Goal: Transaction & Acquisition: Obtain resource

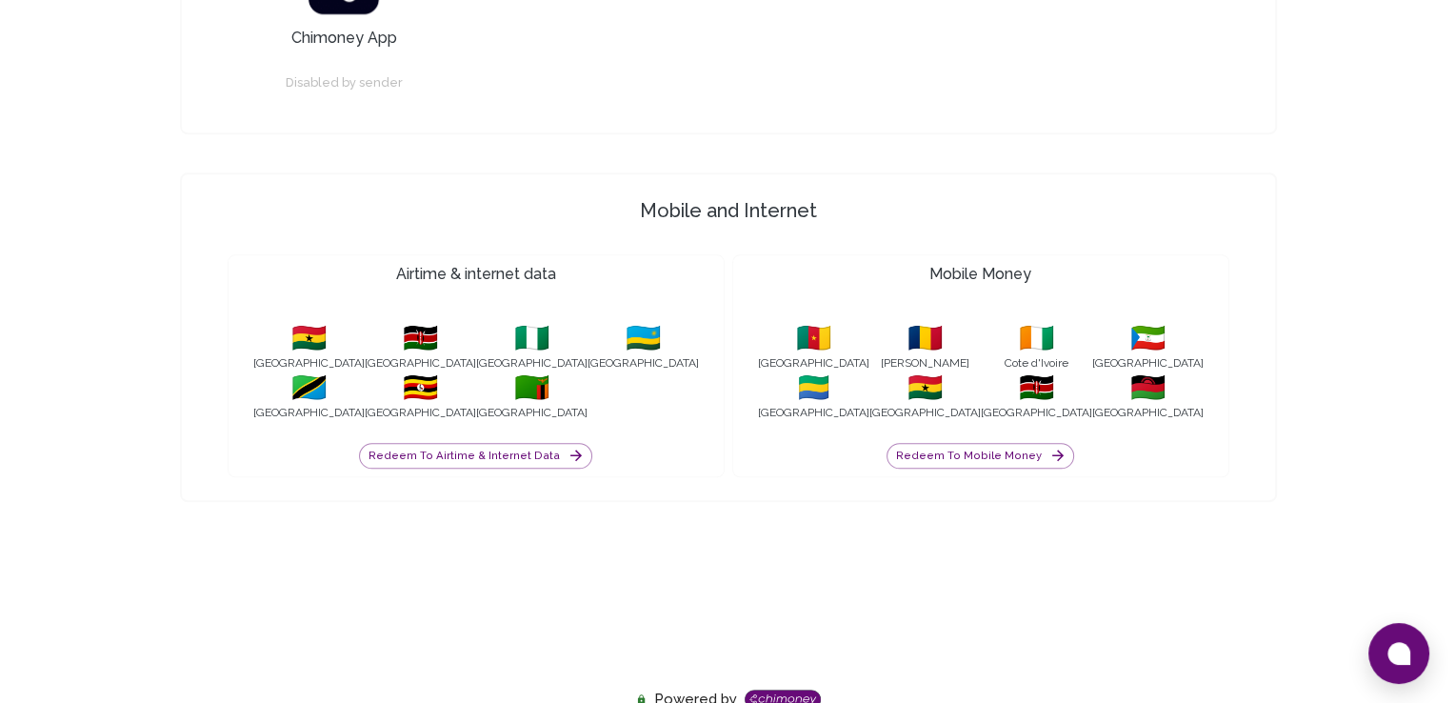
scroll to position [1229, 0]
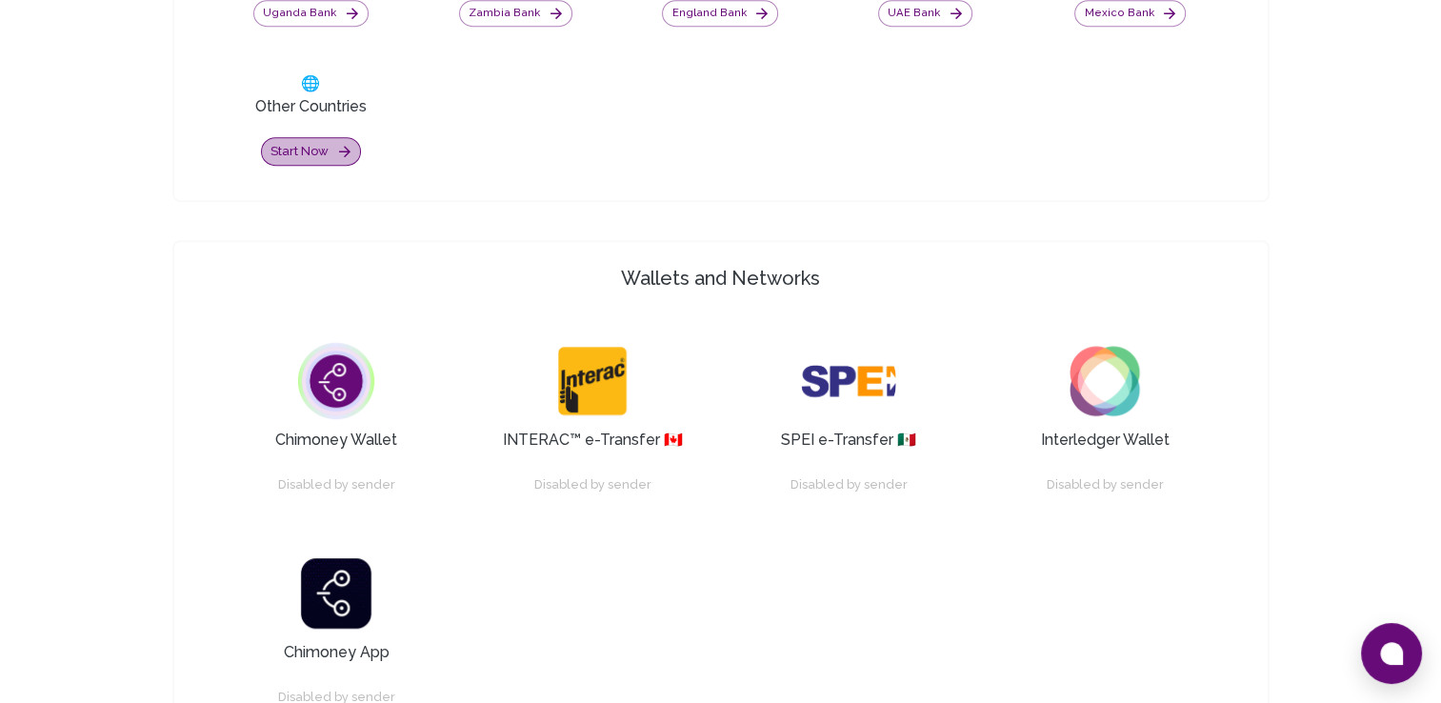
click at [270, 148] on button "Start now" at bounding box center [311, 152] width 100 height 30
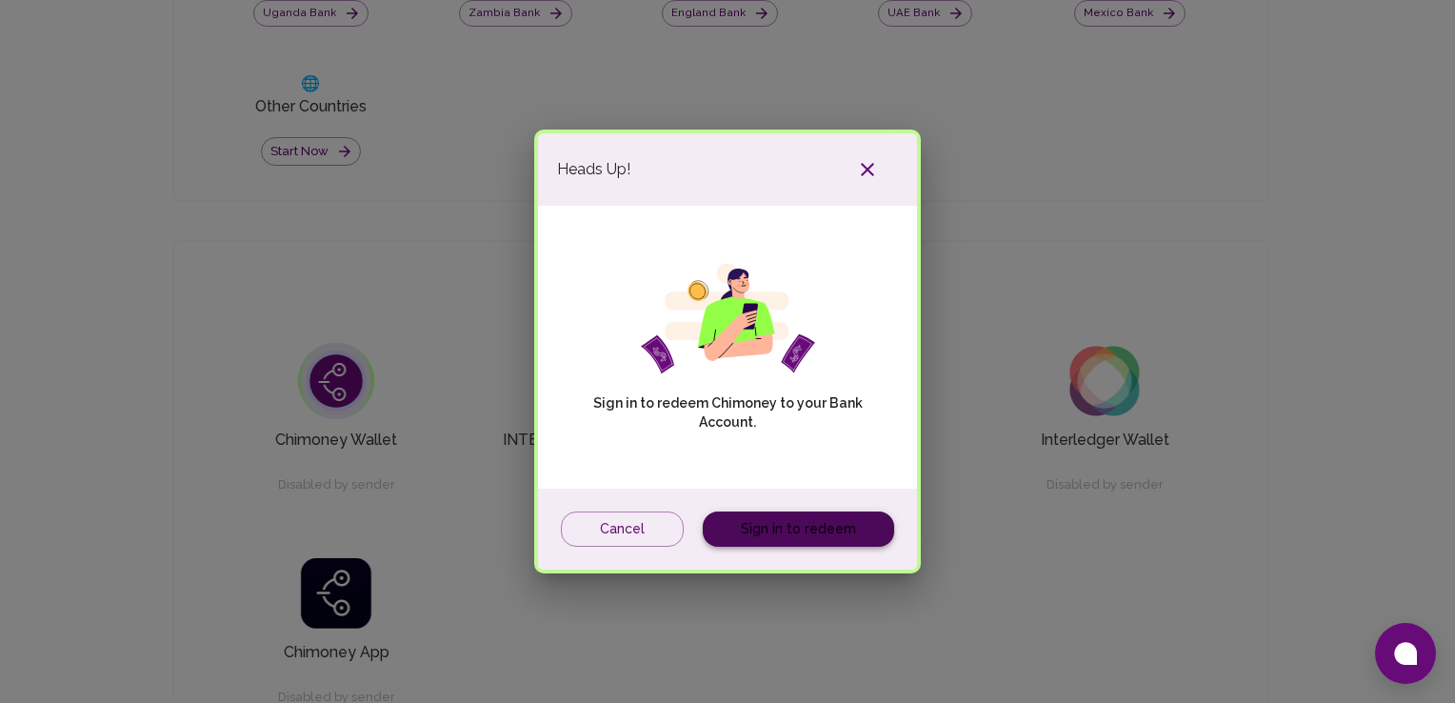
click at [812, 527] on link "Sign in to redeem" at bounding box center [798, 528] width 191 height 35
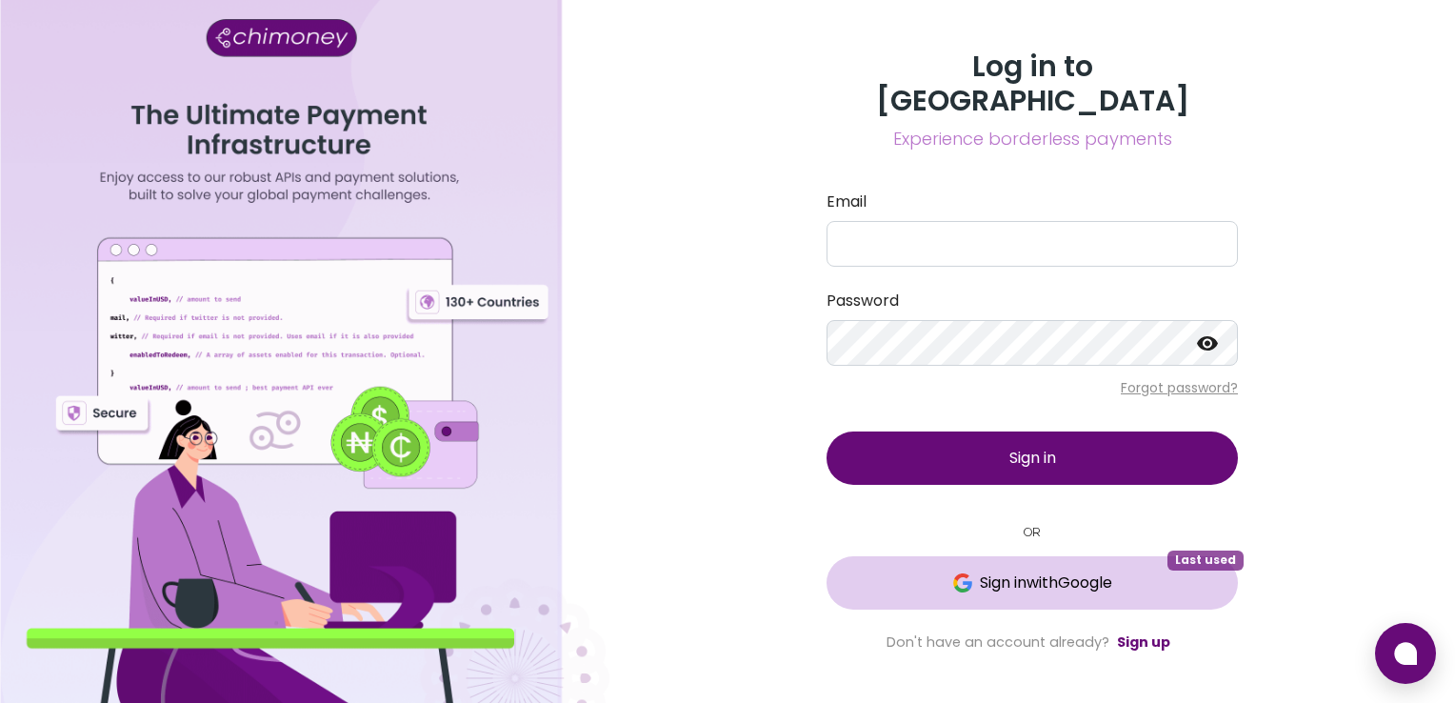
click at [1109, 571] on span "Sign in with Google" at bounding box center [1046, 582] width 132 height 23
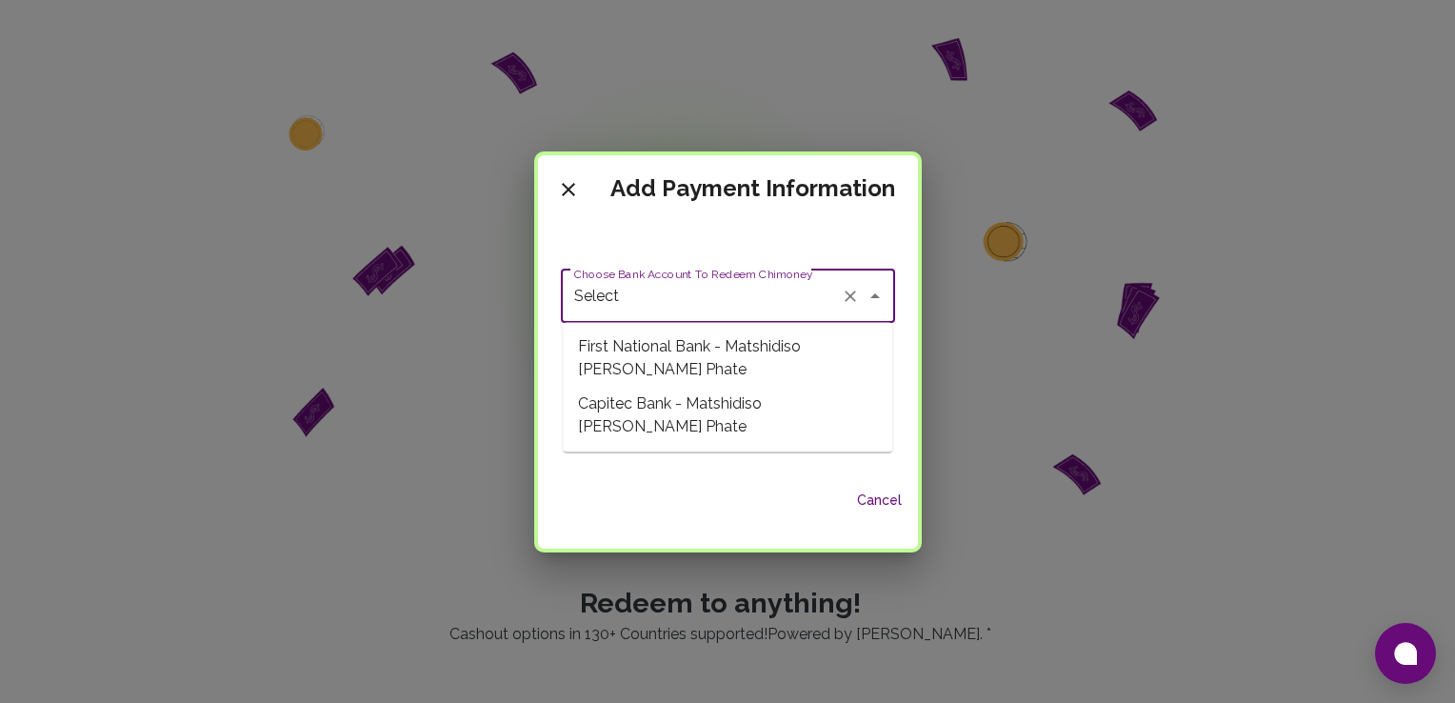
click at [792, 310] on input "Select" at bounding box center [701, 296] width 264 height 36
click at [762, 362] on span "First National Bank - Matshidiso Bridgette Phate" at bounding box center [727, 357] width 329 height 57
type input "First National Bank - Matshidiso Bridgette Phate"
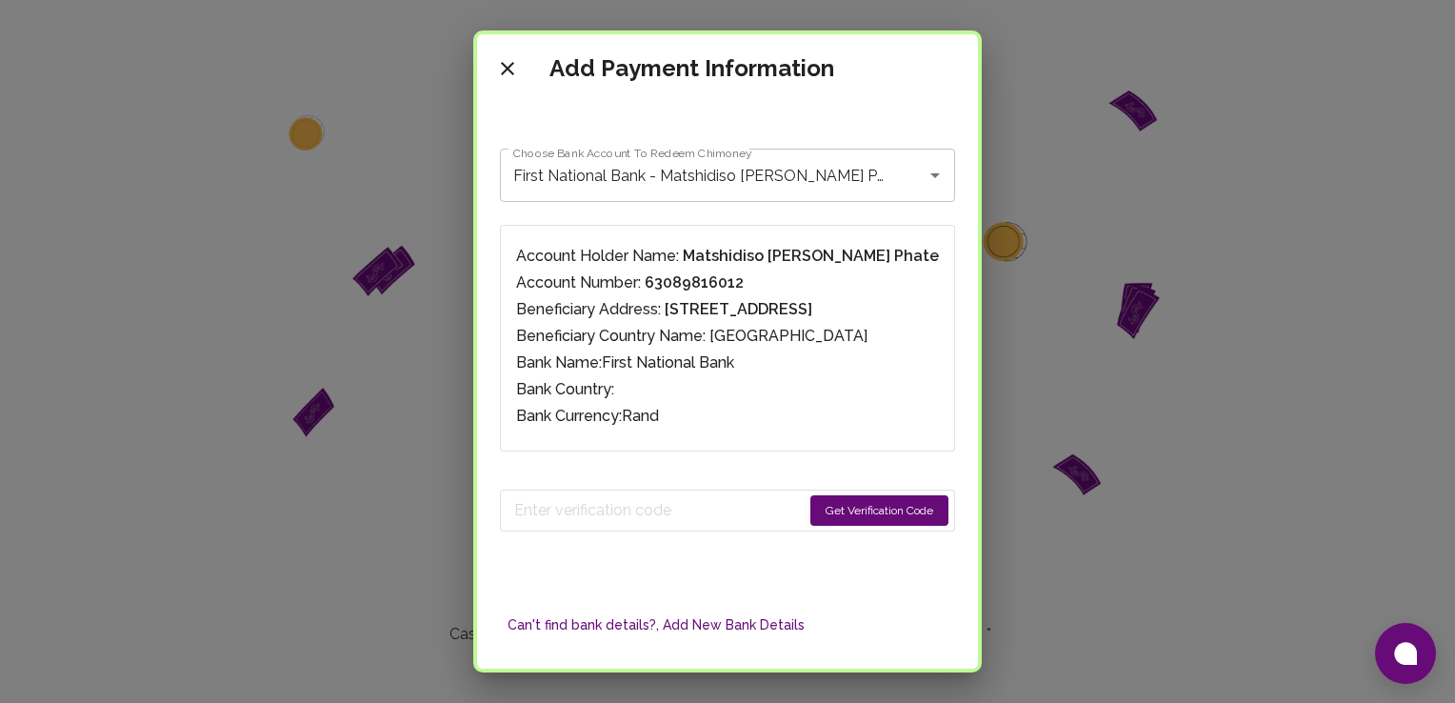
click at [810, 501] on button "Get Verification Code" at bounding box center [879, 510] width 138 height 30
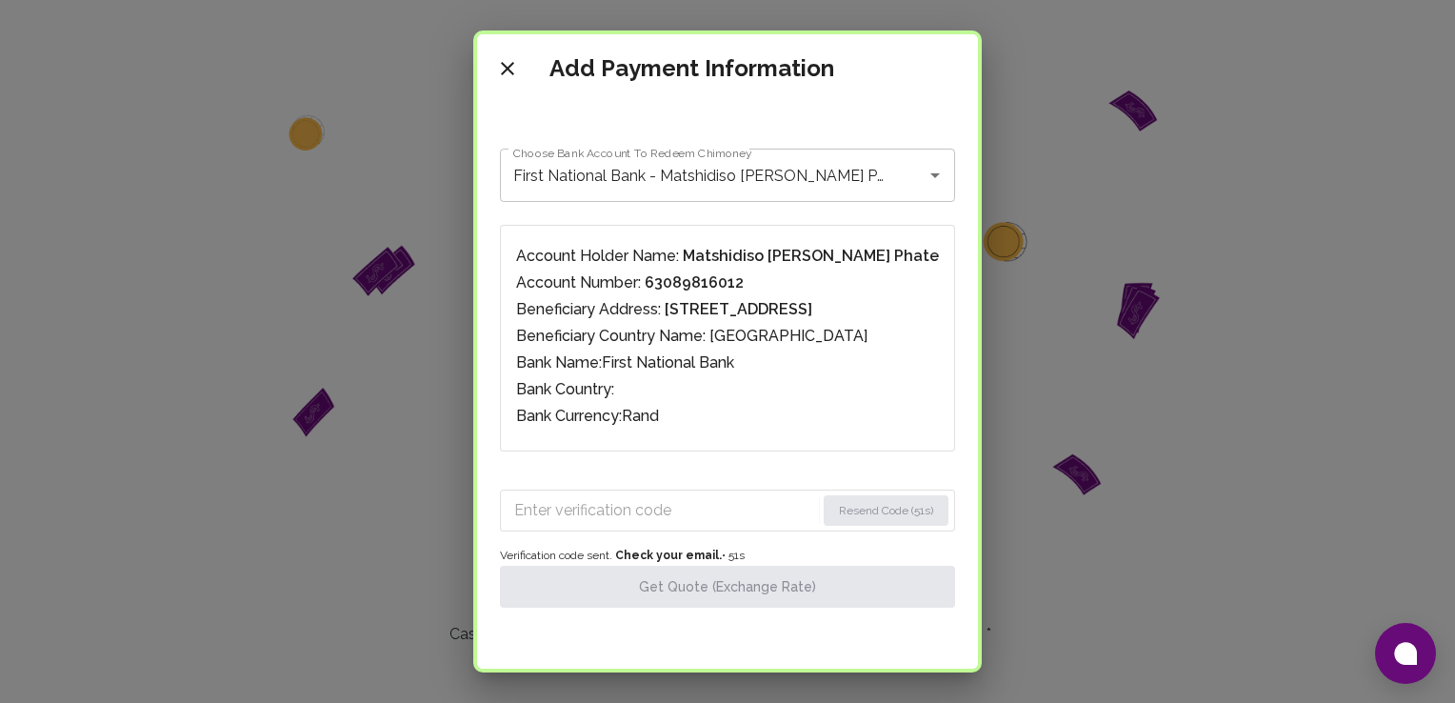
click at [692, 520] on input "Enter verification code" at bounding box center [664, 510] width 301 height 30
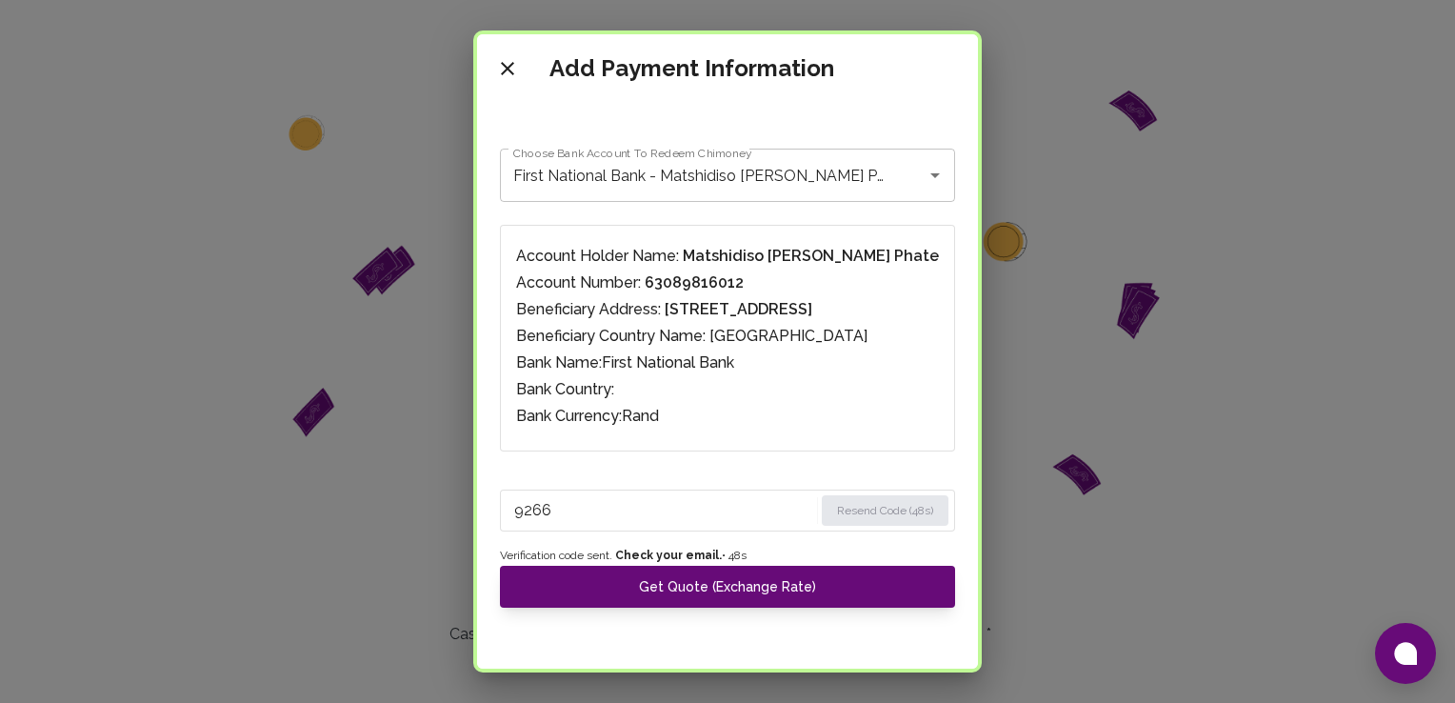
type input "9266"
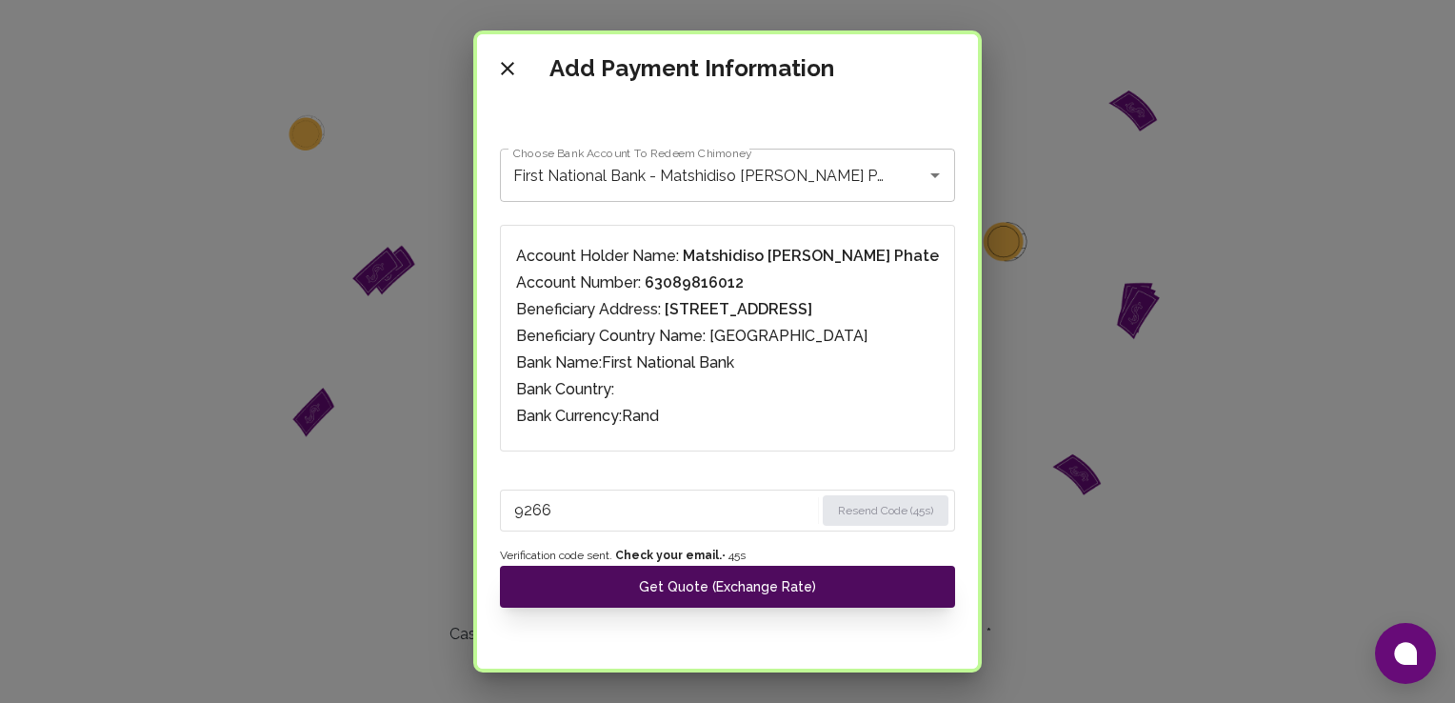
click at [793, 573] on button "Get Quote (Exchange Rate)" at bounding box center [727, 587] width 455 height 42
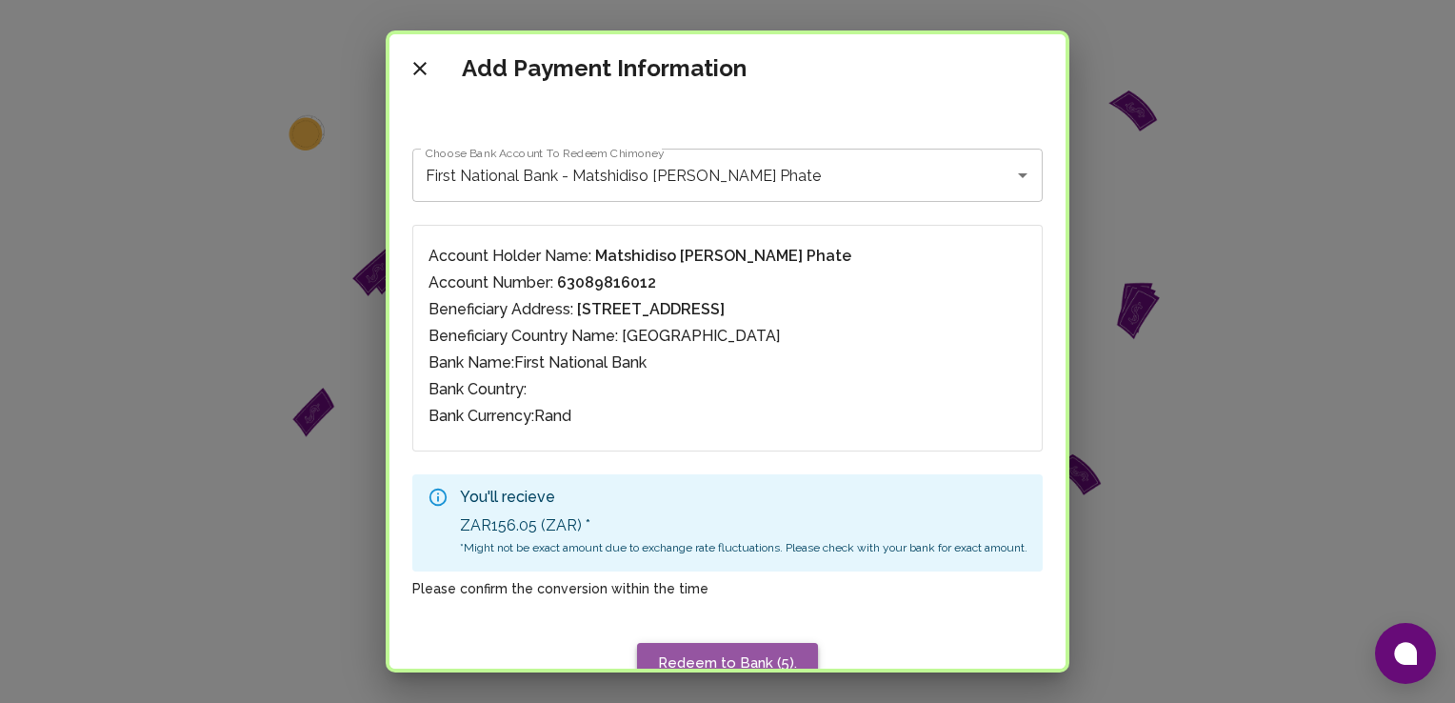
click at [754, 644] on button "Redeem to Bank (5)." at bounding box center [727, 663] width 181 height 40
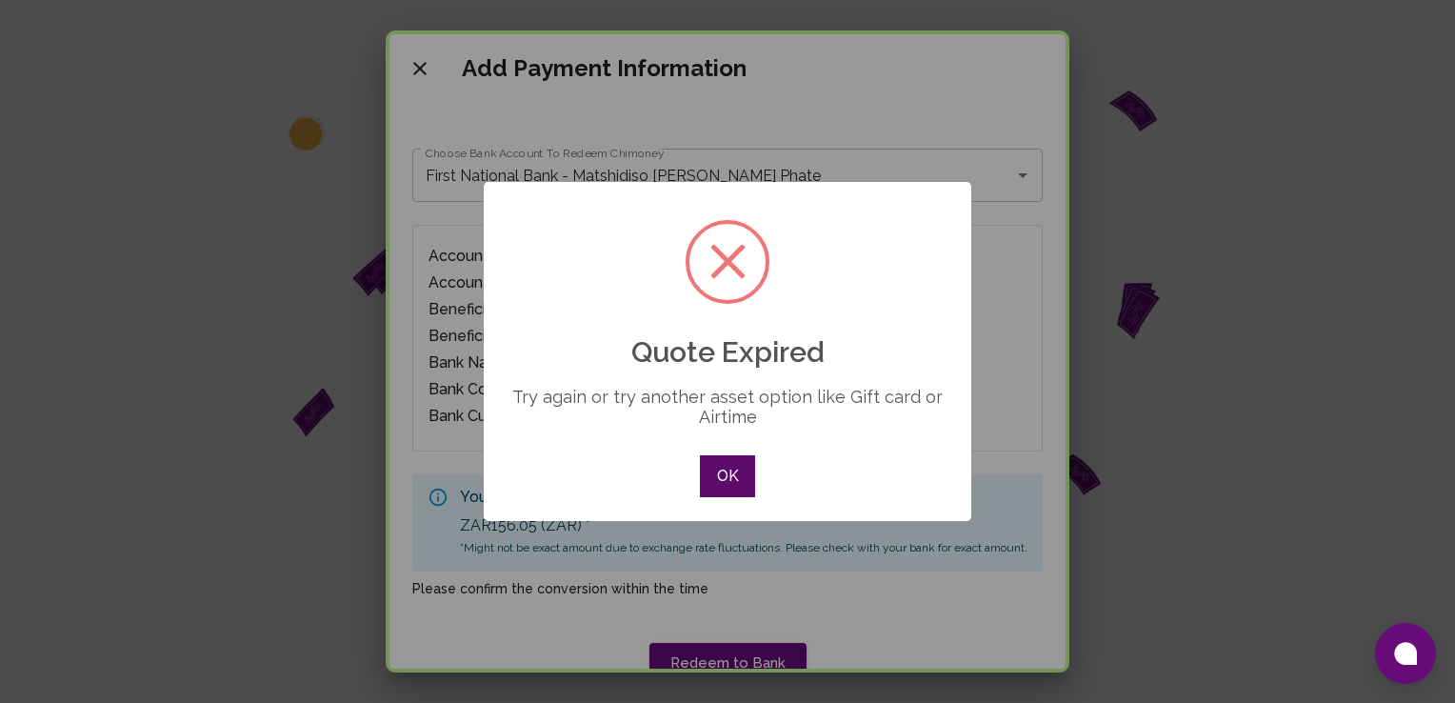
click at [735, 482] on button "OK" at bounding box center [727, 476] width 55 height 42
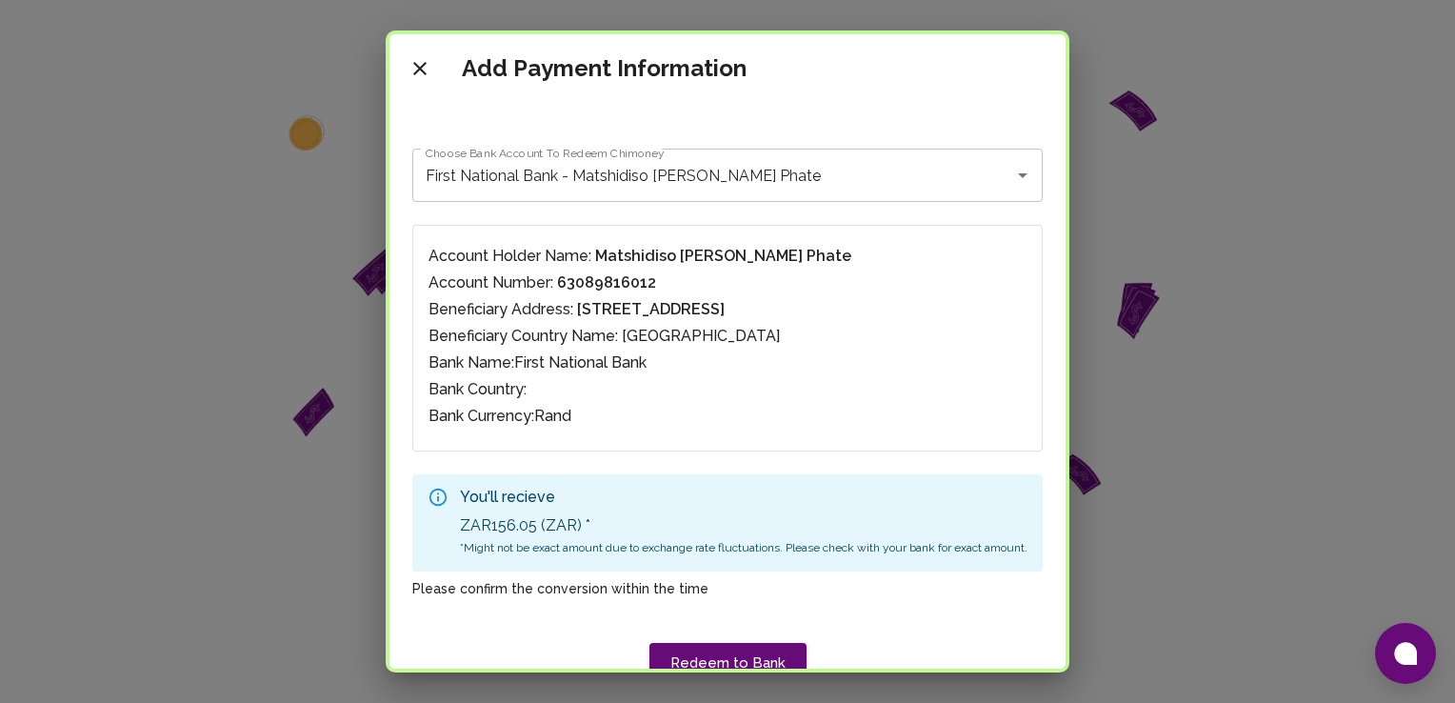
scroll to position [12, 0]
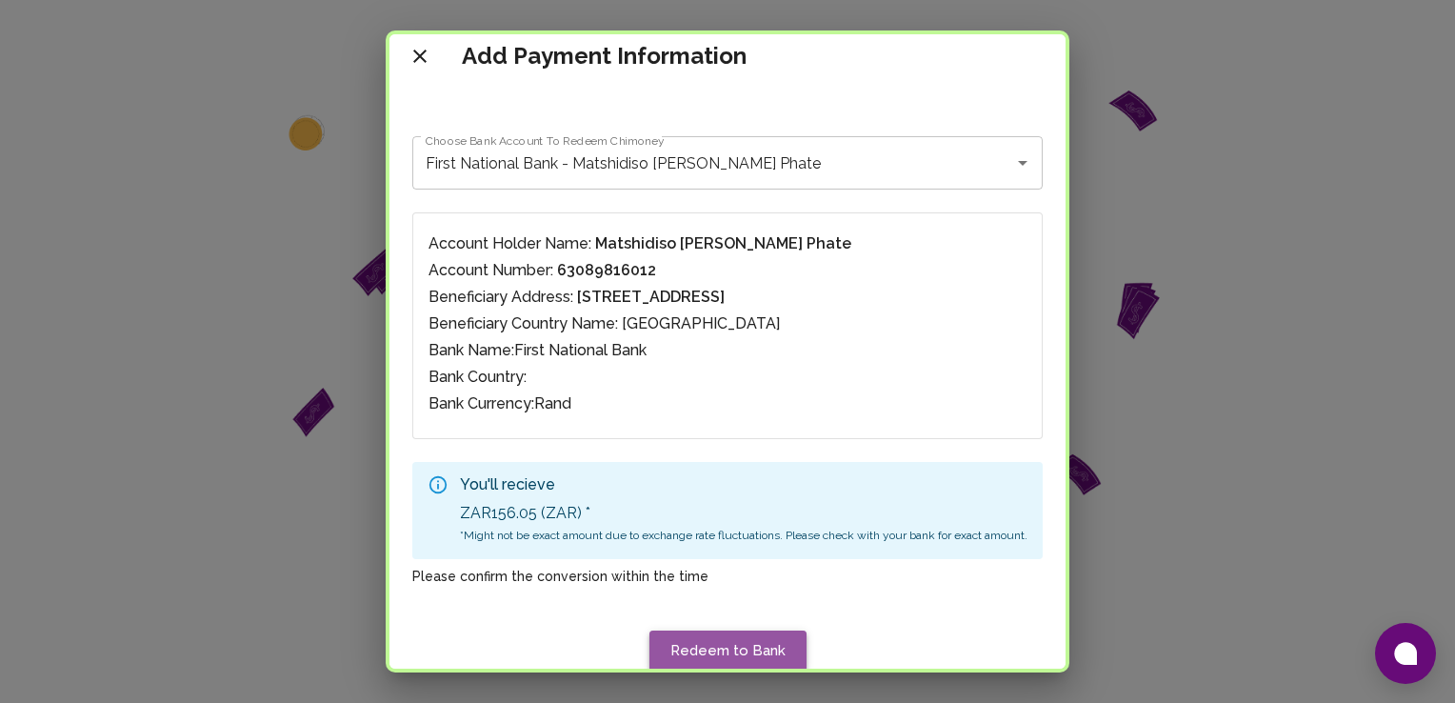
click at [728, 647] on button "Redeem to Bank" at bounding box center [727, 650] width 157 height 40
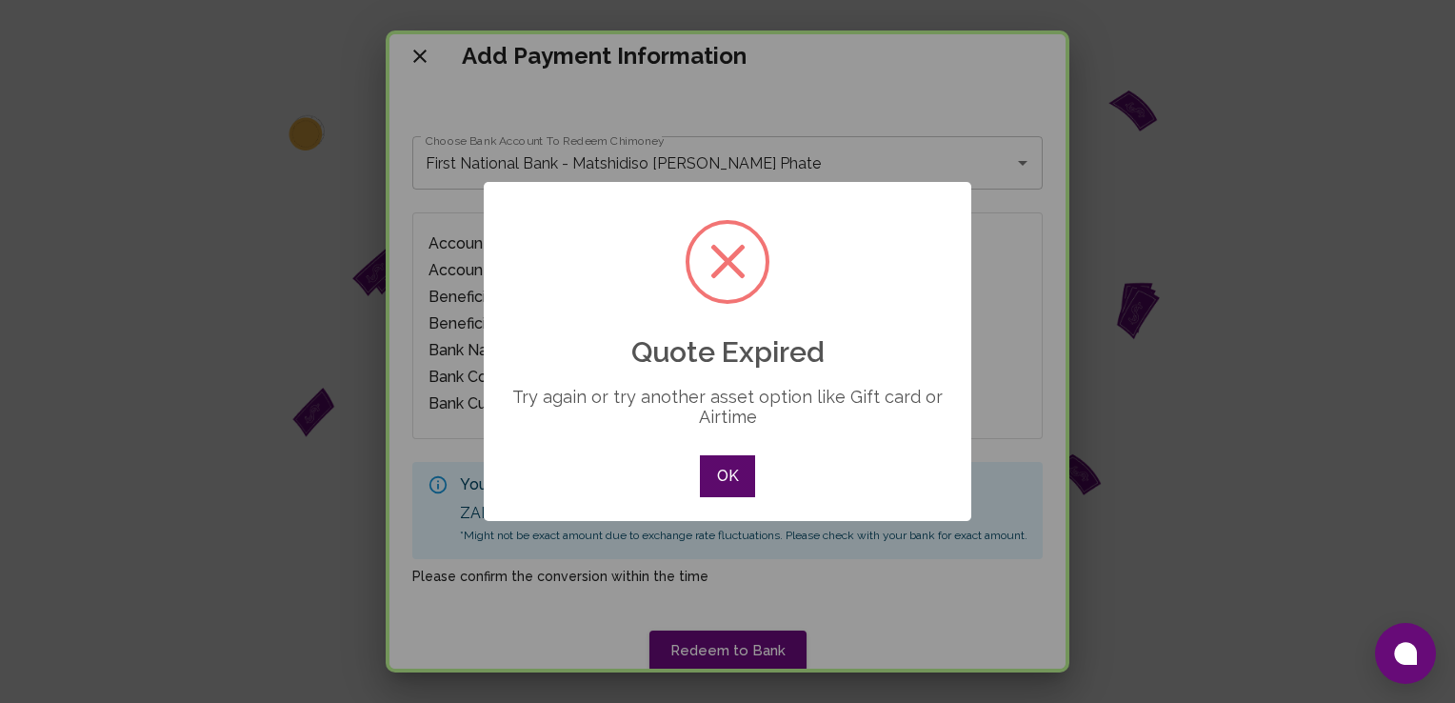
click at [731, 470] on button "OK" at bounding box center [727, 476] width 55 height 42
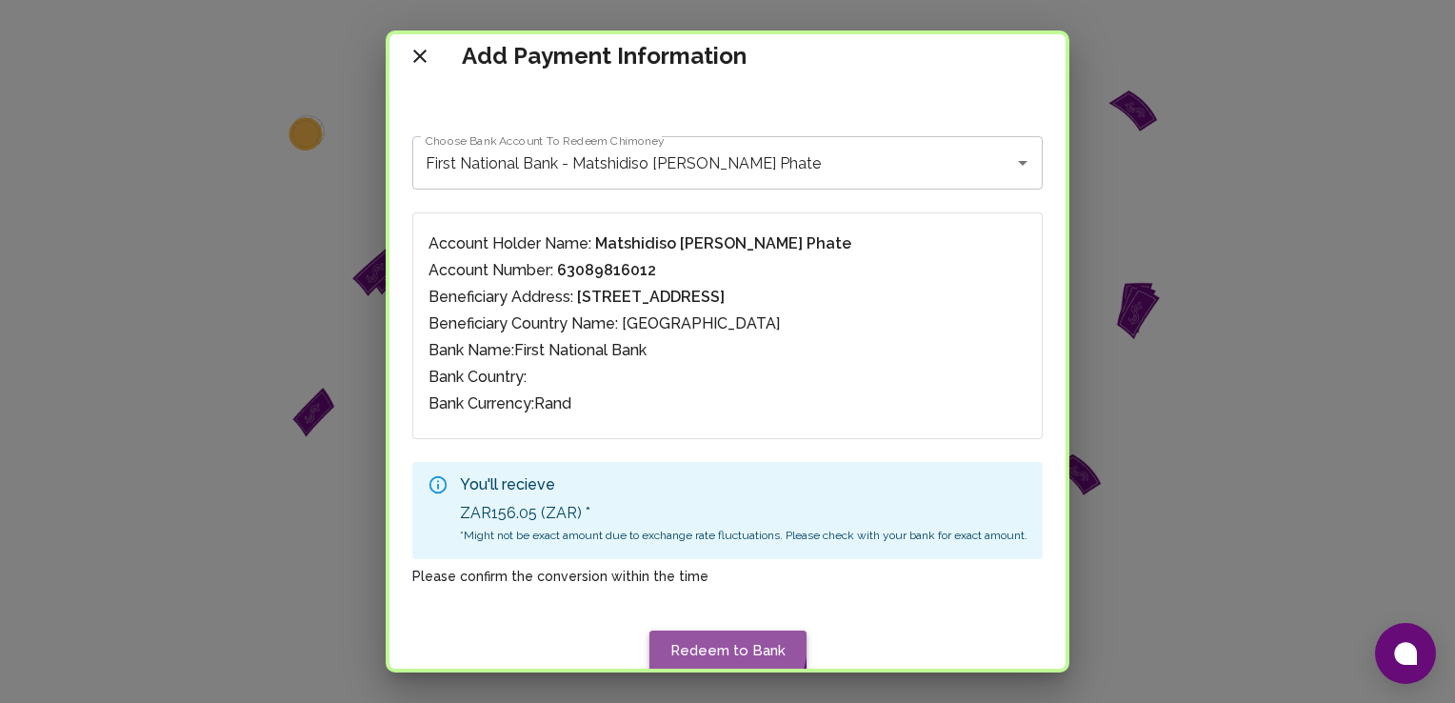
click at [719, 642] on button "Redeem to Bank" at bounding box center [727, 650] width 157 height 40
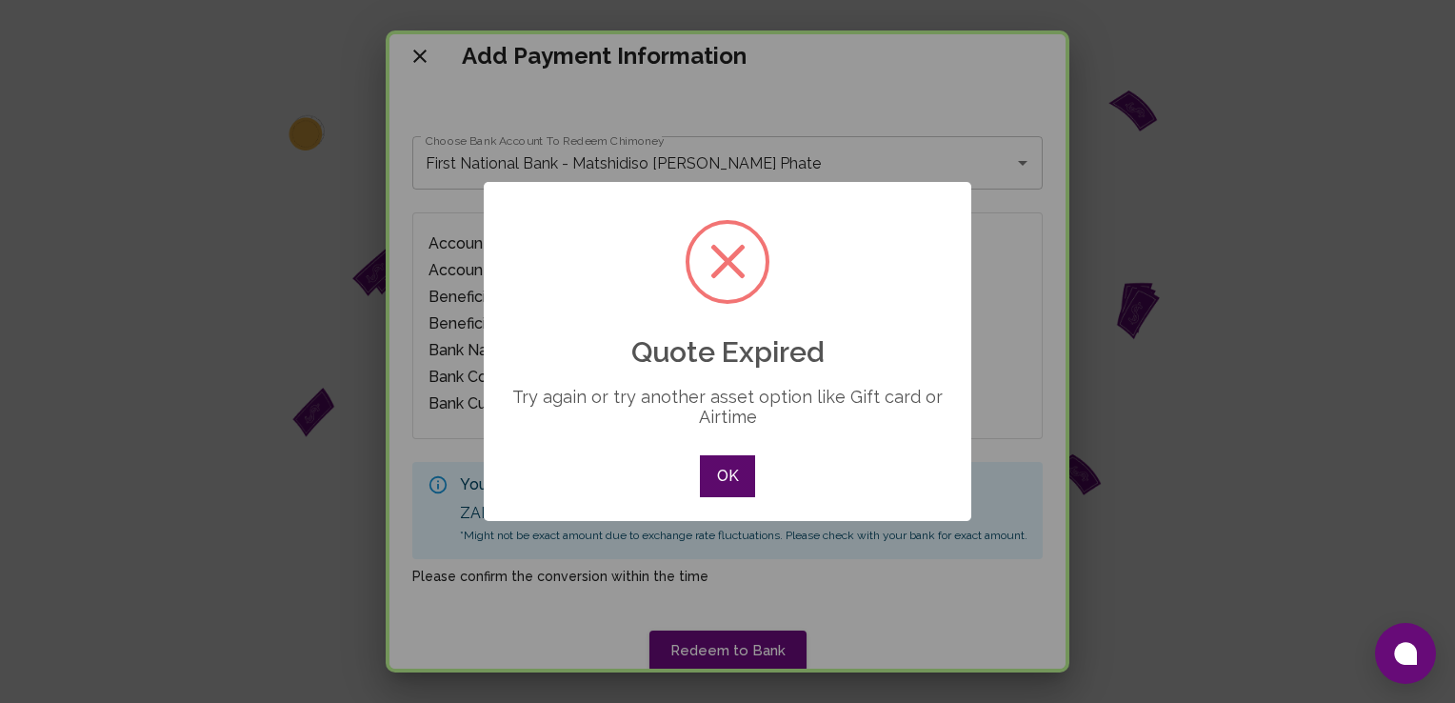
click at [723, 494] on button "OK" at bounding box center [727, 476] width 55 height 42
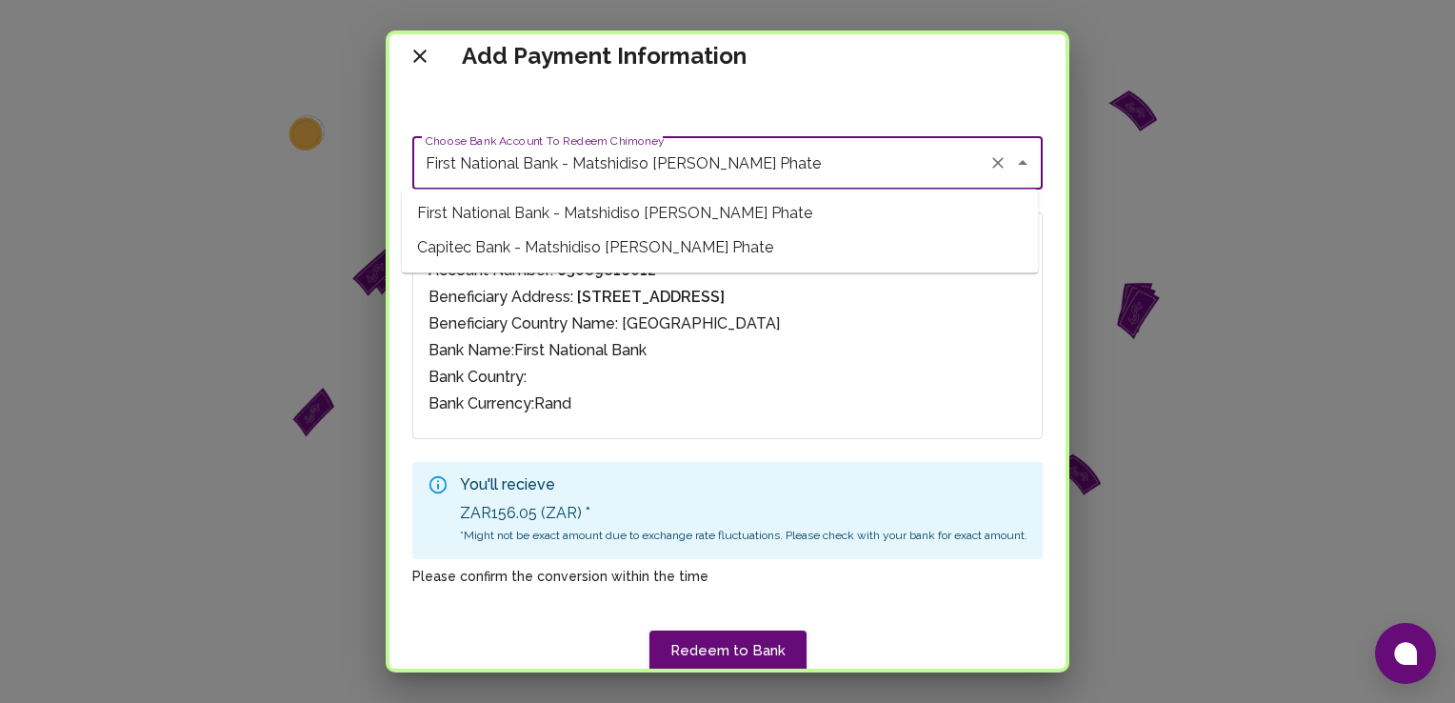
click at [543, 156] on input "First National Bank - Matshidiso Bridgette Phate" at bounding box center [701, 163] width 560 height 36
click at [564, 249] on span "Capitec Bank - Matshidiso Bridgette Phate" at bounding box center [720, 247] width 637 height 34
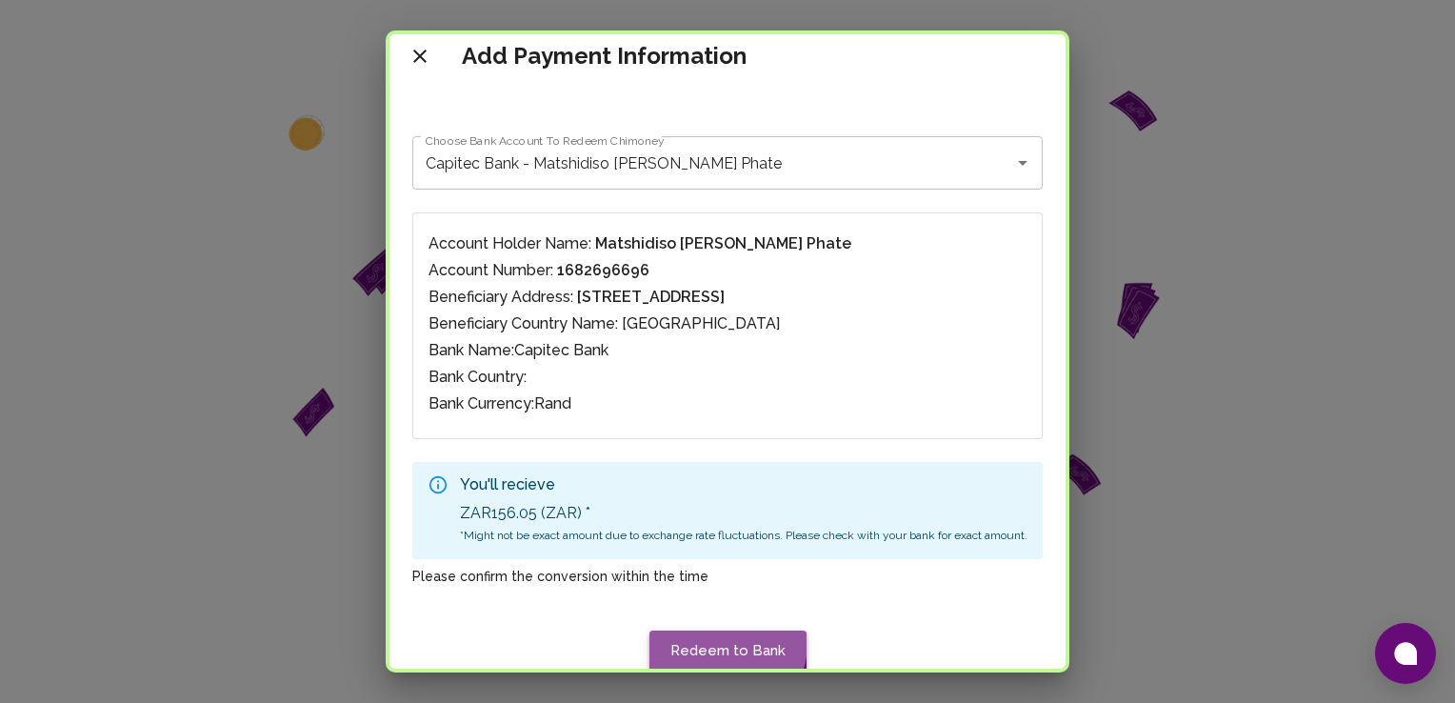
click at [701, 639] on button "Redeem to Bank" at bounding box center [727, 650] width 157 height 40
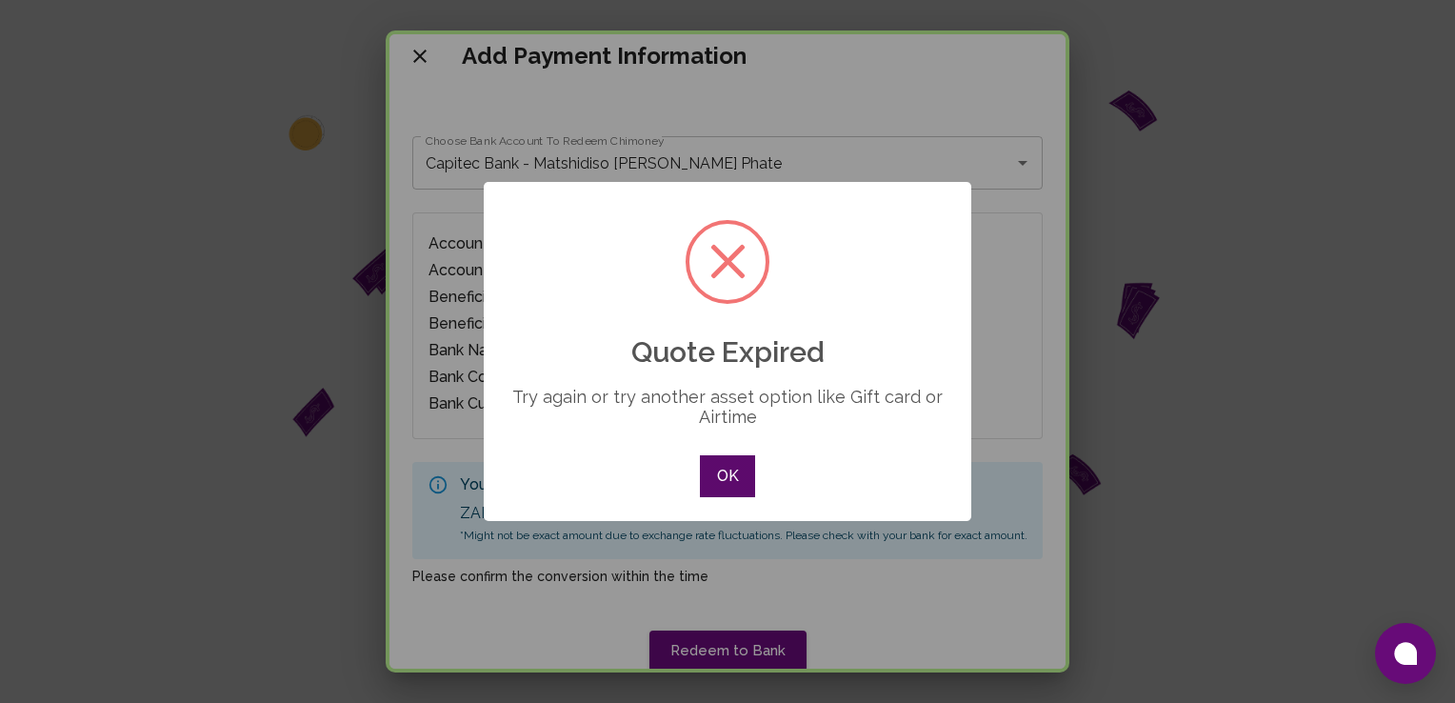
click at [727, 468] on button "OK" at bounding box center [727, 476] width 55 height 42
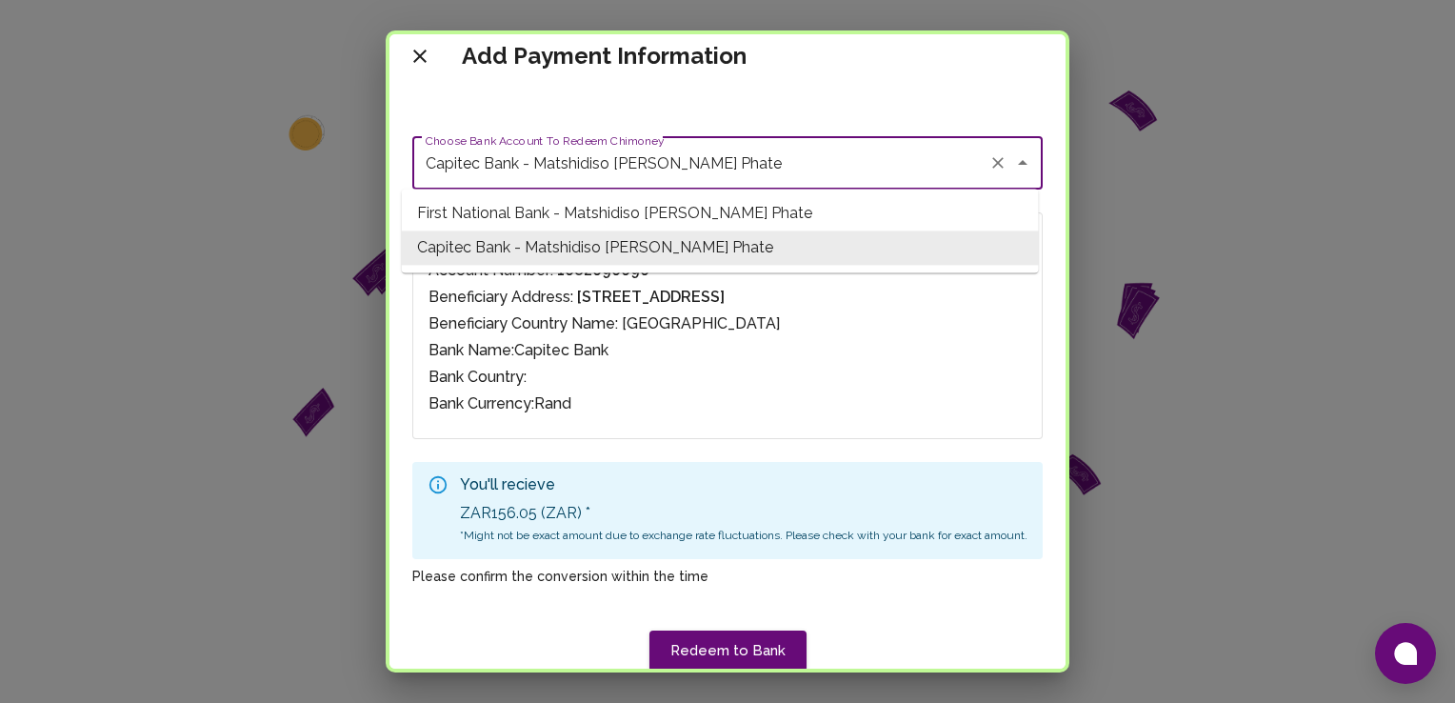
click at [767, 170] on input "Capitec Bank - Matshidiso Bridgette Phate" at bounding box center [701, 163] width 560 height 36
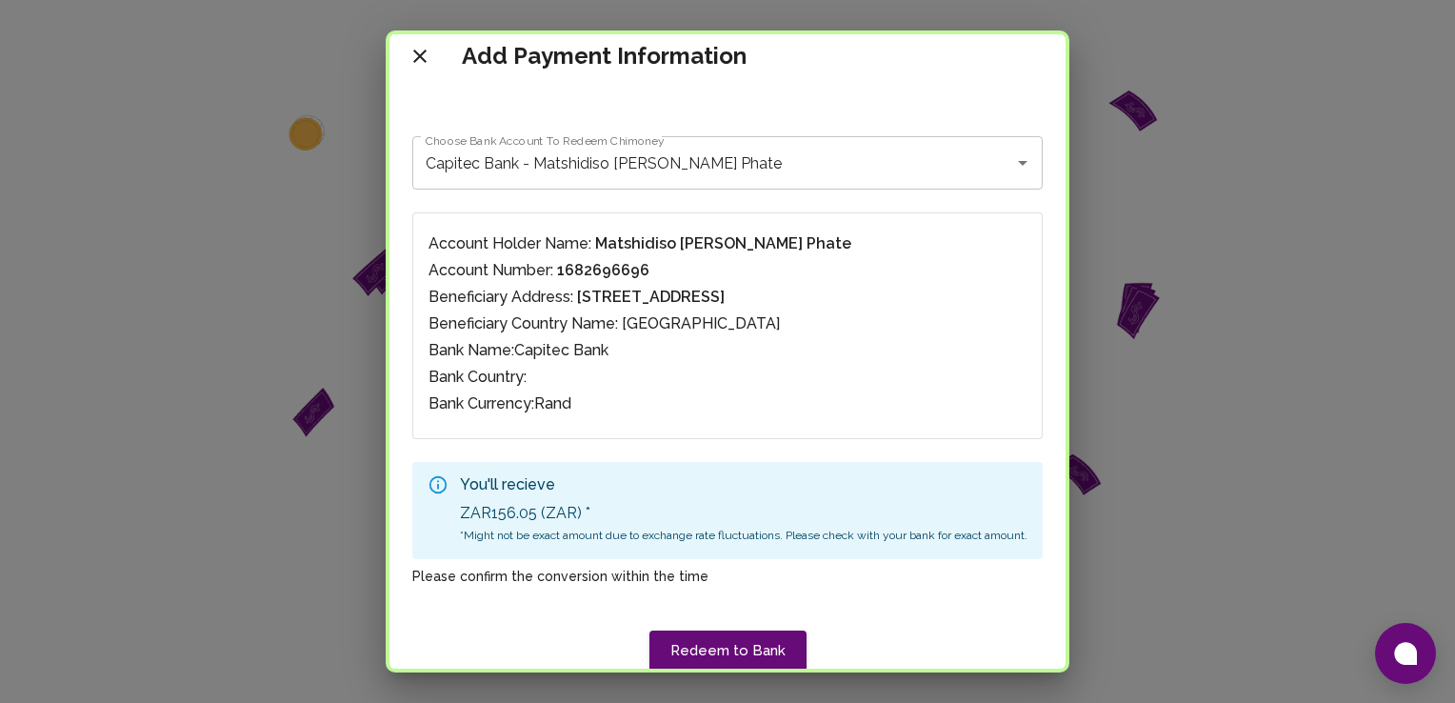
click at [890, 383] on p "Bank Country:" at bounding box center [727, 377] width 598 height 23
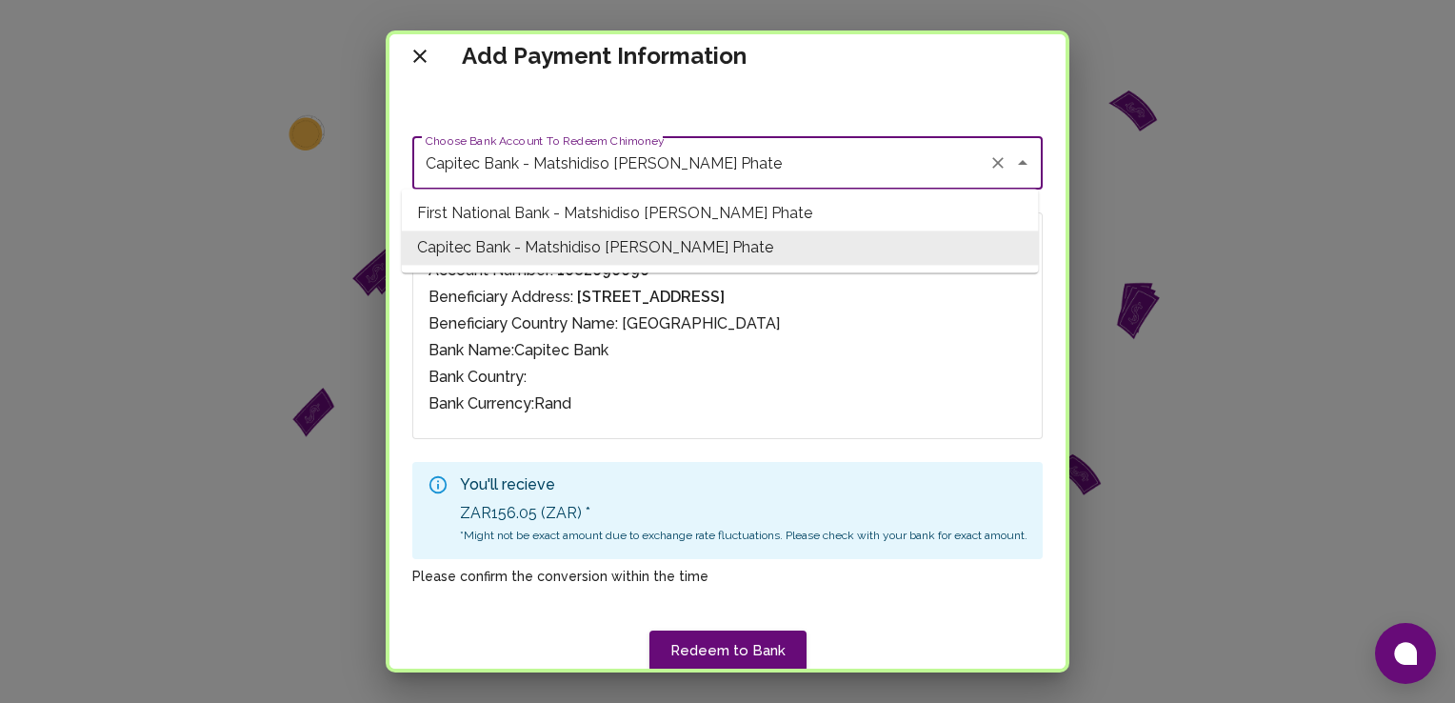
click at [682, 166] on input "Capitec Bank - Matshidiso Bridgette Phate" at bounding box center [701, 163] width 560 height 36
click at [662, 211] on span "First National Bank - Matshidiso Bridgette Phate" at bounding box center [720, 213] width 637 height 34
type input "First National Bank - Matshidiso Bridgette Phate"
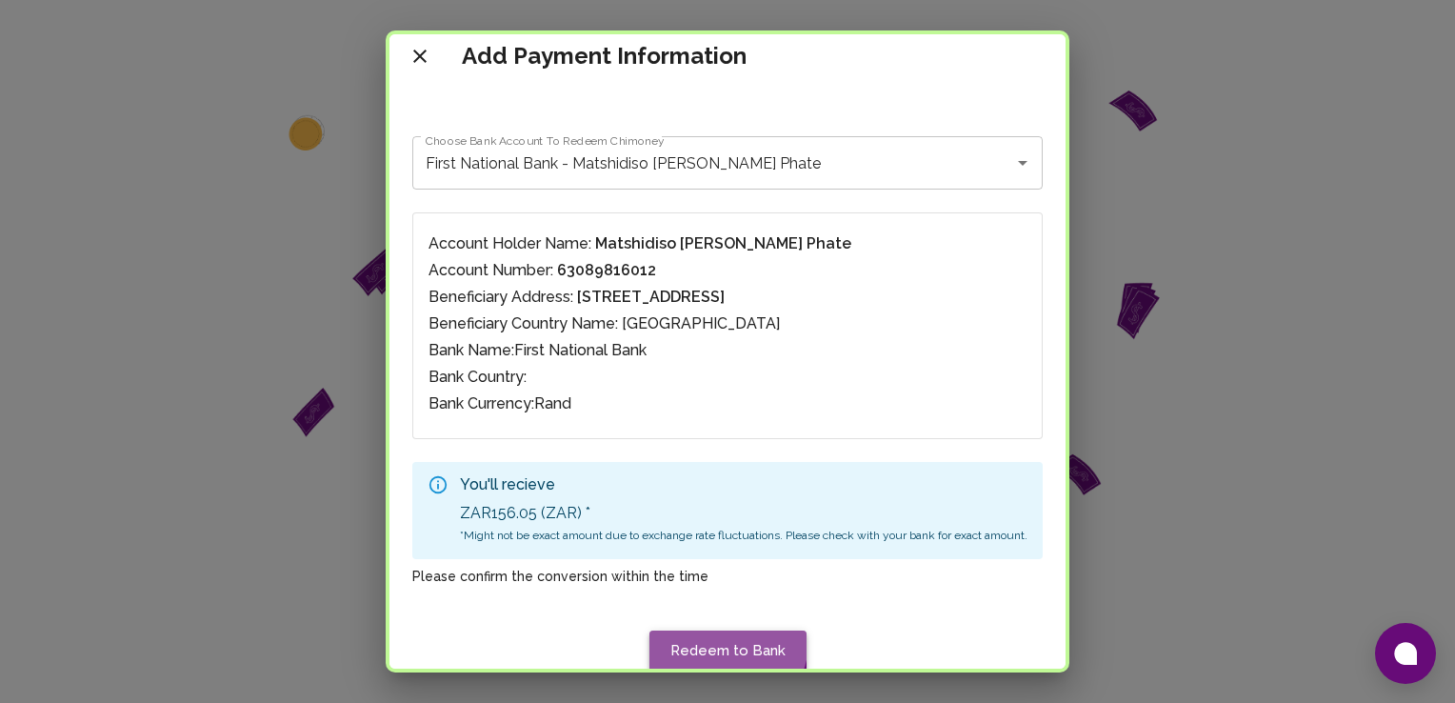
click at [713, 639] on button "Redeem to Bank" at bounding box center [727, 650] width 157 height 40
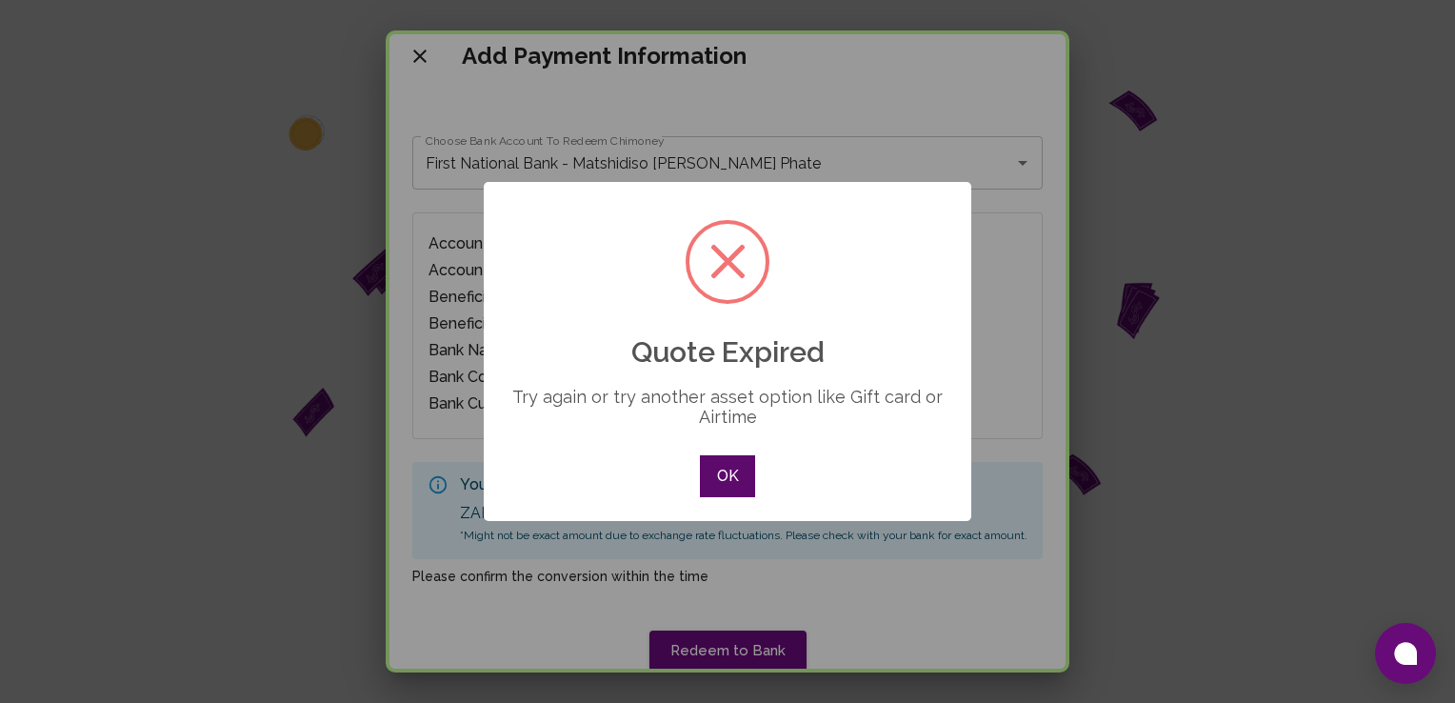
click at [716, 476] on button "OK" at bounding box center [727, 476] width 55 height 42
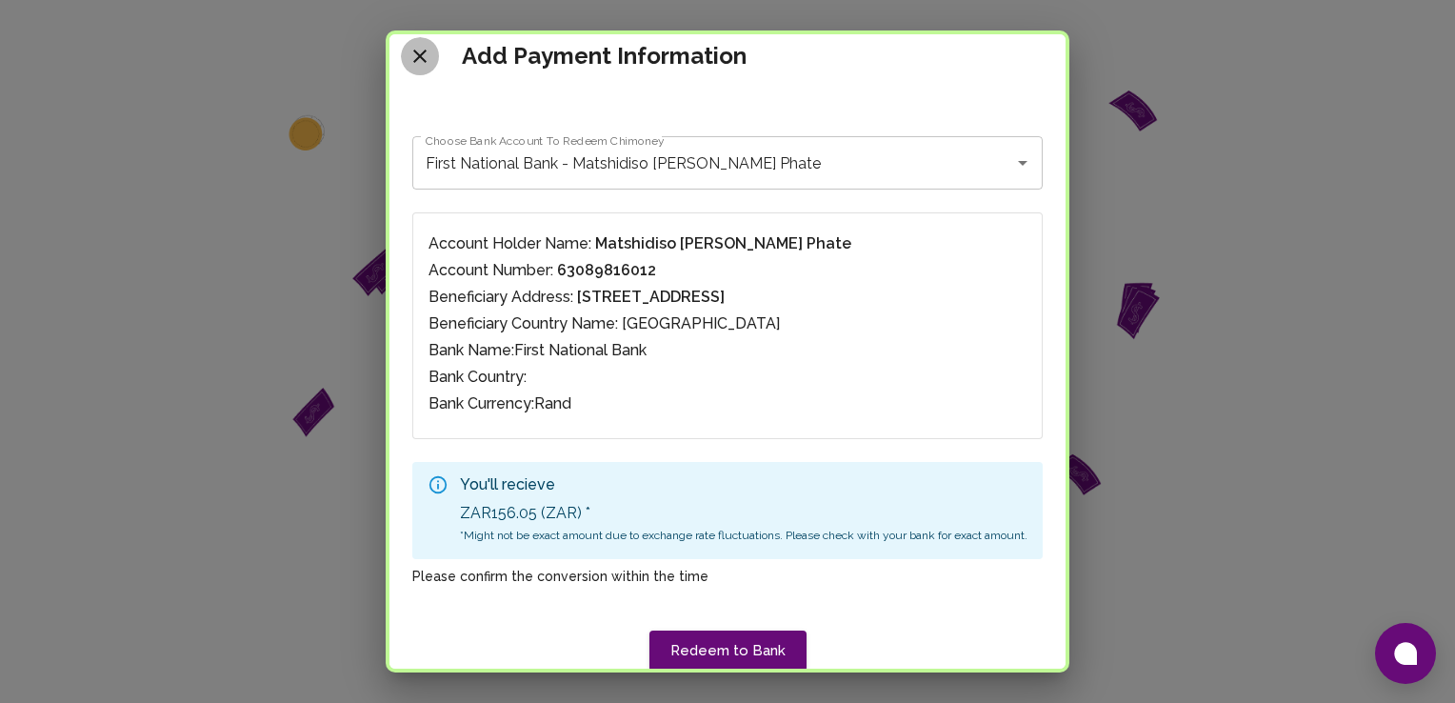
click at [413, 58] on icon "close" at bounding box center [419, 56] width 13 height 13
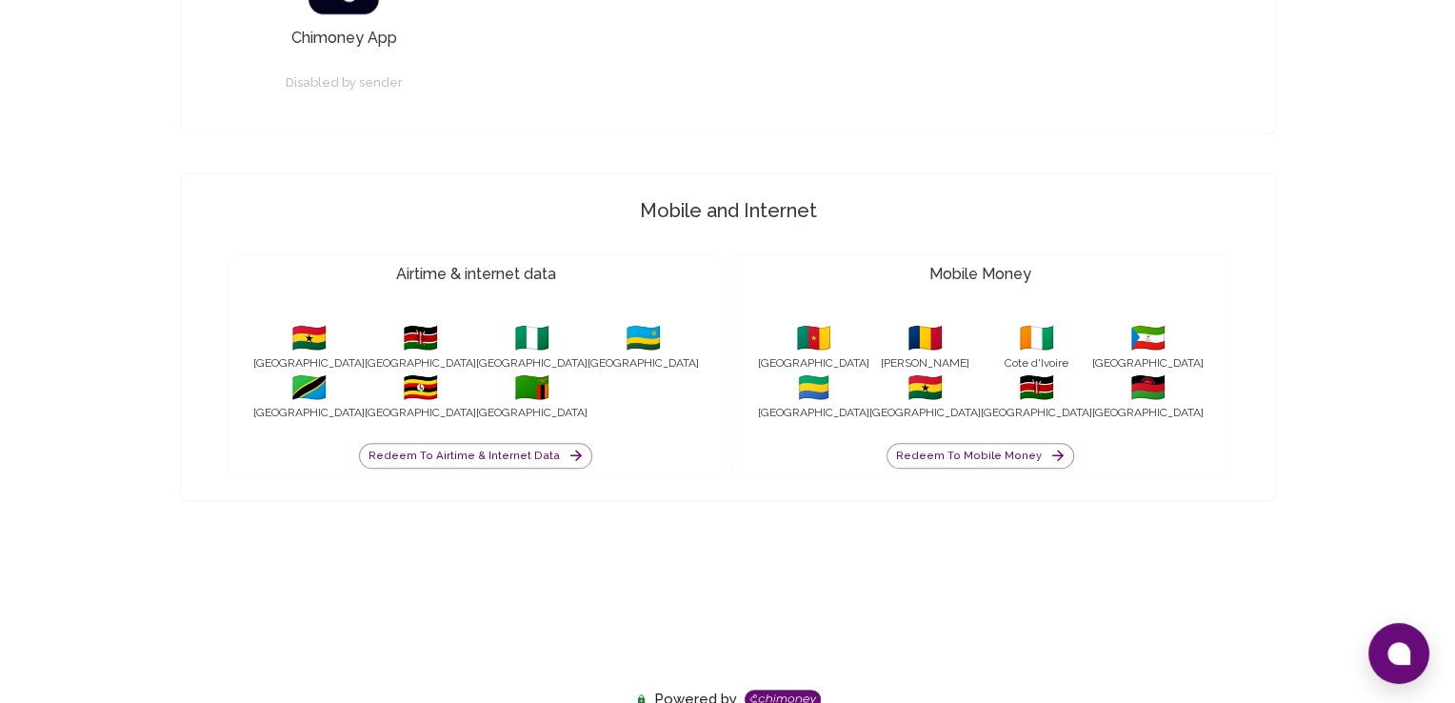
scroll to position [1229, 0]
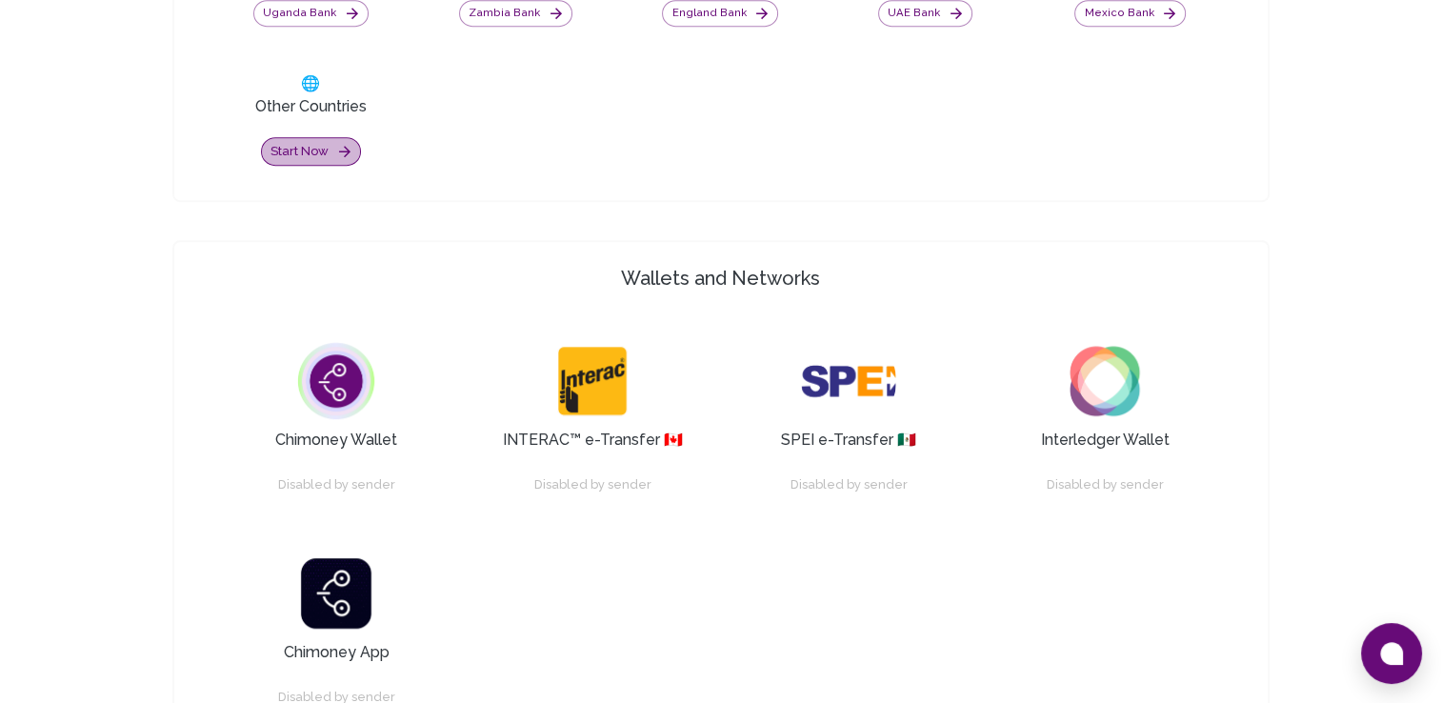
click at [333, 157] on button "Start now" at bounding box center [311, 152] width 100 height 30
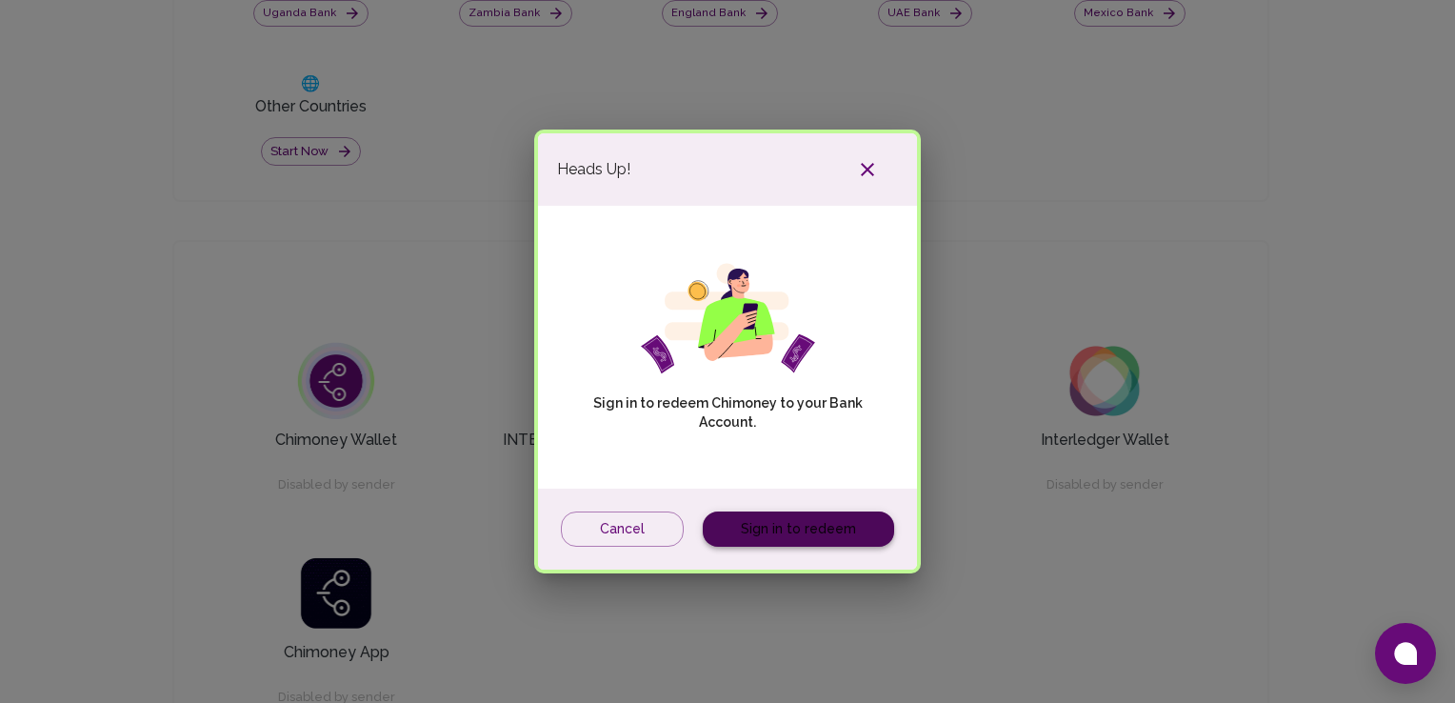
click at [841, 530] on link "Sign in to redeem" at bounding box center [798, 528] width 191 height 35
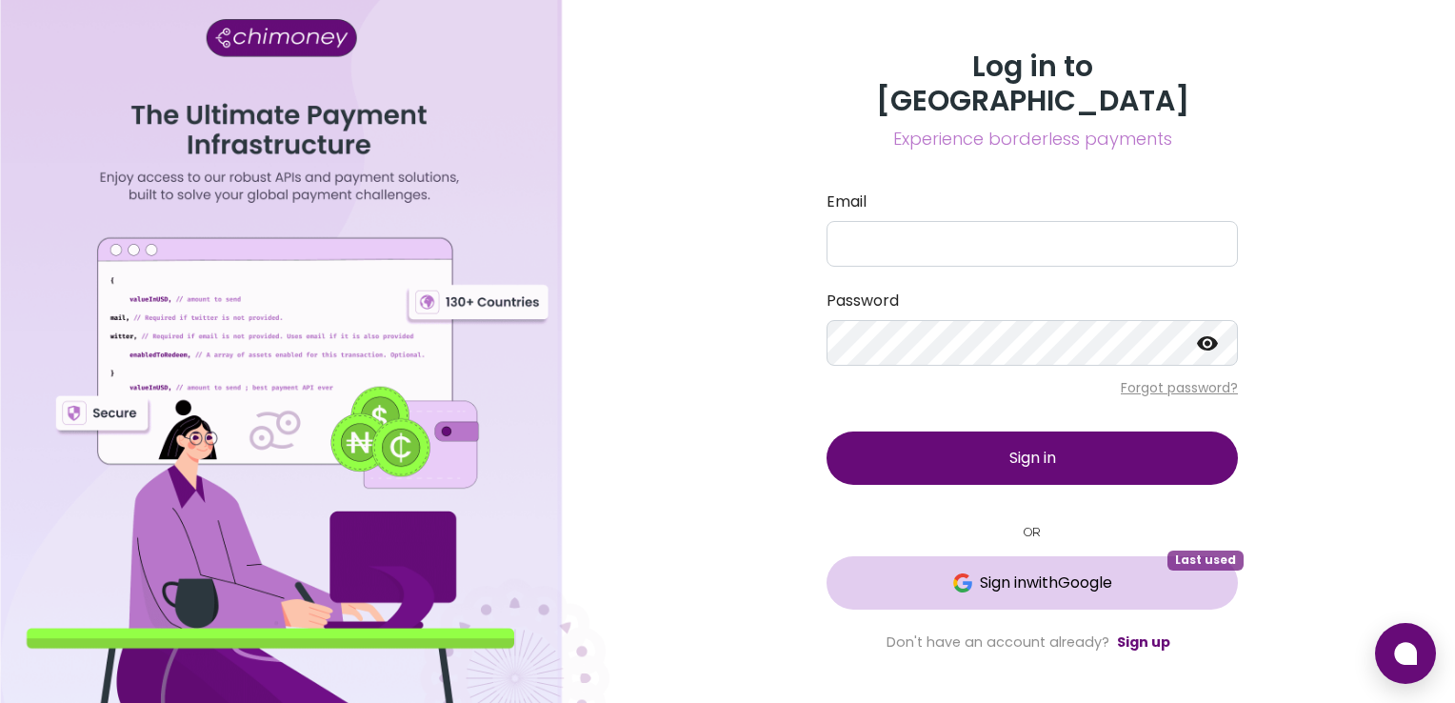
click at [1097, 571] on span "Sign in with Google" at bounding box center [1046, 582] width 132 height 23
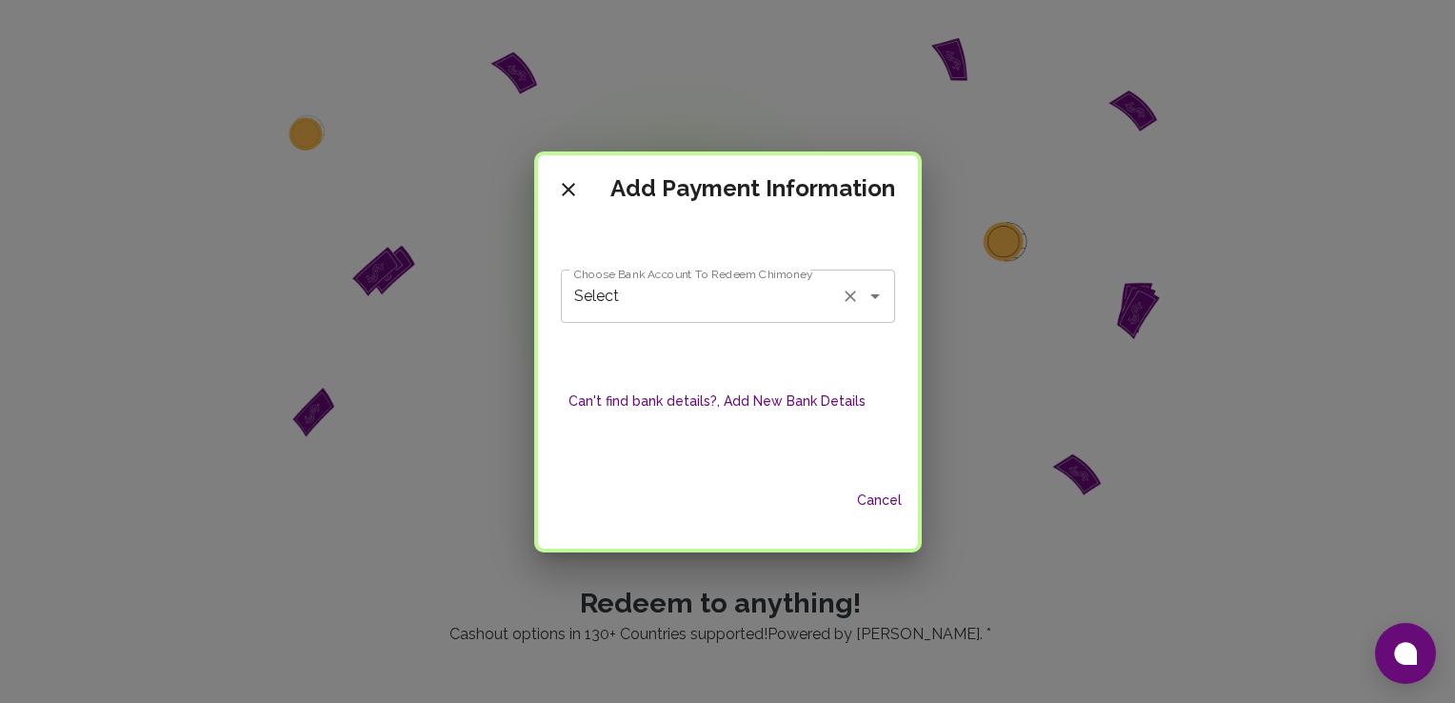
click at [753, 321] on div "Select Choose Bank Account To Redeem Chimoney" at bounding box center [728, 295] width 334 height 53
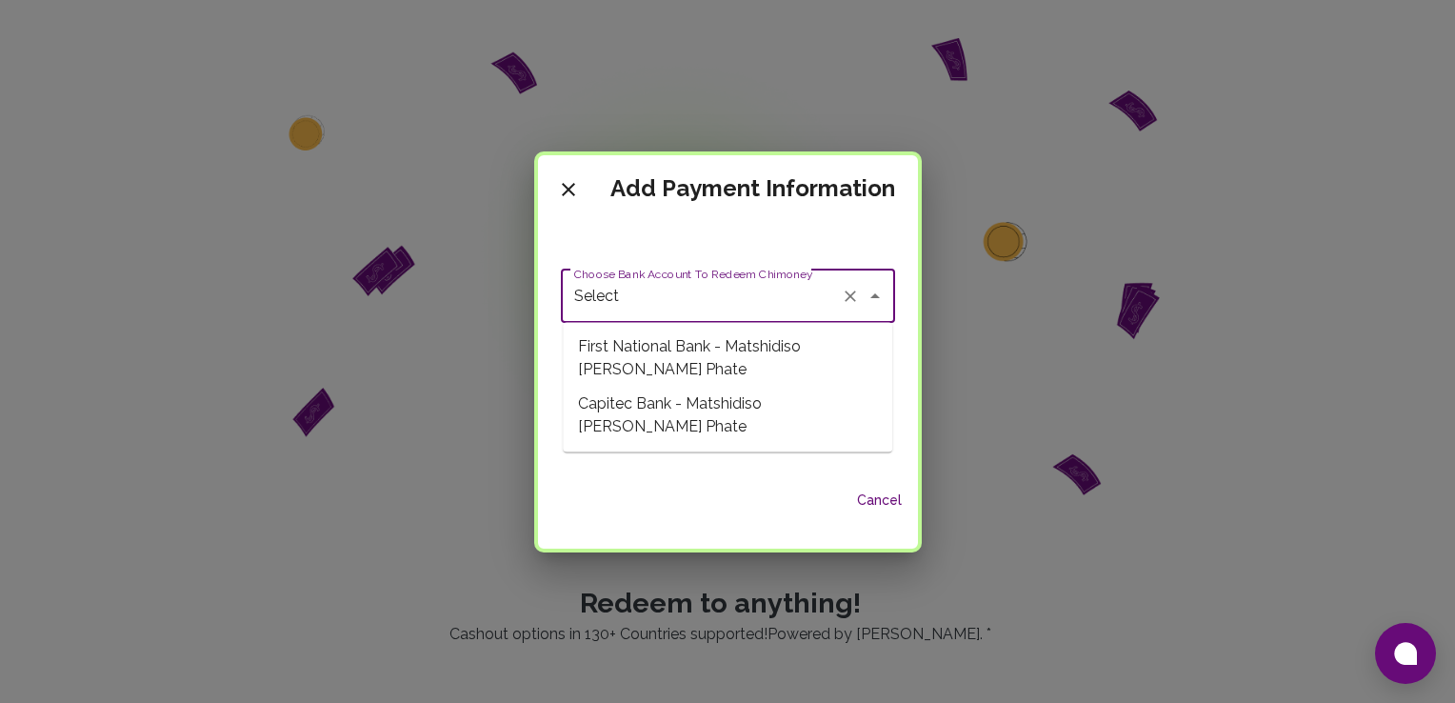
click at [716, 390] on span "Capitec Bank - Matshidiso Bridgette Phate" at bounding box center [727, 415] width 329 height 57
type input "Capitec Bank - Matshidiso Bridgette Phate"
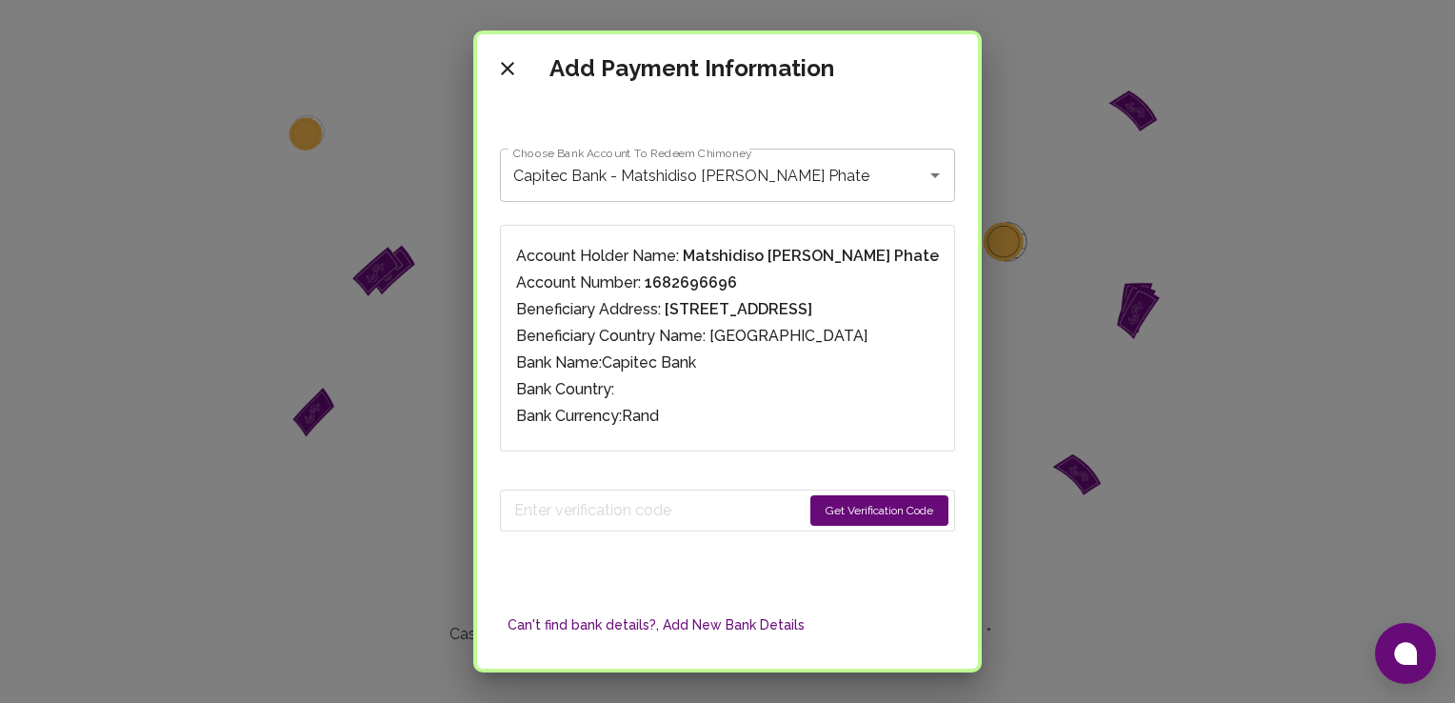
click at [859, 507] on button "Get Verification Code" at bounding box center [879, 510] width 138 height 30
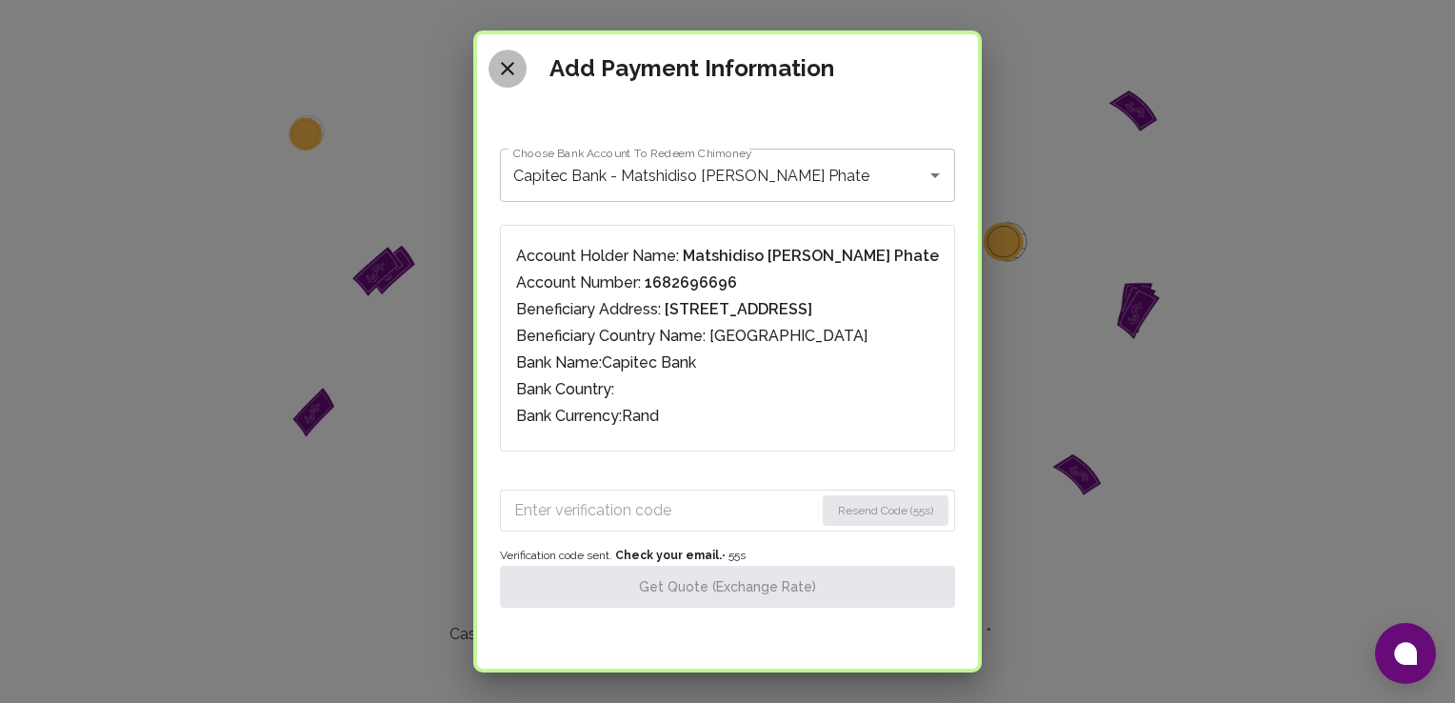
click at [519, 79] on icon "close" at bounding box center [507, 68] width 23 height 23
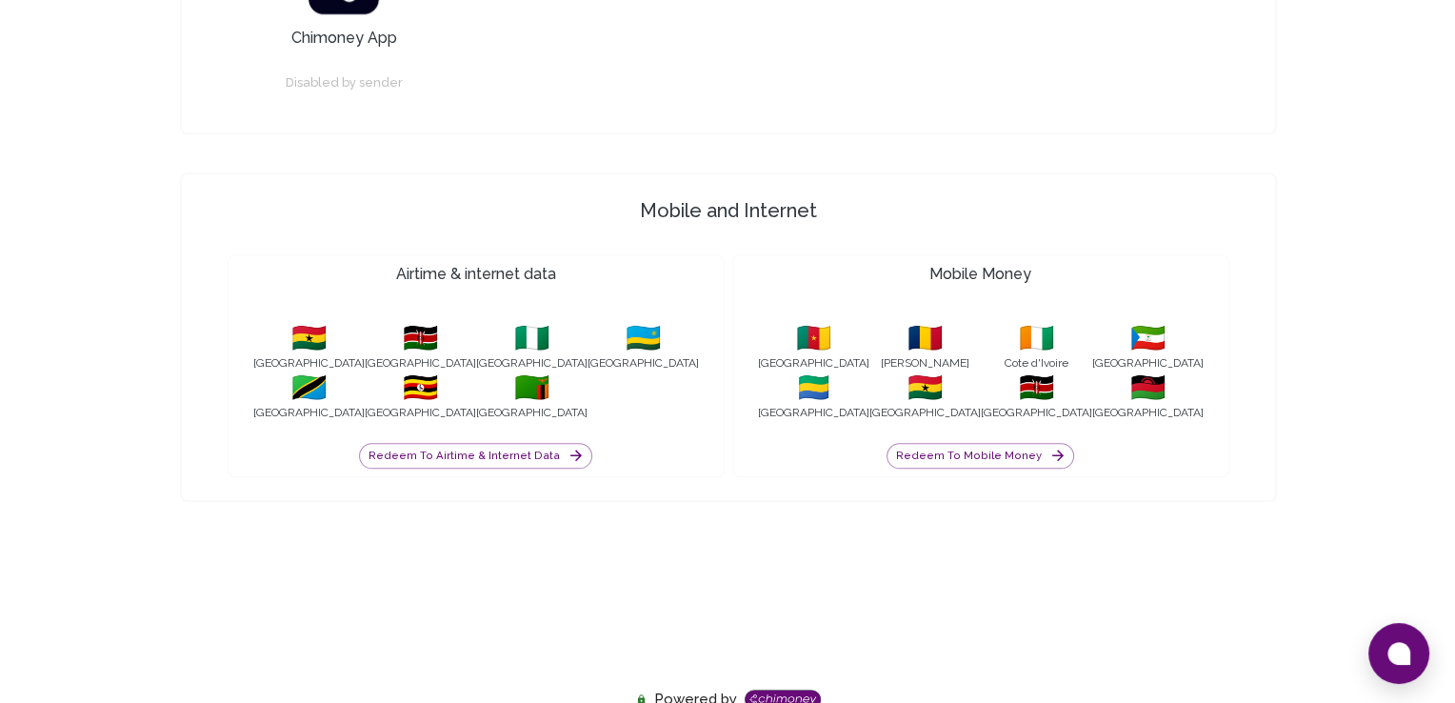
scroll to position [1229, 0]
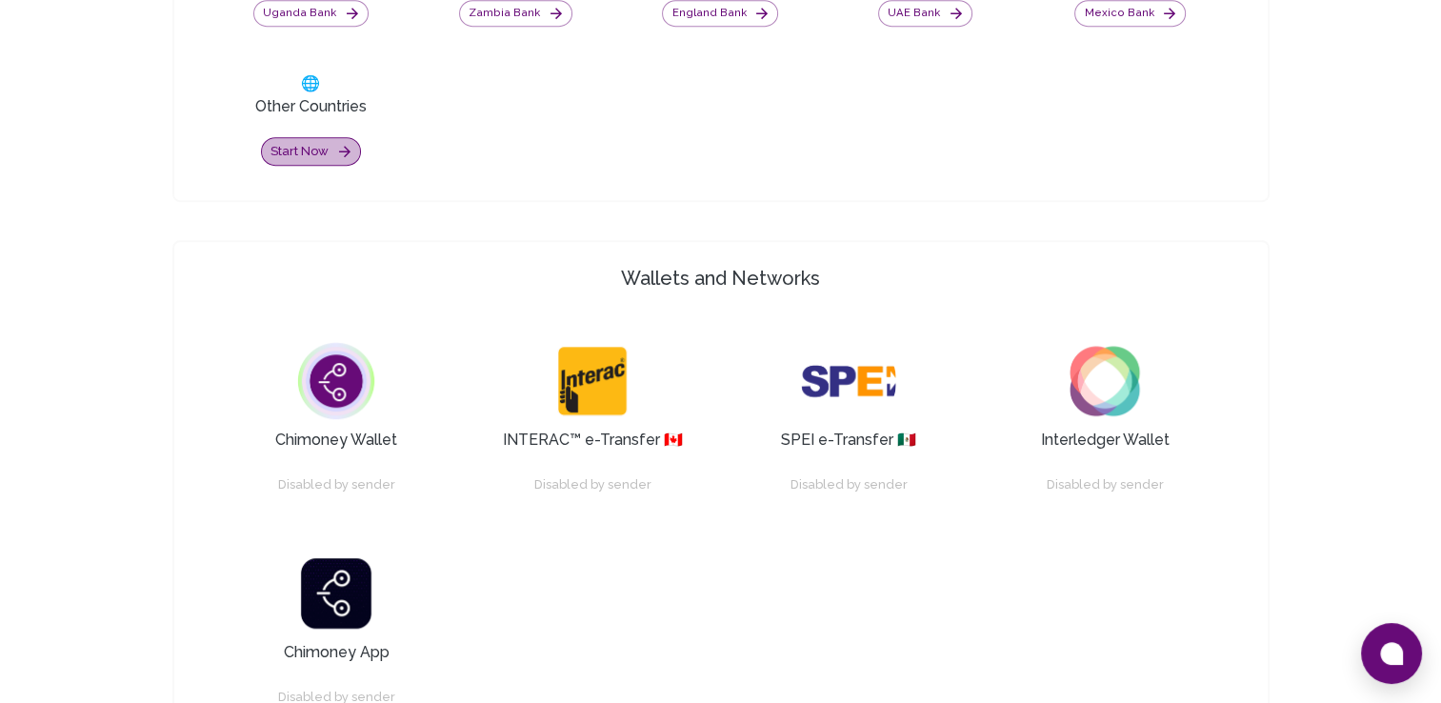
click at [318, 153] on button "Start now" at bounding box center [311, 152] width 100 height 30
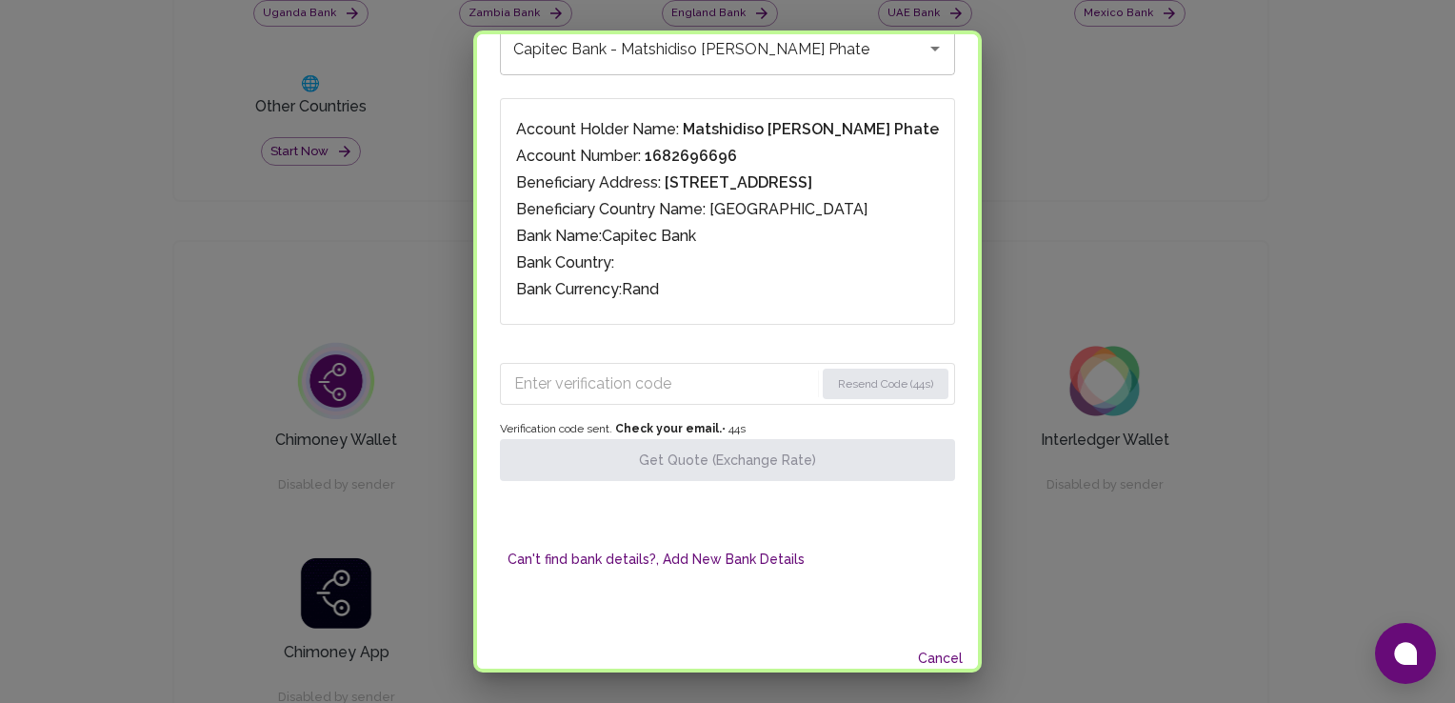
scroll to position [164, 0]
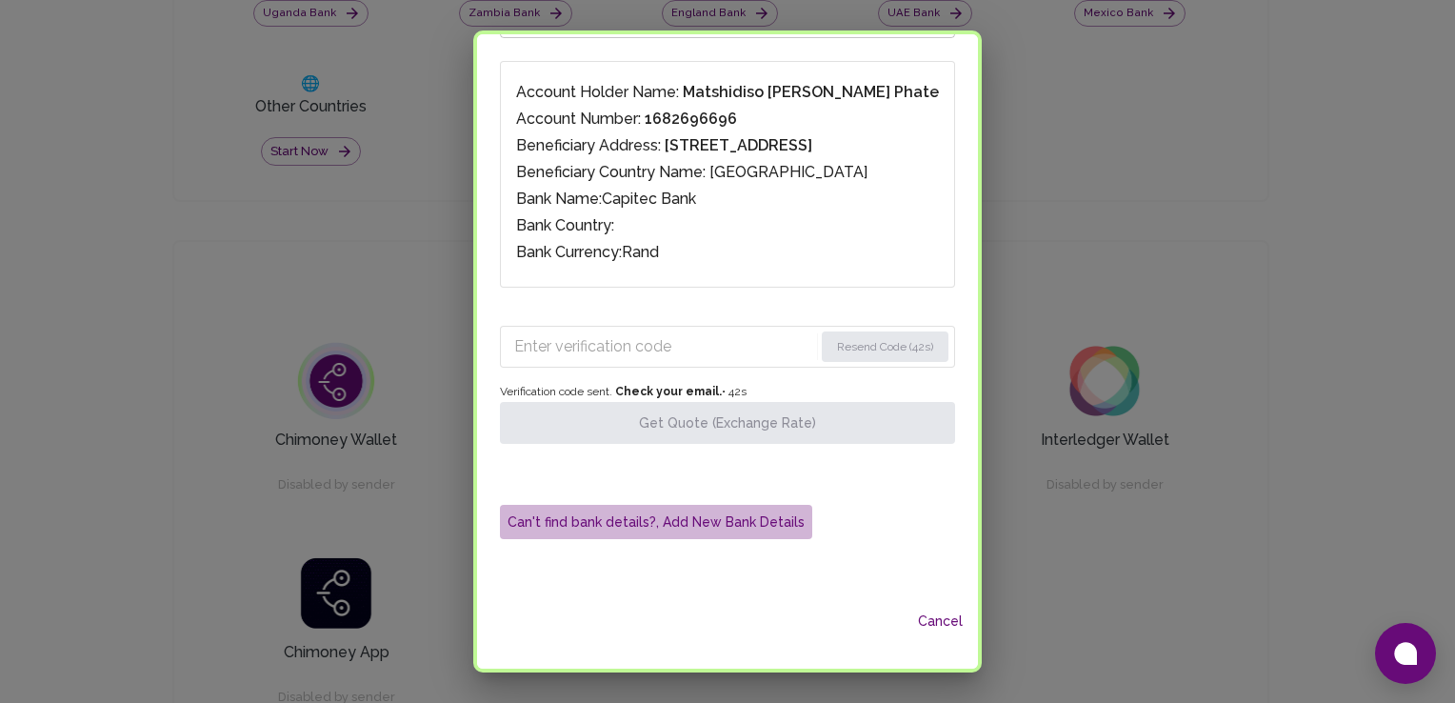
click at [750, 518] on button "Can't find bank details?, Add New Bank Details" at bounding box center [656, 522] width 312 height 35
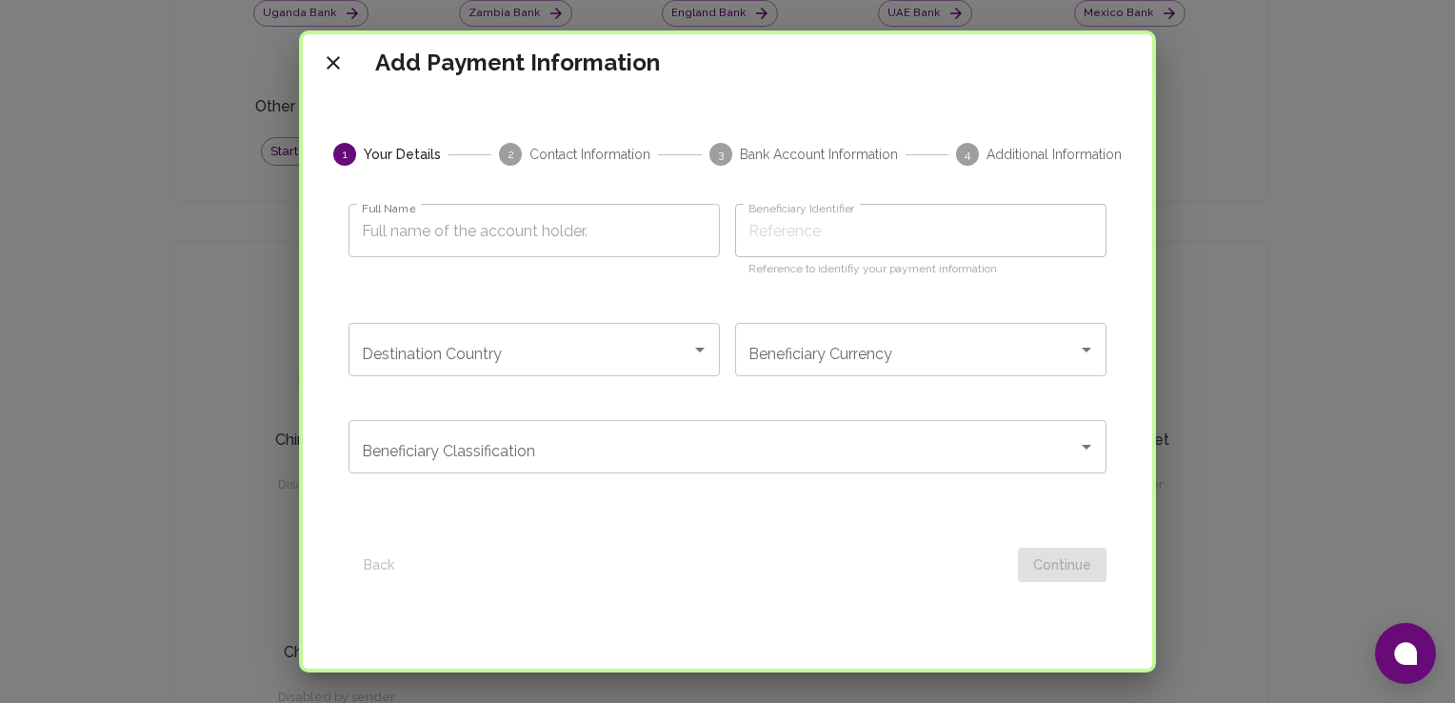
scroll to position [0, 0]
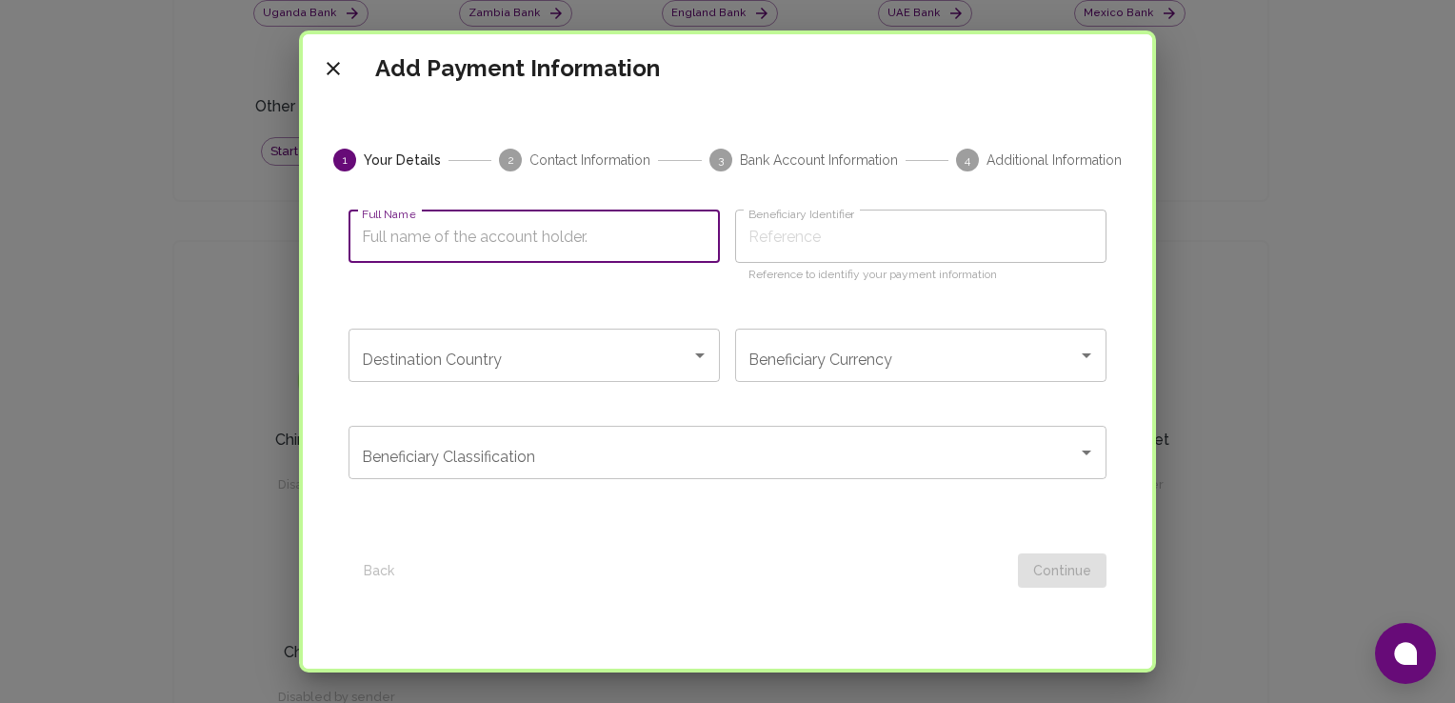
click at [556, 243] on input "Full Name" at bounding box center [533, 235] width 371 height 53
type input "Mashidiso Bridgette Phate"
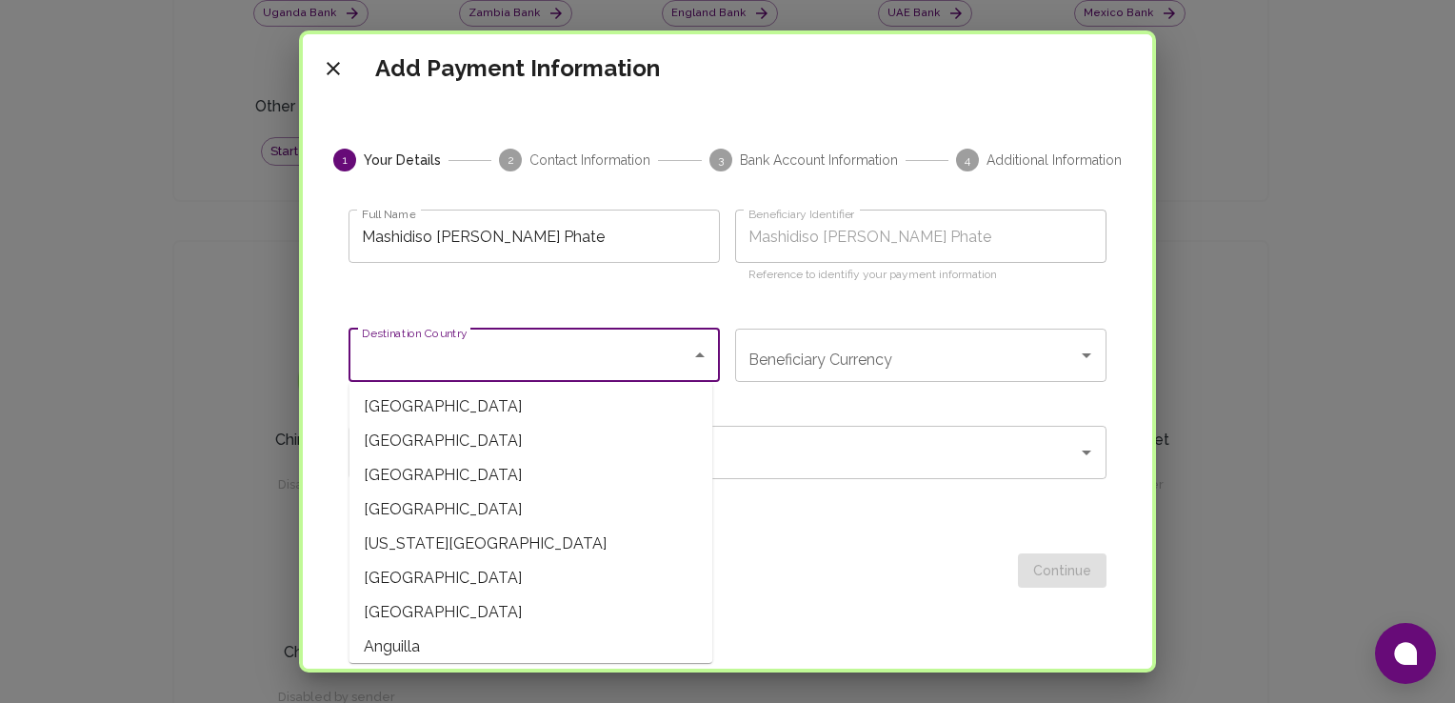
click at [546, 340] on input "Destination Country" at bounding box center [520, 355] width 326 height 36
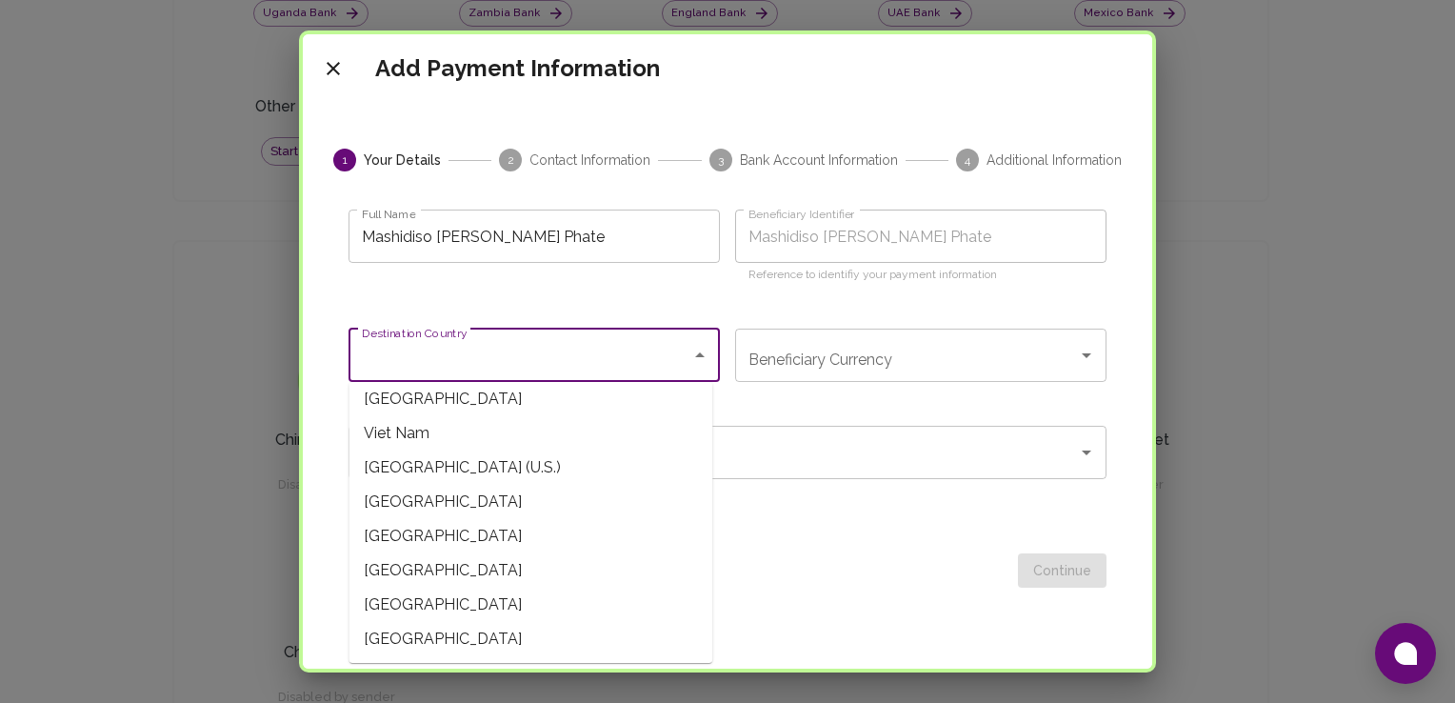
click at [674, 641] on span "Zimbabwe" at bounding box center [530, 639] width 364 height 34
type input "Zimbabwe"
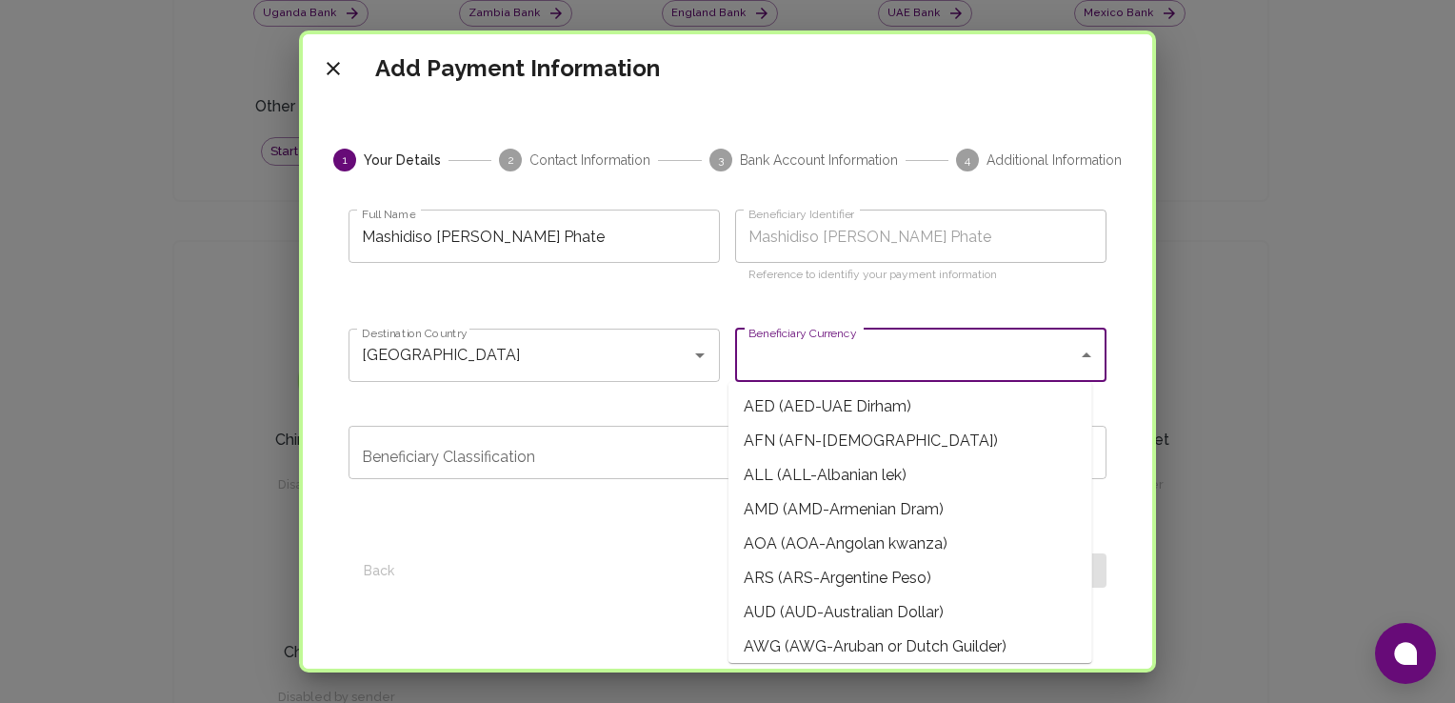
click at [851, 365] on input "Beneficiary Currency" at bounding box center [907, 355] width 326 height 36
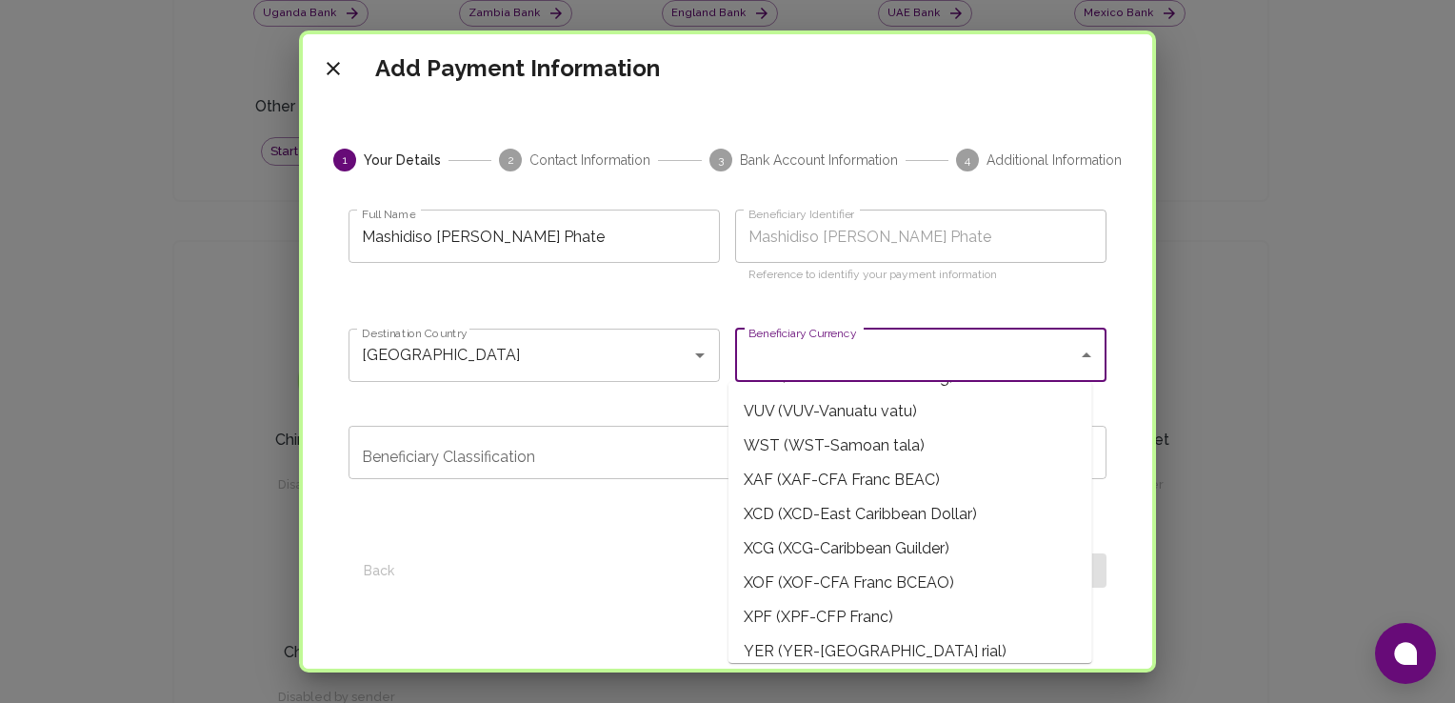
scroll to position [4589, 0]
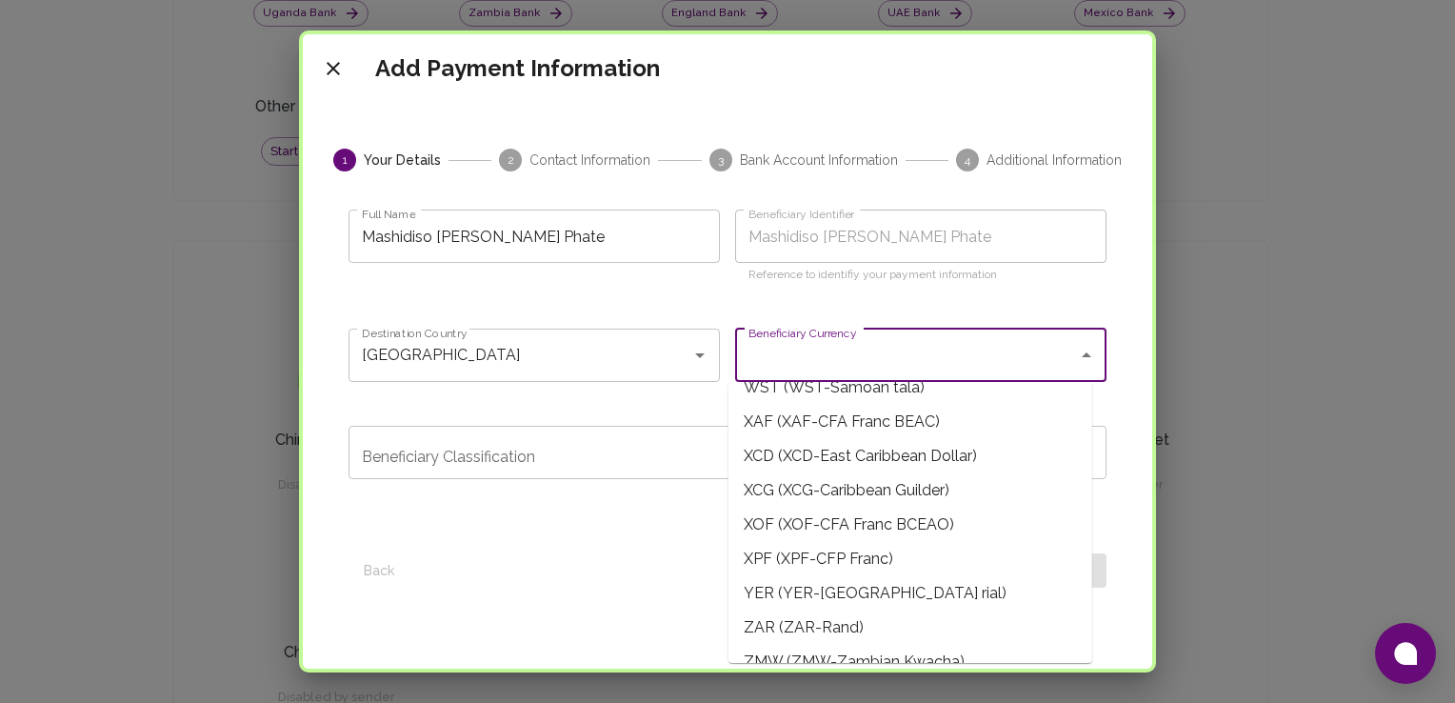
click at [960, 619] on span "ZAR (ZAR-Rand)" at bounding box center [910, 627] width 364 height 34
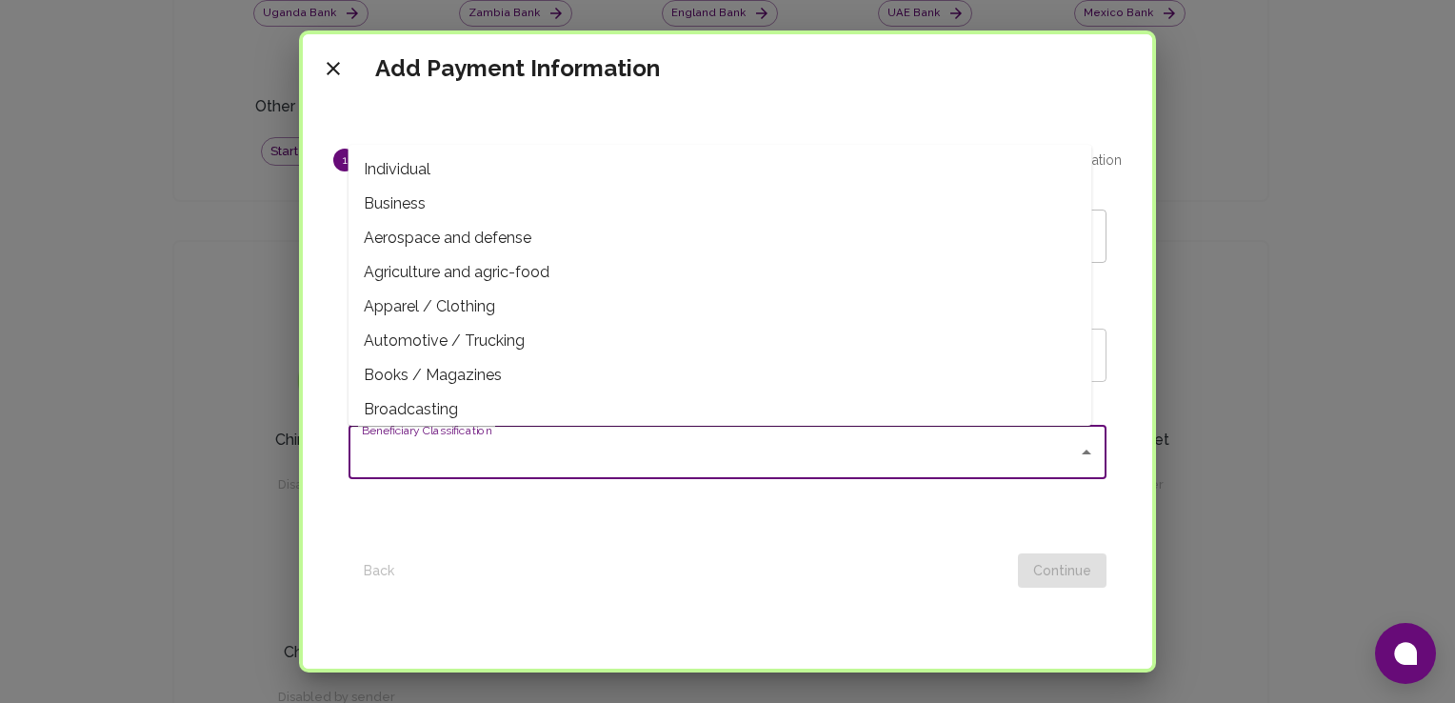
click at [680, 438] on input "Beneficiary Classification" at bounding box center [713, 452] width 712 height 36
click at [522, 170] on span "Individual" at bounding box center [720, 169] width 744 height 34
type input "Individual"
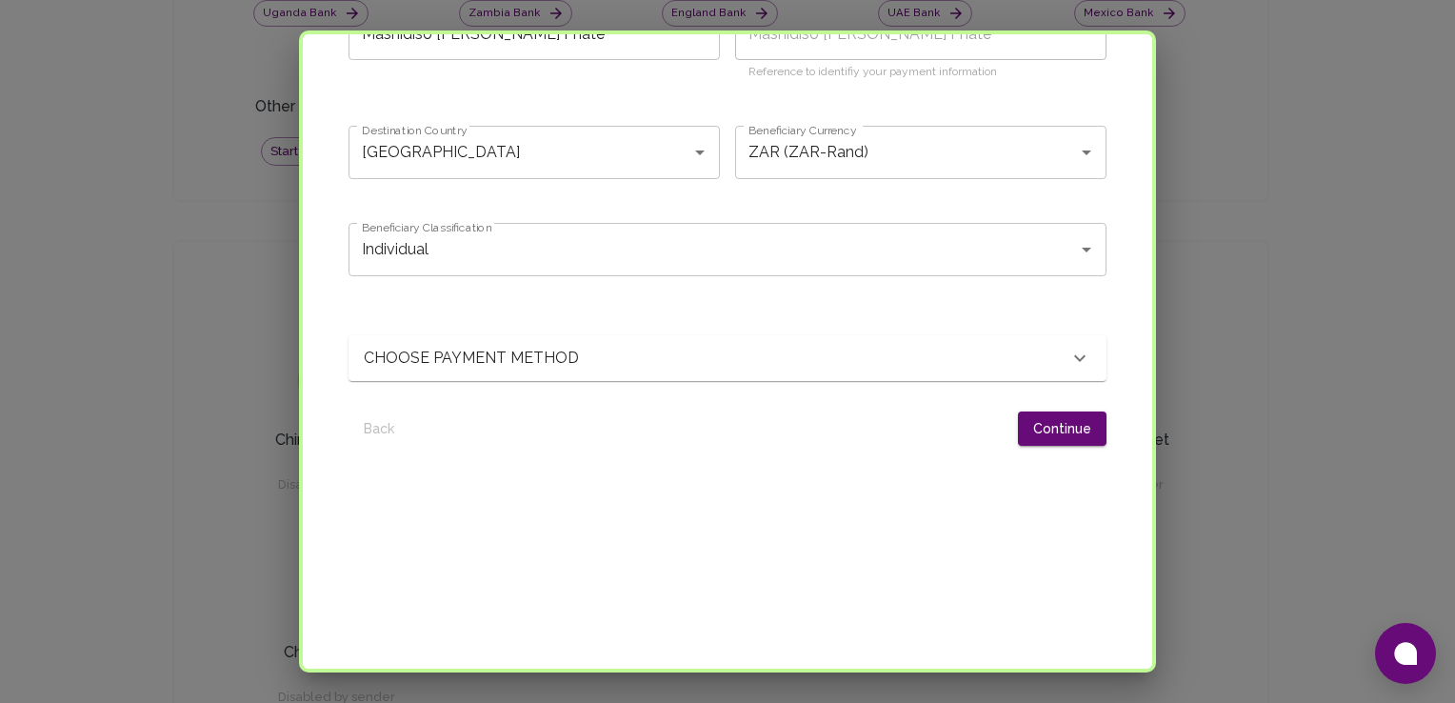
scroll to position [278, 0]
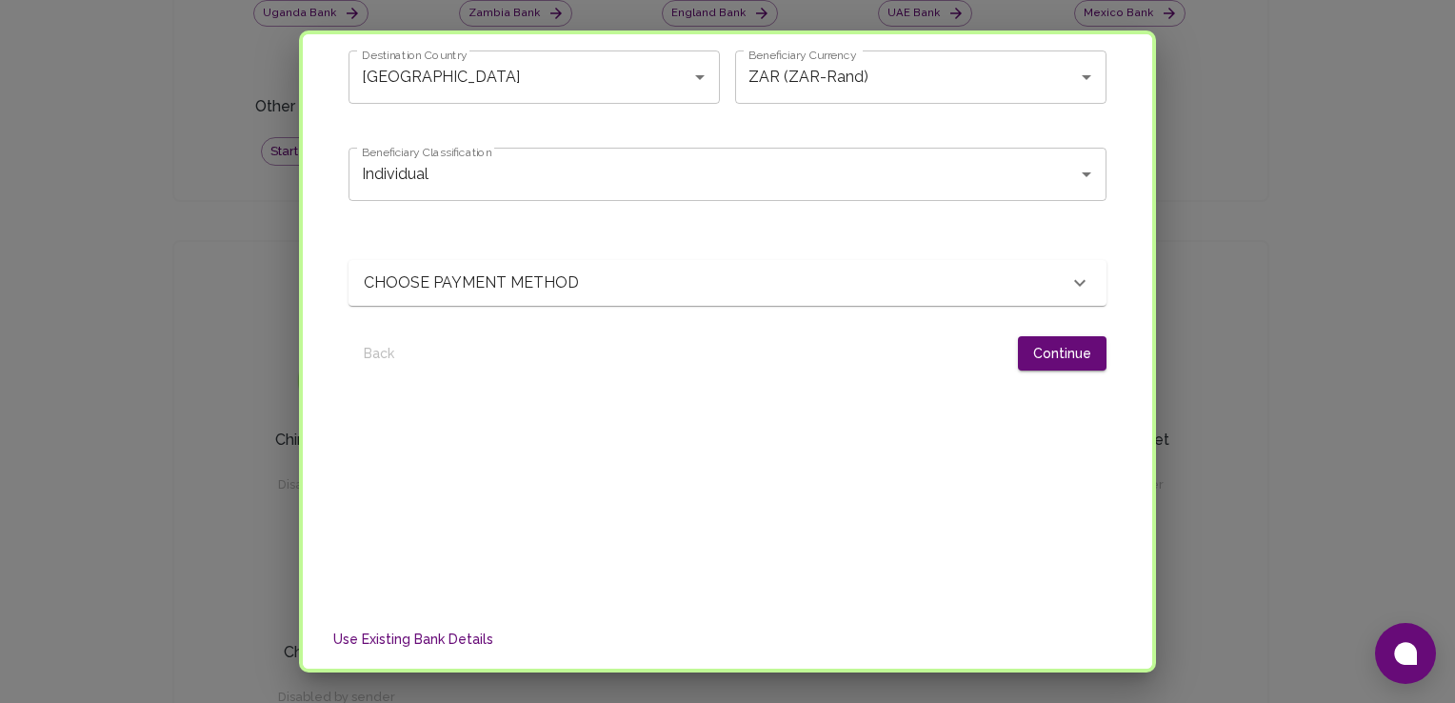
click at [823, 276] on div "CHOOSE PAYMENT METHOD" at bounding box center [716, 282] width 705 height 23
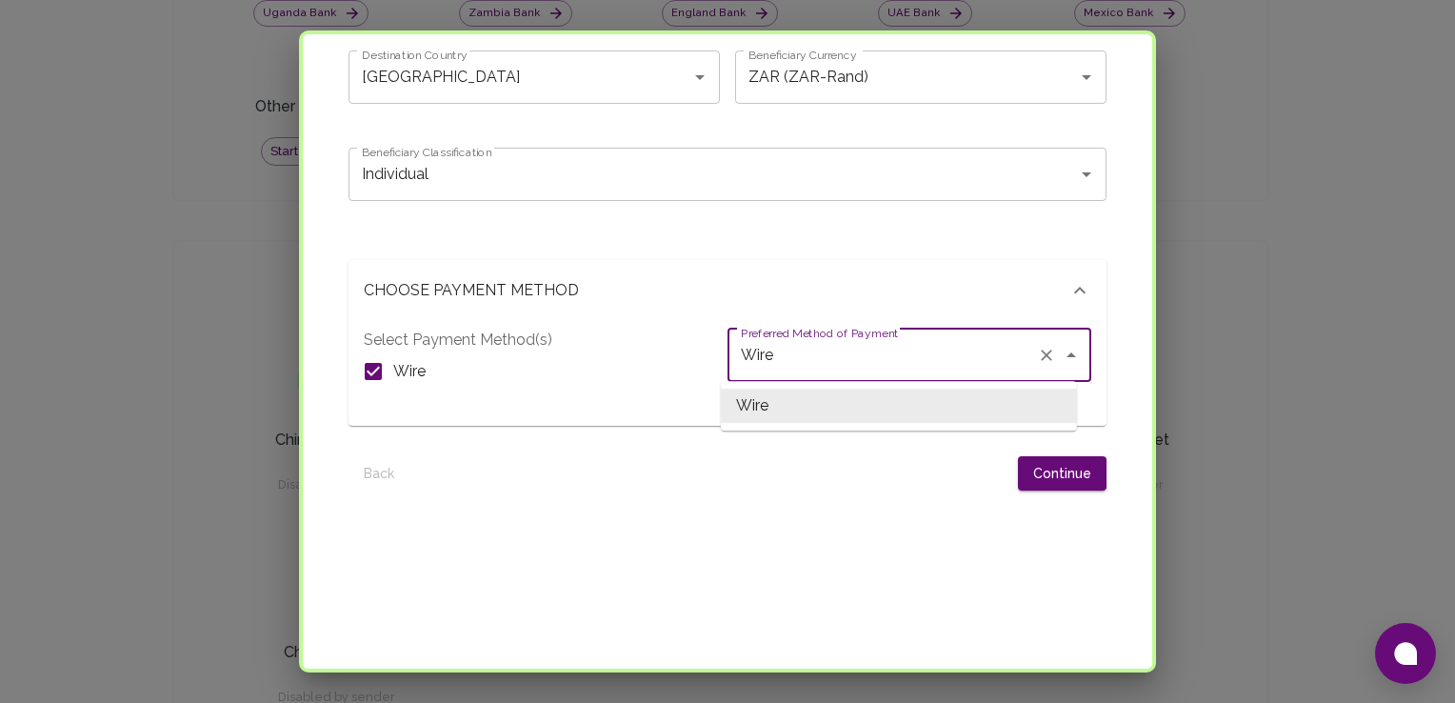
click at [852, 371] on input "Wire" at bounding box center [882, 355] width 293 height 36
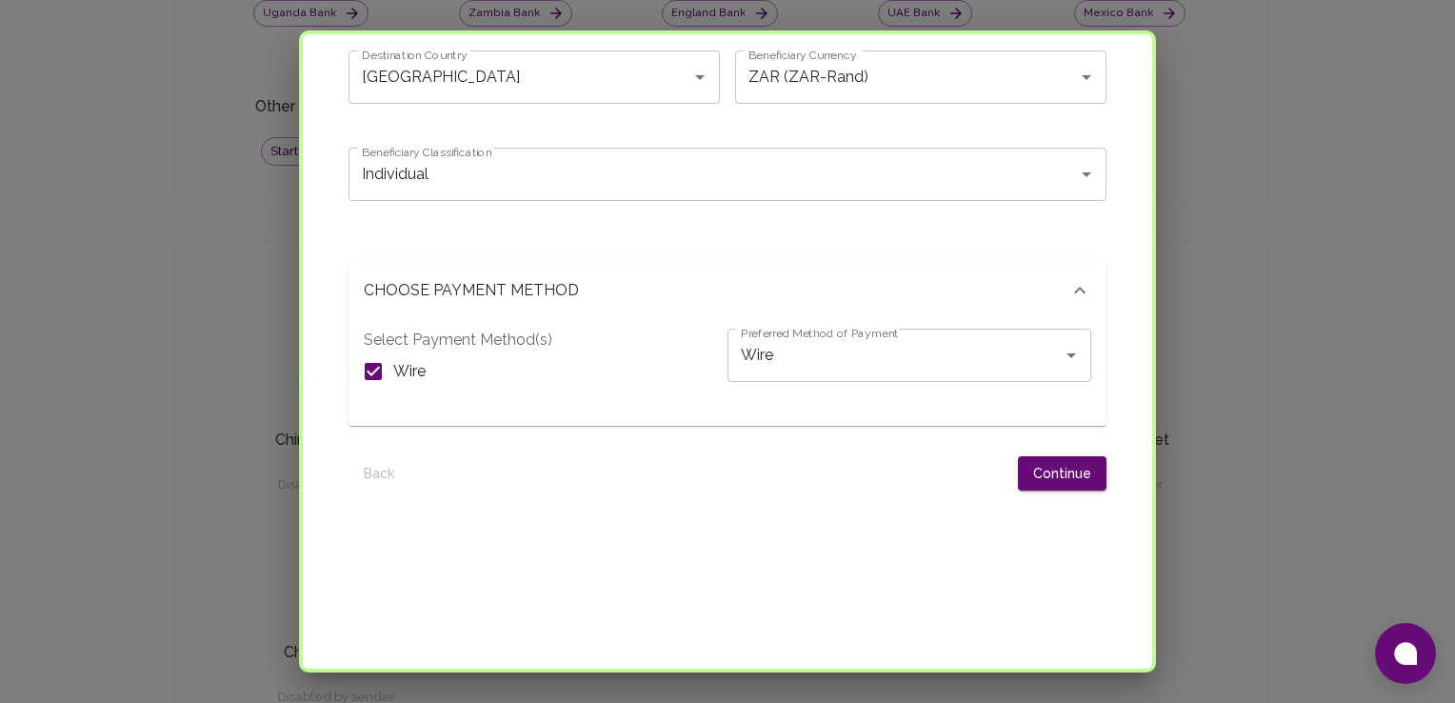
click at [650, 346] on div "Select Payment Method(s) Wire" at bounding box center [546, 370] width 364 height 82
click at [1054, 479] on button "Continue" at bounding box center [1062, 473] width 89 height 35
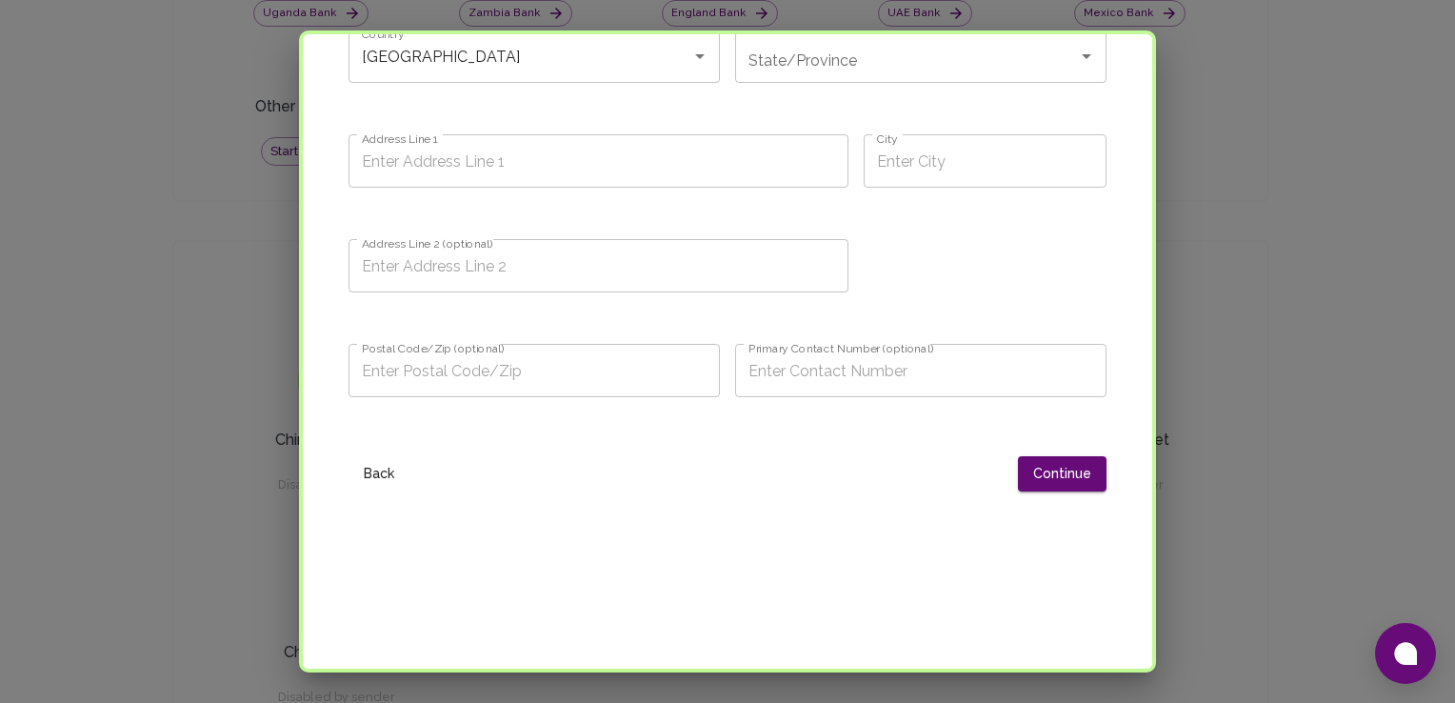
scroll to position [0, 0]
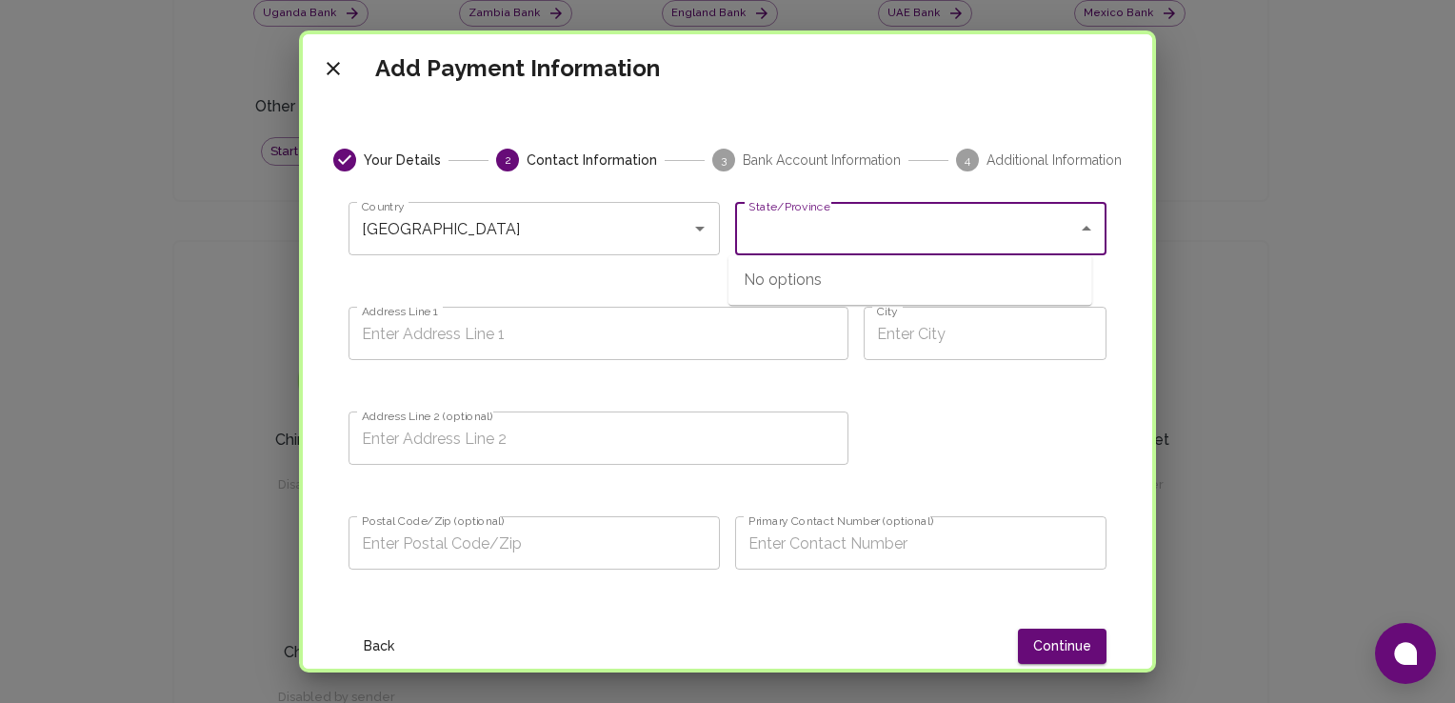
click at [744, 233] on input "State/Province" at bounding box center [907, 228] width 326 height 36
type input "Gauteng"
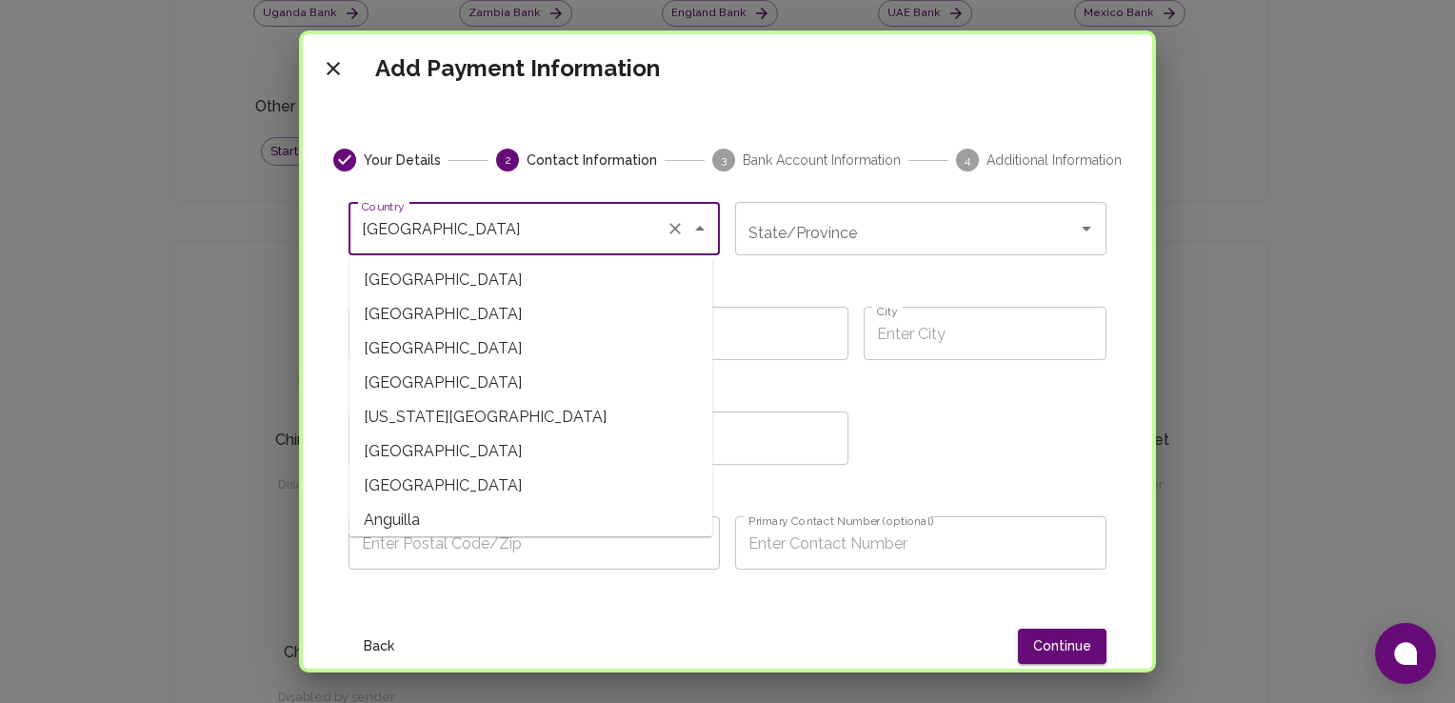
click at [561, 235] on input "Zimbabwe" at bounding box center [507, 228] width 301 height 36
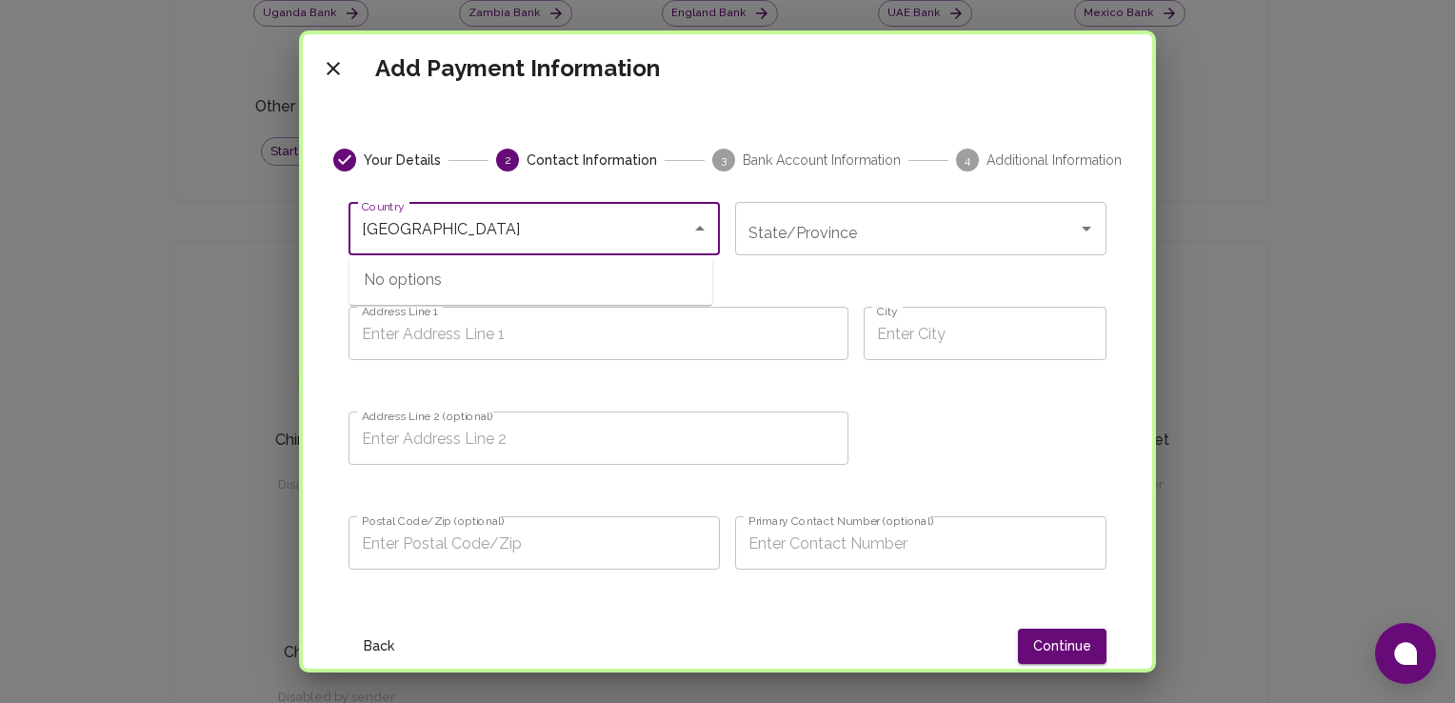
type input "South Africa"
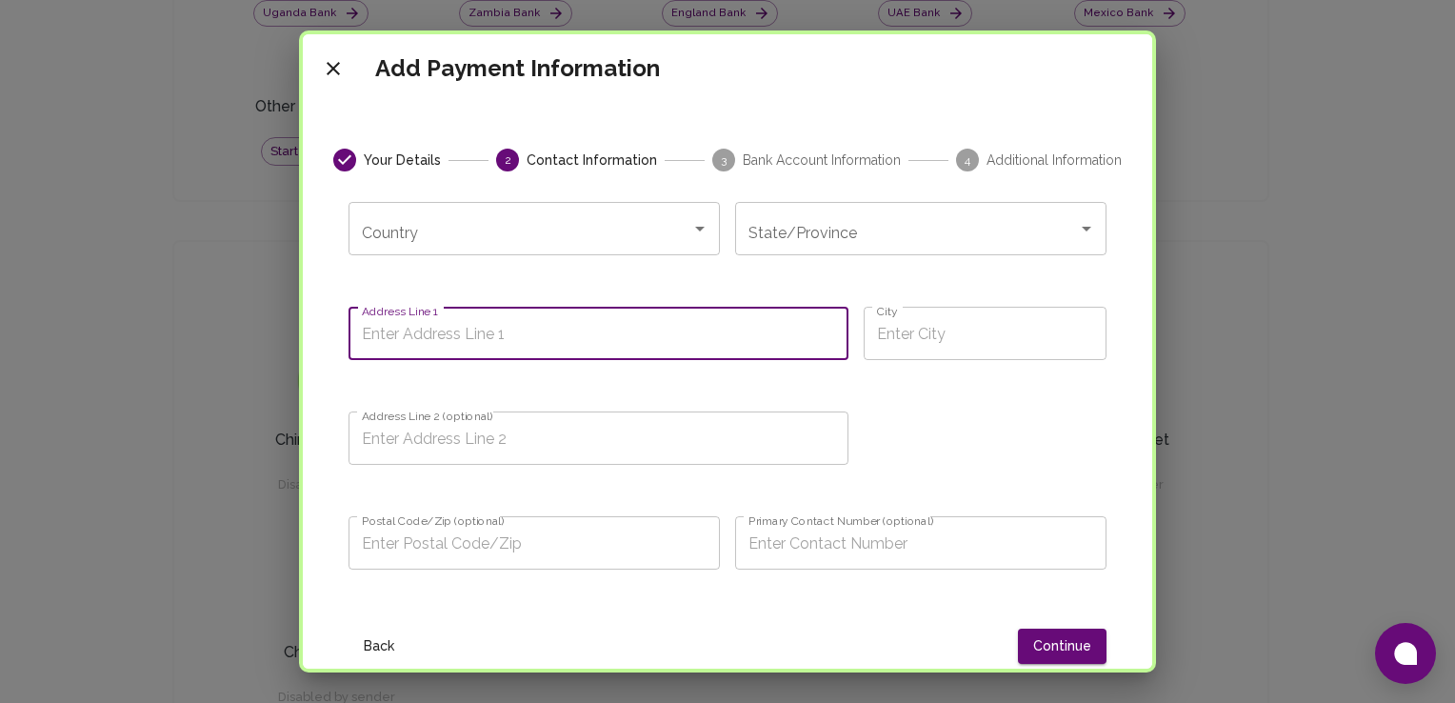
click at [579, 334] on input "Address Line 1" at bounding box center [598, 333] width 500 height 53
type input "2988 Botse street"
type input "Randfontein"
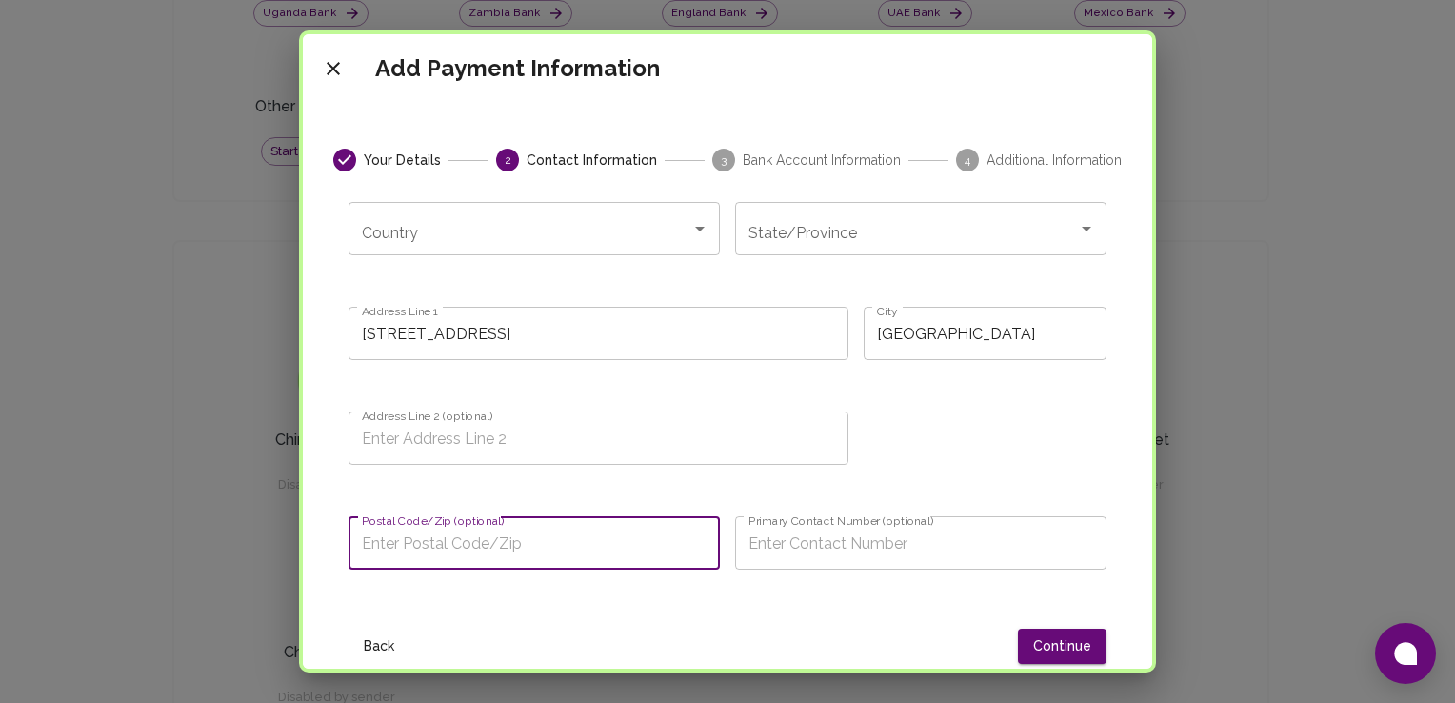
click at [574, 543] on input "Postal Code/Zip (optional)" at bounding box center [533, 542] width 371 height 53
type input "1759"
type input "2988 Botse street"
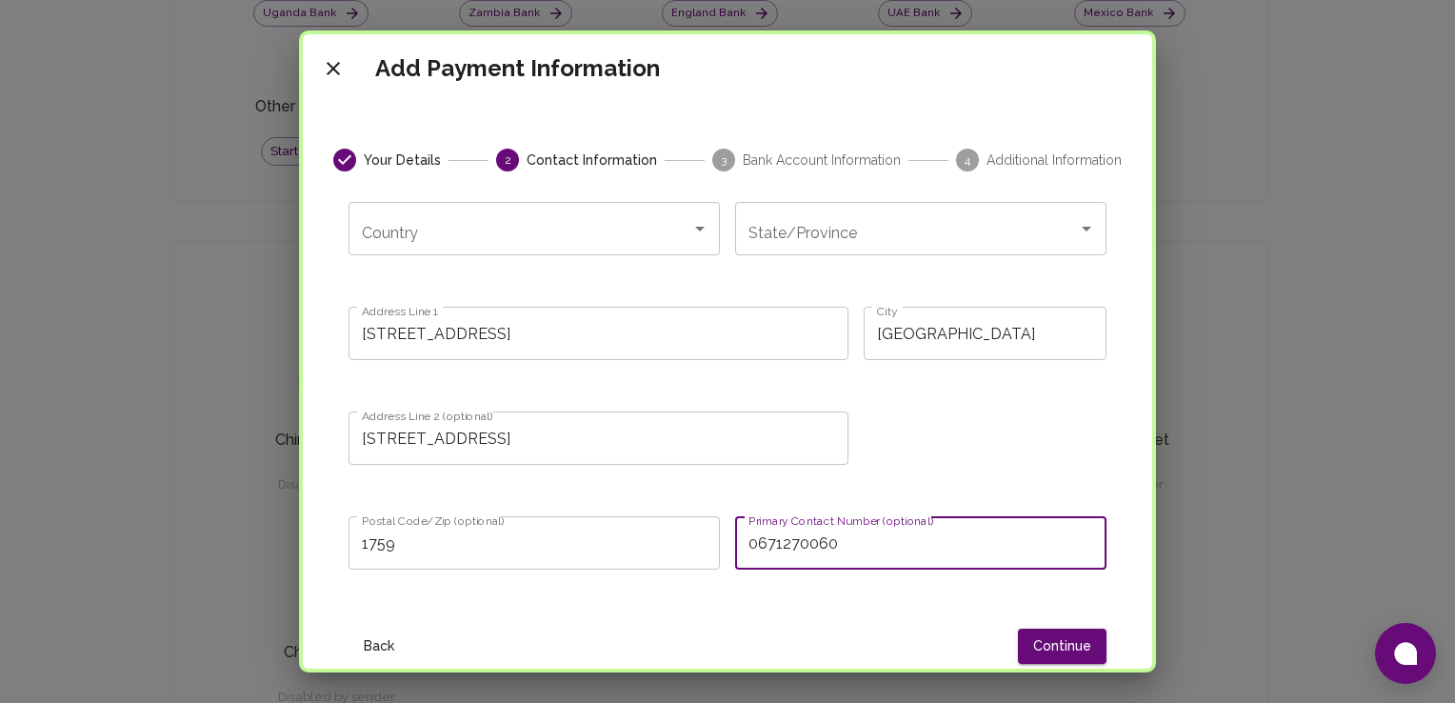
click at [873, 553] on input "0671270060" at bounding box center [920, 542] width 371 height 53
type input "0"
click at [489, 252] on div "Country" at bounding box center [533, 228] width 371 height 53
type input "0744058830"
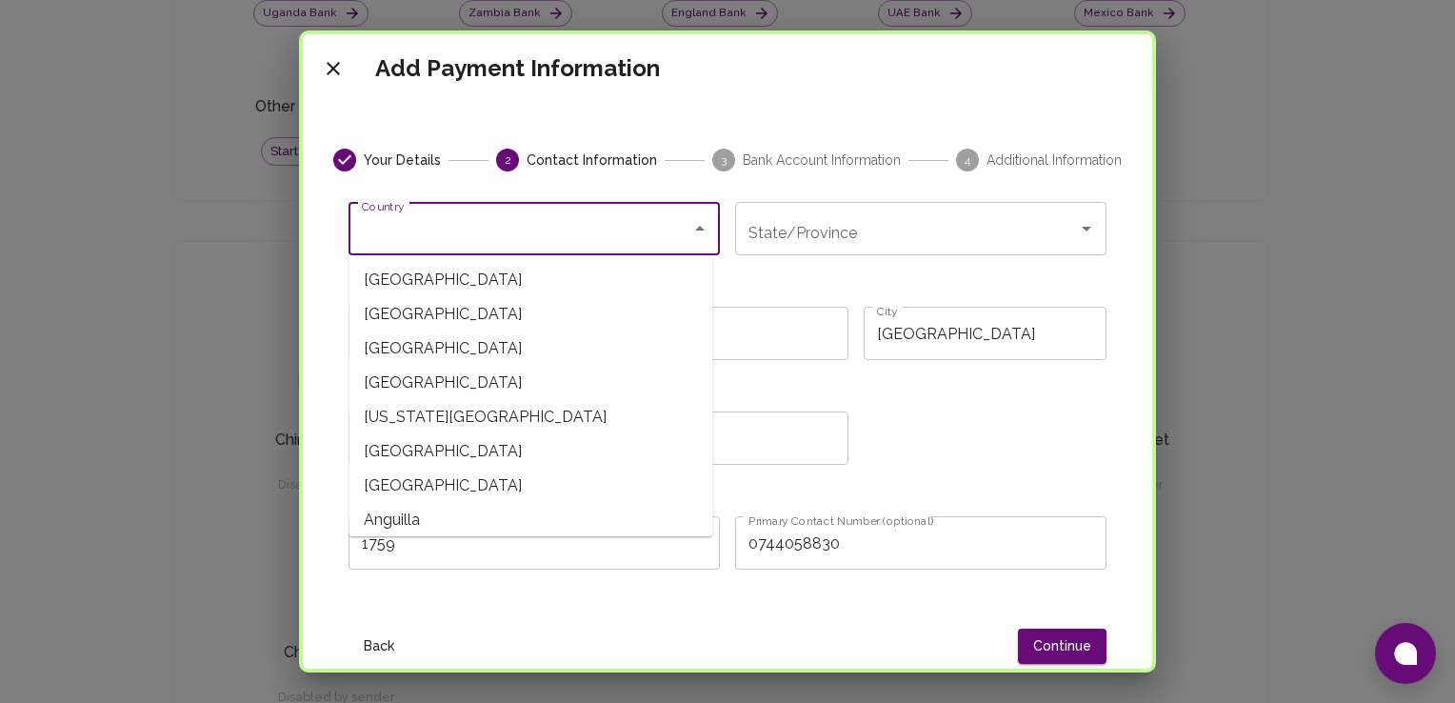
click at [697, 475] on span "Angola" at bounding box center [530, 485] width 364 height 34
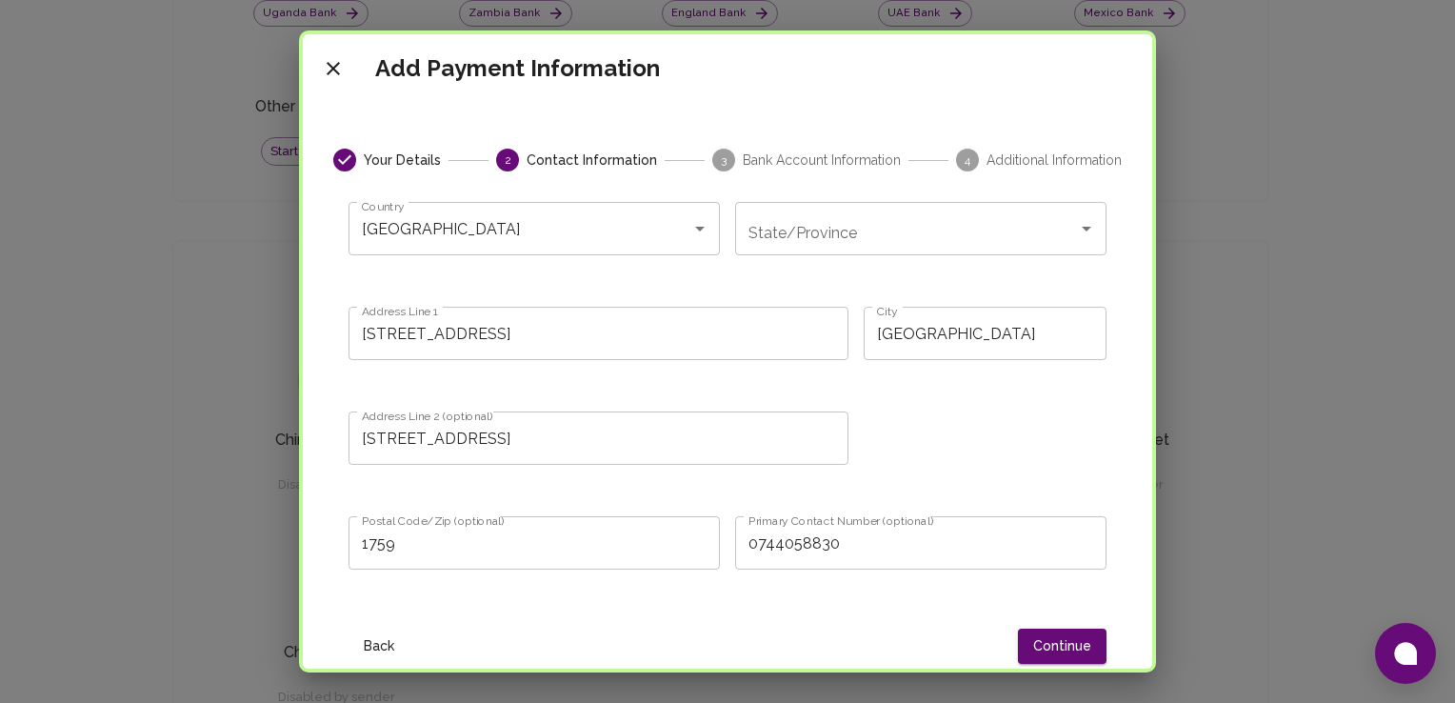
click at [697, 475] on div "Address Line 2 (optional) 2988 Botse street Address Line 2 (optional)" at bounding box center [590, 440] width 515 height 105
drag, startPoint x: 697, startPoint y: 475, endPoint x: 645, endPoint y: 205, distance: 275.4
click at [645, 205] on div "Angola Country" at bounding box center [533, 228] width 371 height 53
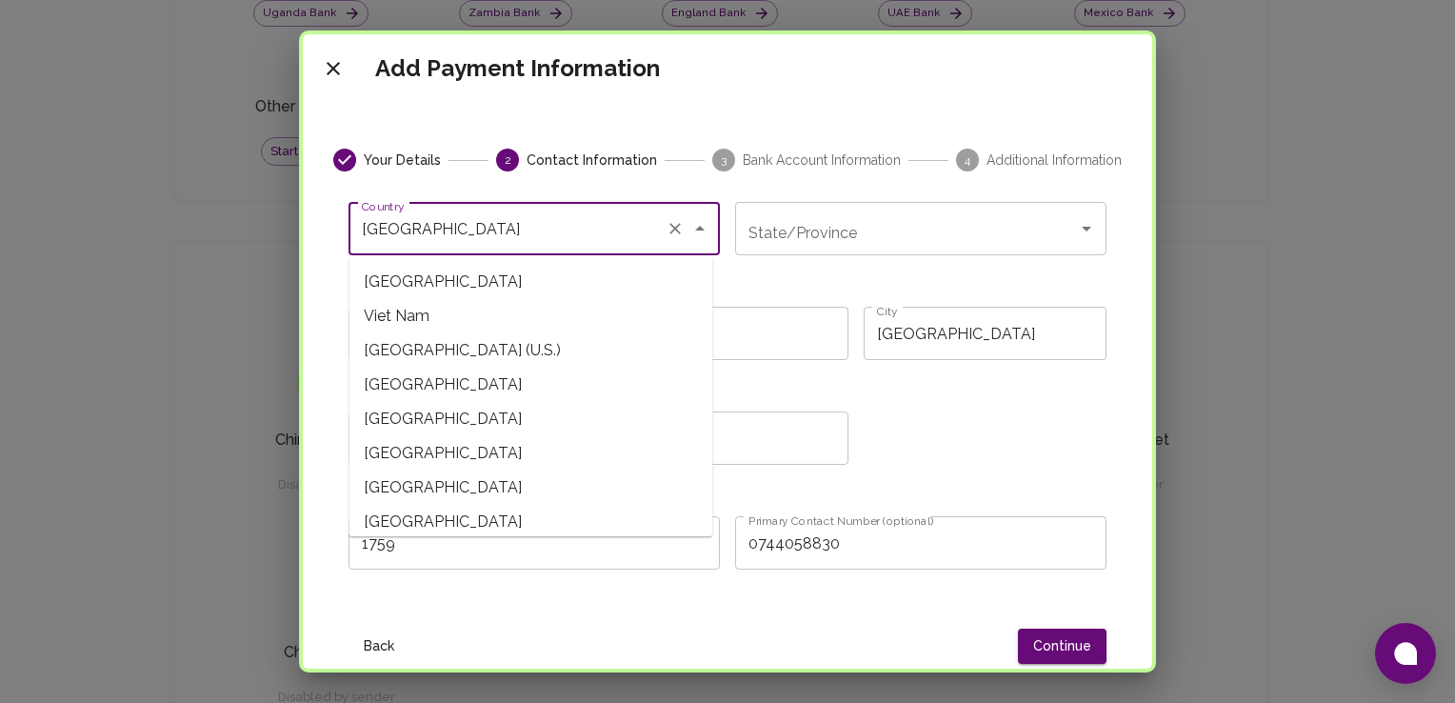
scroll to position [7720, 0]
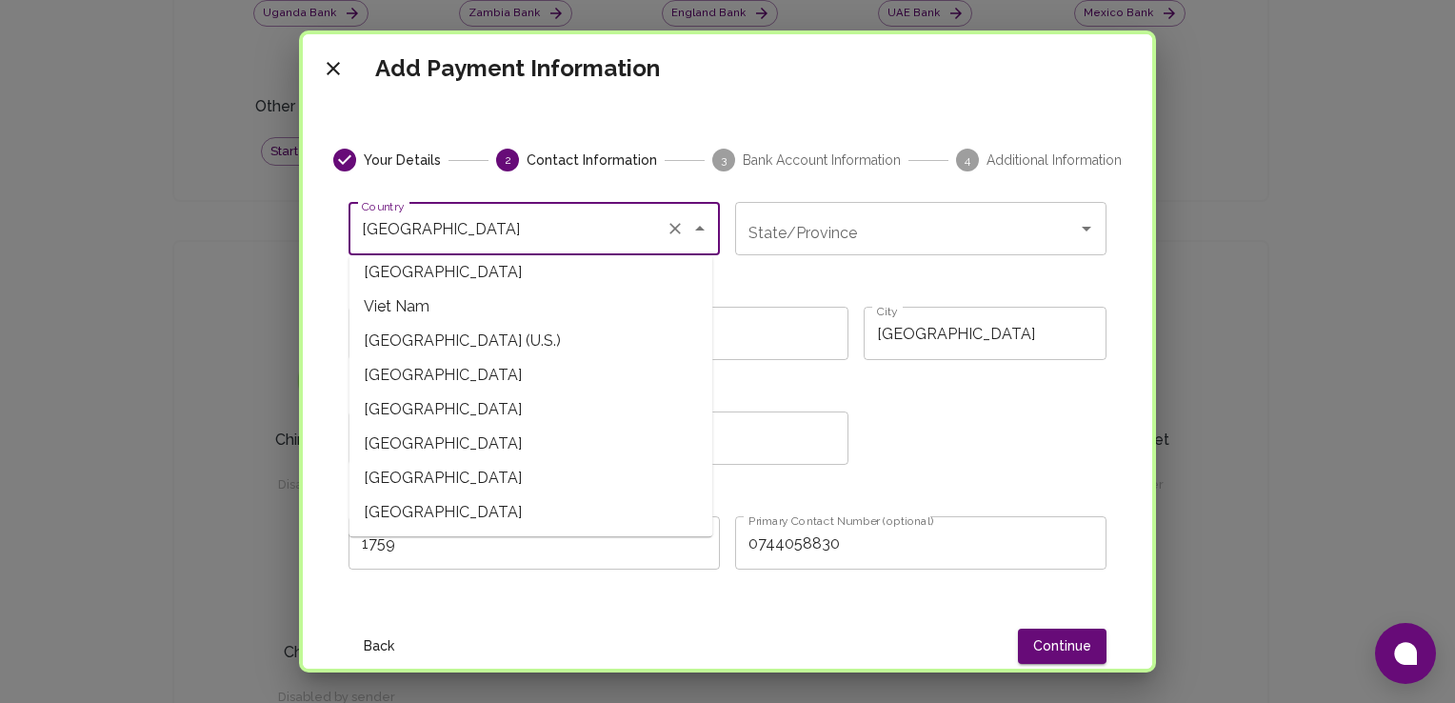
click at [642, 509] on span "Zimbabwe" at bounding box center [530, 512] width 364 height 34
type input "Zimbabwe"
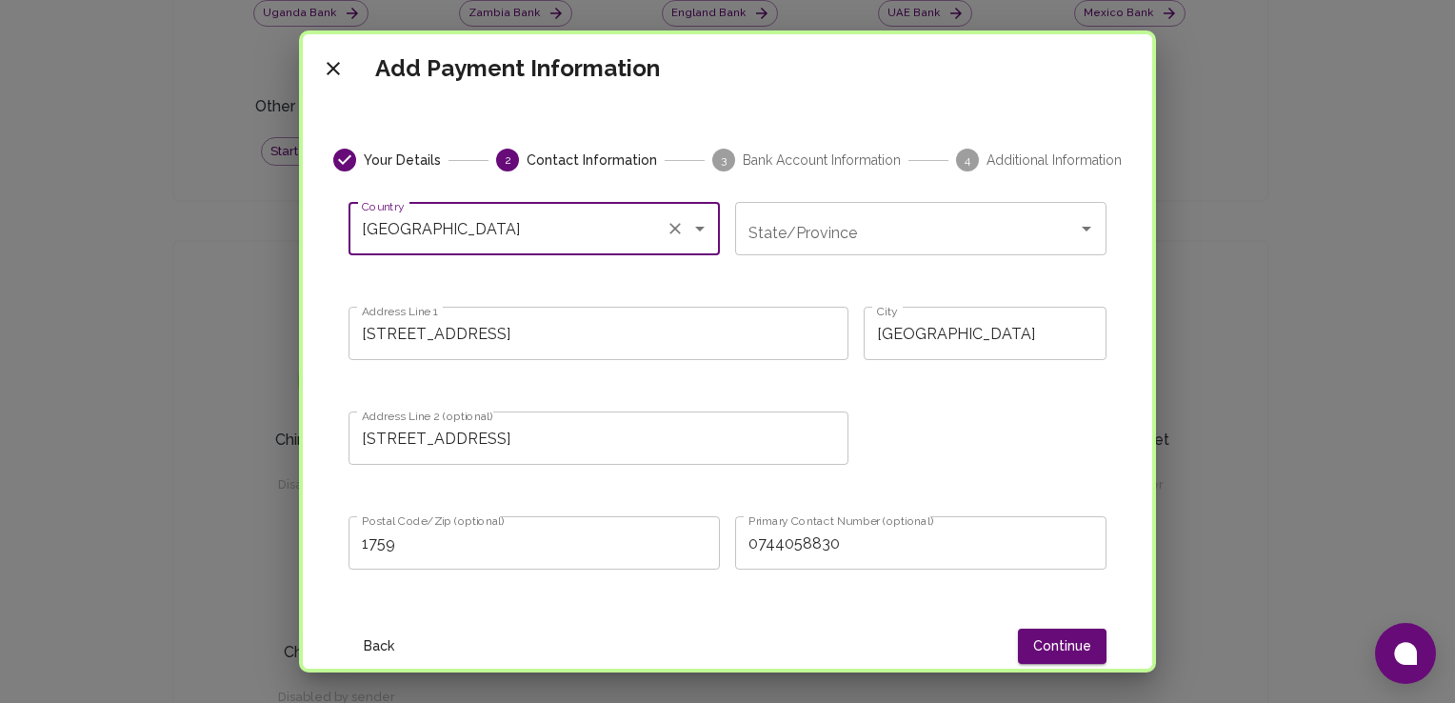
scroll to position [410, 0]
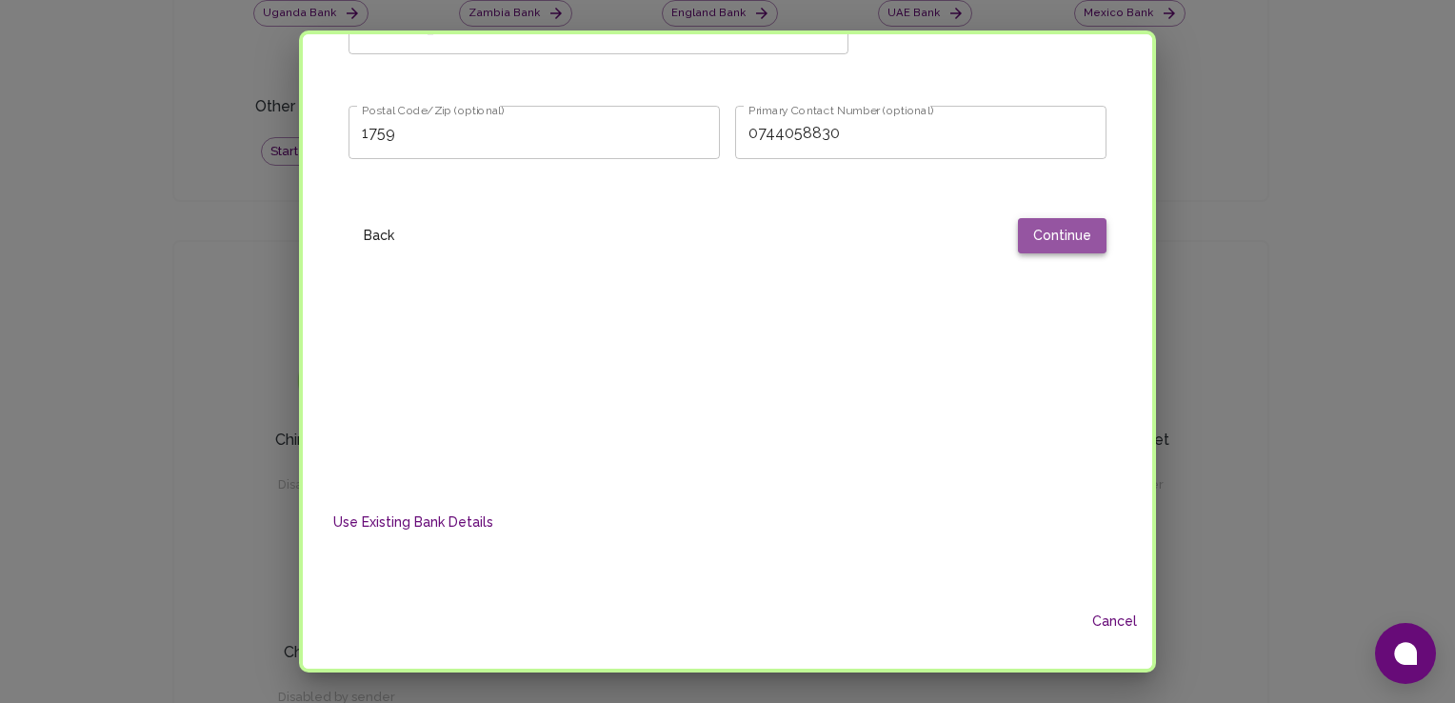
click at [1053, 225] on button "Continue" at bounding box center [1062, 235] width 89 height 35
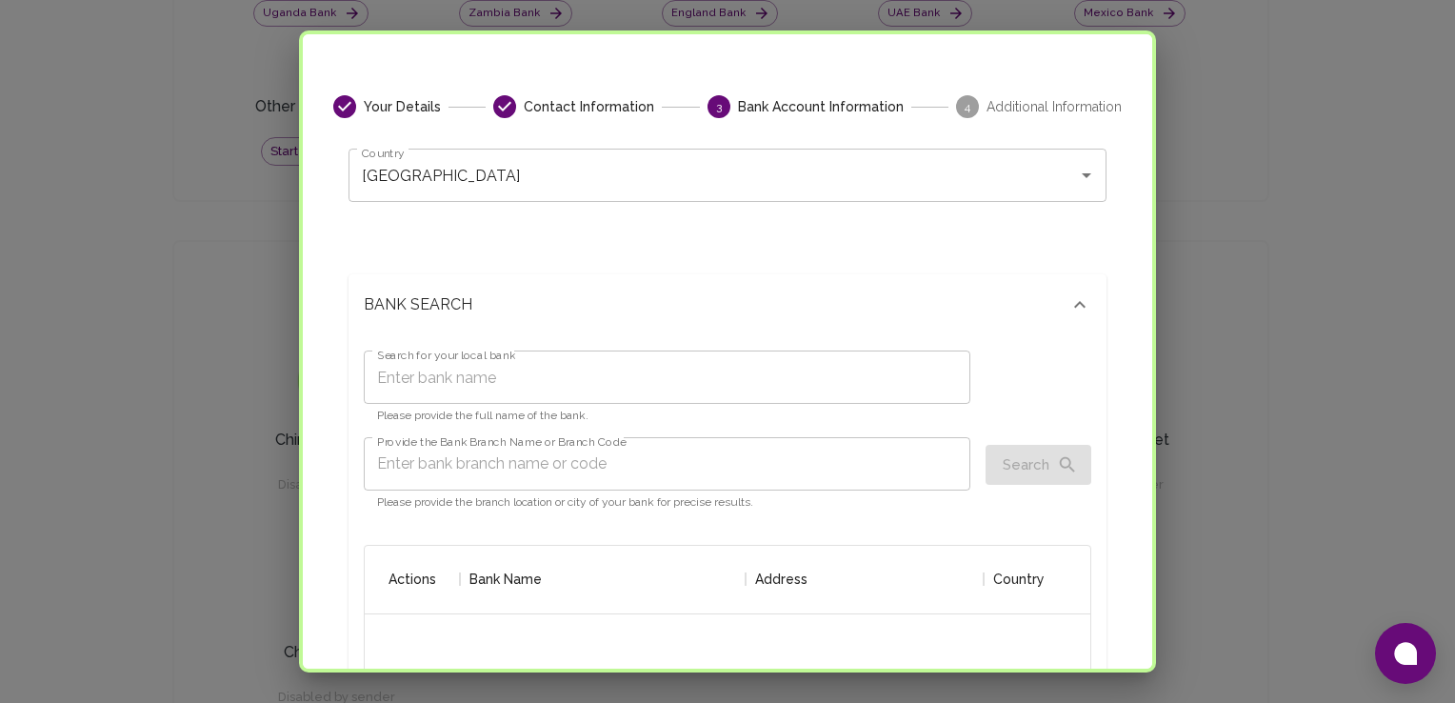
scroll to position [0, 0]
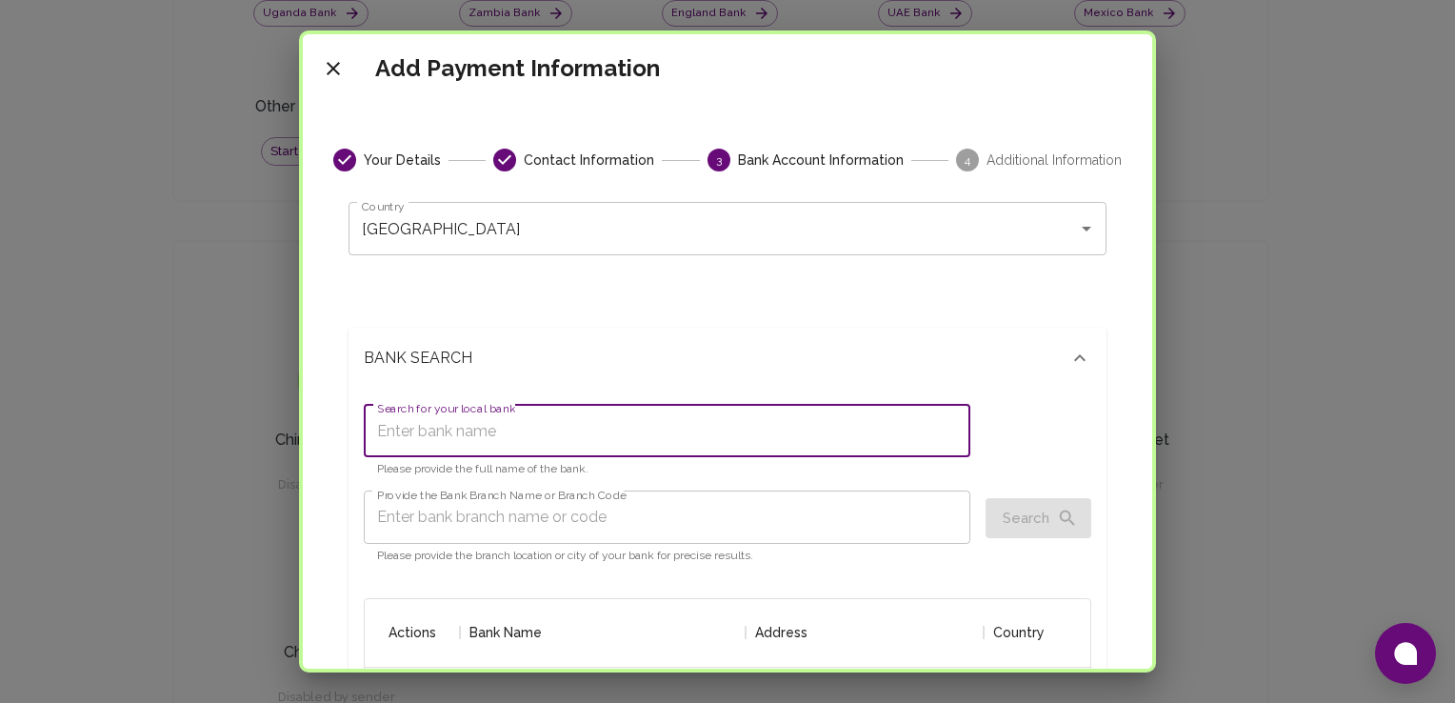
click at [743, 437] on input "Search for your local bank" at bounding box center [667, 430] width 607 height 53
type input "capitec"
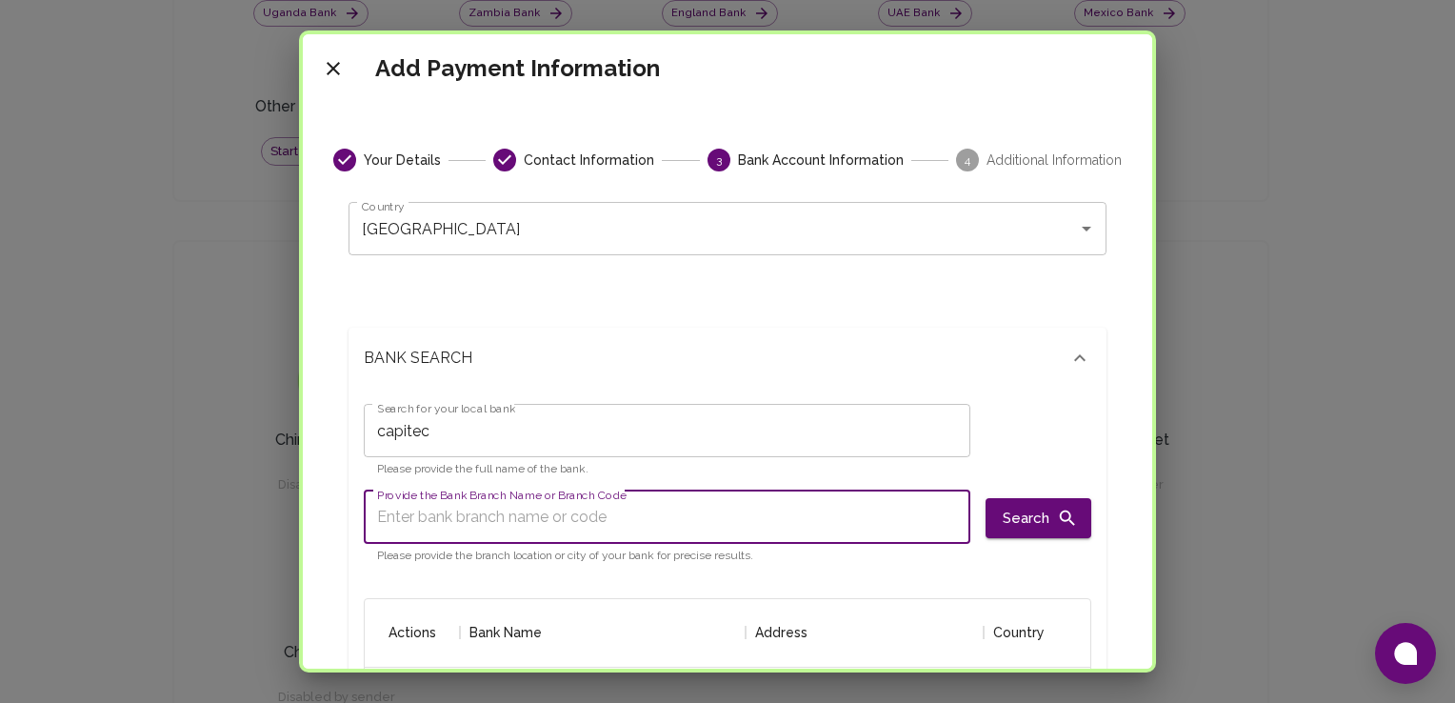
click at [709, 527] on input "Provide the Bank Branch Name or Branch Code" at bounding box center [667, 516] width 607 height 53
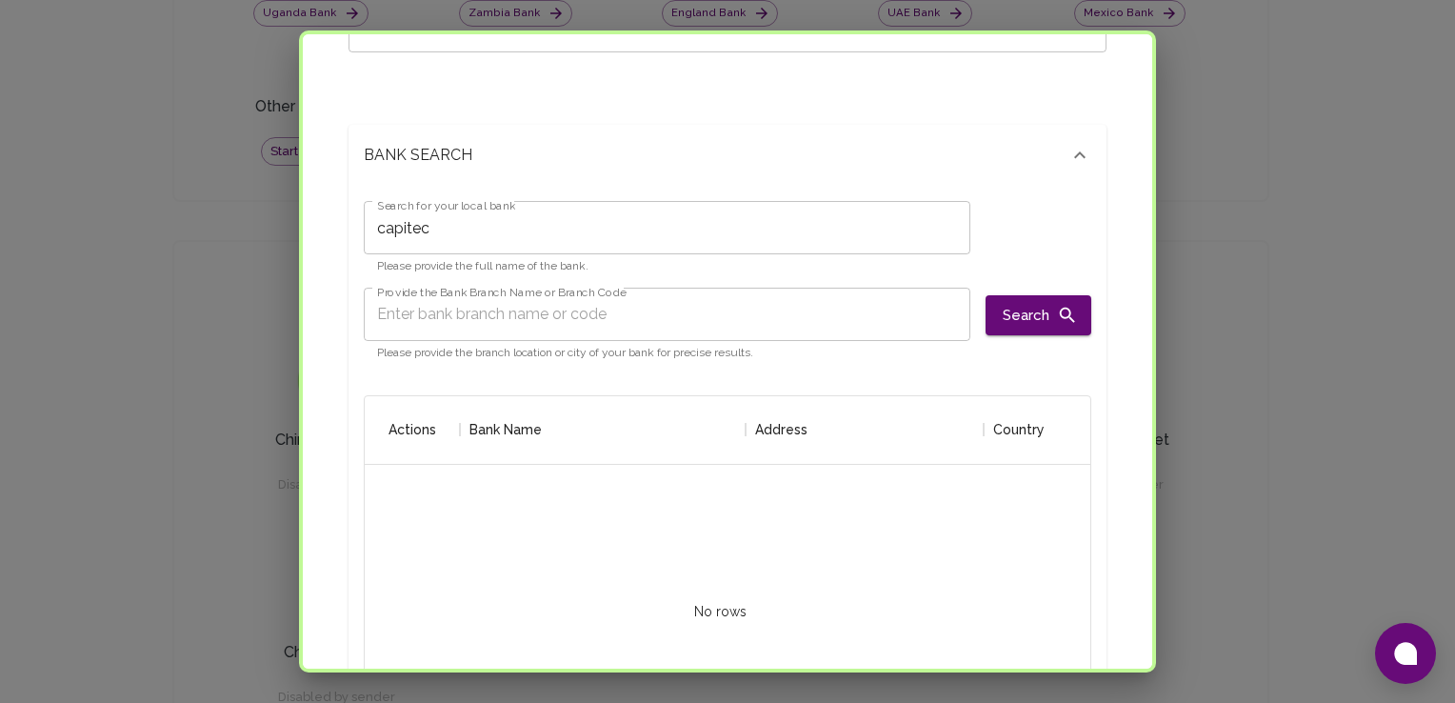
scroll to position [241, 0]
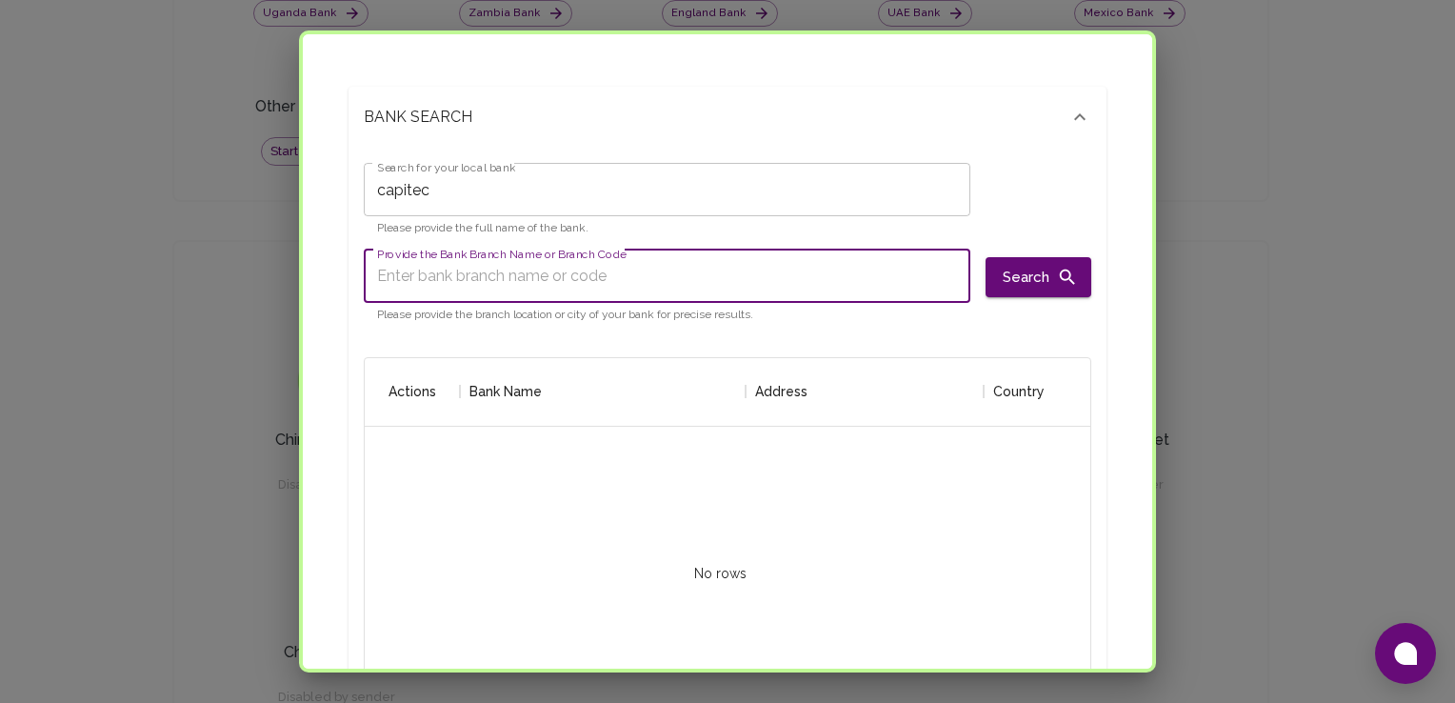
click at [528, 264] on input "Provide the Bank Branch Name or Branch Code" at bounding box center [667, 275] width 607 height 53
type input "470010"
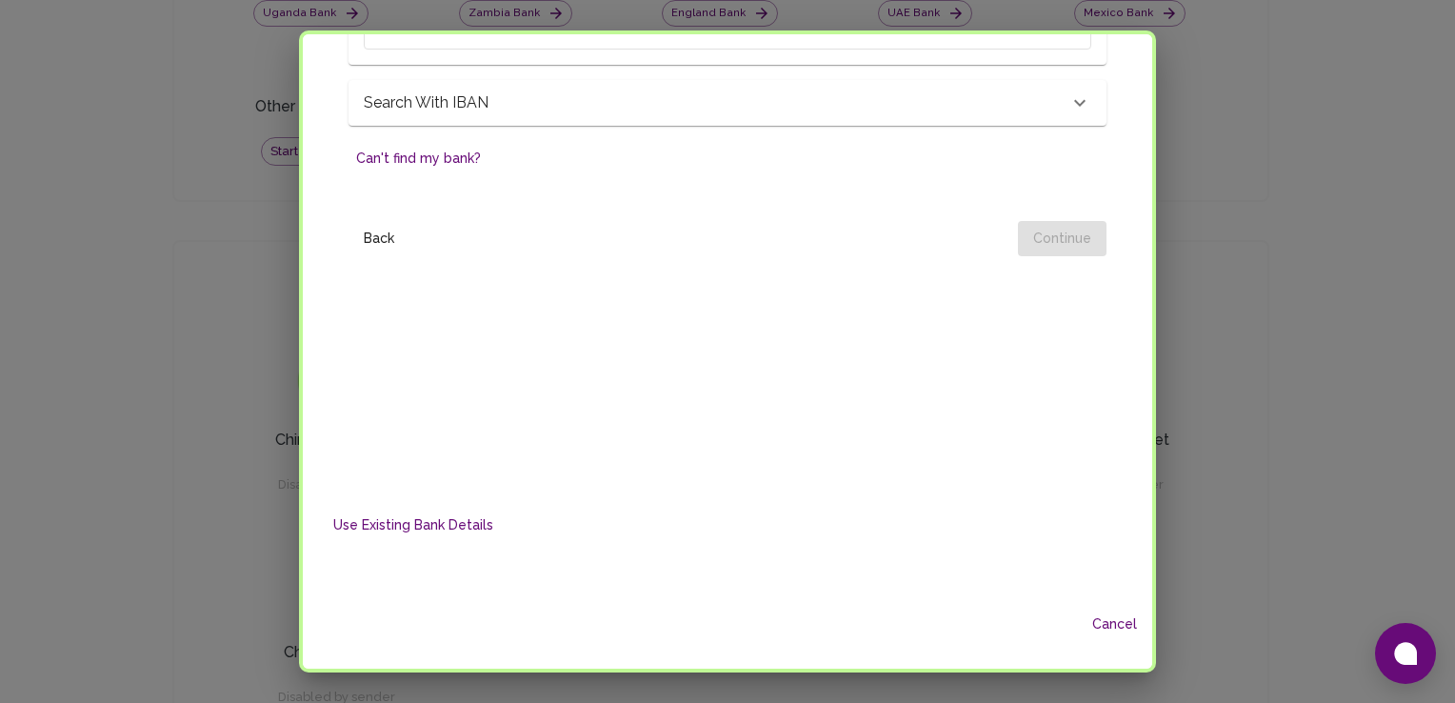
scroll to position [980, 0]
click at [1030, 218] on div "Back Continue" at bounding box center [727, 228] width 758 height 50
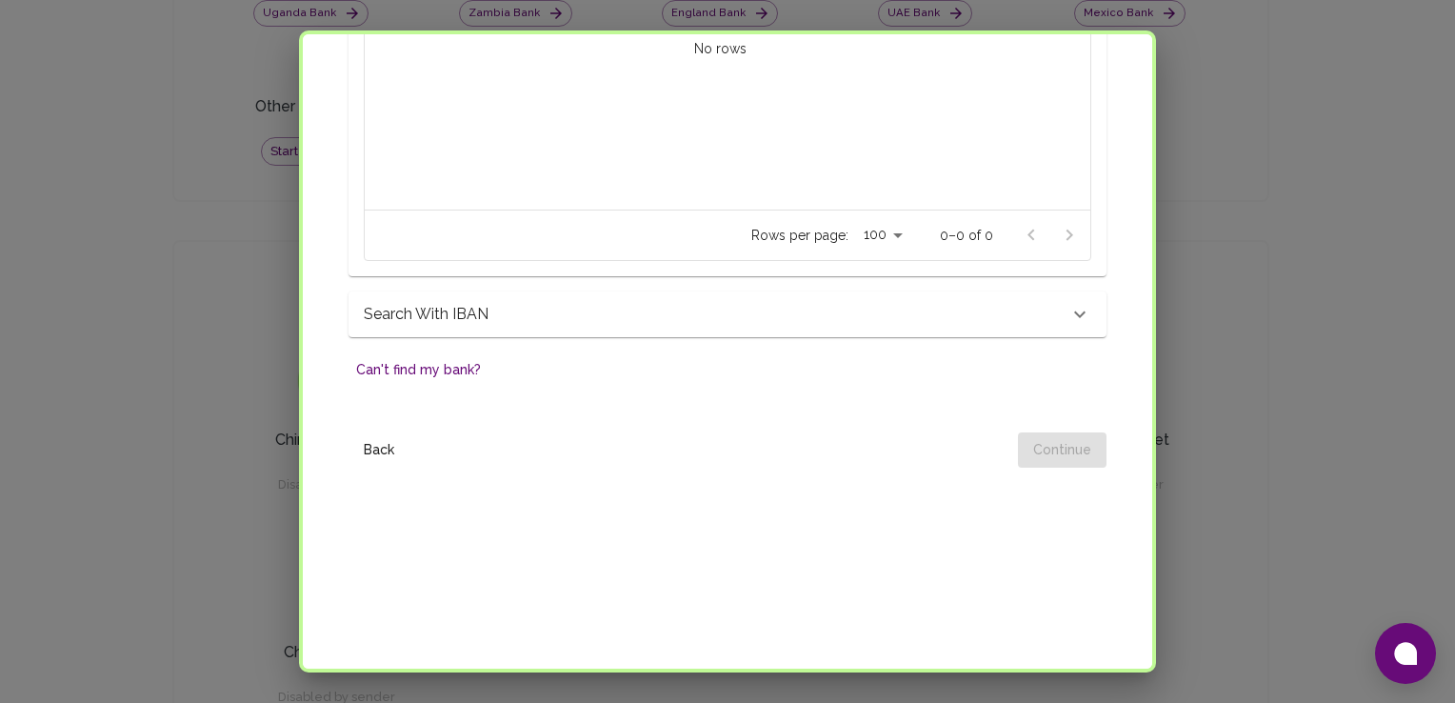
scroll to position [702, 0]
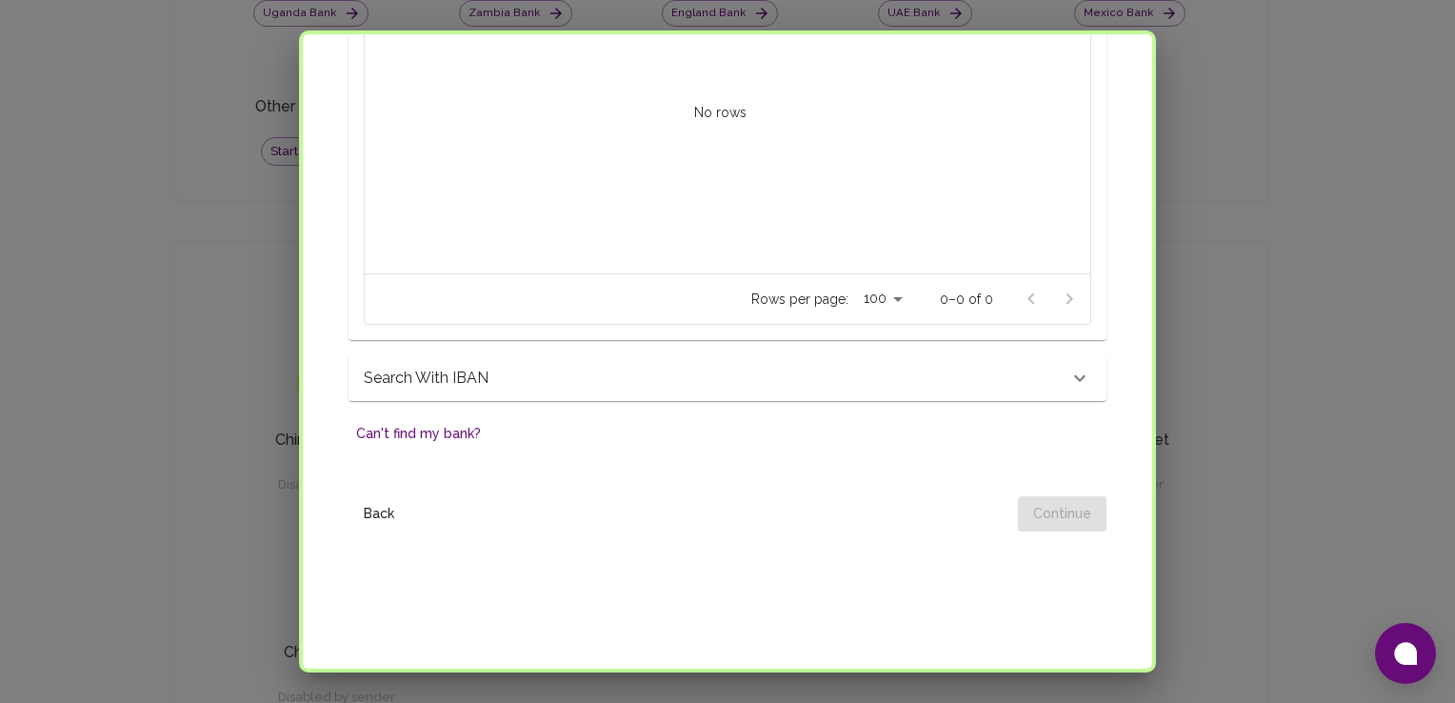
click at [946, 374] on div "Search with IBAN" at bounding box center [716, 378] width 705 height 23
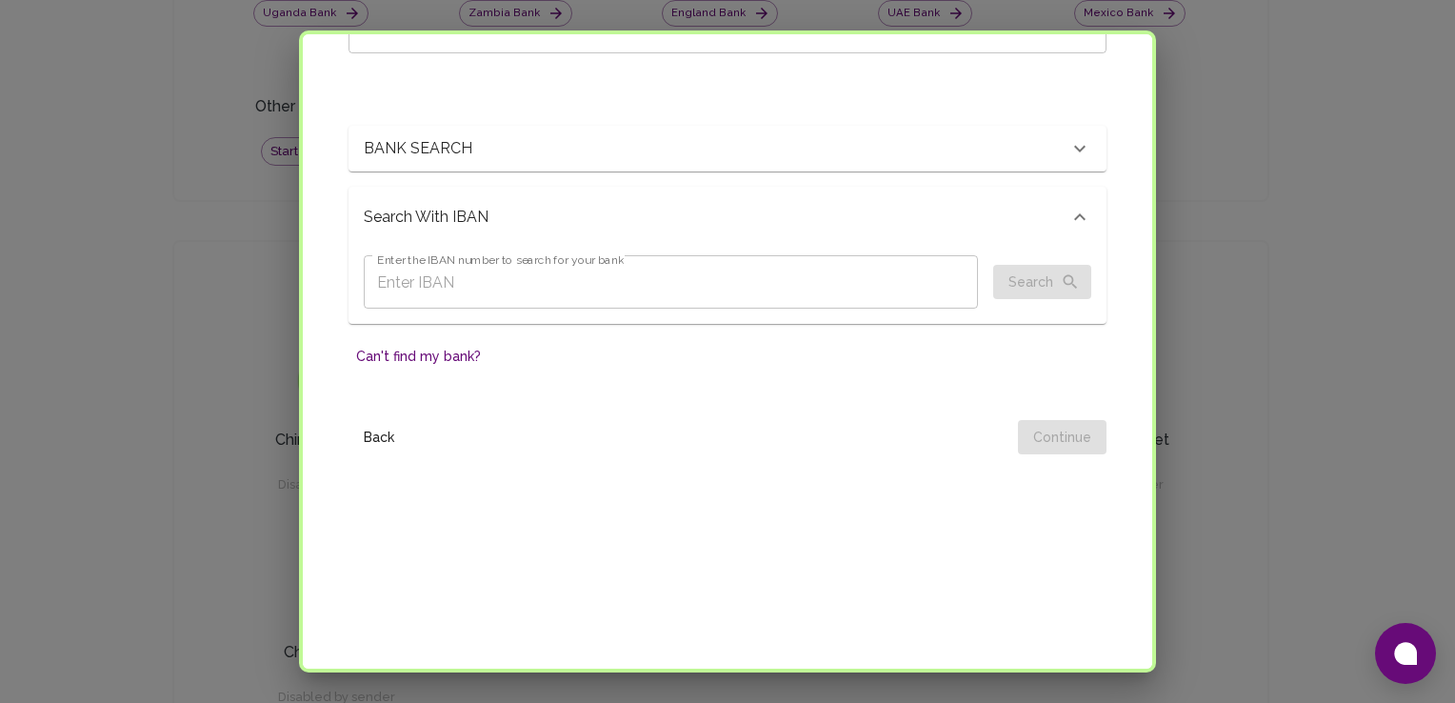
scroll to position [125, 0]
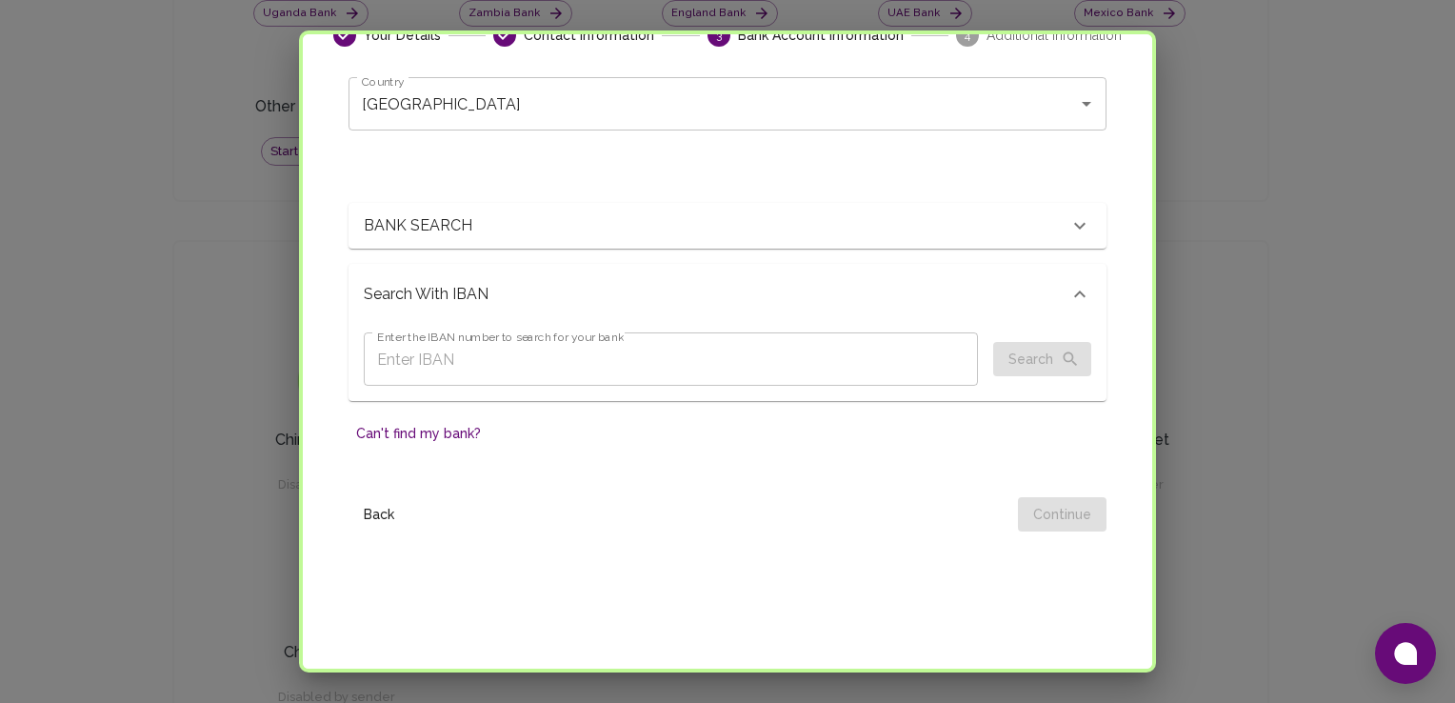
click at [954, 218] on div "BANK SEARCH" at bounding box center [716, 225] width 705 height 23
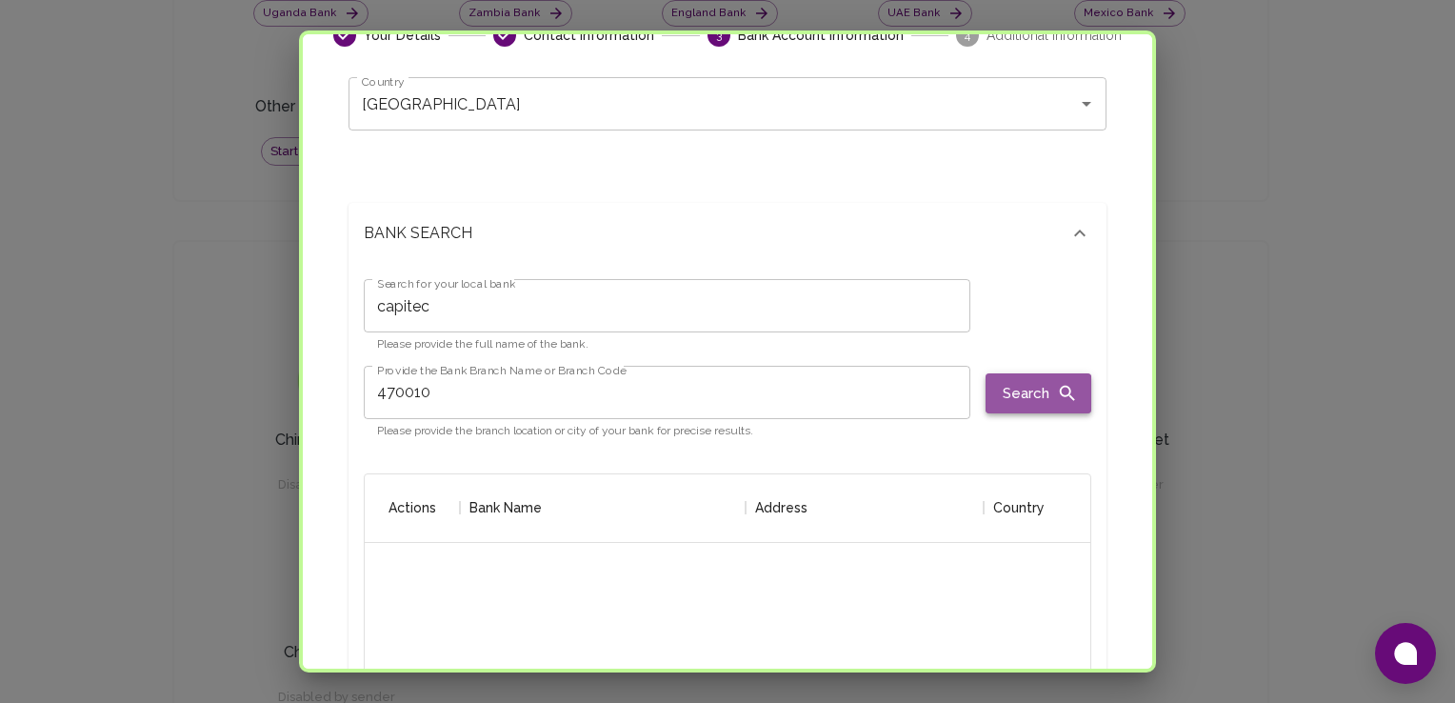
click at [1000, 398] on button "Search" at bounding box center [1039, 393] width 106 height 40
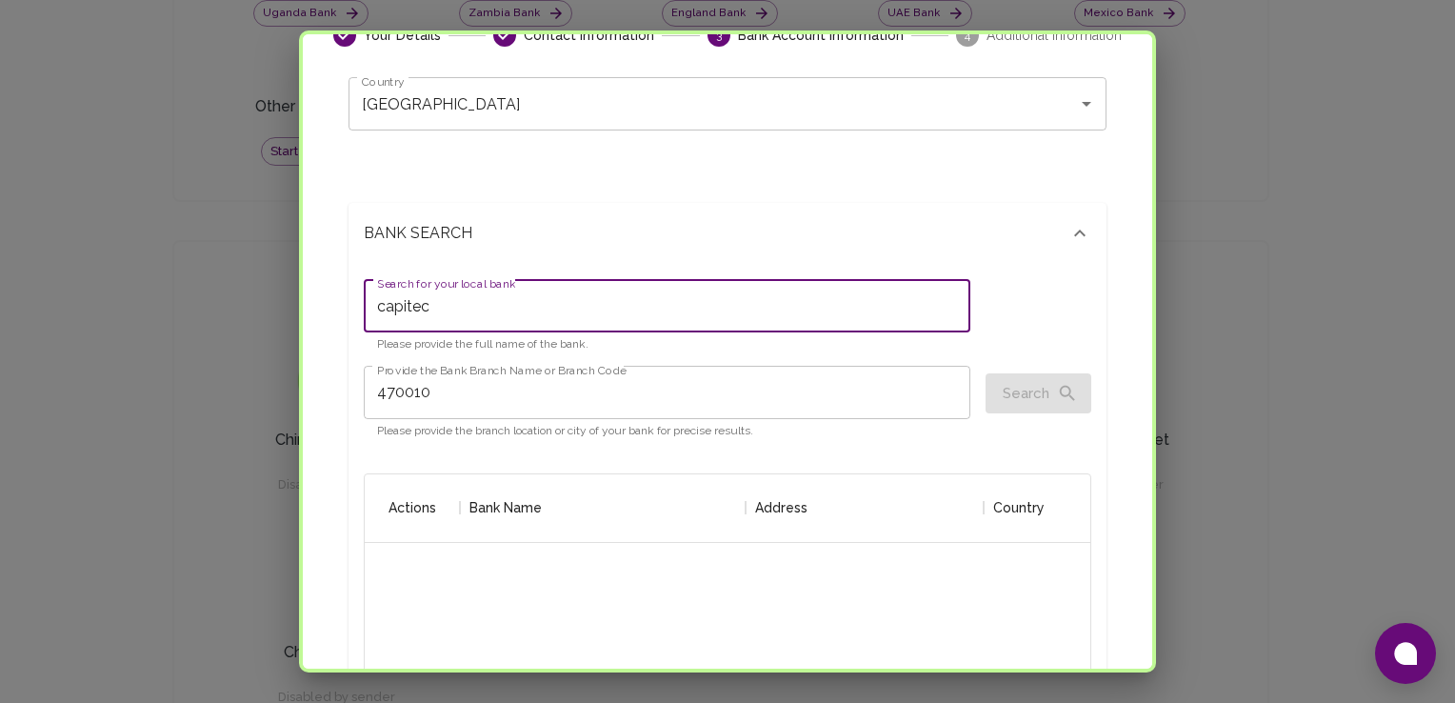
click at [687, 309] on input "capitec" at bounding box center [667, 305] width 607 height 53
type input "c"
type input "Capitec bank"
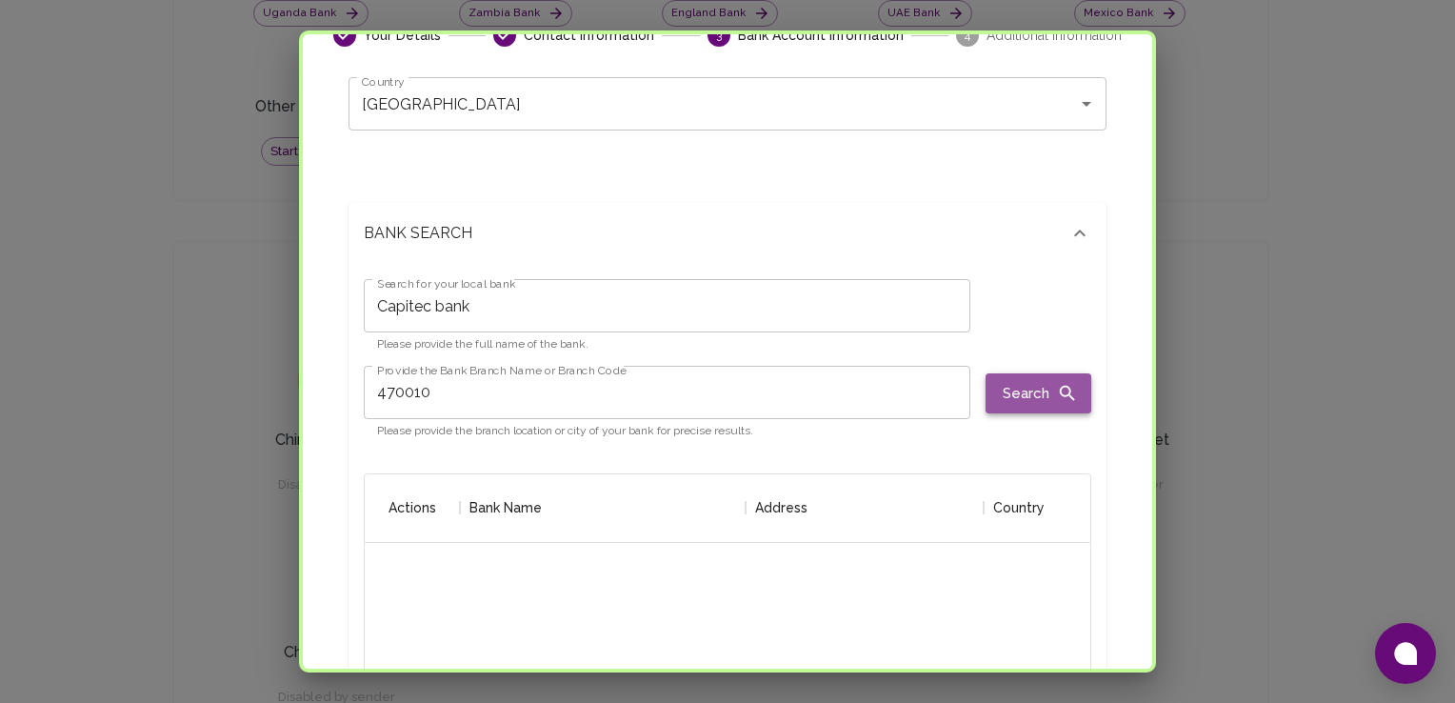
click at [1021, 403] on button "Search" at bounding box center [1039, 393] width 106 height 40
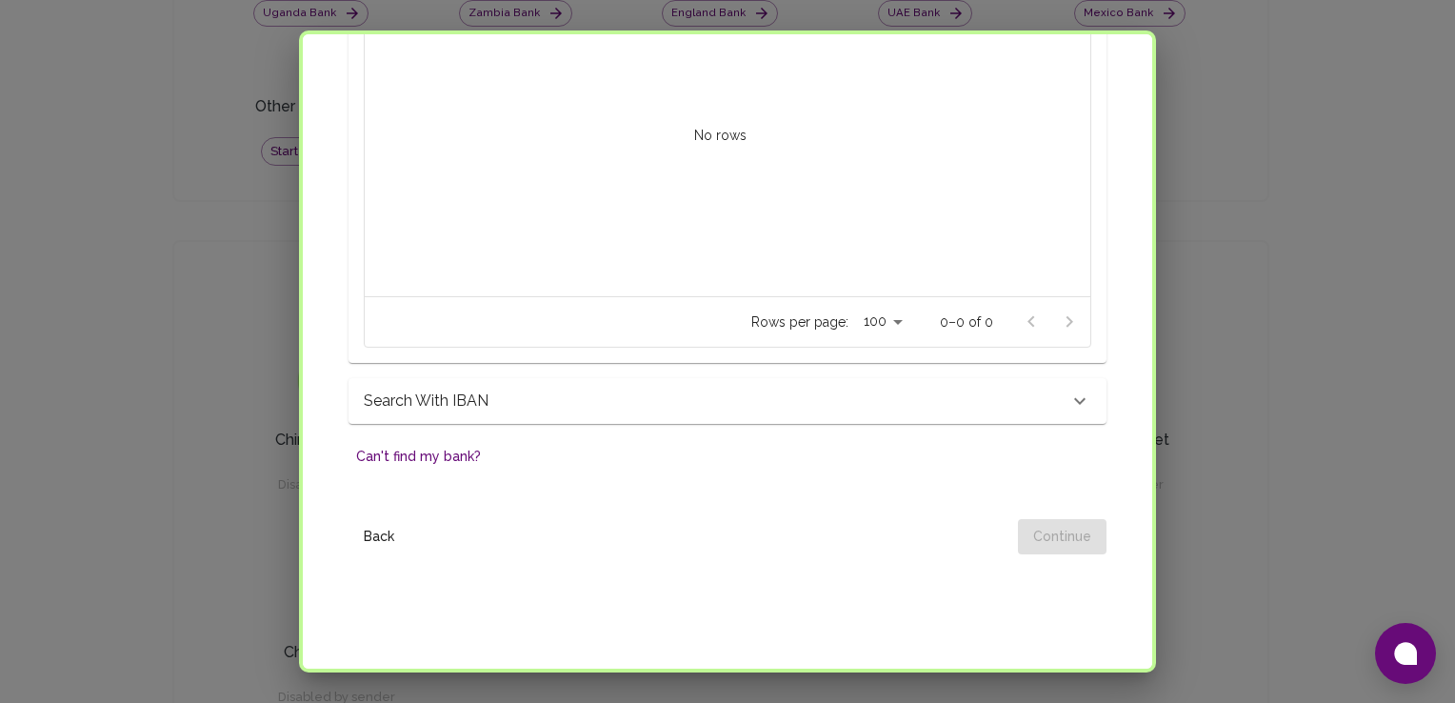
scroll to position [980, 0]
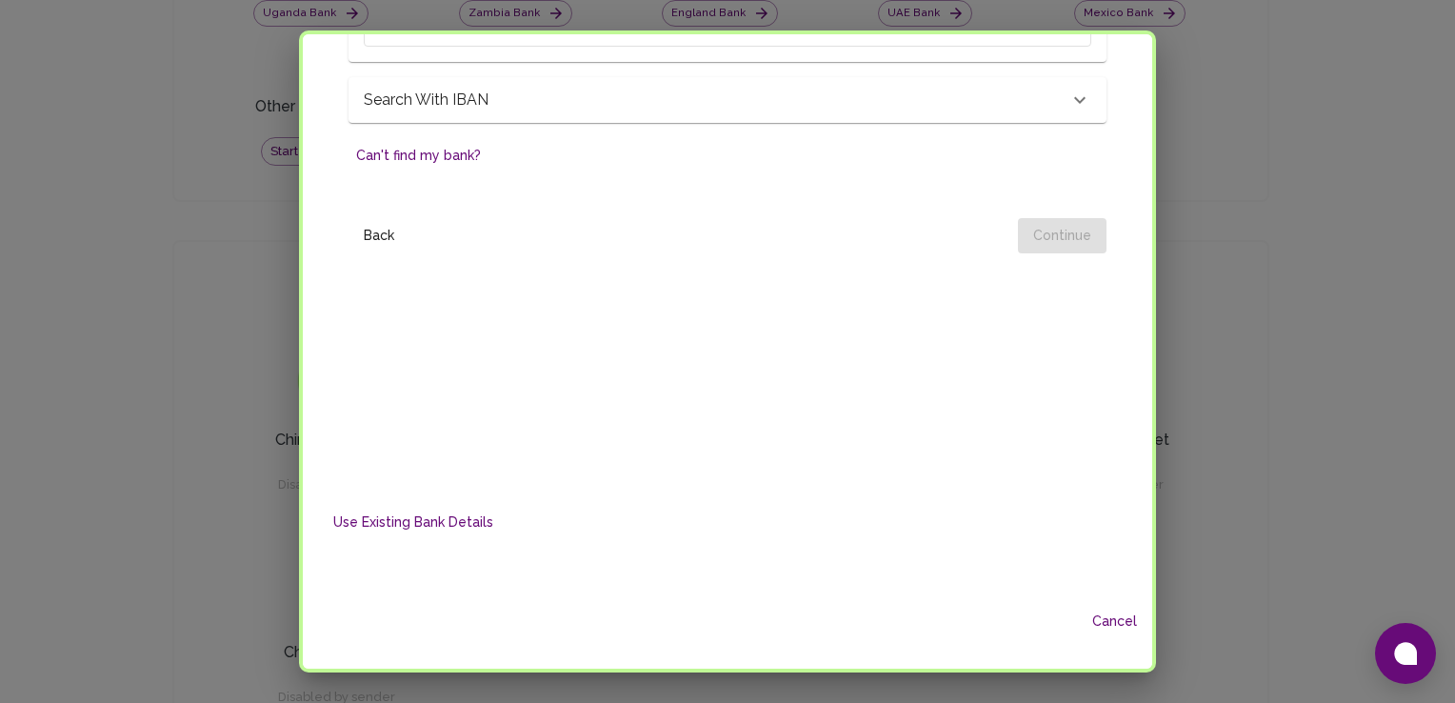
click at [402, 149] on button "Can't find my bank?" at bounding box center [418, 155] width 140 height 35
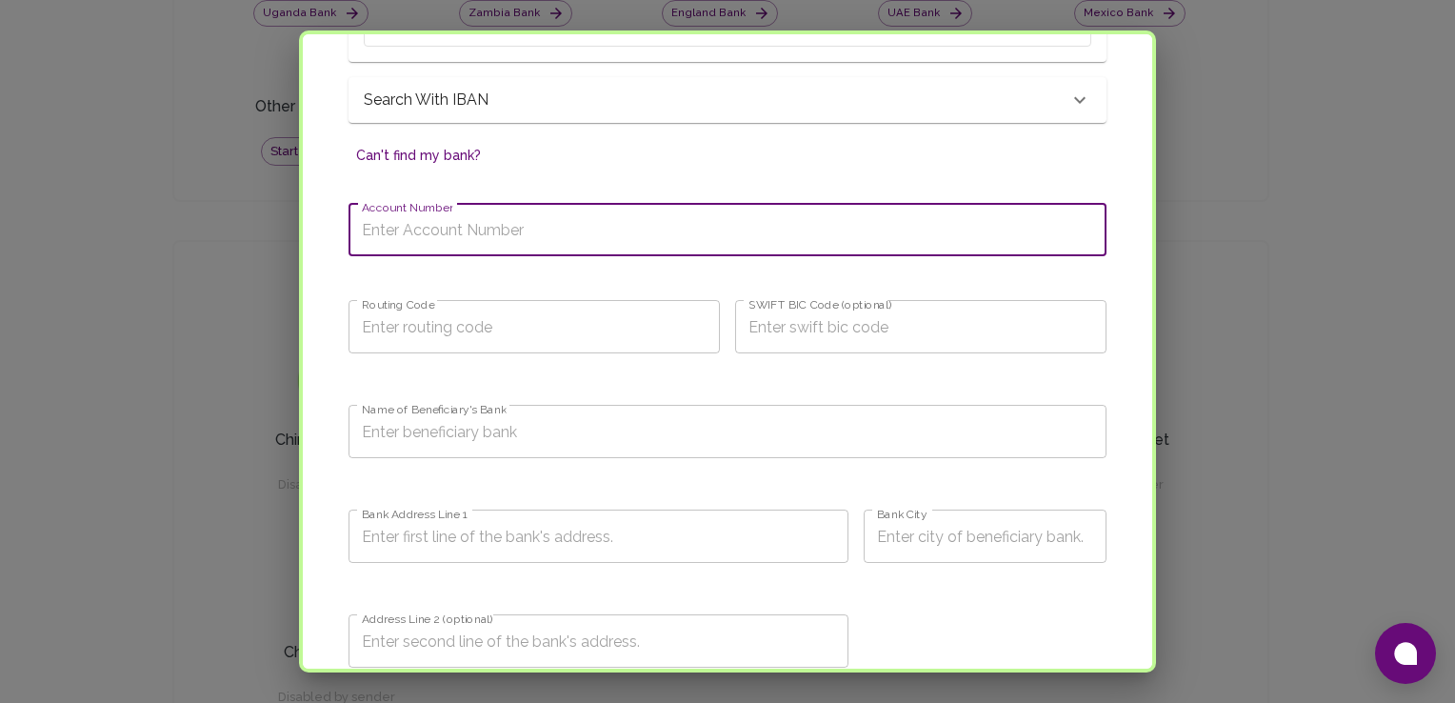
click at [513, 238] on input "Account Number" at bounding box center [727, 229] width 758 height 53
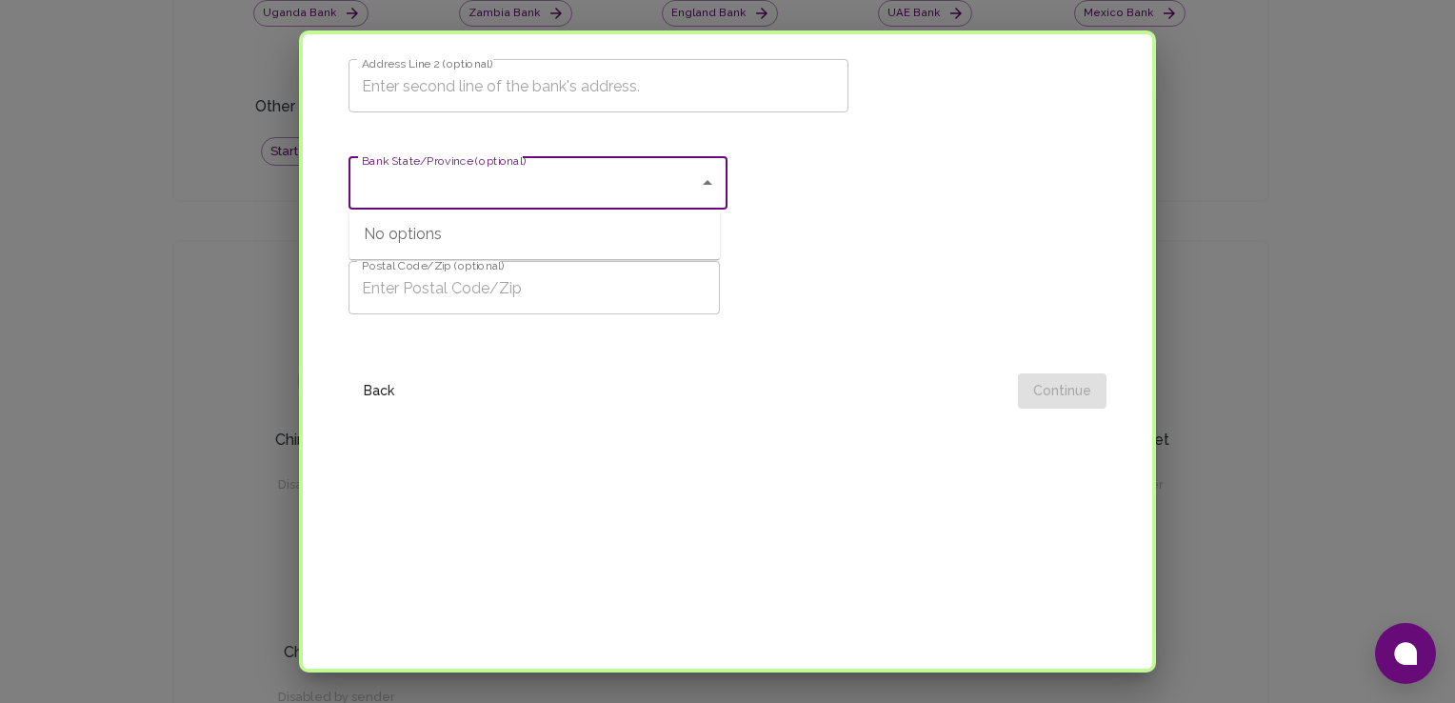
click at [652, 175] on input "Bank State/Province (optional)" at bounding box center [523, 183] width 333 height 36
type input "Gauteng"
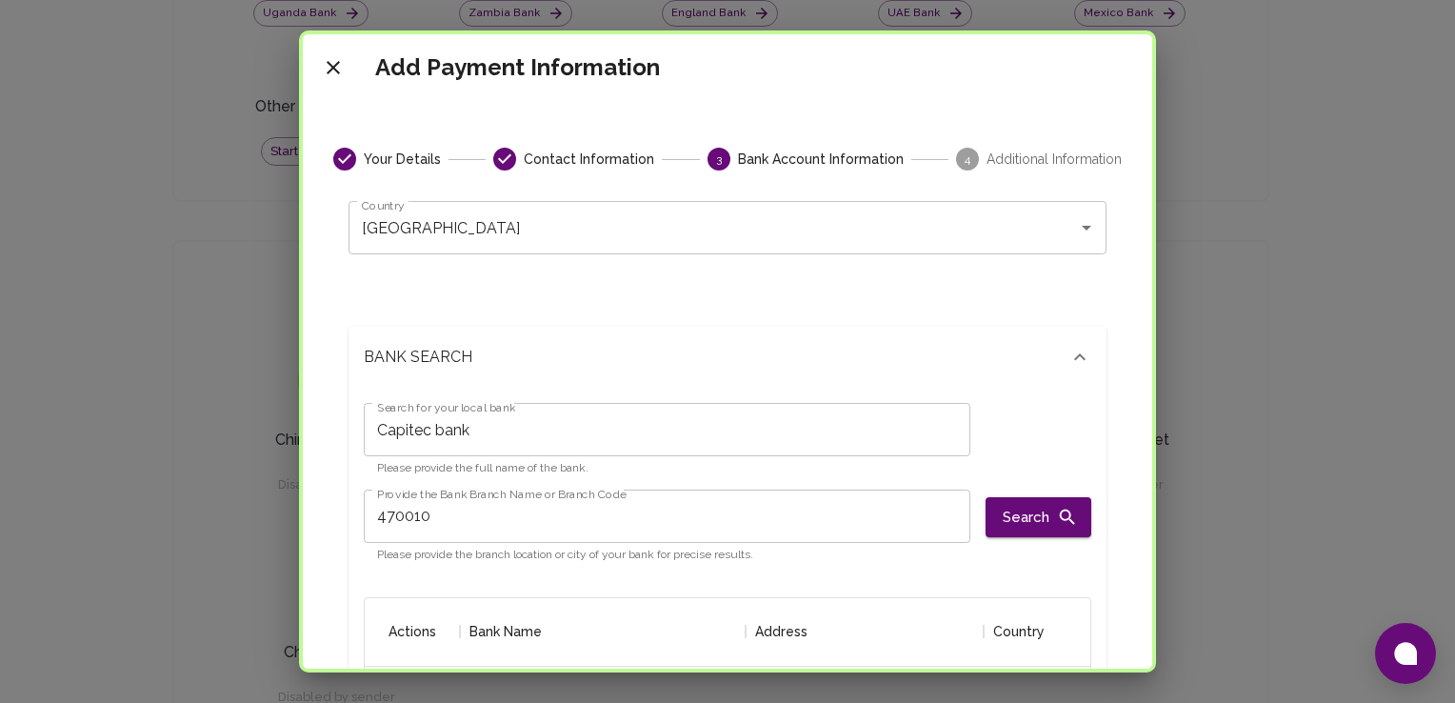
scroll to position [0, 0]
click at [347, 59] on button "close" at bounding box center [333, 69] width 38 height 38
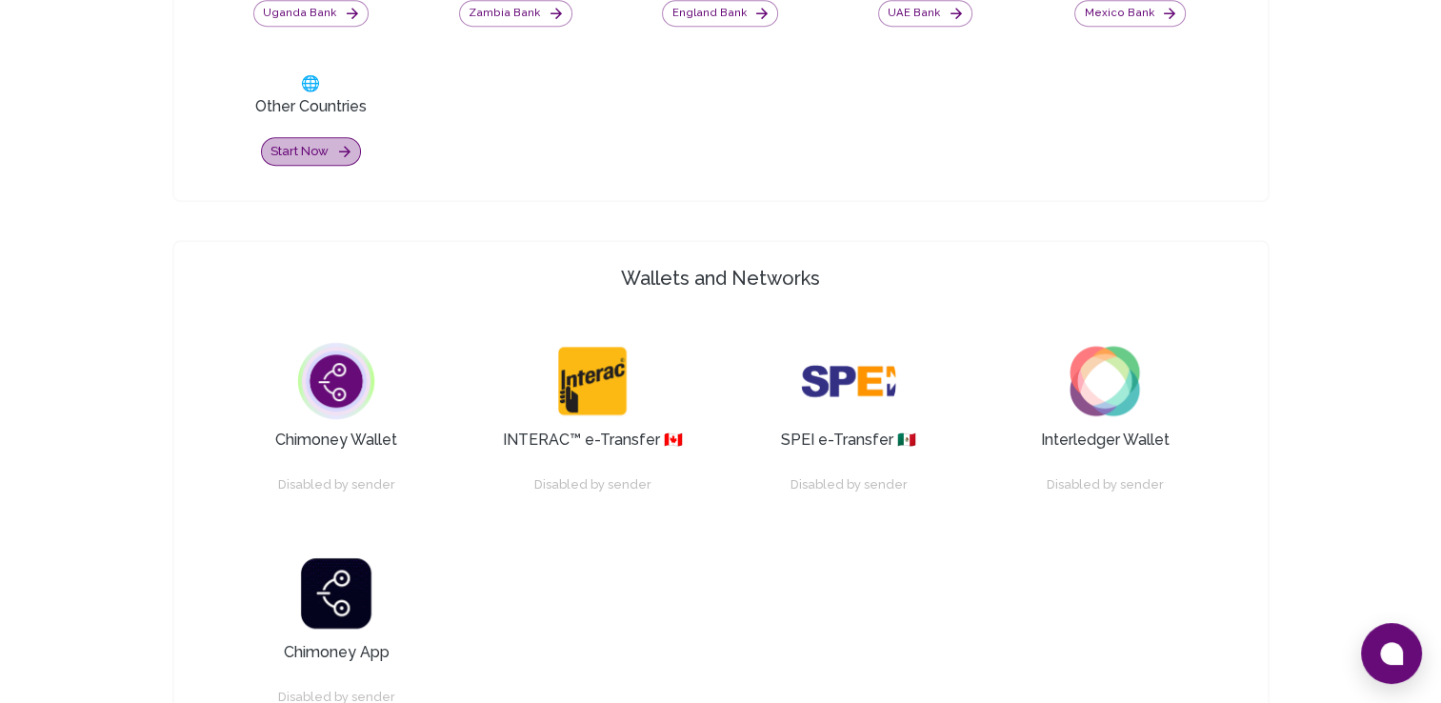
click at [330, 162] on button "Start now" at bounding box center [311, 152] width 100 height 30
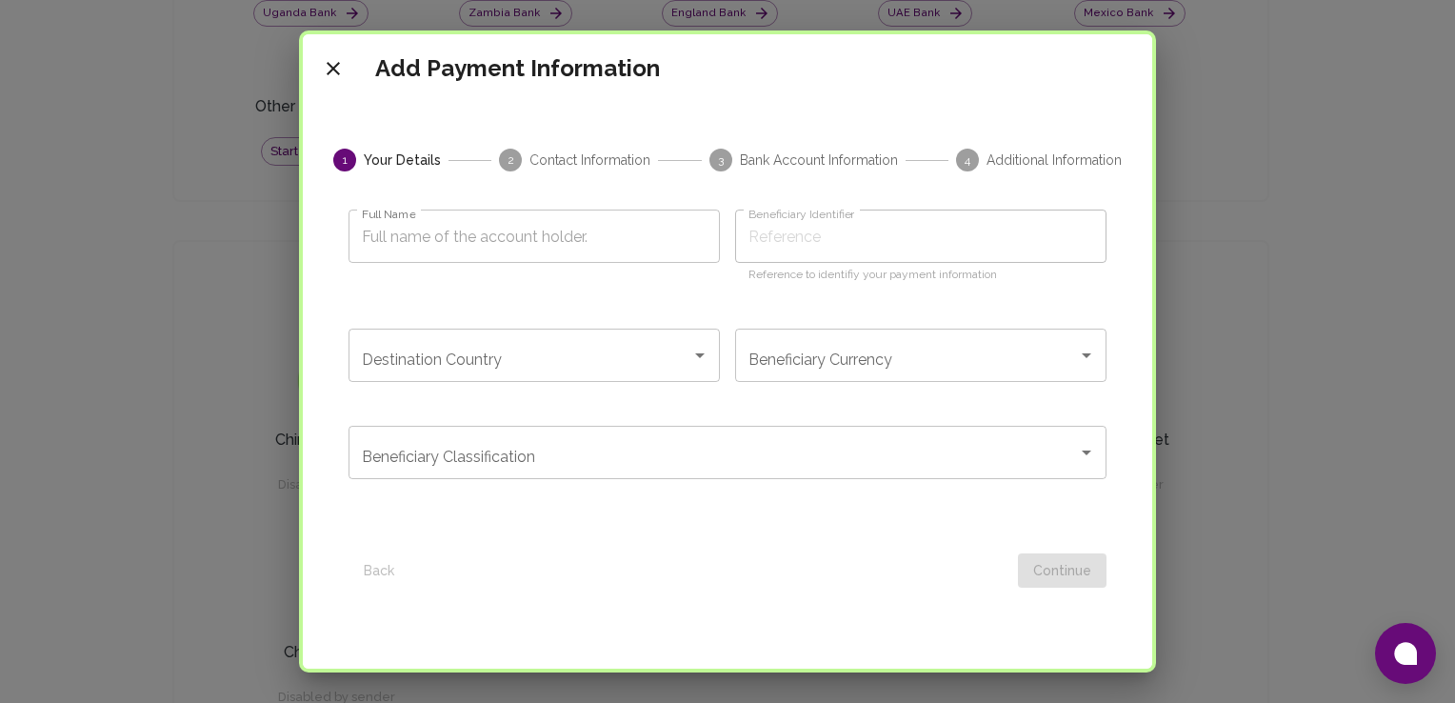
click at [371, 573] on div "Back Continue" at bounding box center [727, 563] width 758 height 50
click at [1156, 623] on div "Add Payment Information 1 Your Details 2 Contact Information 3 Bank Account Inf…" at bounding box center [727, 351] width 1455 height 703
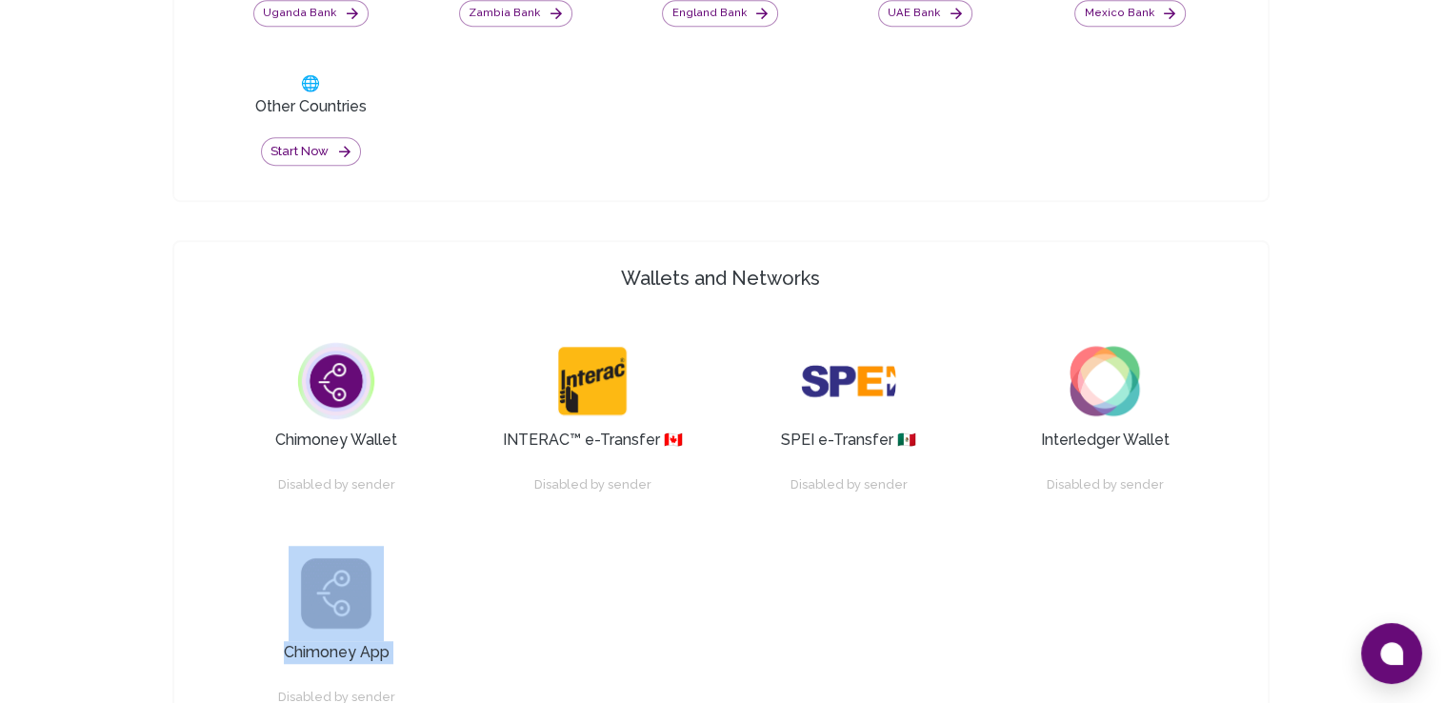
drag, startPoint x: 1156, startPoint y: 623, endPoint x: 1152, endPoint y: 613, distance: 10.3
click at [307, 162] on button "Start now" at bounding box center [311, 152] width 100 height 30
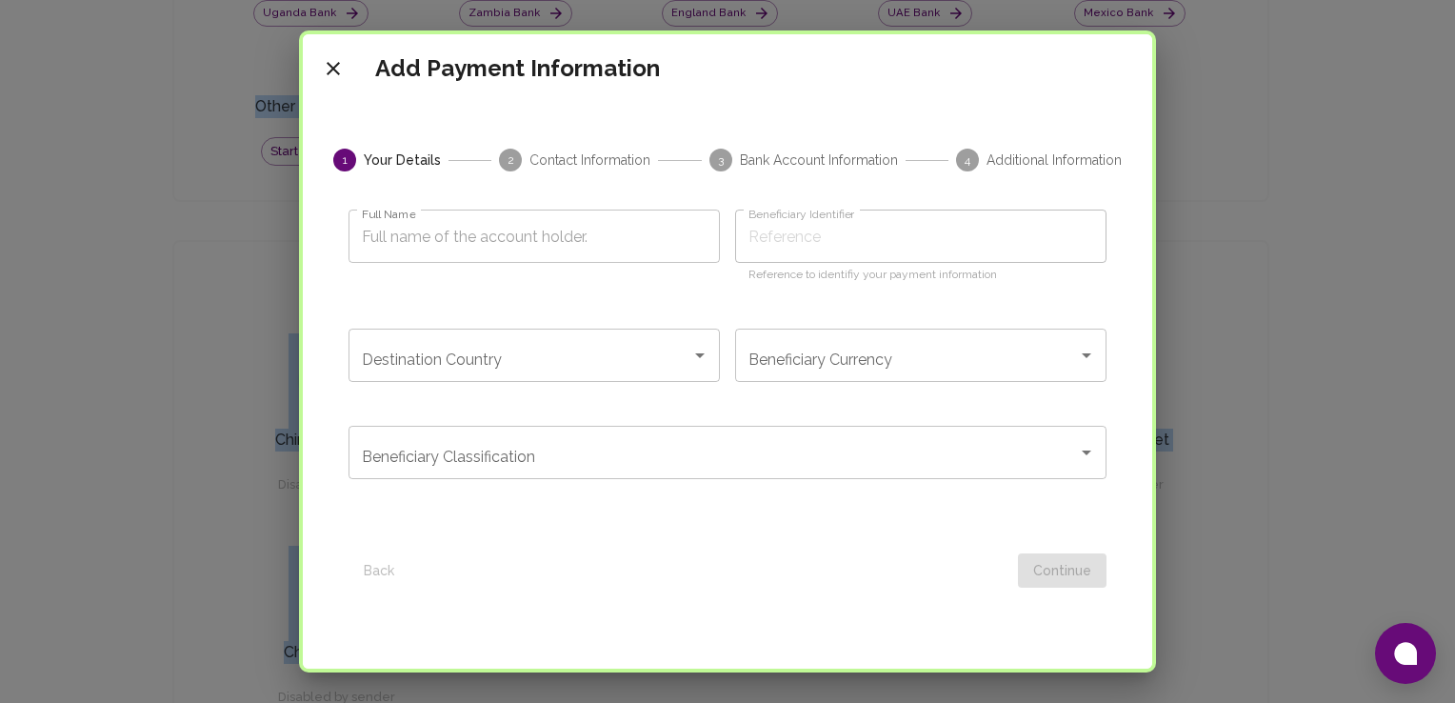
scroll to position [335, 0]
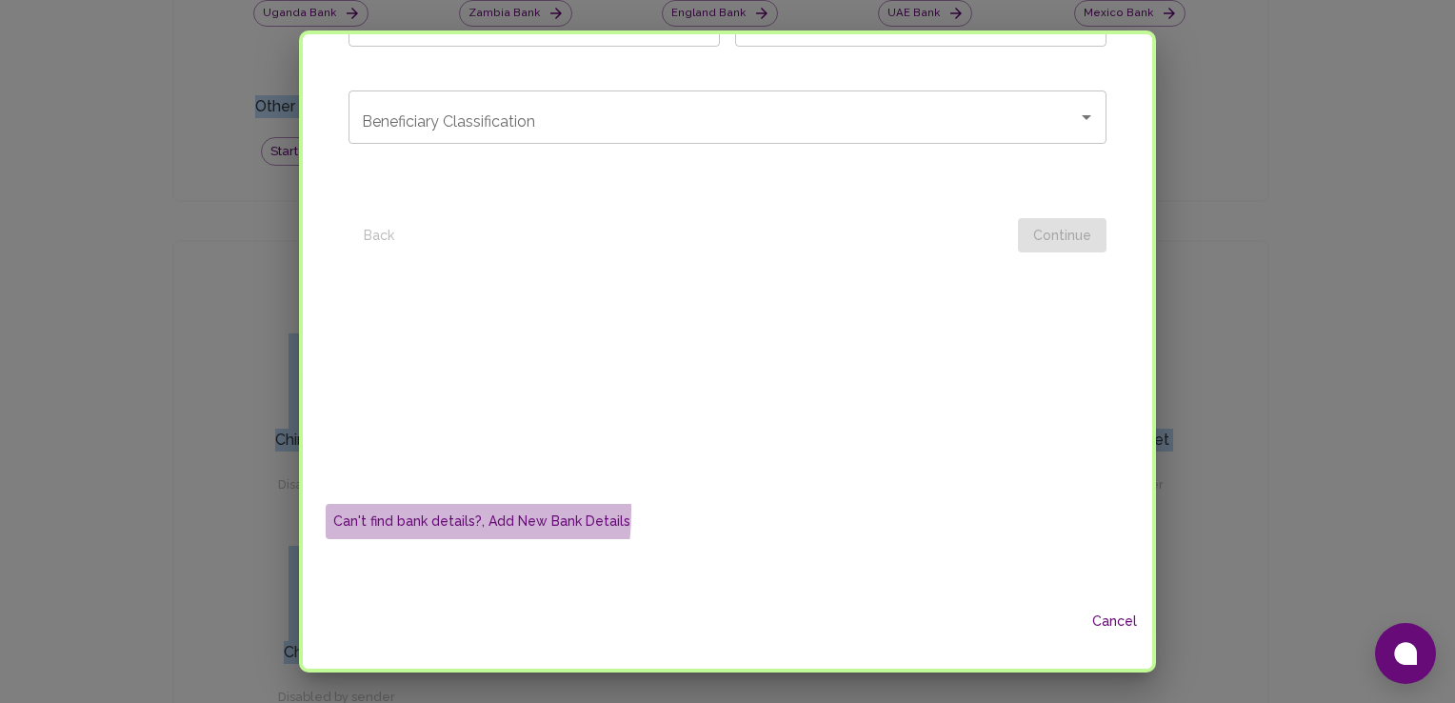
click at [349, 510] on button "Can't find bank details?, Add New Bank Details" at bounding box center [482, 521] width 312 height 35
click at [349, 510] on button "Use Existing Bank Details" at bounding box center [413, 521] width 175 height 35
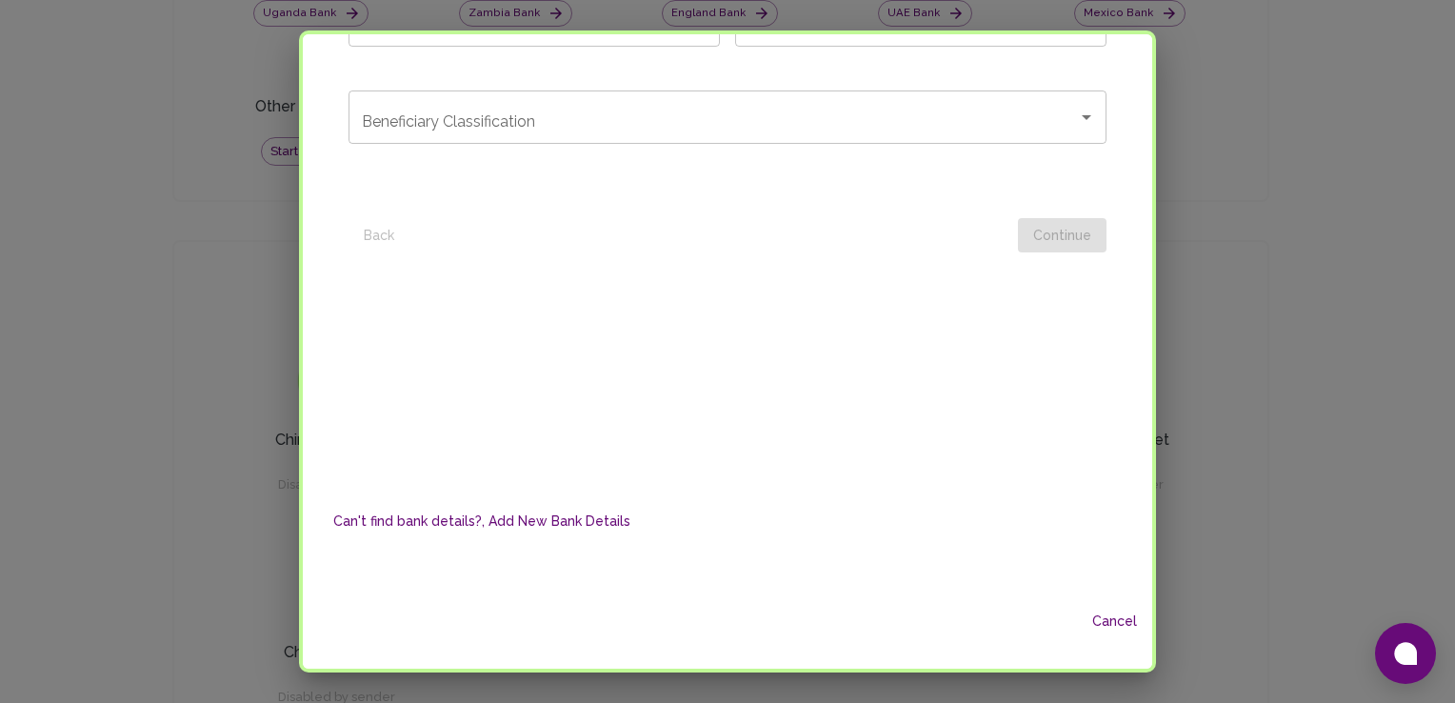
click at [1152, 147] on div "Add Payment Information 1 Your Details 2 Contact Information 3 Bank Account Inf…" at bounding box center [727, 351] width 857 height 642
click at [1148, 139] on div "Add Payment Information 1 Your Details 2 Contact Information 3 Bank Account Inf…" at bounding box center [727, 351] width 857 height 642
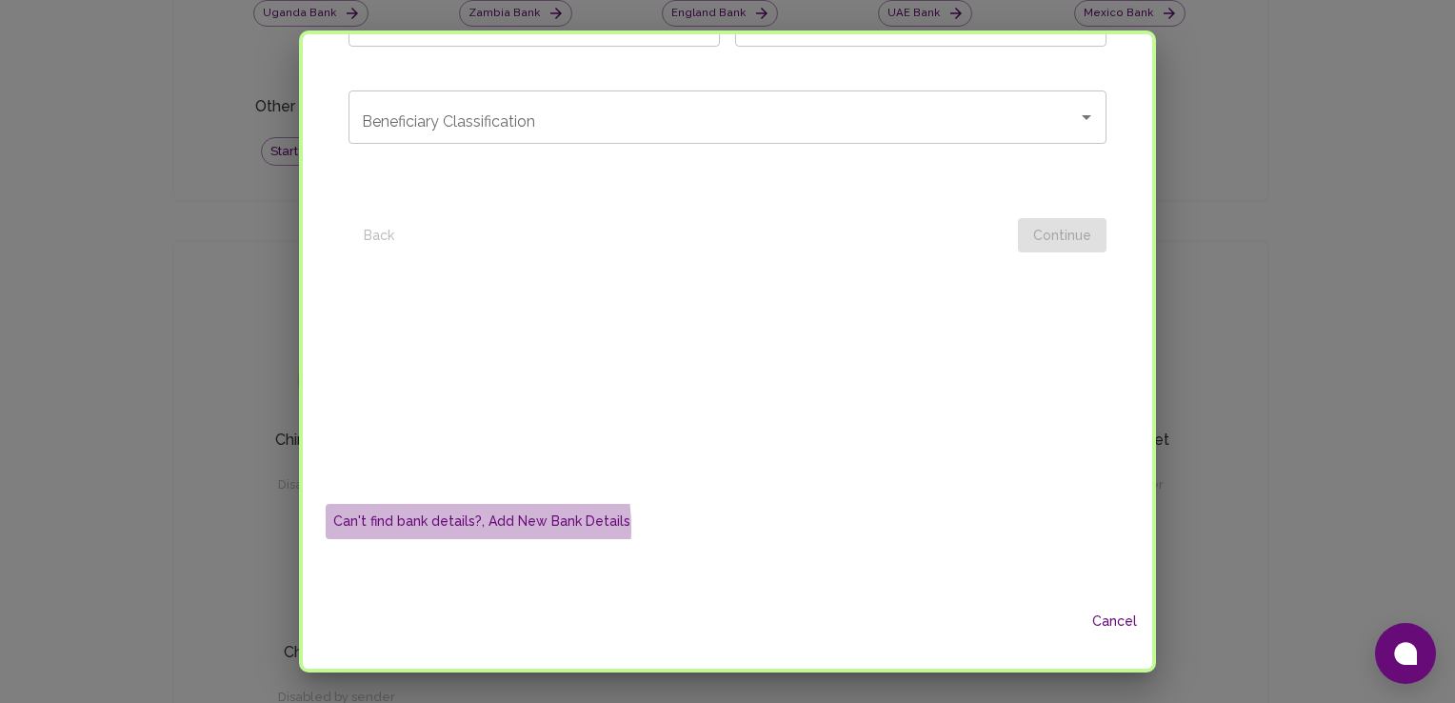
click at [415, 528] on button "Can't find bank details?, Add New Bank Details" at bounding box center [482, 521] width 312 height 35
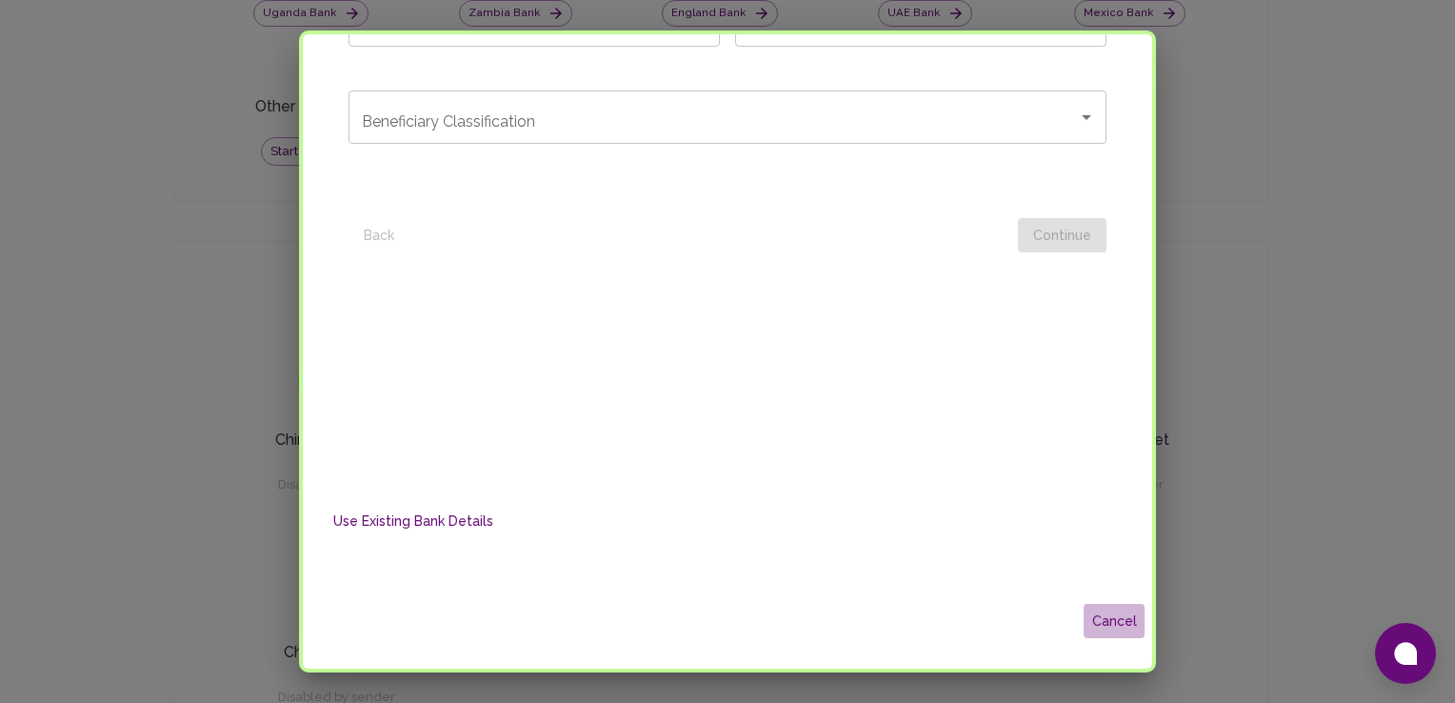
click at [1094, 623] on button "Cancel" at bounding box center [1114, 621] width 61 height 35
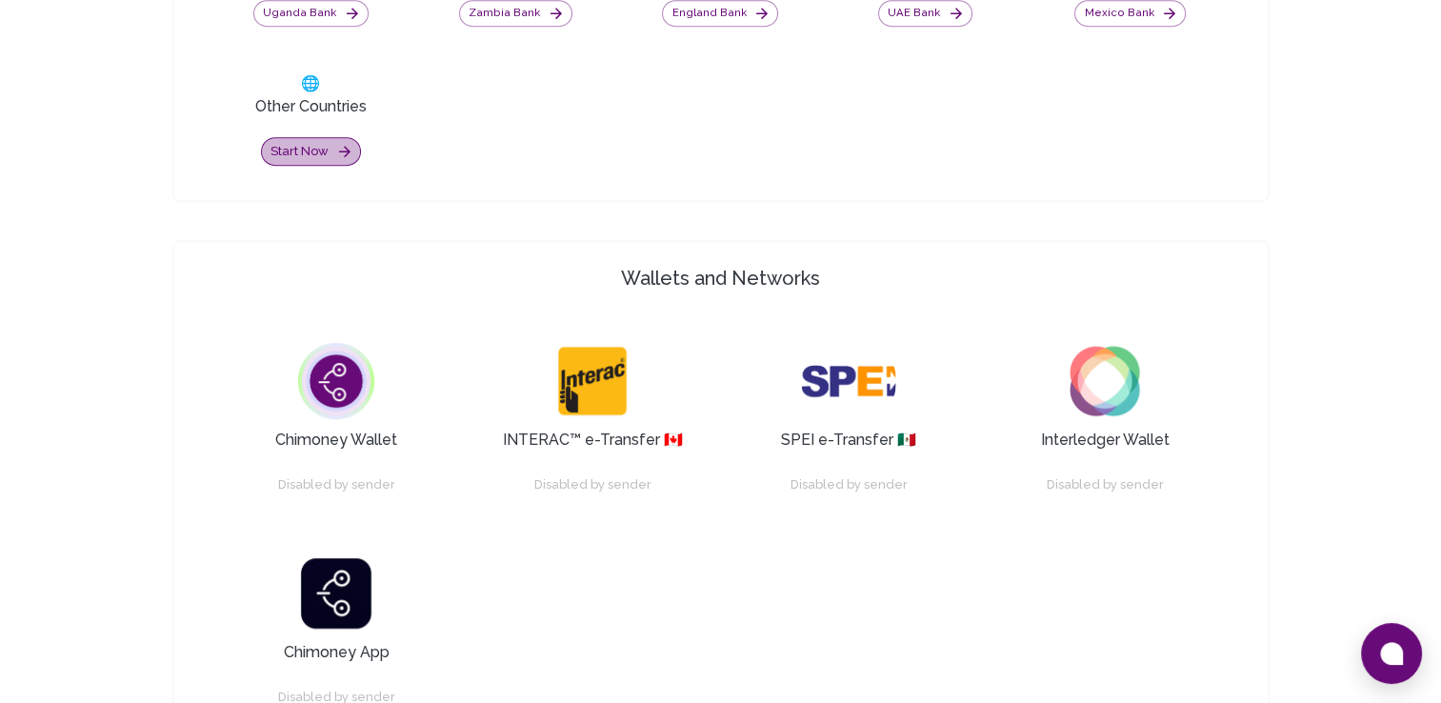
click at [309, 147] on button "Start now" at bounding box center [311, 152] width 100 height 30
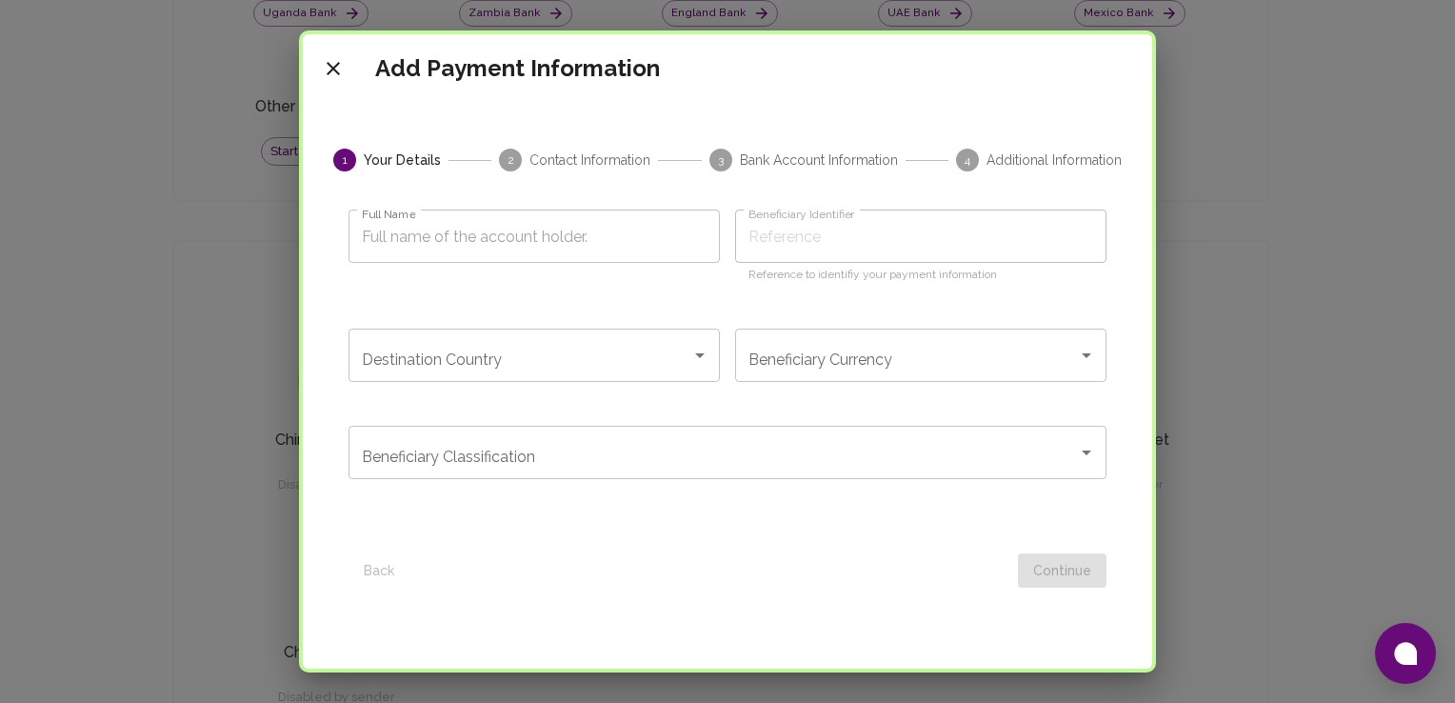
click at [1085, 592] on div "1 Your Details 2 Contact Information 3 Bank Account Information 4 Additional In…" at bounding box center [728, 463] width 804 height 629
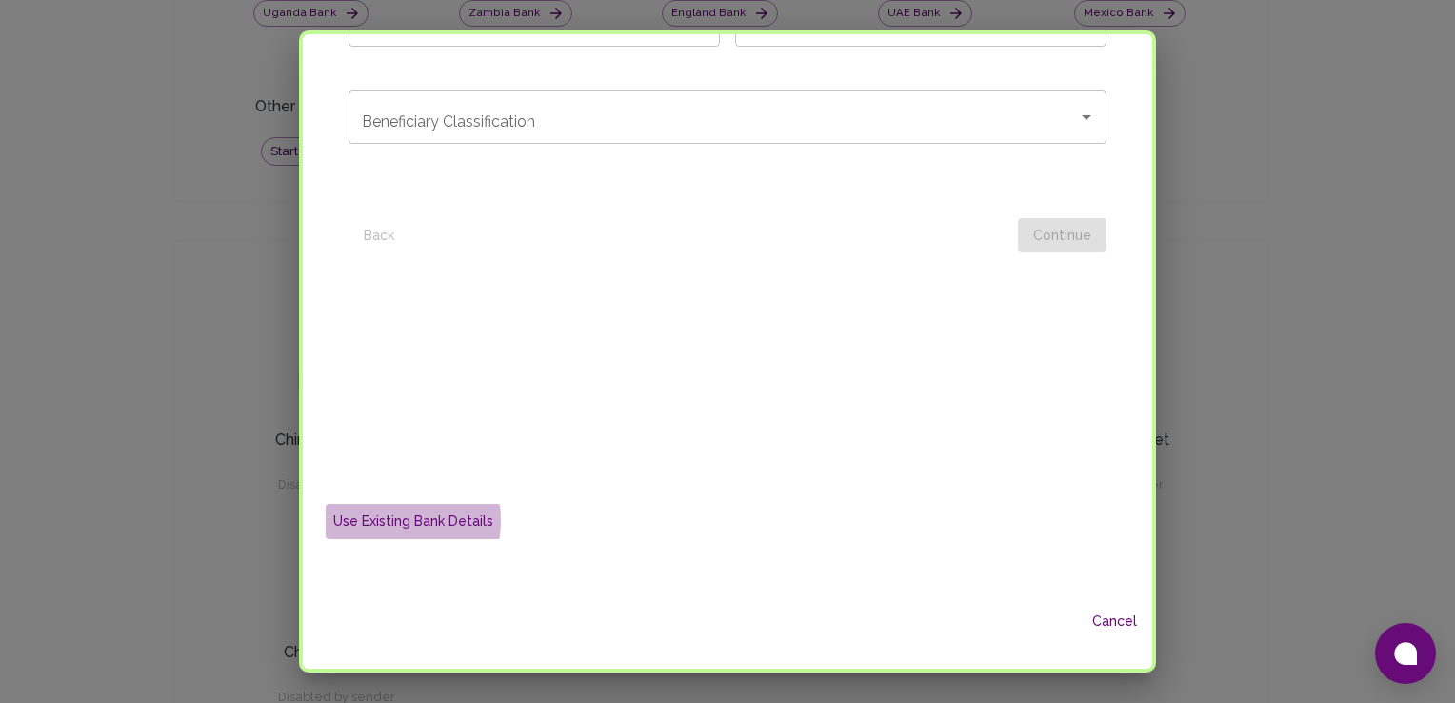
click at [370, 520] on button "Use Existing Bank Details" at bounding box center [413, 521] width 175 height 35
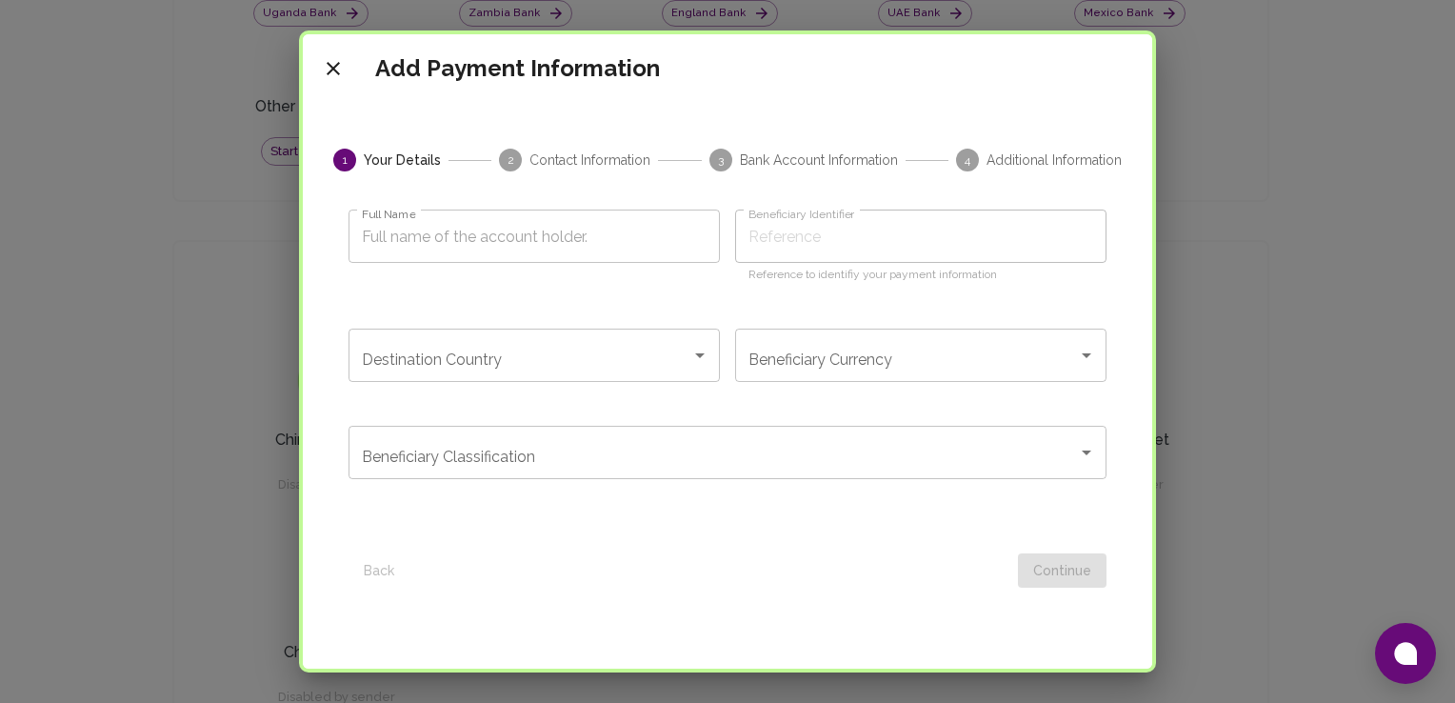
click at [1151, 115] on div "Add Payment Information 1 Your Details 2 Contact Information 3 Bank Account Inf…" at bounding box center [727, 351] width 857 height 642
click at [638, 219] on input "Full Name" at bounding box center [533, 235] width 371 height 53
type input "Mashidiso Bridgette Phate"
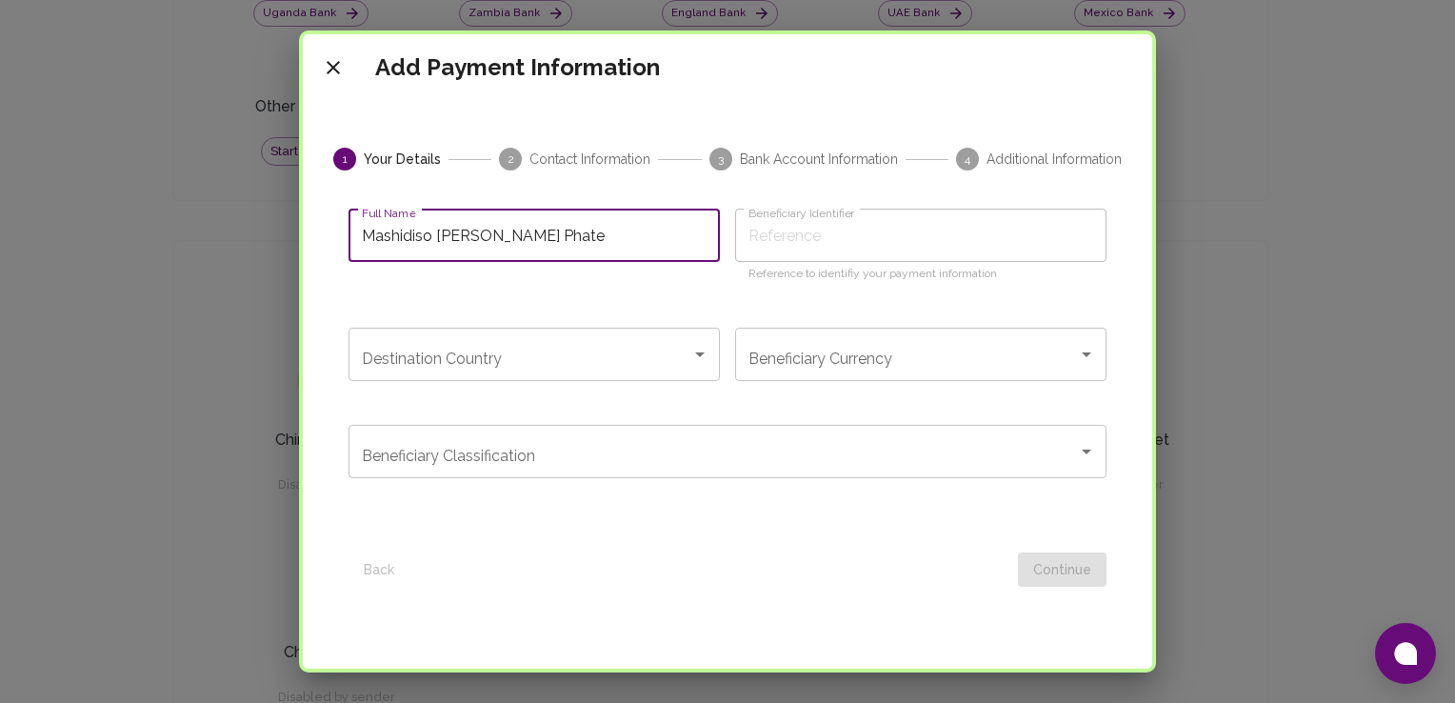
type input "Mashidiso Bridgette Phate"
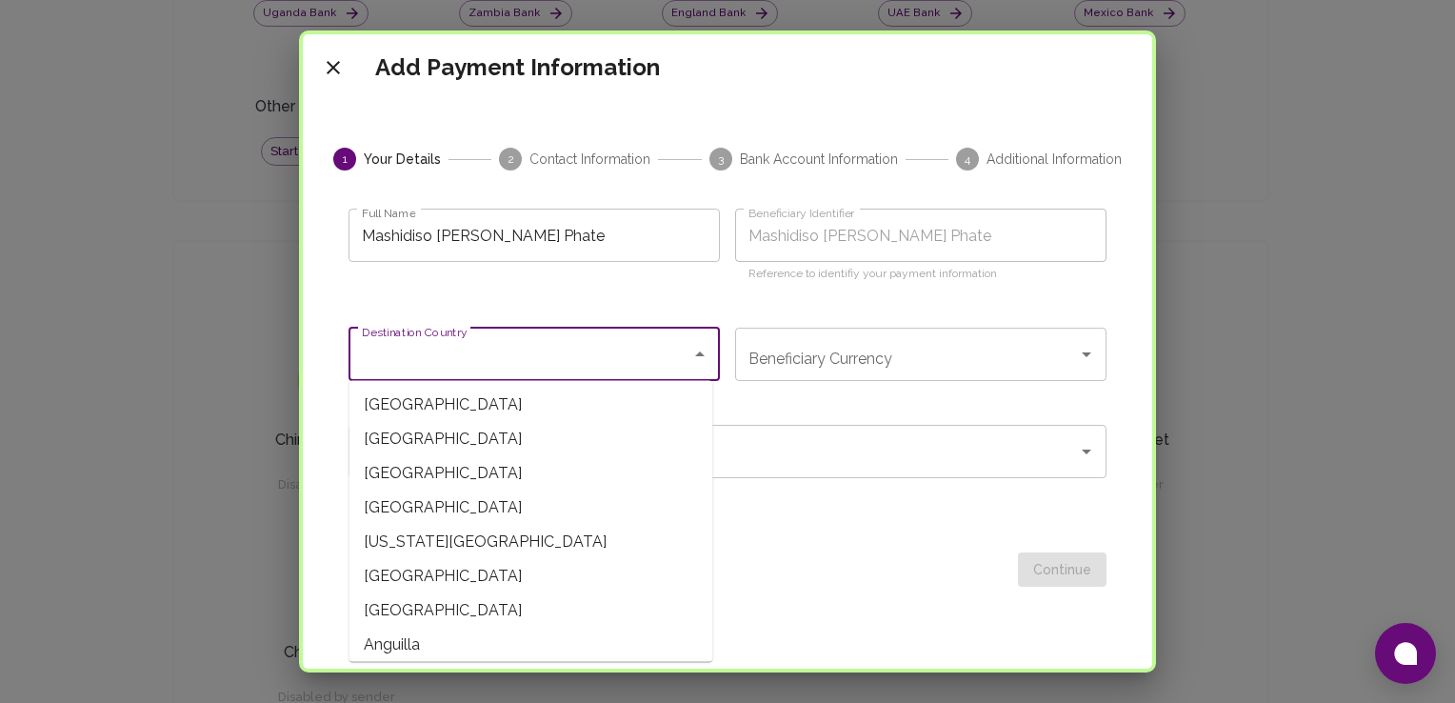
click at [614, 345] on input "Destination Country" at bounding box center [520, 354] width 326 height 36
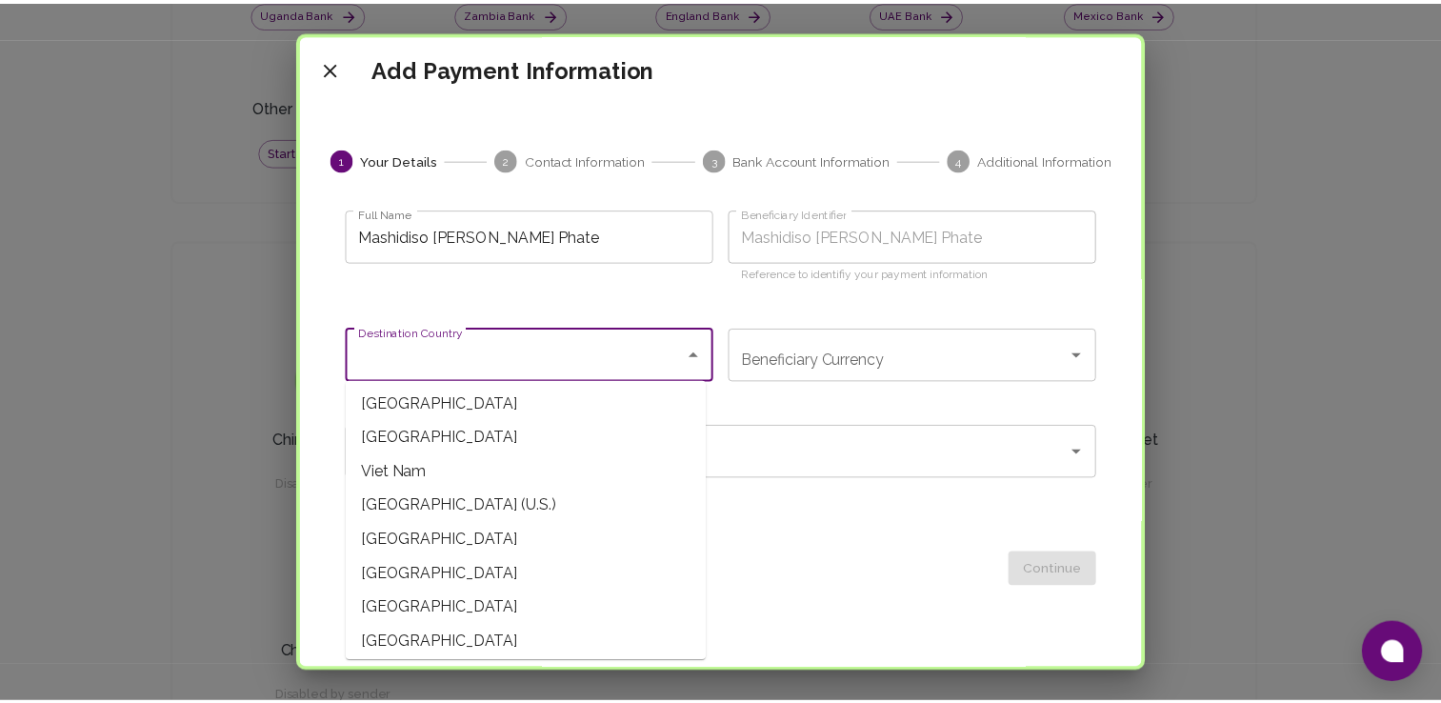
scroll to position [7720, 0]
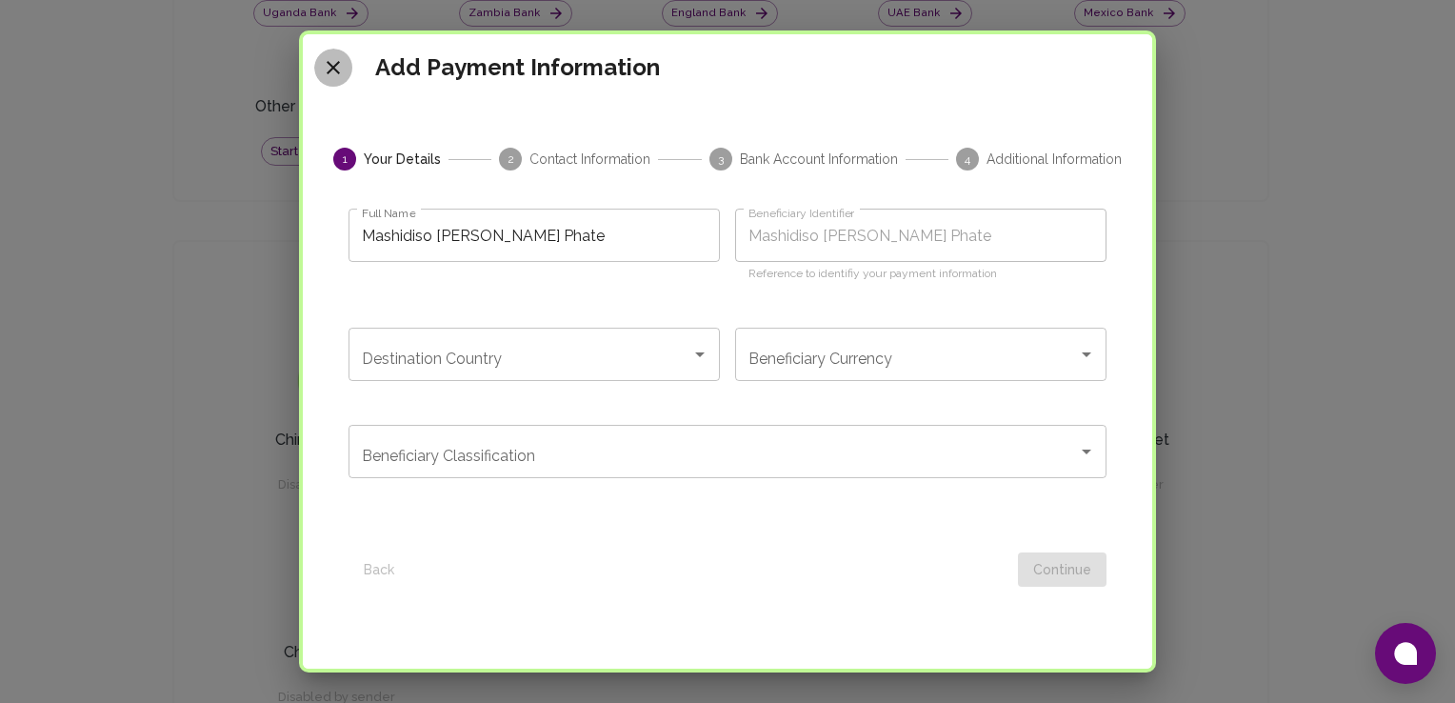
click at [324, 58] on icon "close" at bounding box center [333, 67] width 23 height 23
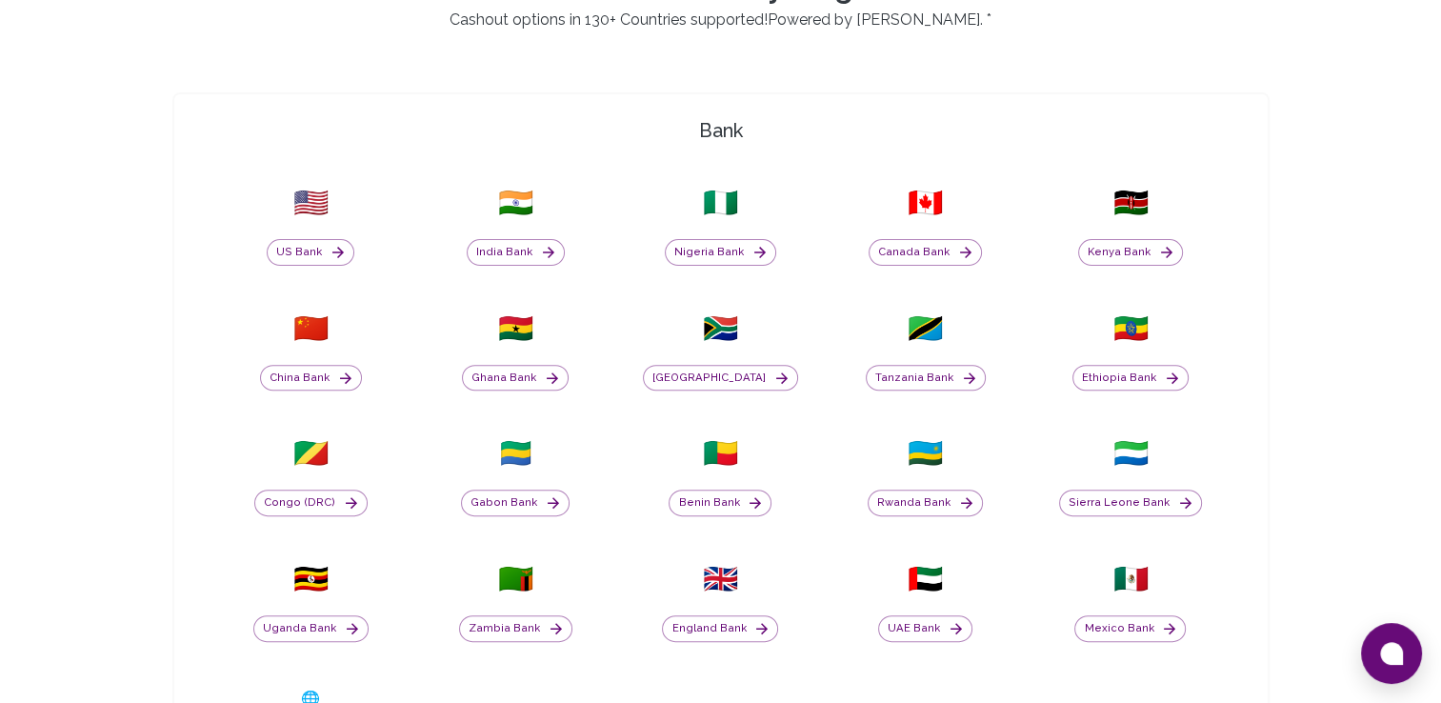
scroll to position [0, 0]
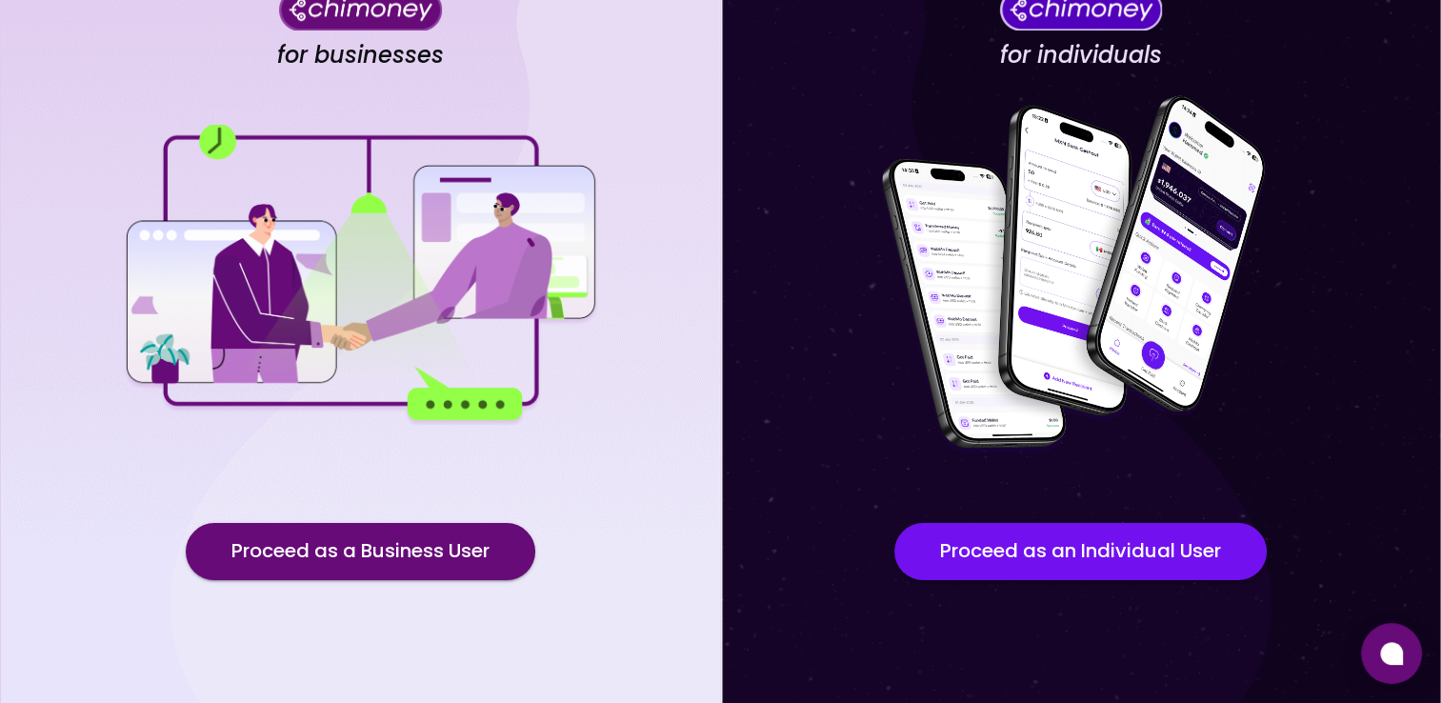
scroll to position [157, 0]
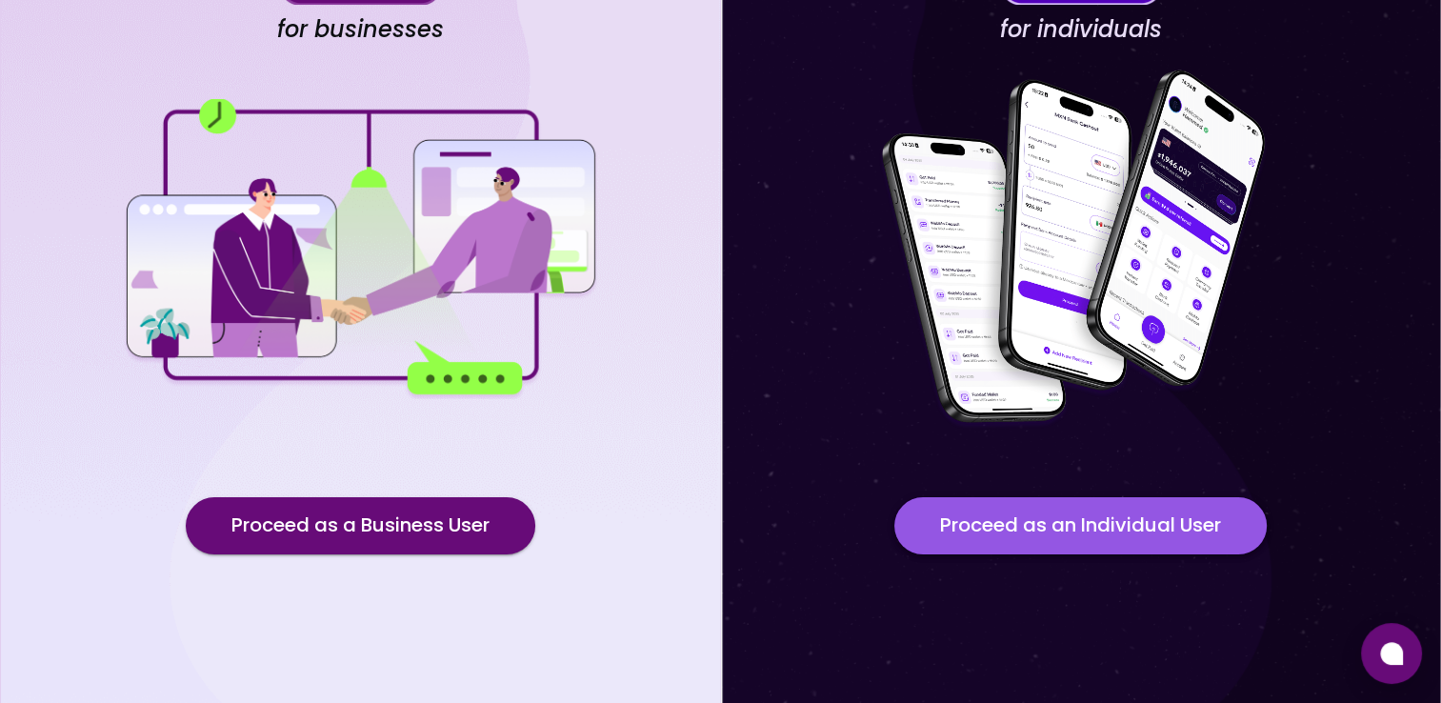
click at [1123, 510] on button "Proceed as an Individual User" at bounding box center [1080, 525] width 372 height 57
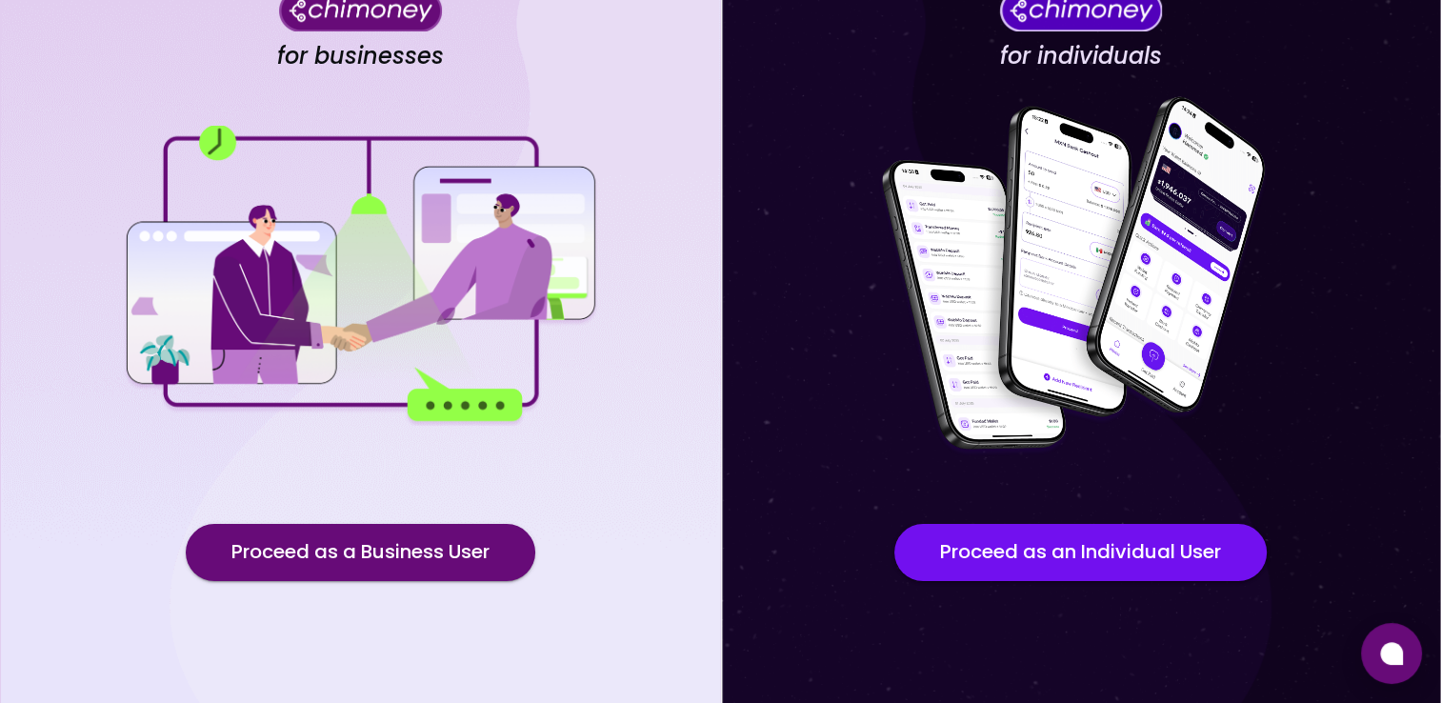
scroll to position [157, 0]
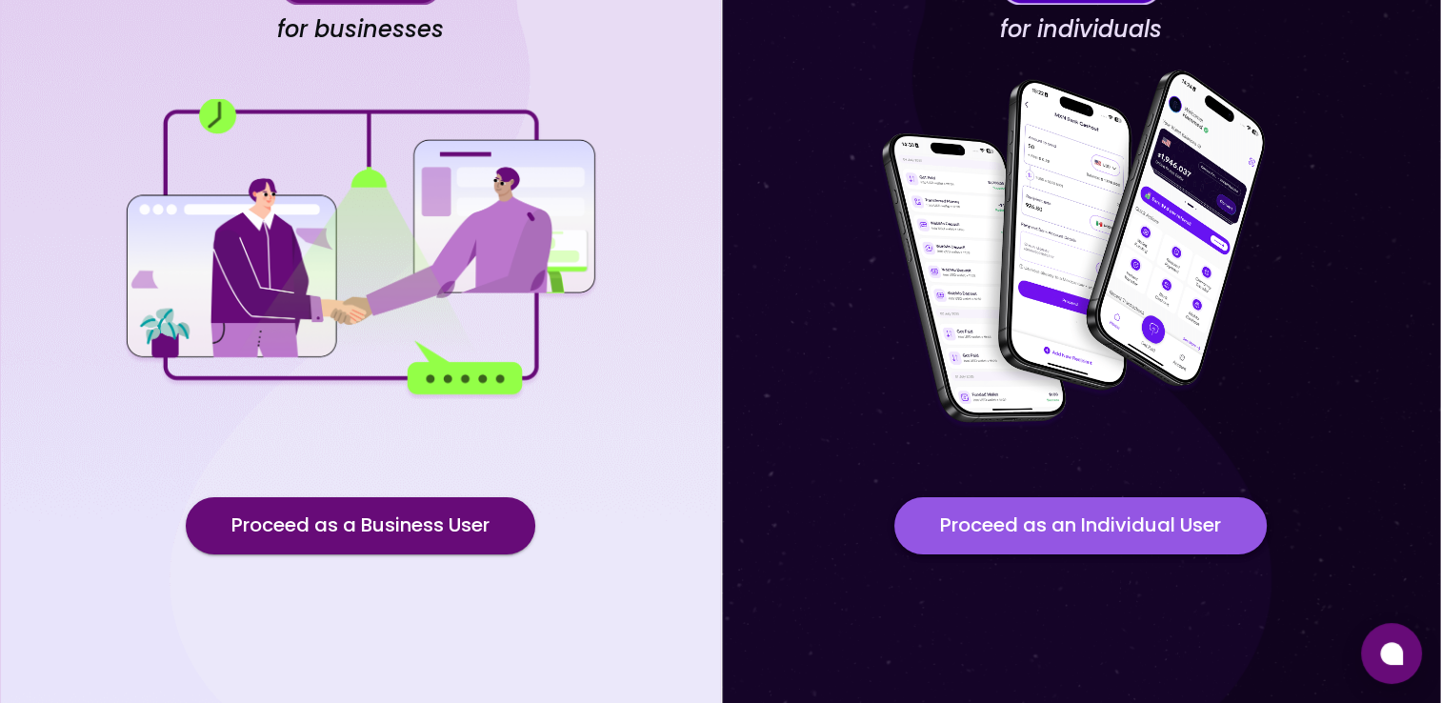
click at [1086, 539] on button "Proceed as an Individual User" at bounding box center [1080, 525] width 372 height 57
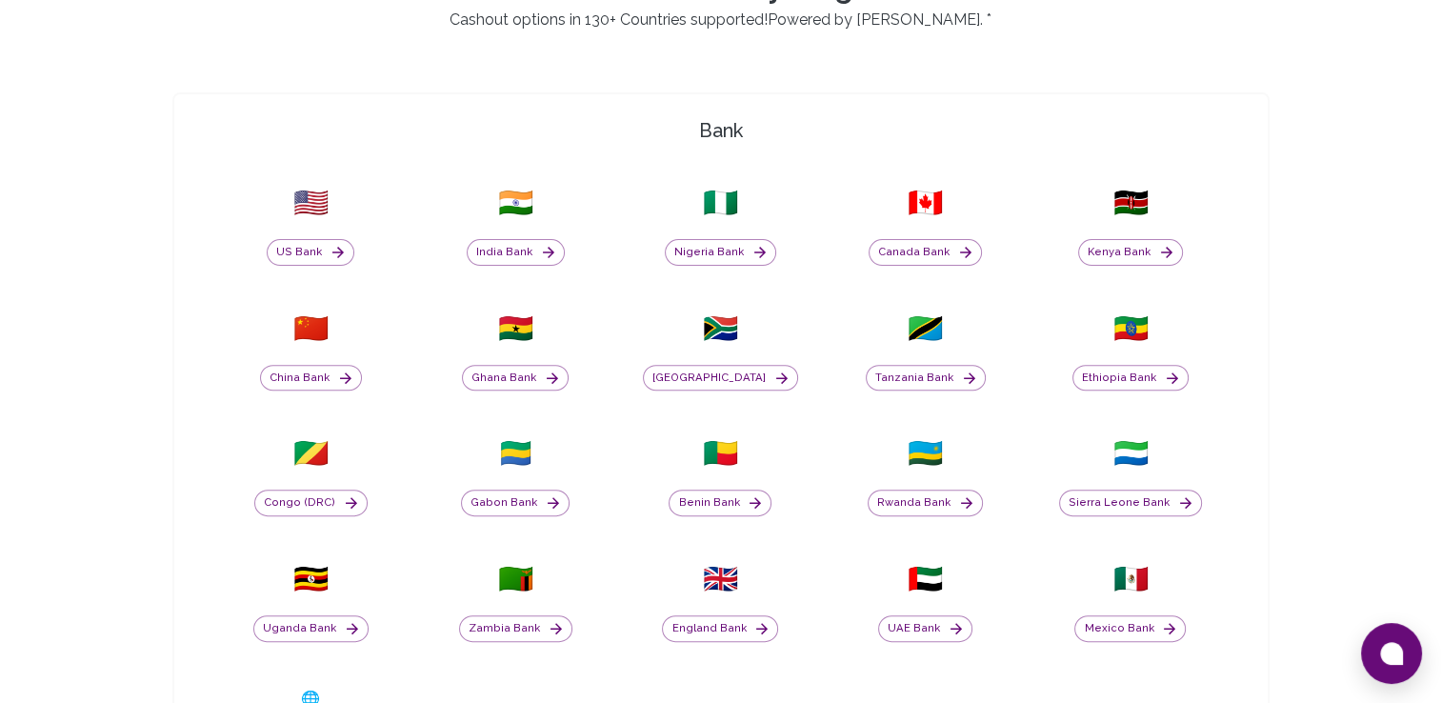
scroll to position [1229, 0]
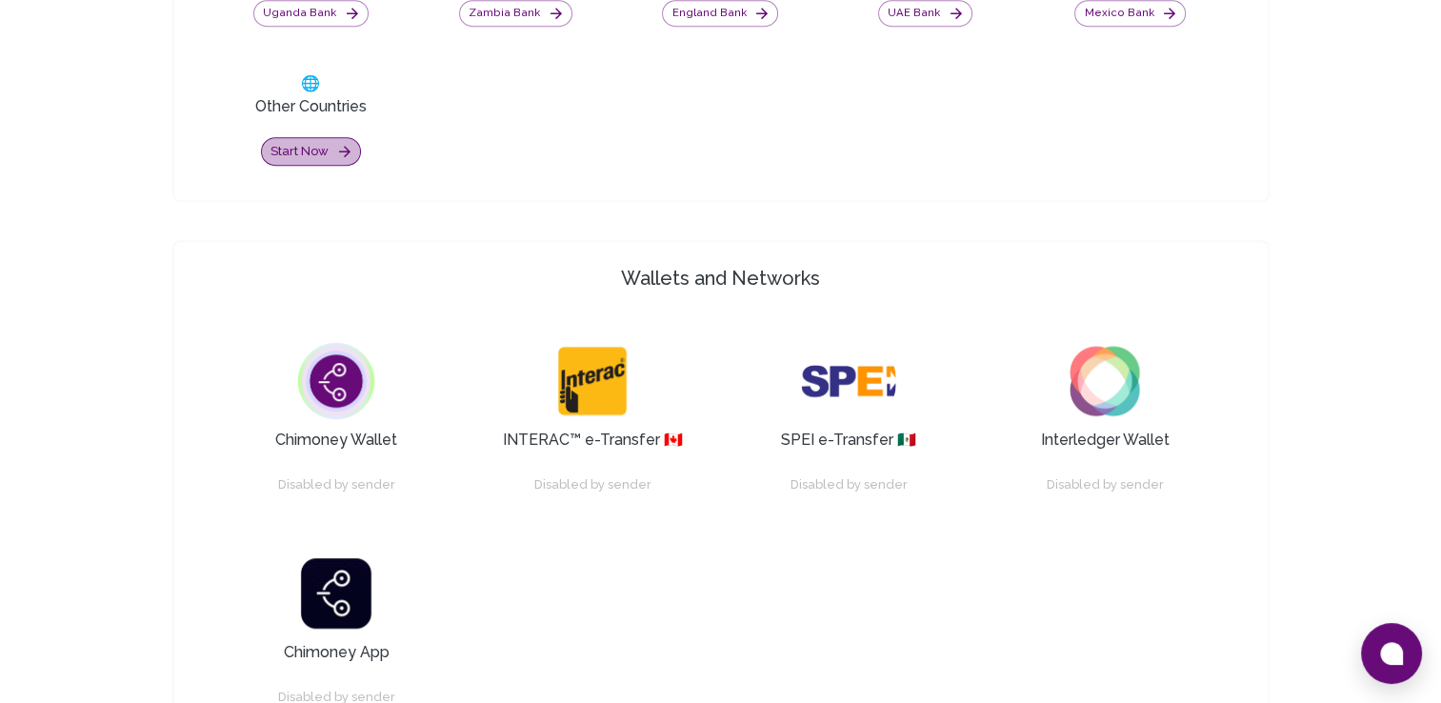
click at [300, 153] on button "Start now" at bounding box center [311, 152] width 100 height 30
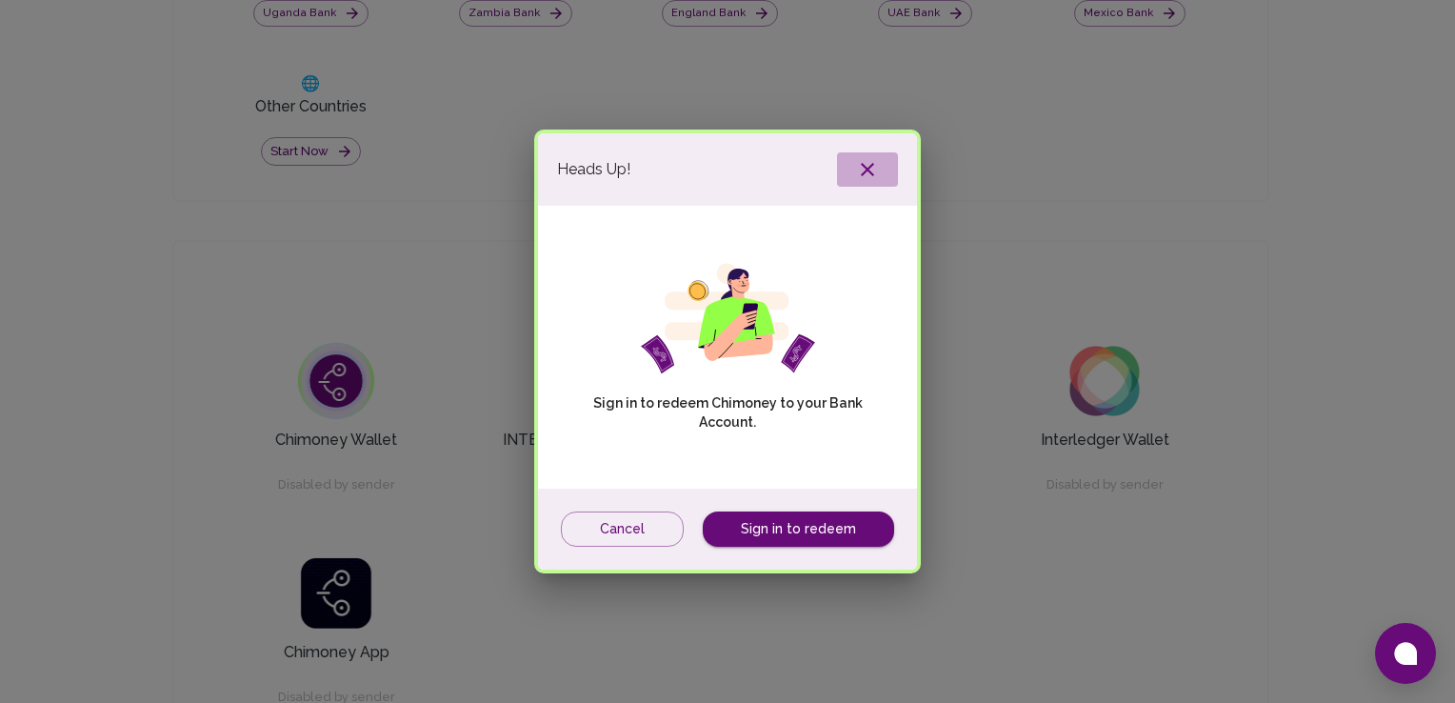
click at [876, 165] on button "button" at bounding box center [867, 169] width 61 height 34
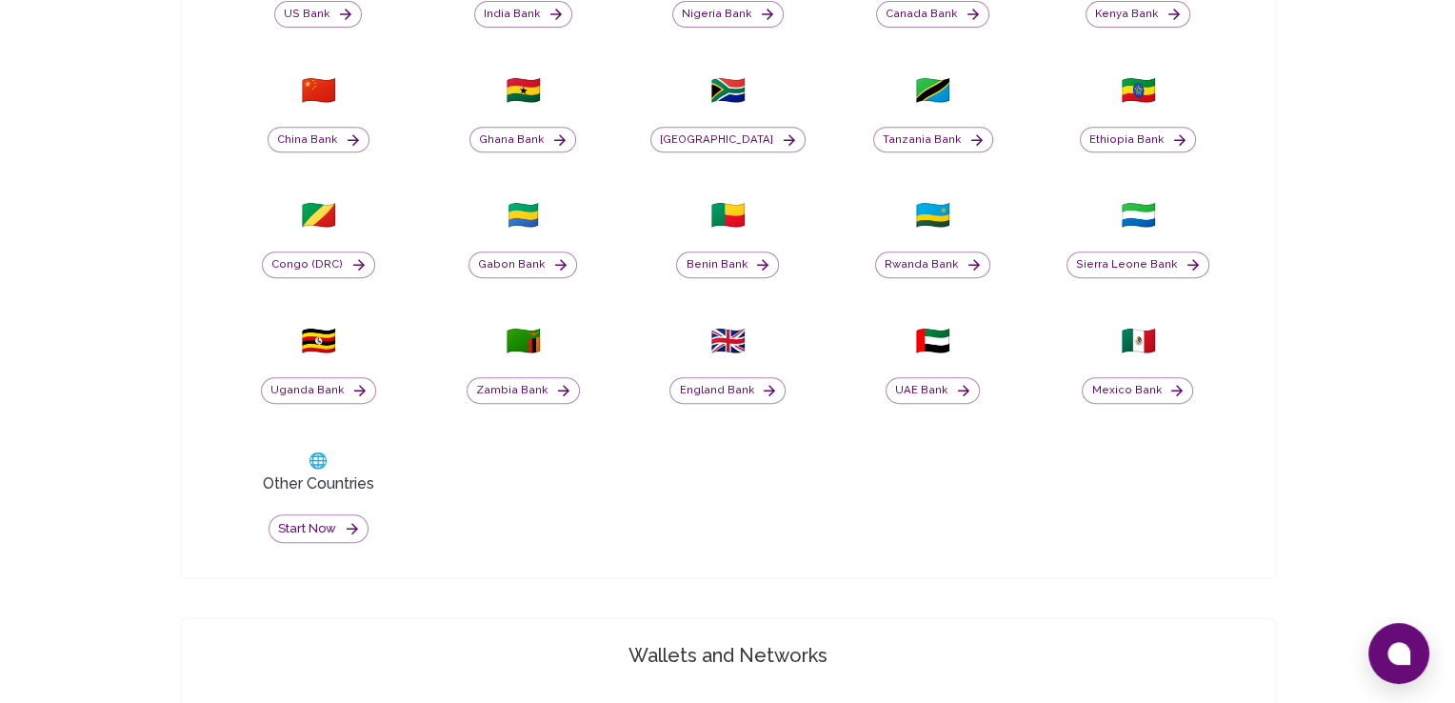
scroll to position [835, 0]
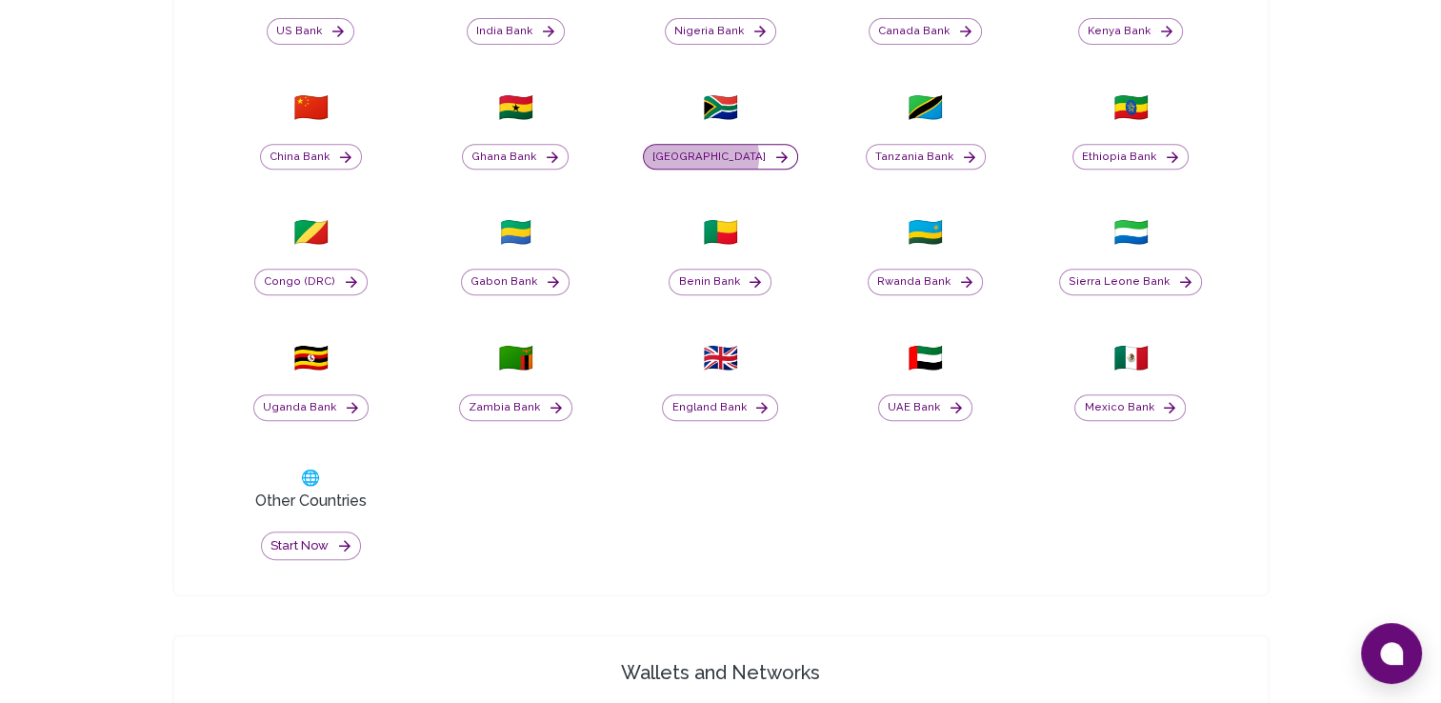
click at [727, 155] on button "[GEOGRAPHIC_DATA]" at bounding box center [720, 157] width 155 height 27
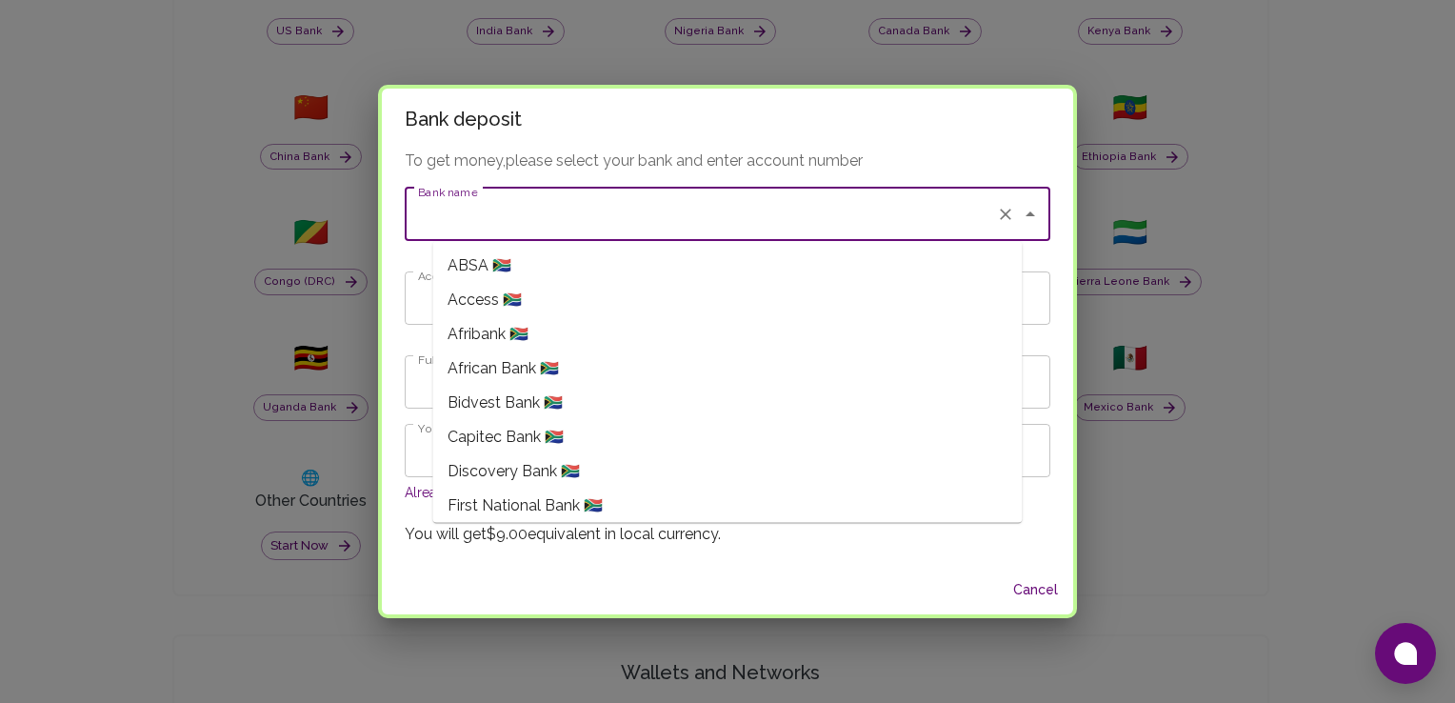
click at [548, 200] on input "Bank name" at bounding box center [700, 214] width 575 height 36
click at [548, 436] on span "Capitec Bank 🇿🇦" at bounding box center [506, 437] width 116 height 23
type input "Capitec Bank"
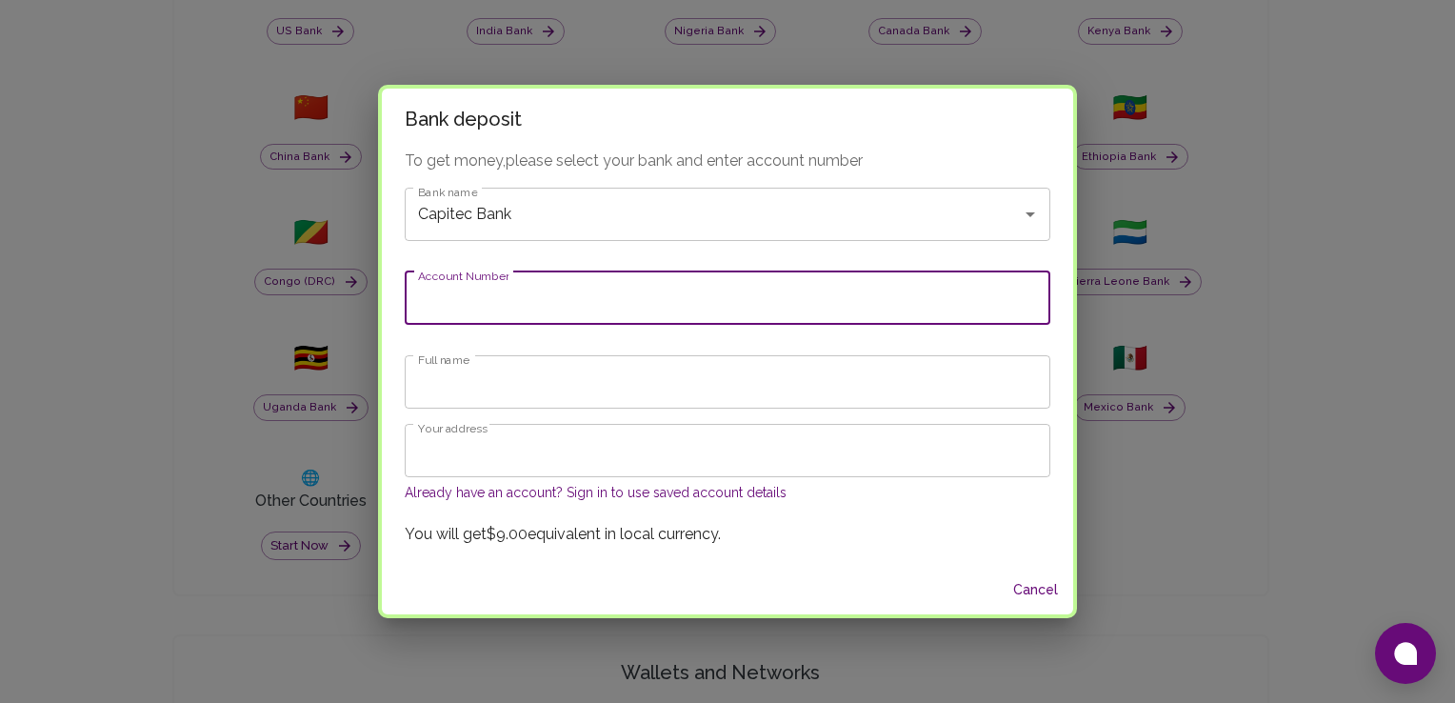
click at [609, 314] on input "Account Number" at bounding box center [728, 297] width 646 height 53
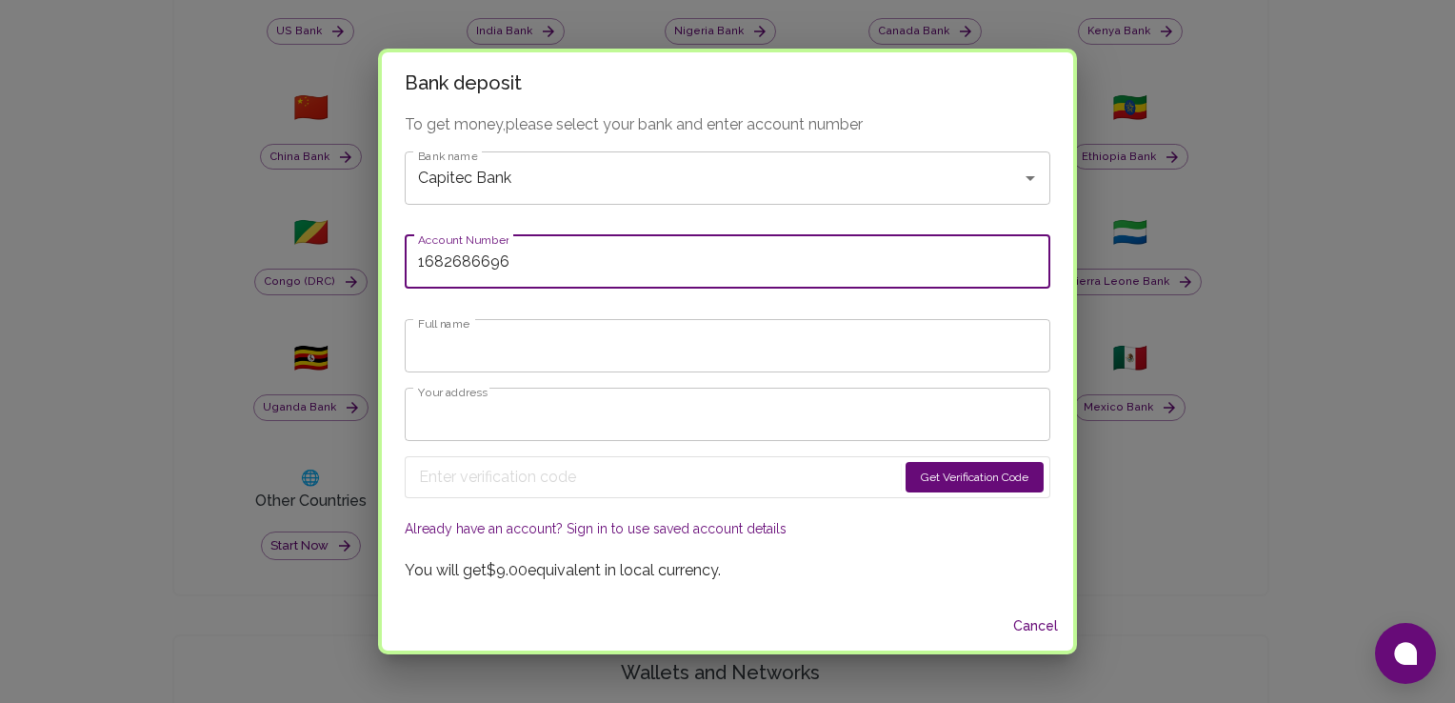
type input "1682686696"
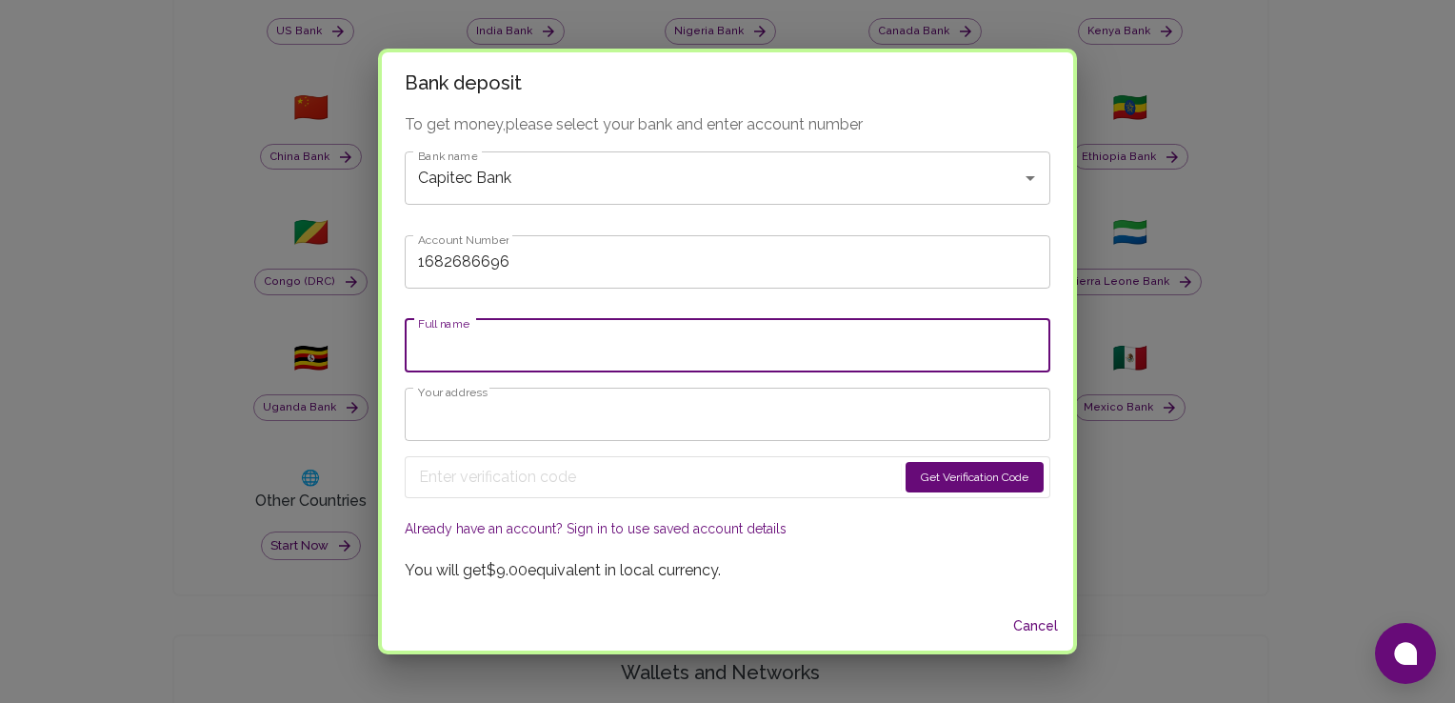
click at [608, 363] on input "Full name" at bounding box center [728, 345] width 646 height 53
type input "Matshidiso [PERSON_NAME] Phate"
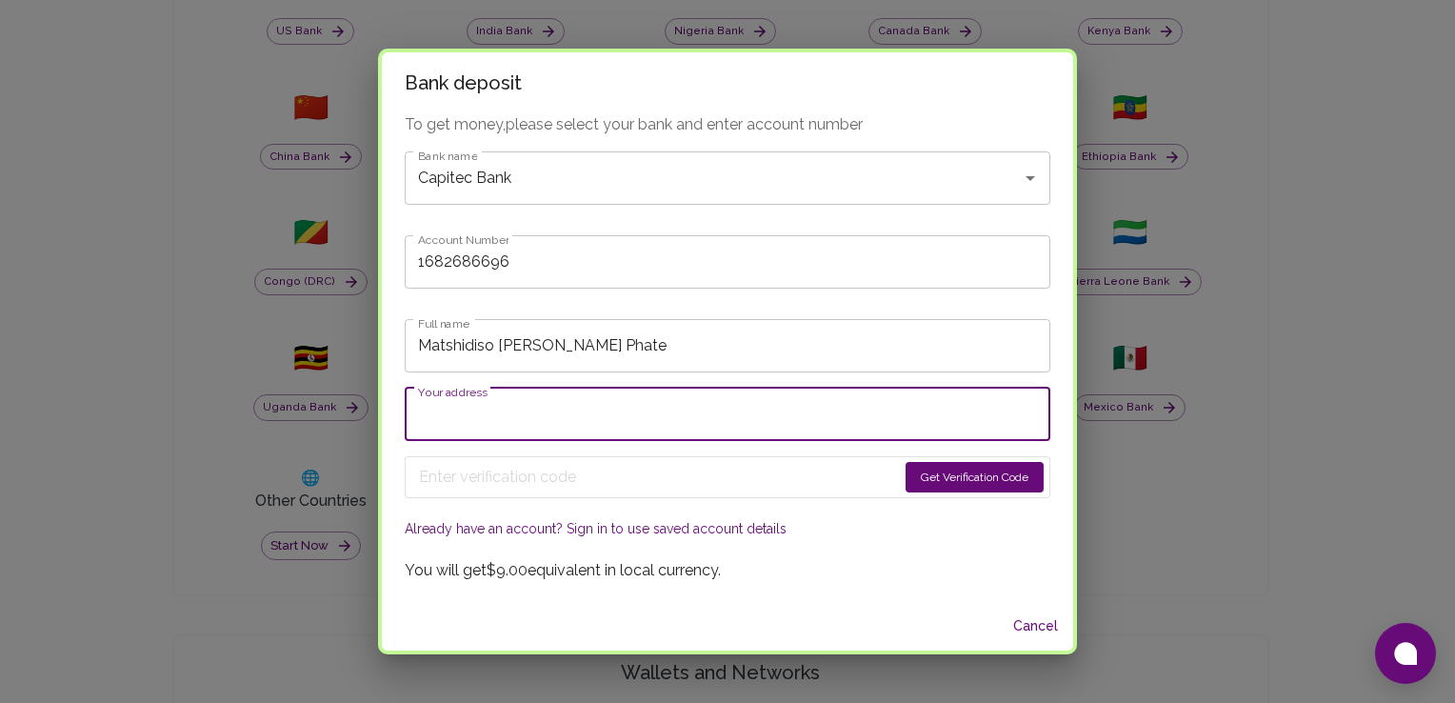
click at [647, 419] on input "Your address" at bounding box center [728, 414] width 646 height 53
type input "[STREET_ADDRESS]"
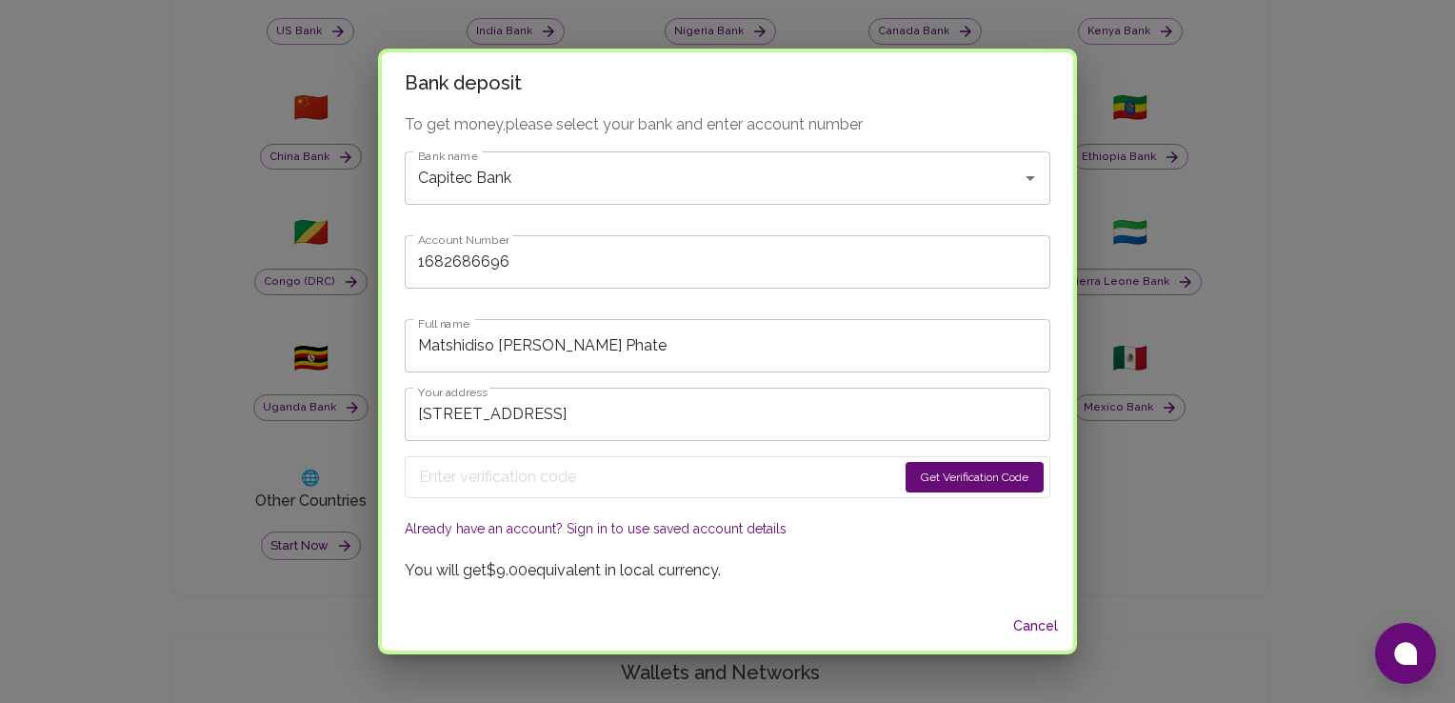
click at [908, 480] on button "Get Verification Code" at bounding box center [975, 477] width 138 height 30
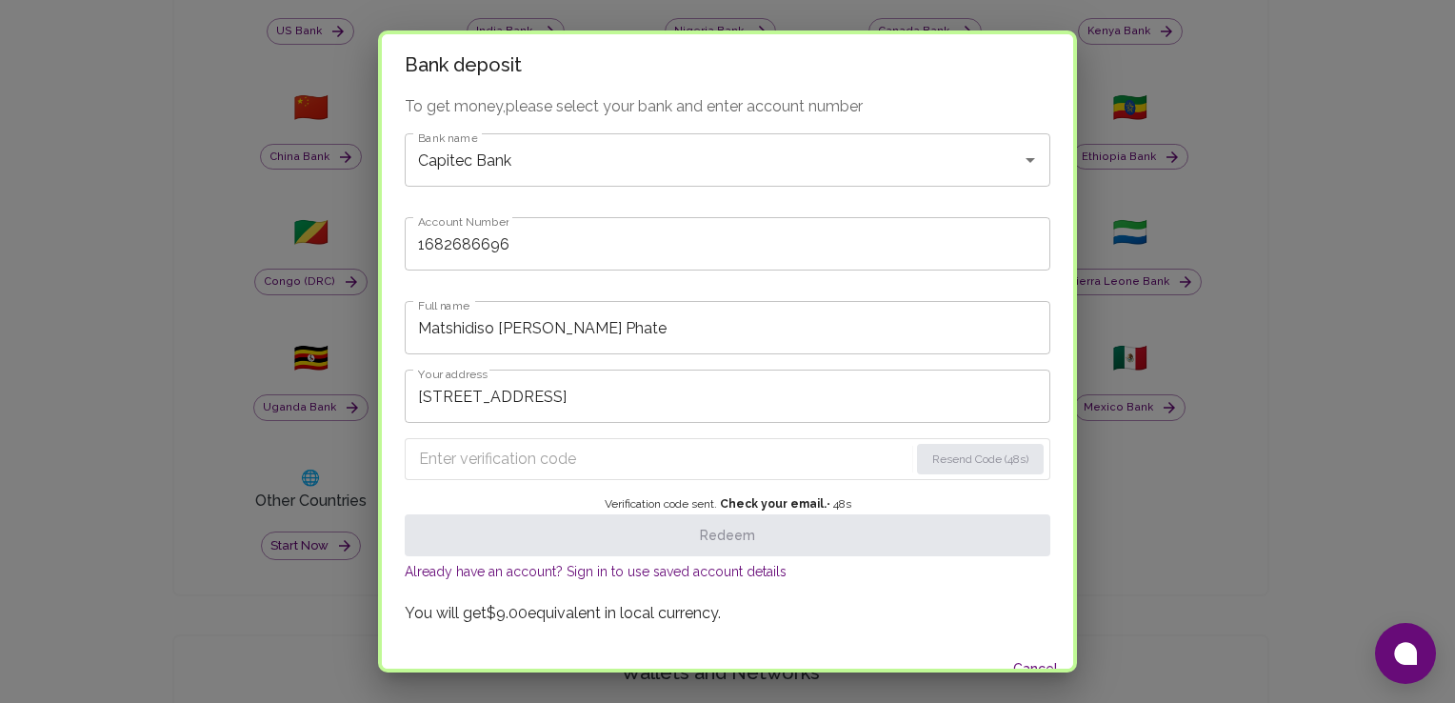
click at [579, 453] on input "Enter verification code" at bounding box center [663, 459] width 489 height 30
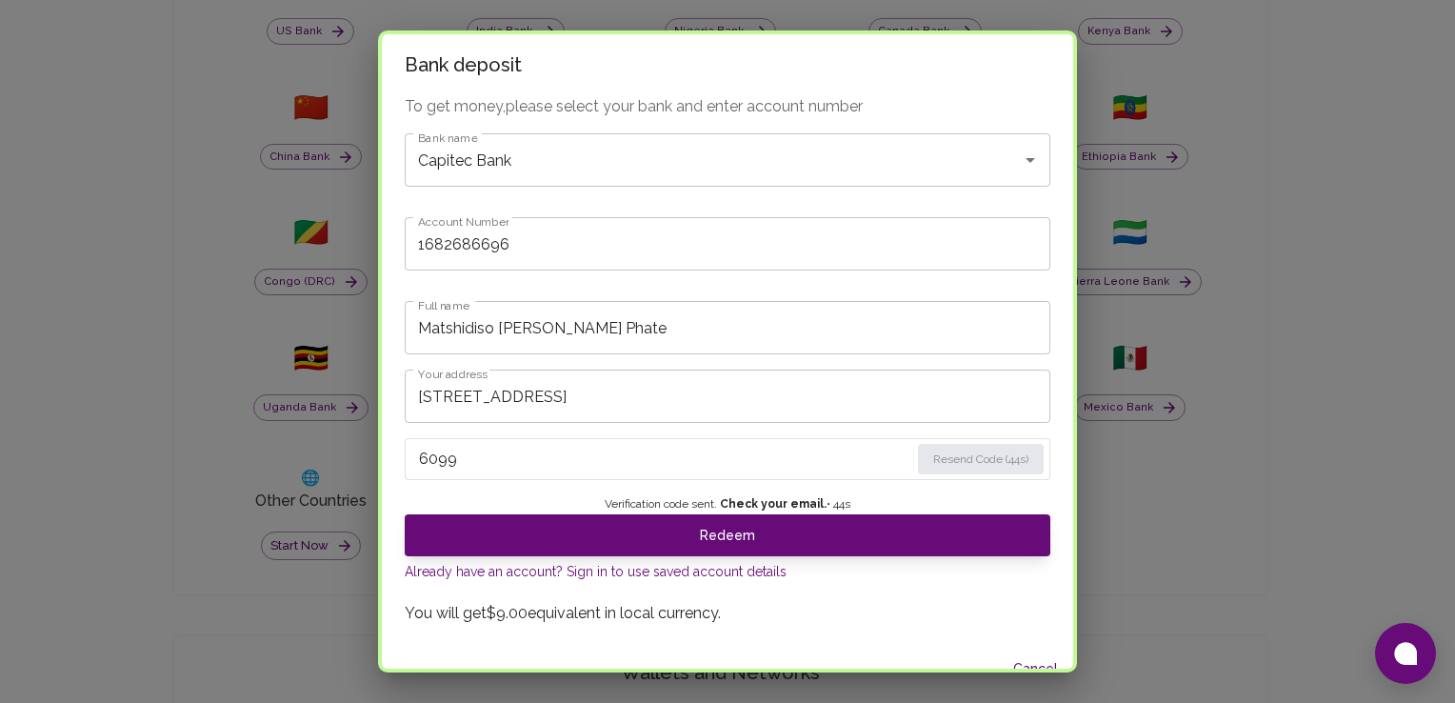
type input "6099"
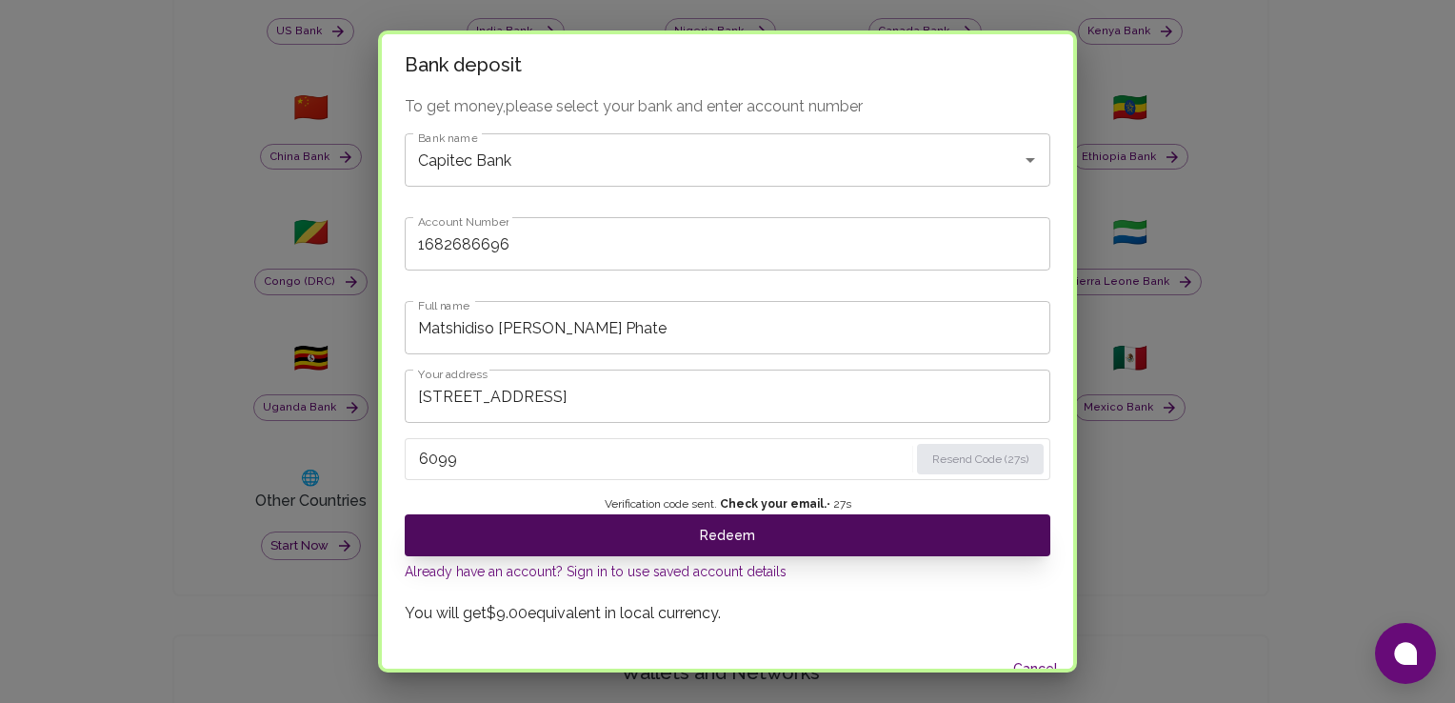
click at [899, 530] on button "Redeem" at bounding box center [728, 535] width 646 height 42
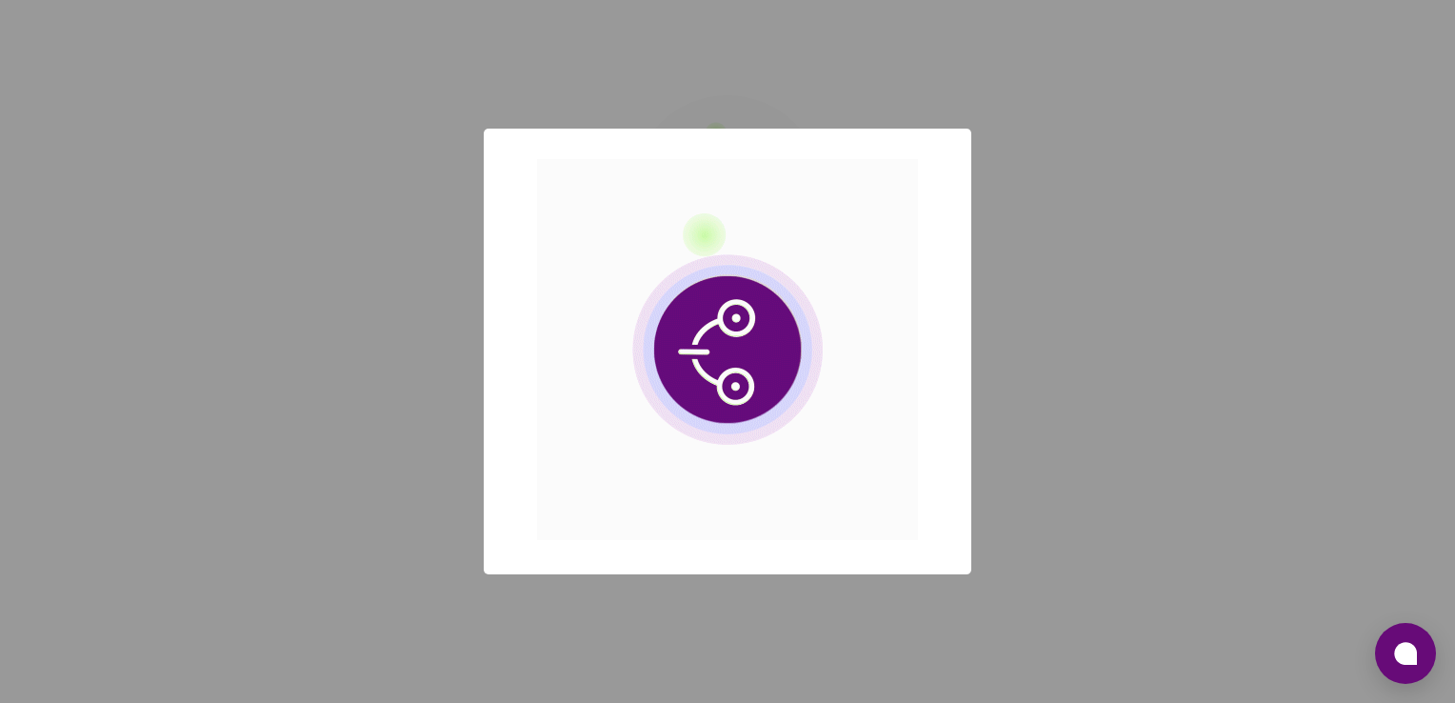
scroll to position [0, 0]
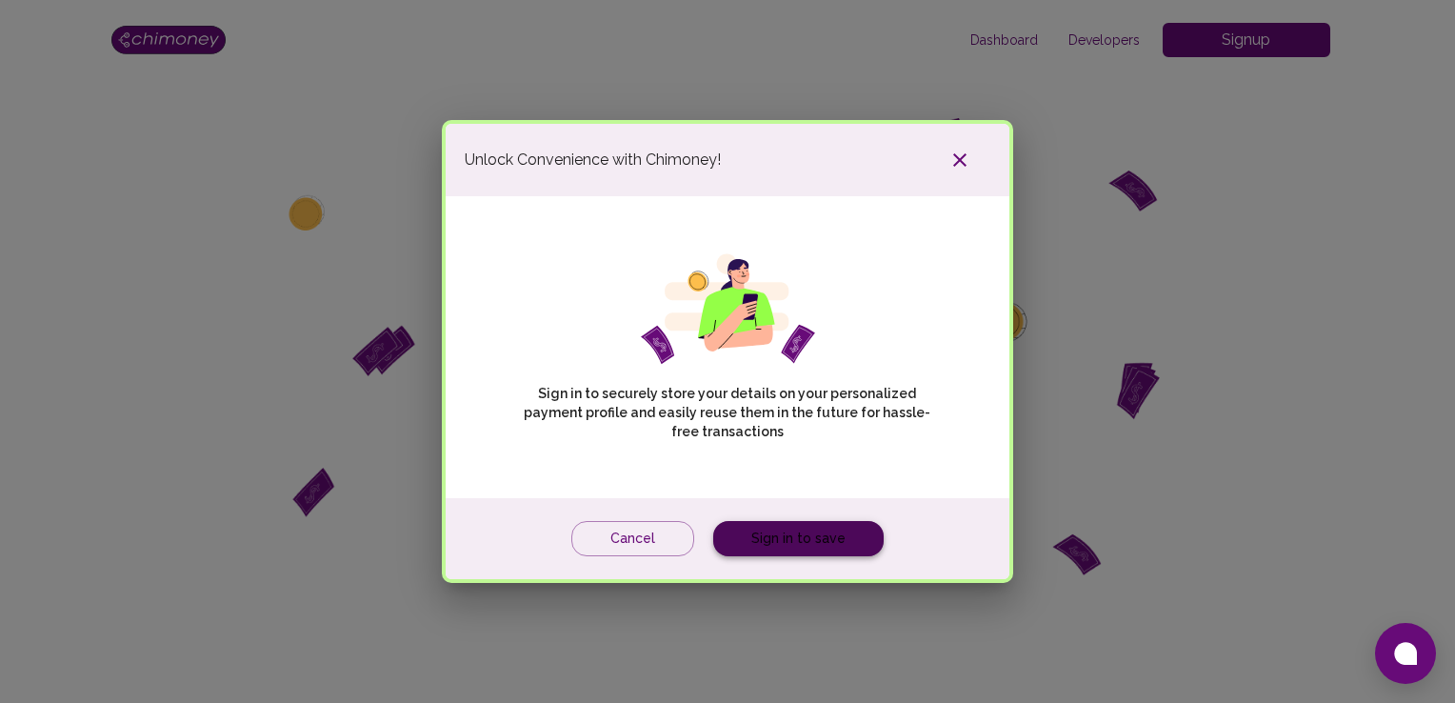
click at [836, 524] on link "Sign in to save" at bounding box center [798, 538] width 170 height 35
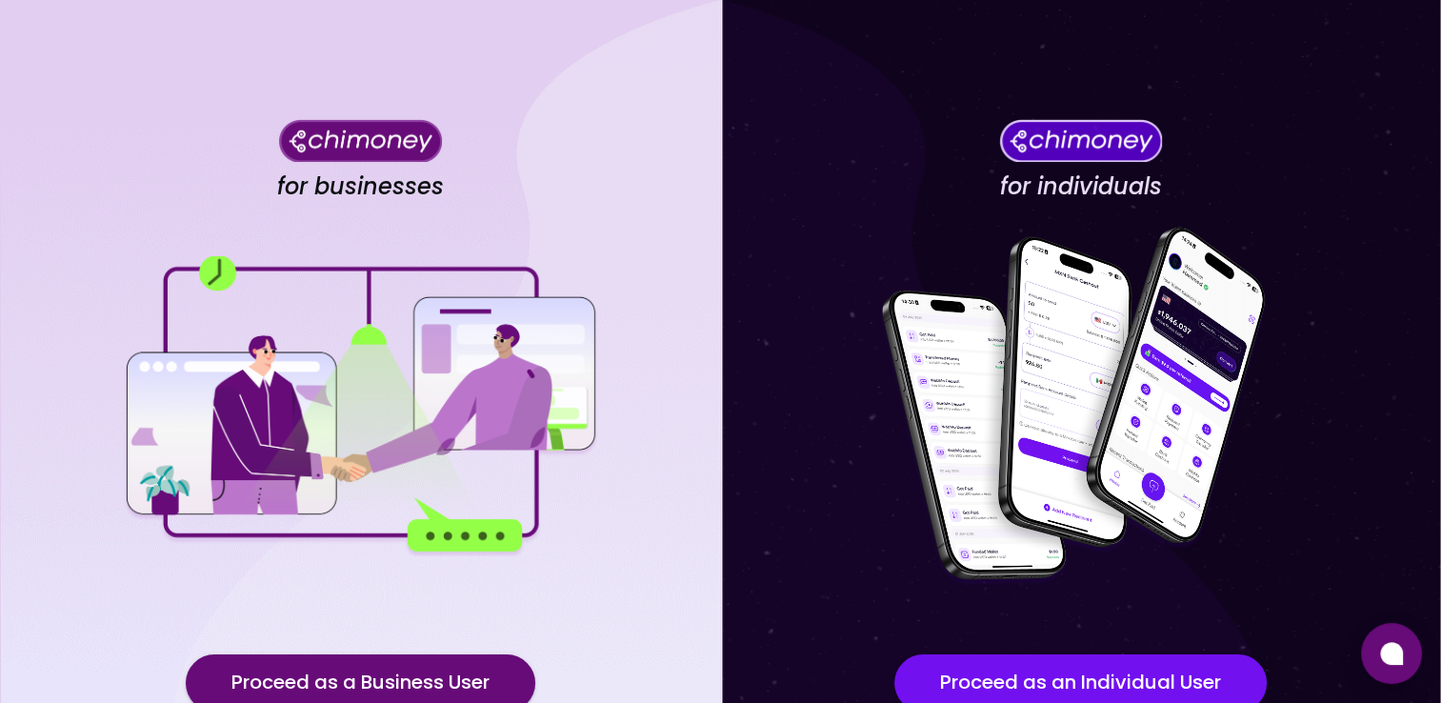
scroll to position [157, 0]
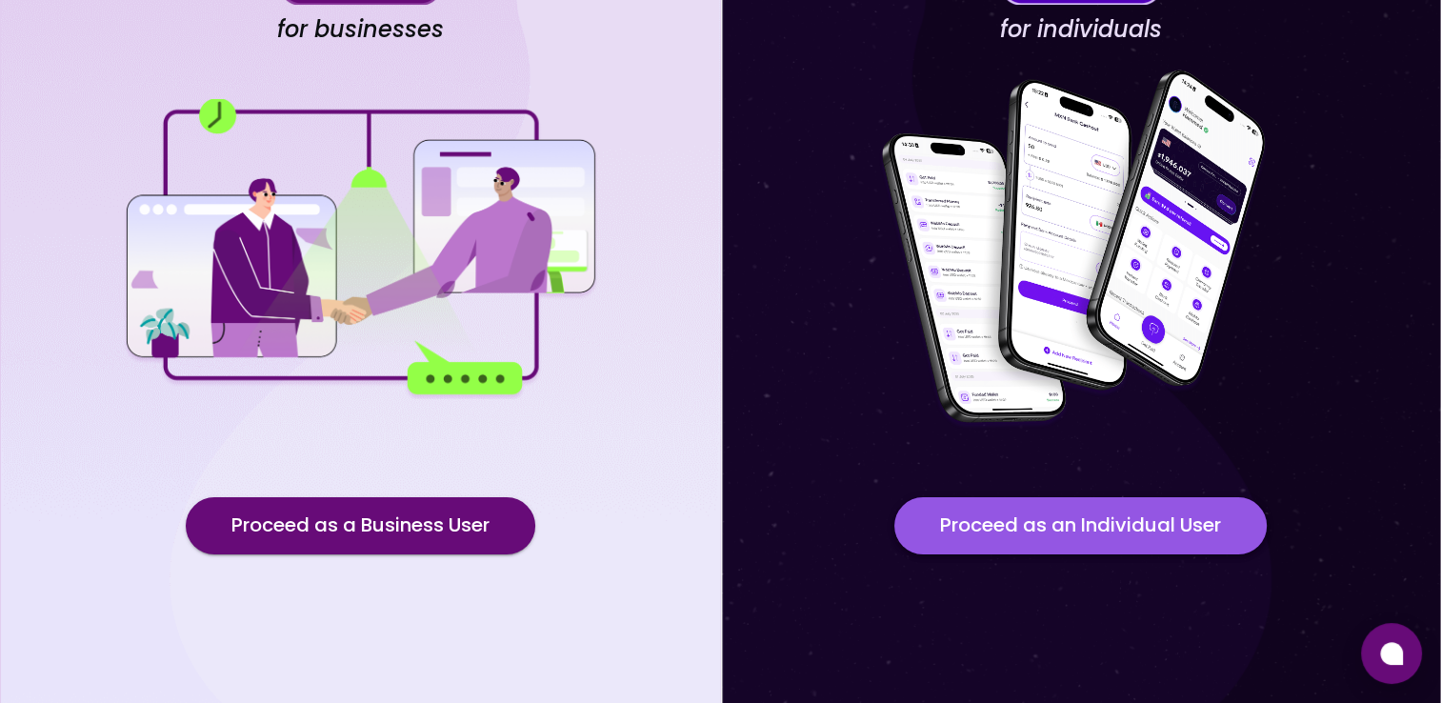
click at [1169, 520] on button "Proceed as an Individual User" at bounding box center [1080, 525] width 372 height 57
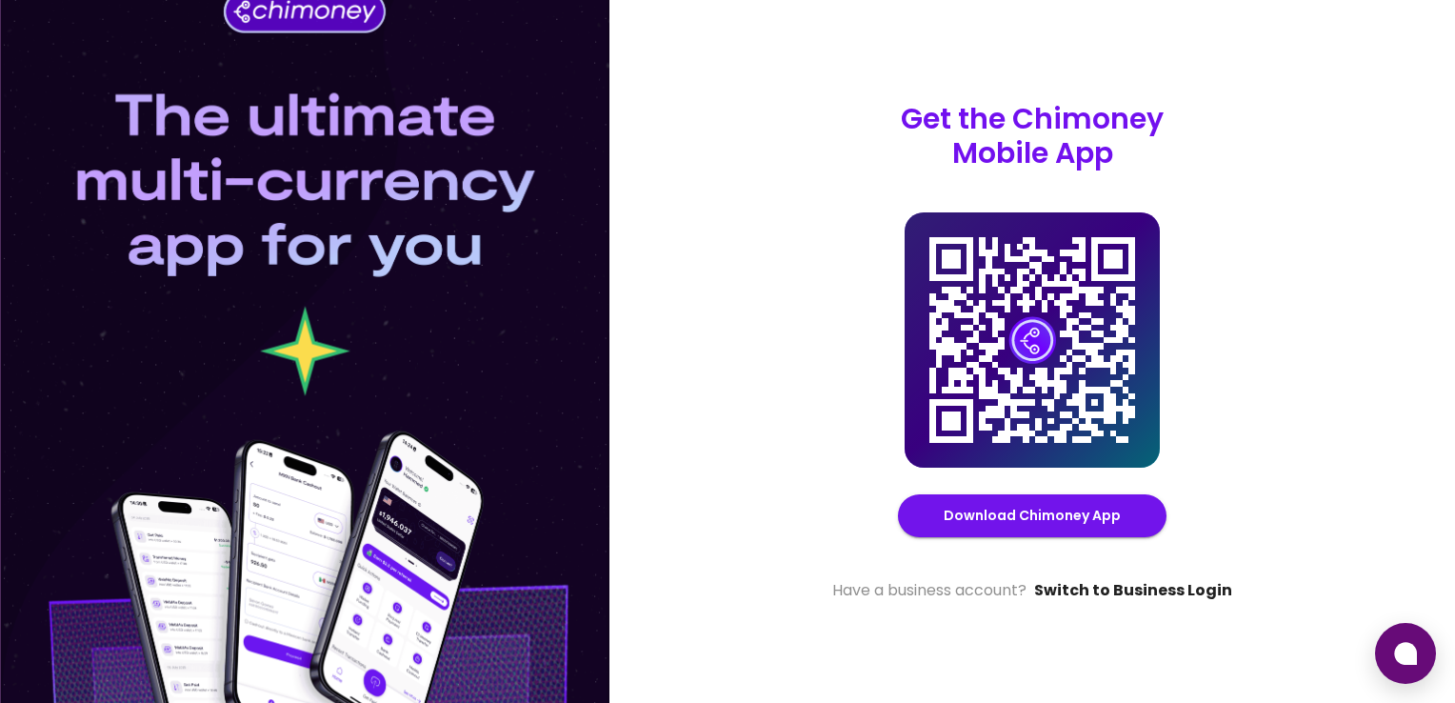
click at [1166, 587] on link "Switch to Business Login" at bounding box center [1133, 590] width 198 height 23
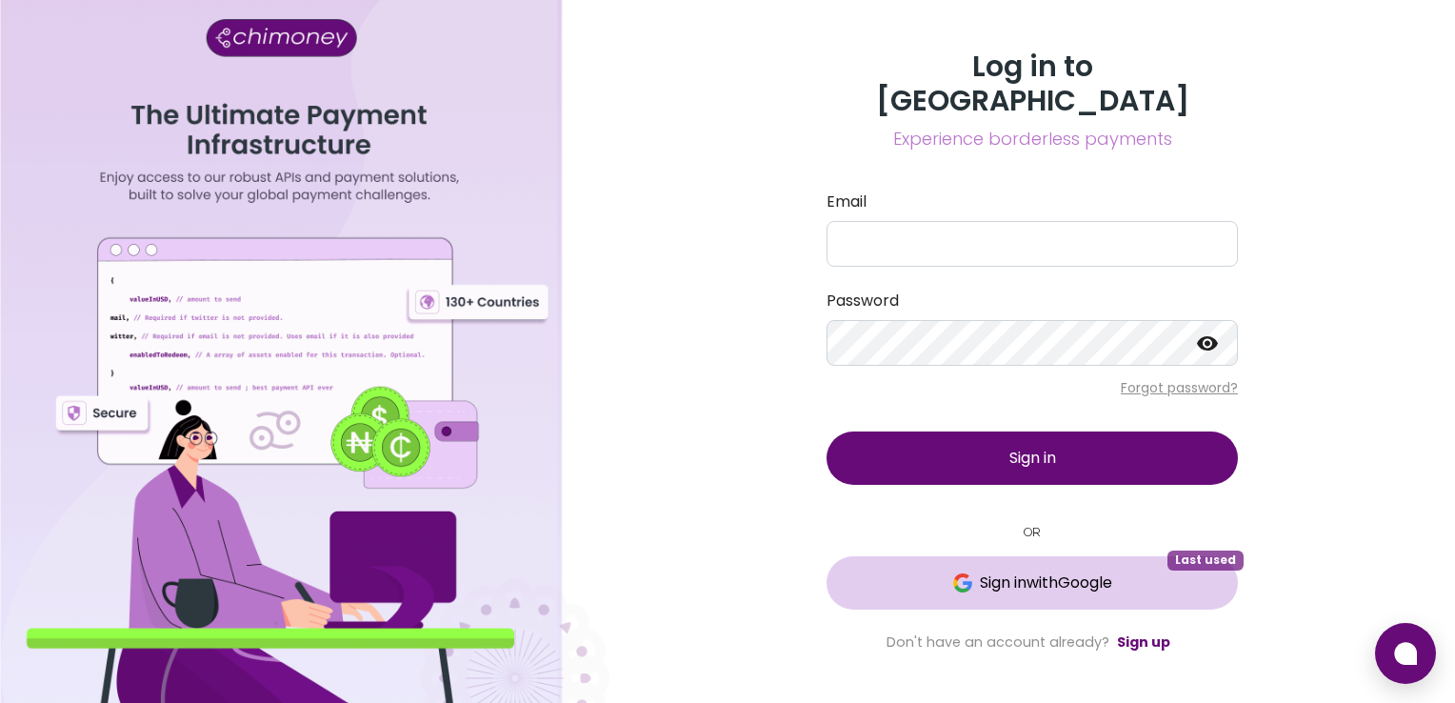
click at [1094, 587] on button "Sign in with Google Last used" at bounding box center [1031, 582] width 411 height 53
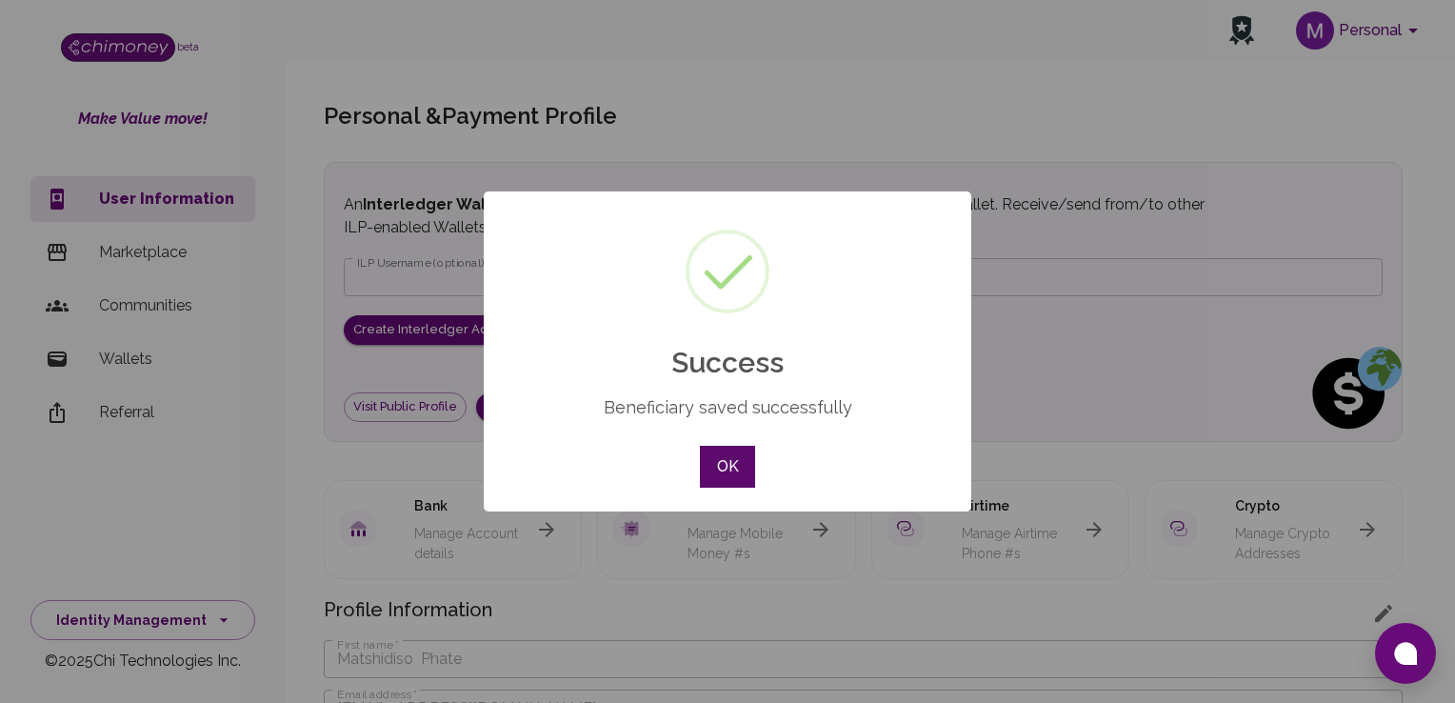
click at [726, 459] on button "OK" at bounding box center [727, 467] width 55 height 42
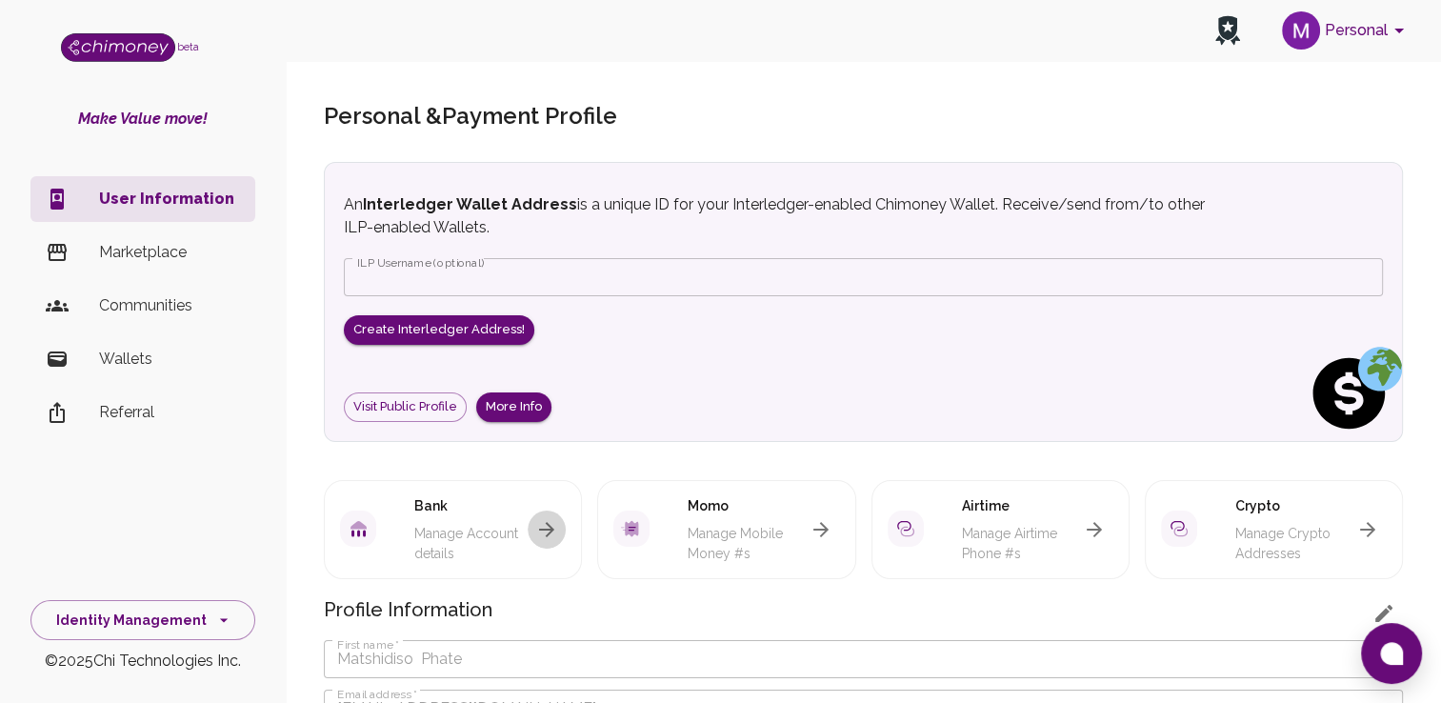
click at [558, 528] on button "button" at bounding box center [547, 529] width 38 height 38
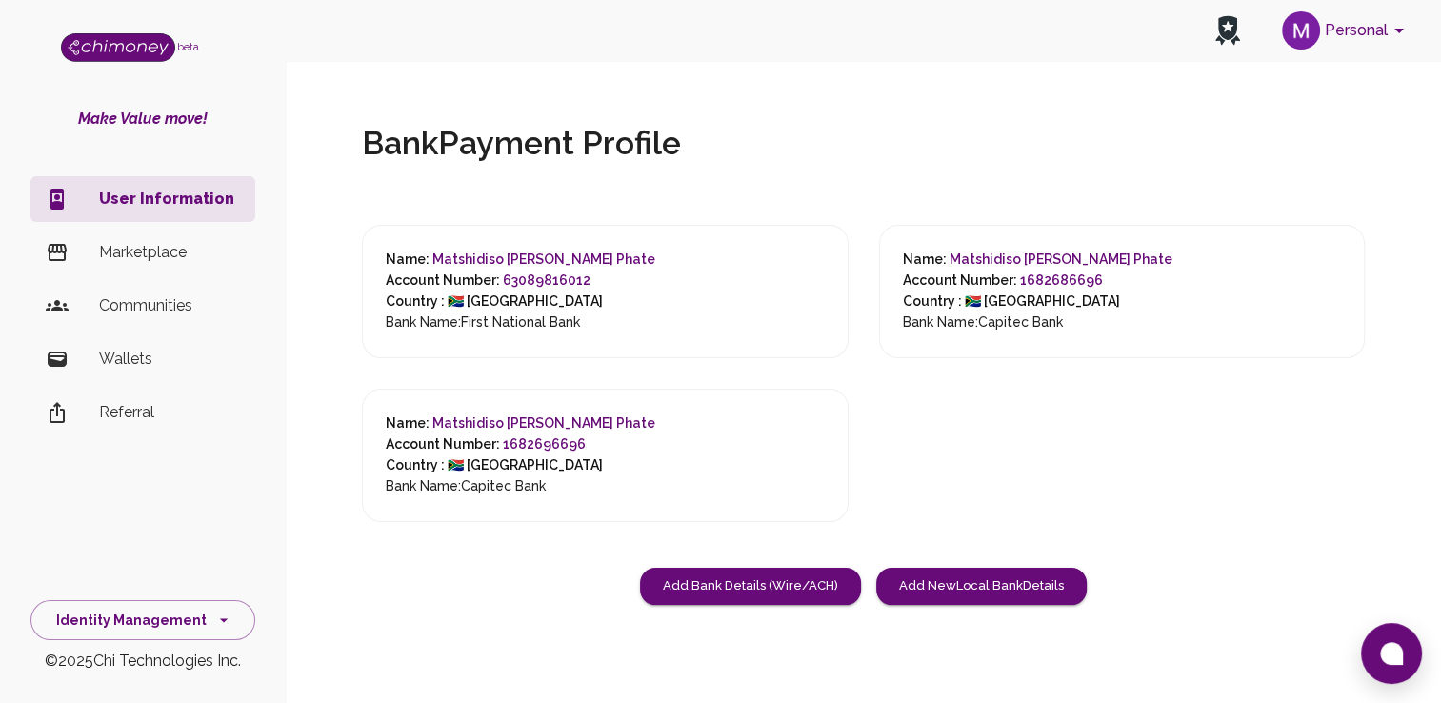
click at [112, 371] on li "Wallets" at bounding box center [142, 359] width 225 height 46
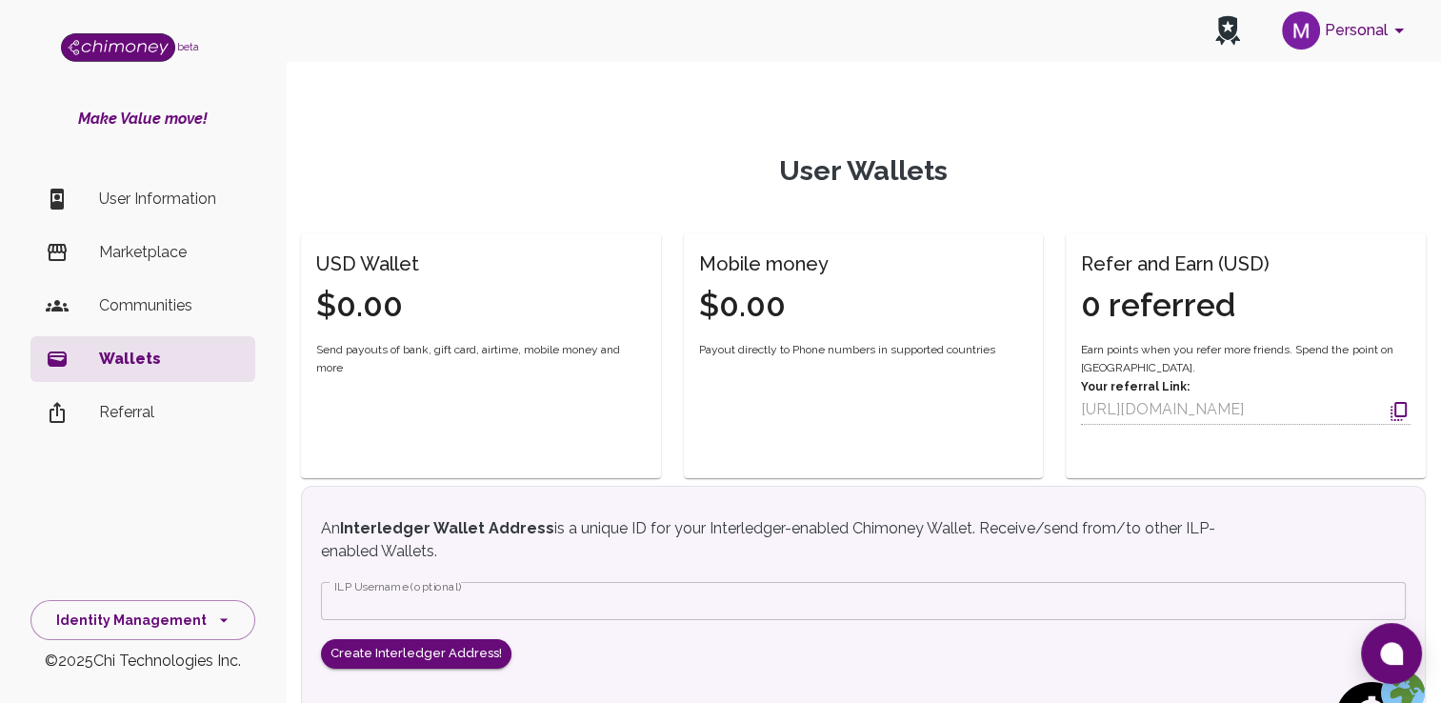
click at [118, 404] on p "Referral" at bounding box center [169, 412] width 141 height 23
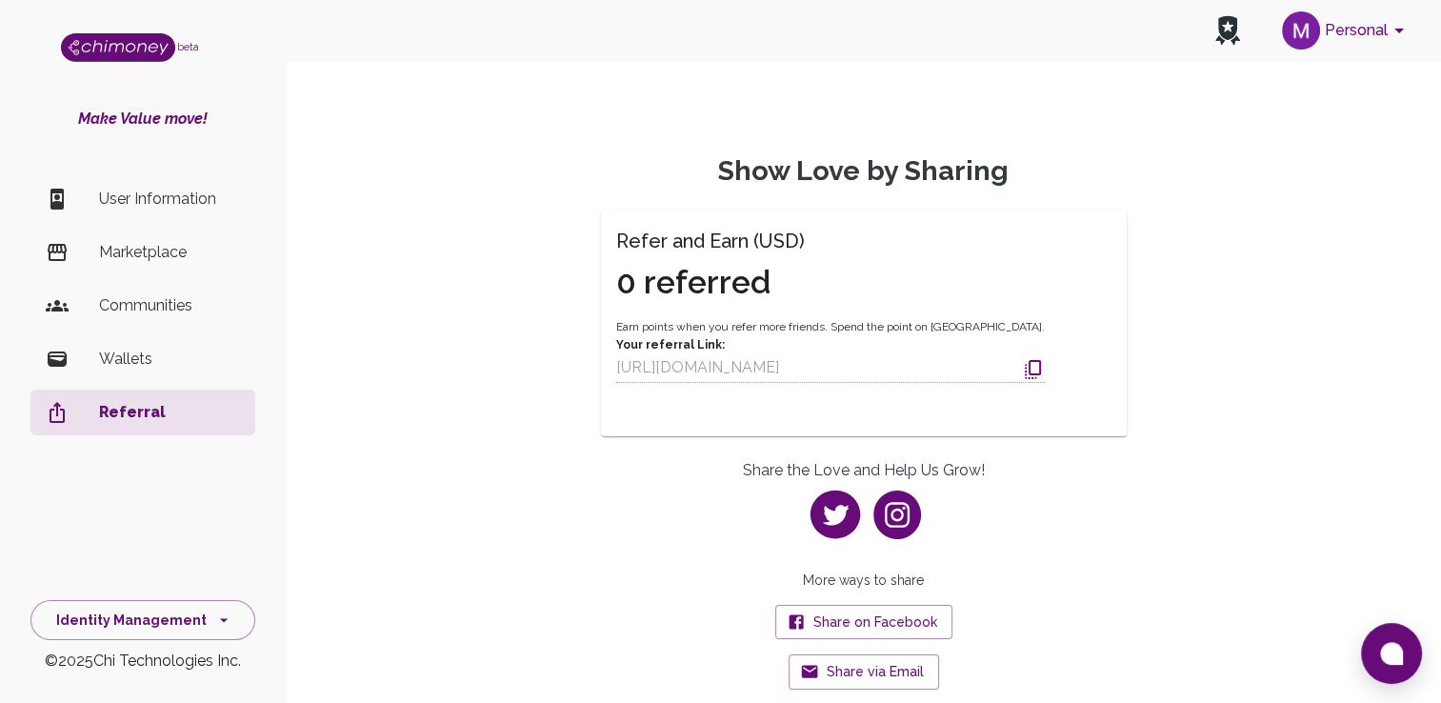
click at [124, 352] on p "Wallets" at bounding box center [169, 359] width 141 height 23
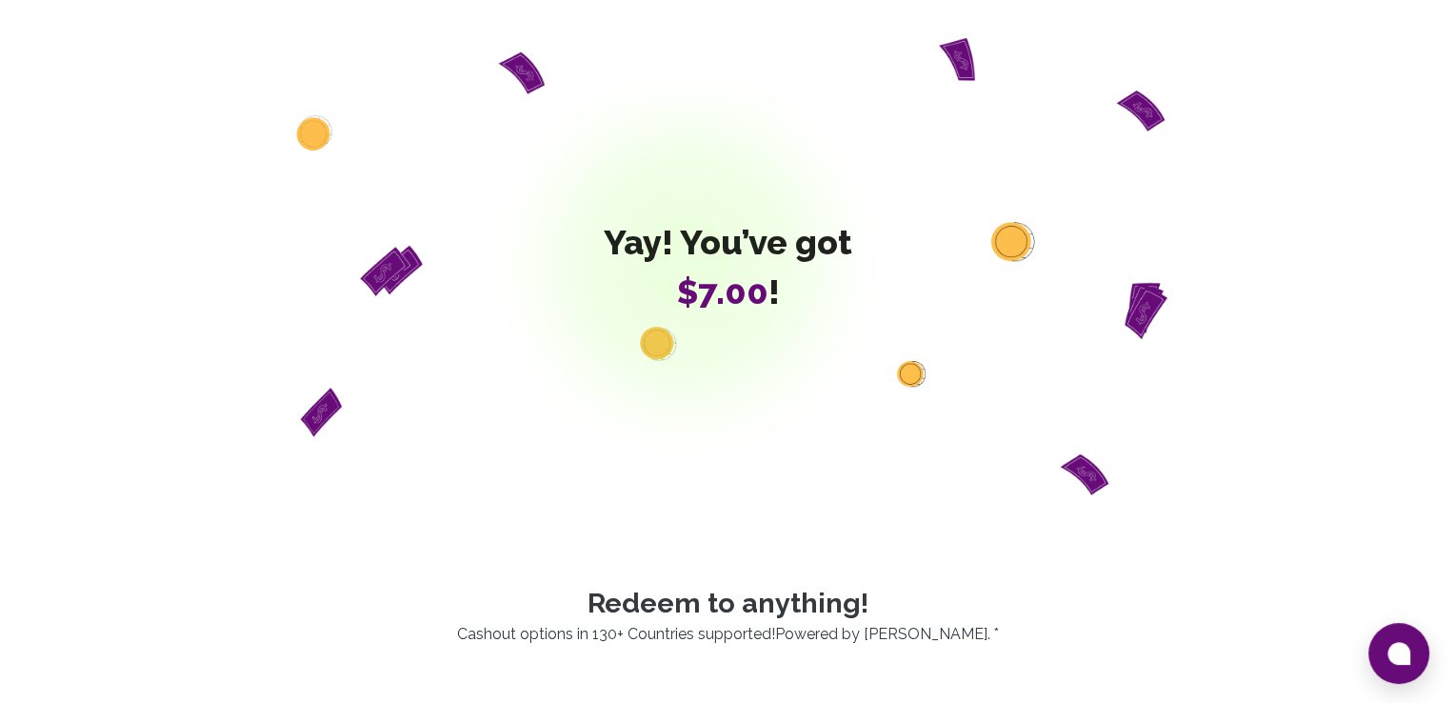
scroll to position [614, 0]
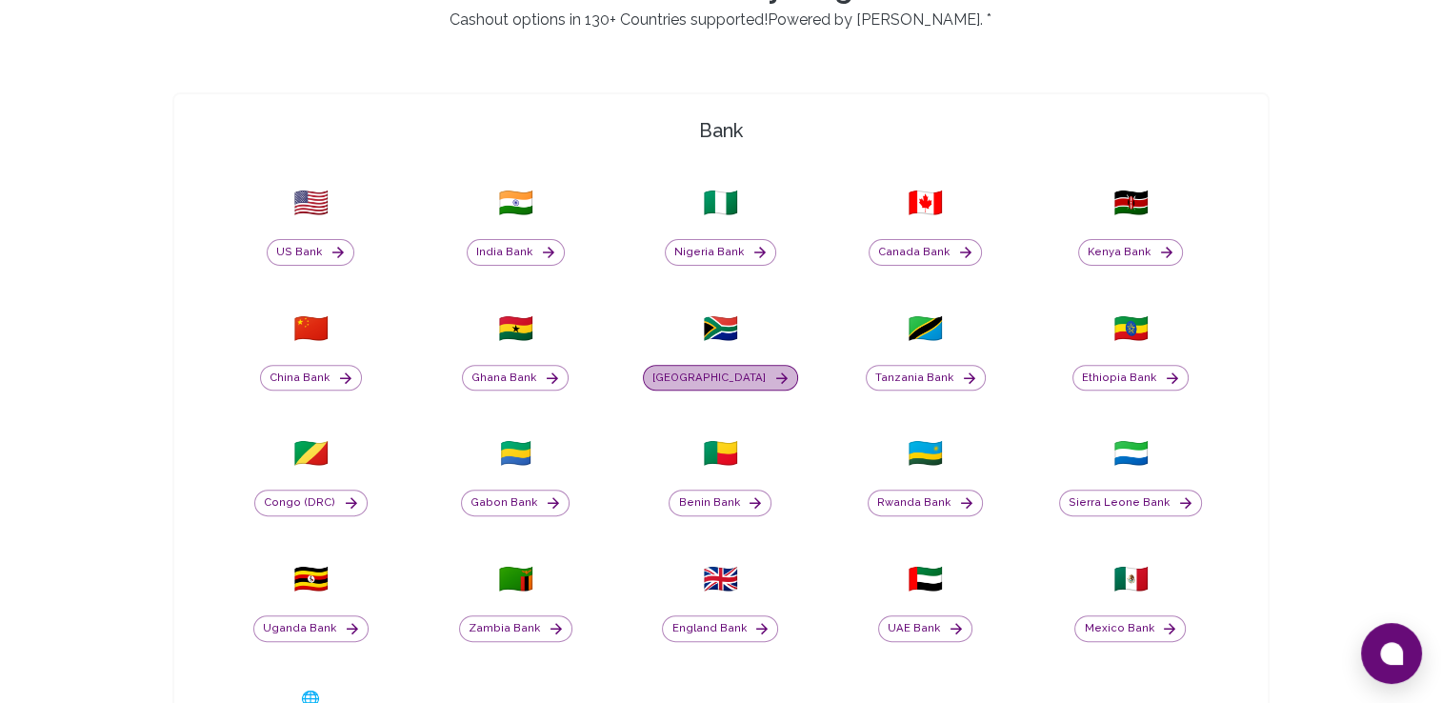
click at [773, 382] on icon "button" at bounding box center [781, 377] width 17 height 17
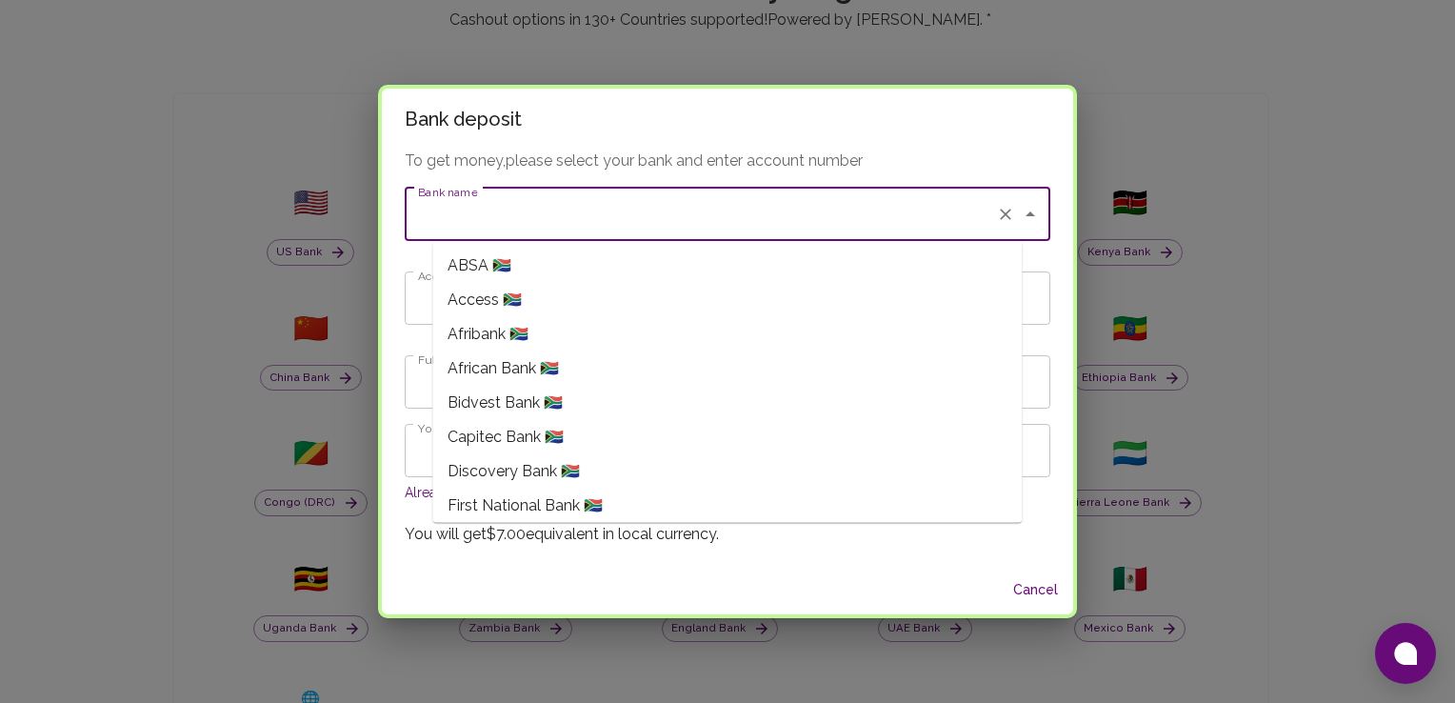
click at [667, 226] on input "Bank name" at bounding box center [700, 214] width 575 height 36
click at [548, 428] on span "Capitec Bank 🇿🇦" at bounding box center [506, 437] width 116 height 23
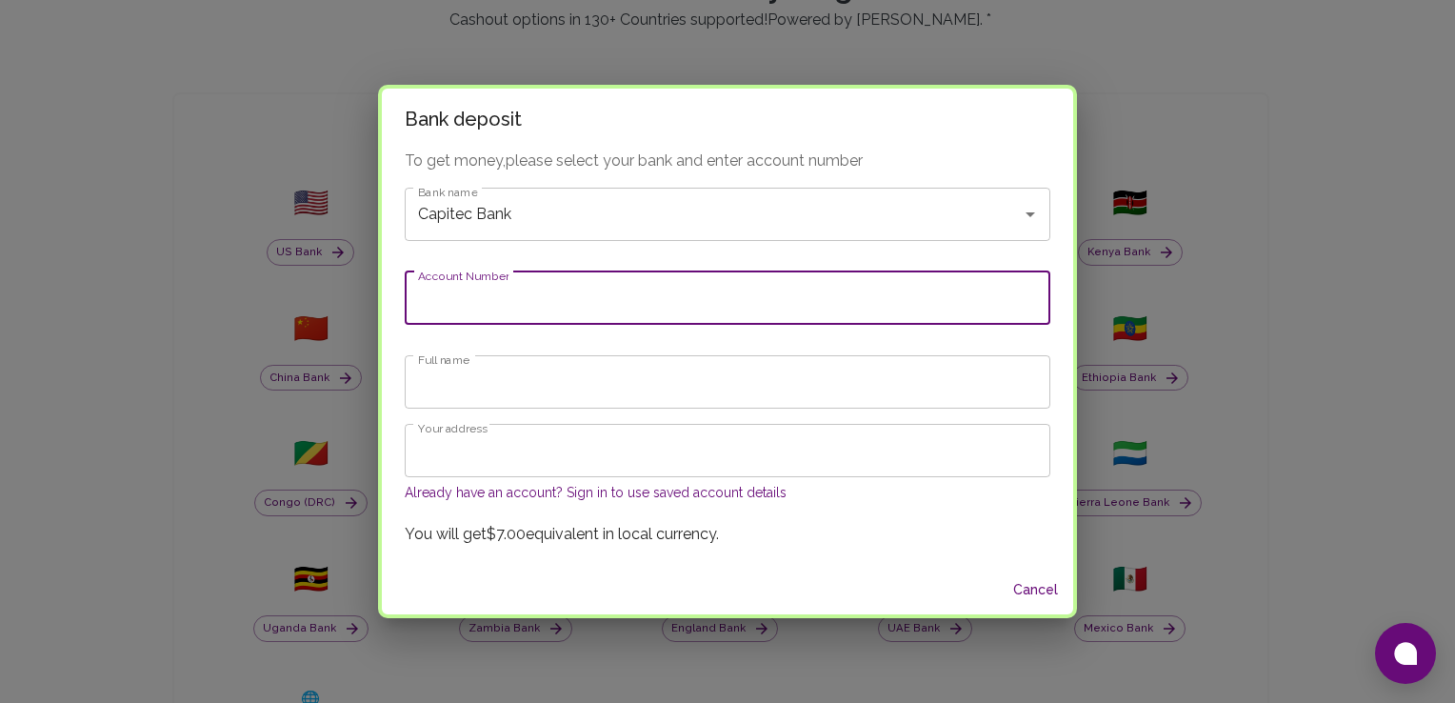
click at [584, 305] on input "Account Number" at bounding box center [728, 297] width 646 height 53
click at [1019, 211] on icon "Open" at bounding box center [1030, 214] width 23 height 23
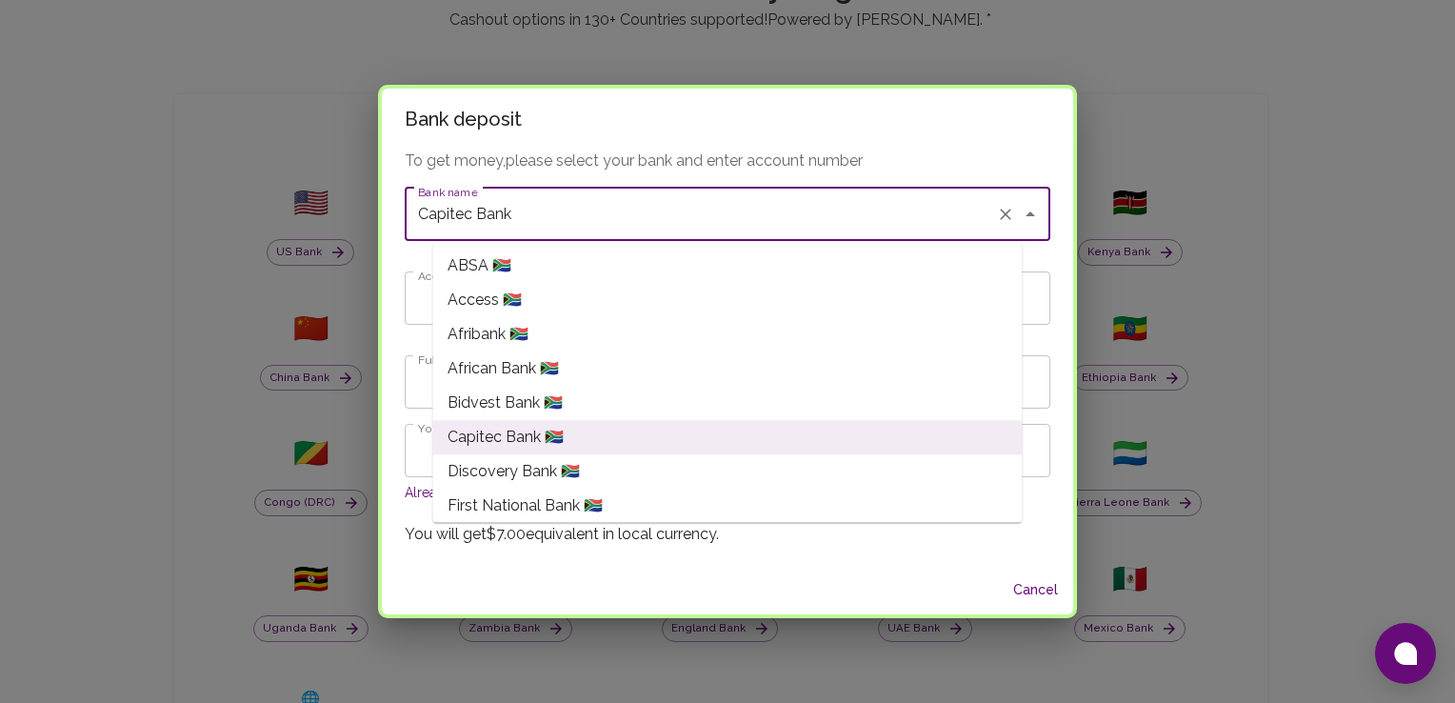
click at [941, 504] on li "First National Bank 🇿🇦" at bounding box center [726, 505] width 589 height 34
type input "First National Bank"
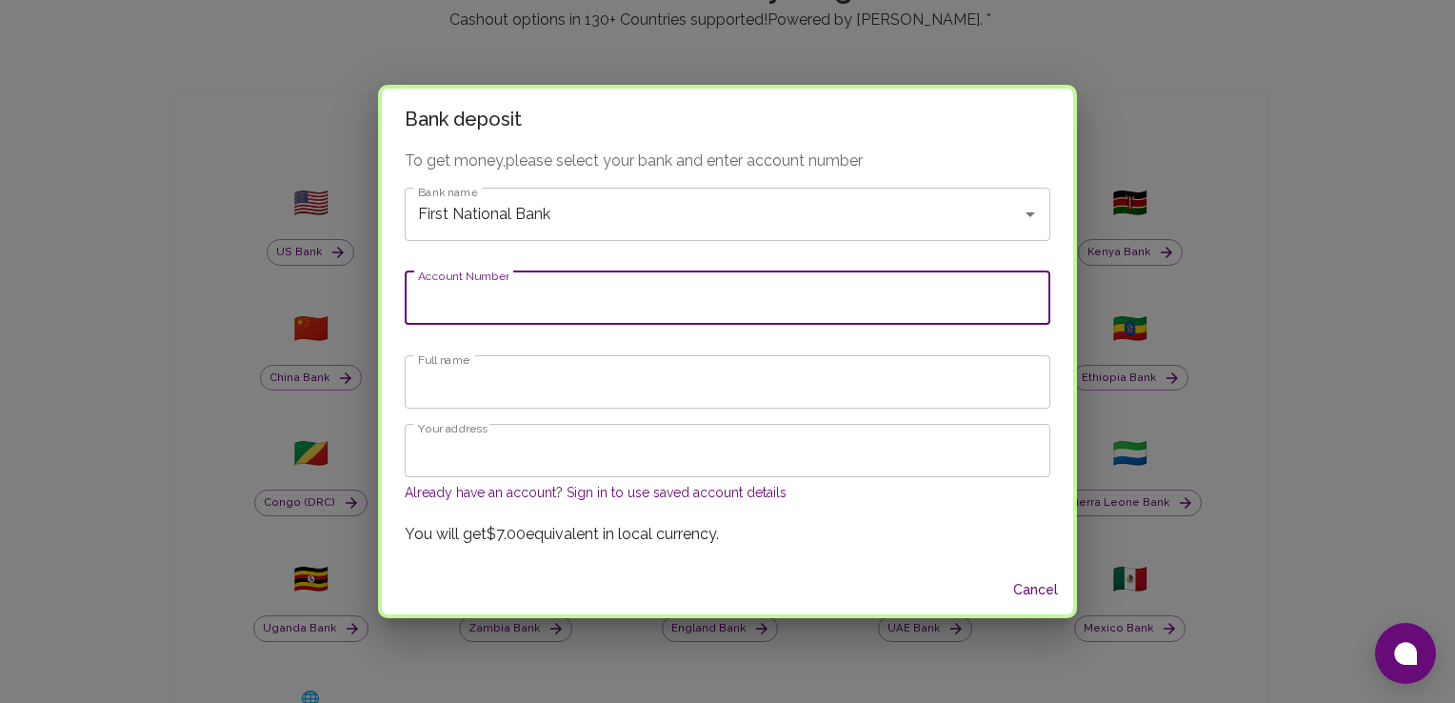
click at [729, 322] on input "Account Number" at bounding box center [728, 297] width 646 height 53
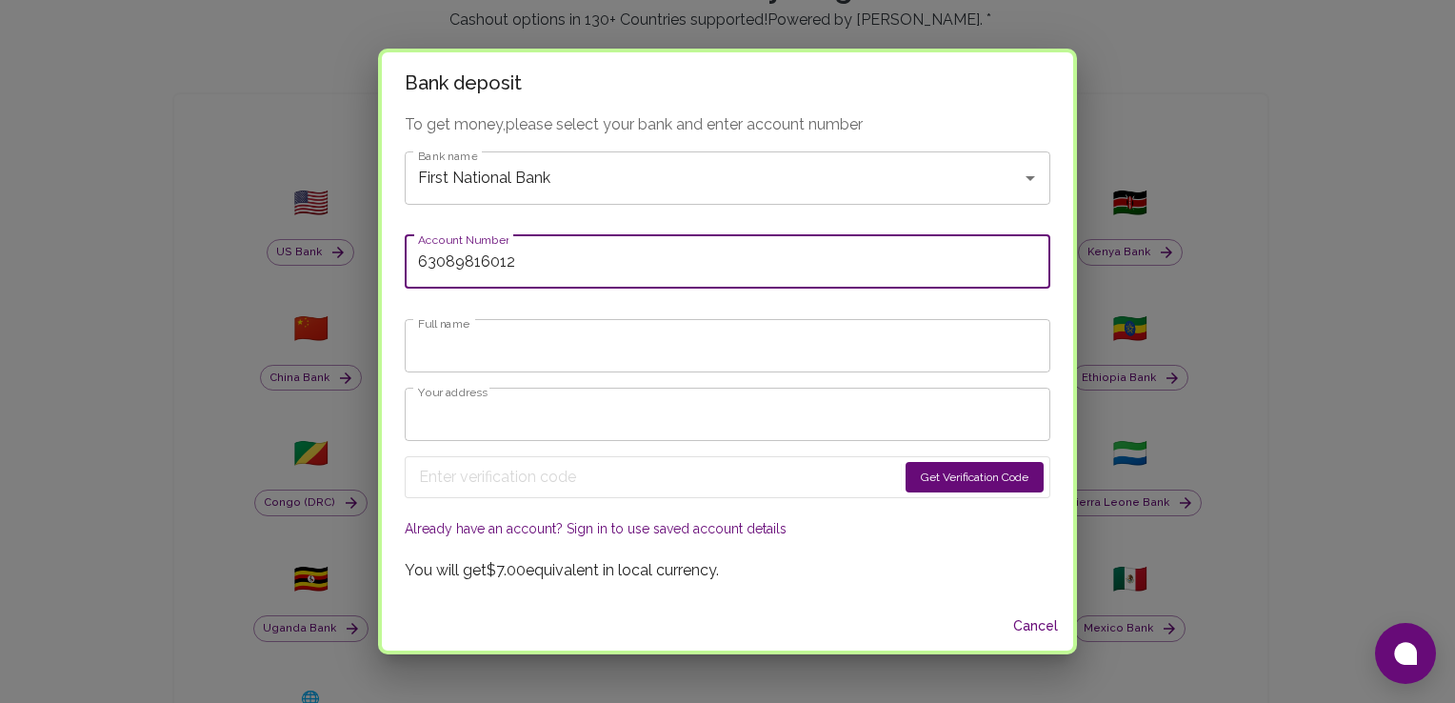
type input "63089816012"
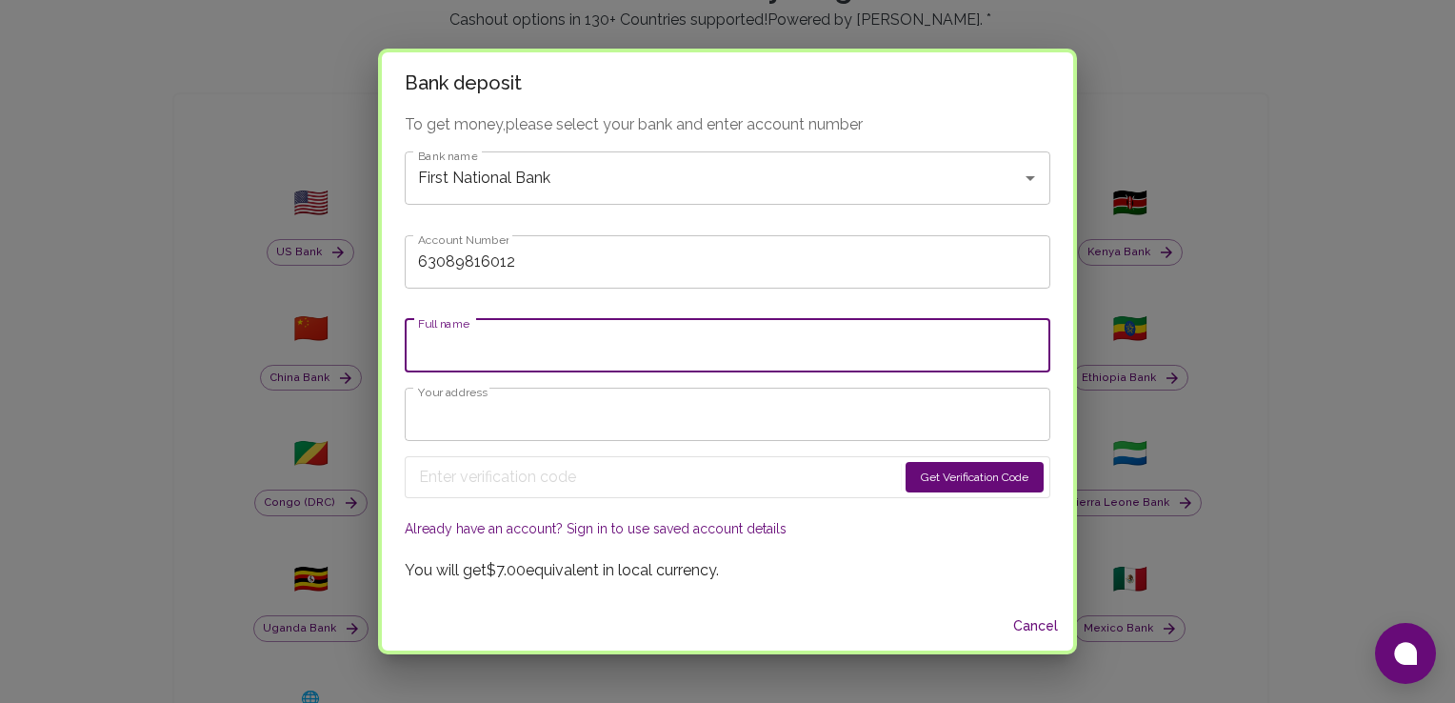
click at [717, 337] on input "Full name" at bounding box center [728, 345] width 646 height 53
type input "Matshidiso Bridgette Phate"
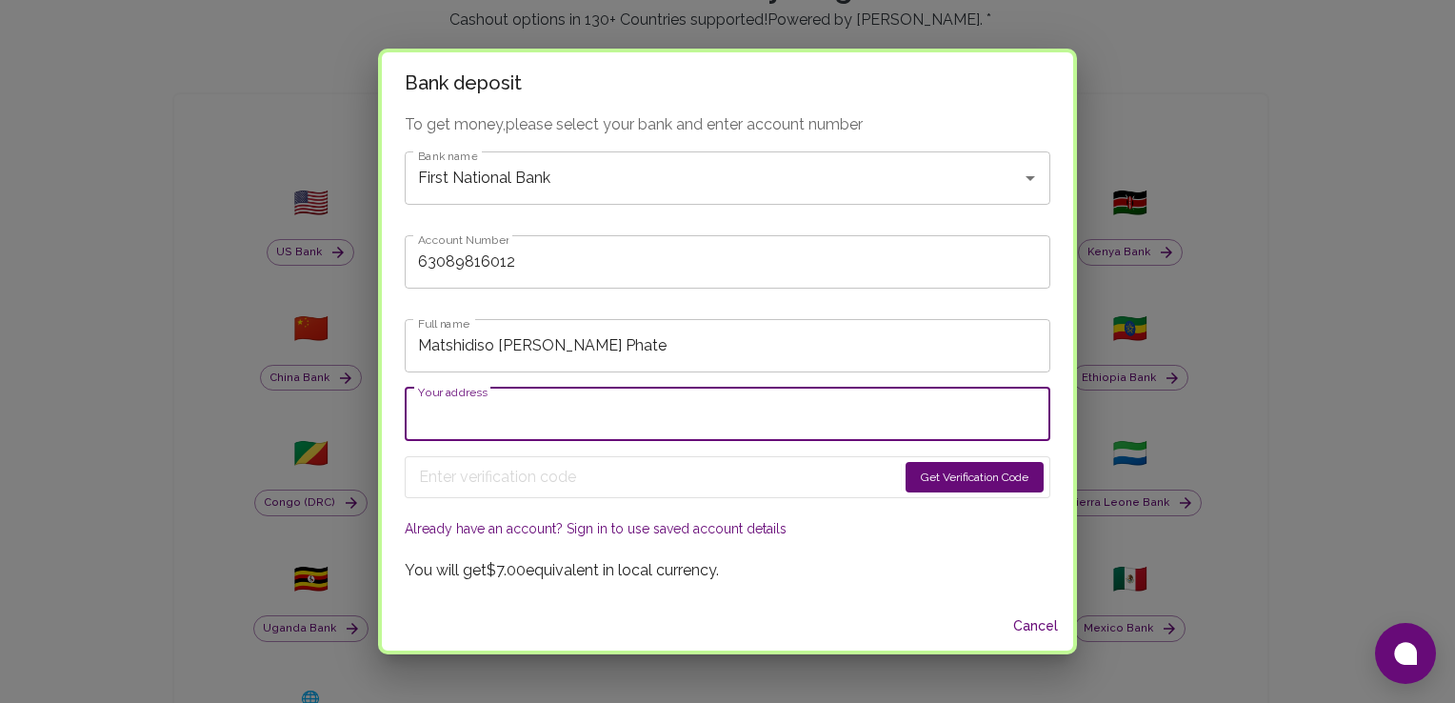
click at [678, 435] on input "Your address" at bounding box center [728, 414] width 646 height 53
type input "2988 Botse street"
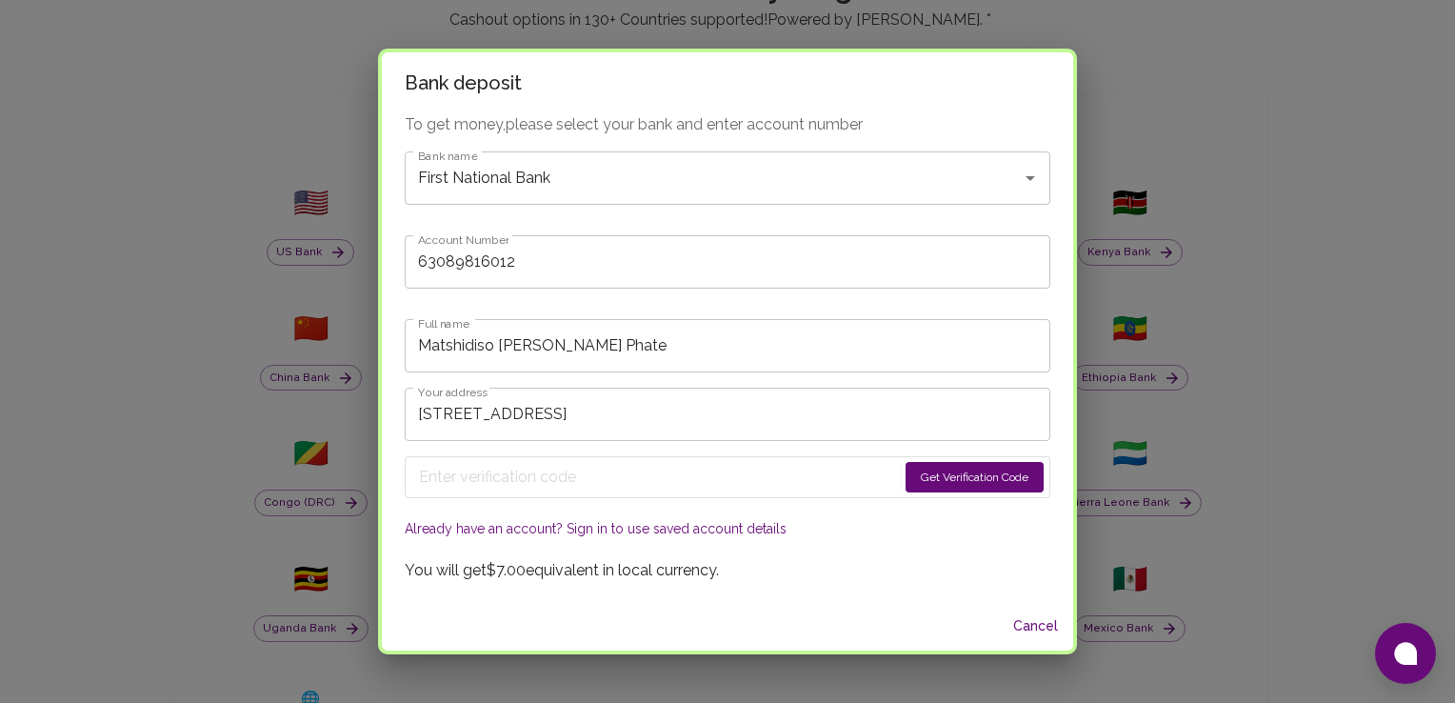
click at [931, 473] on button "Get Verification Code" at bounding box center [975, 477] width 138 height 30
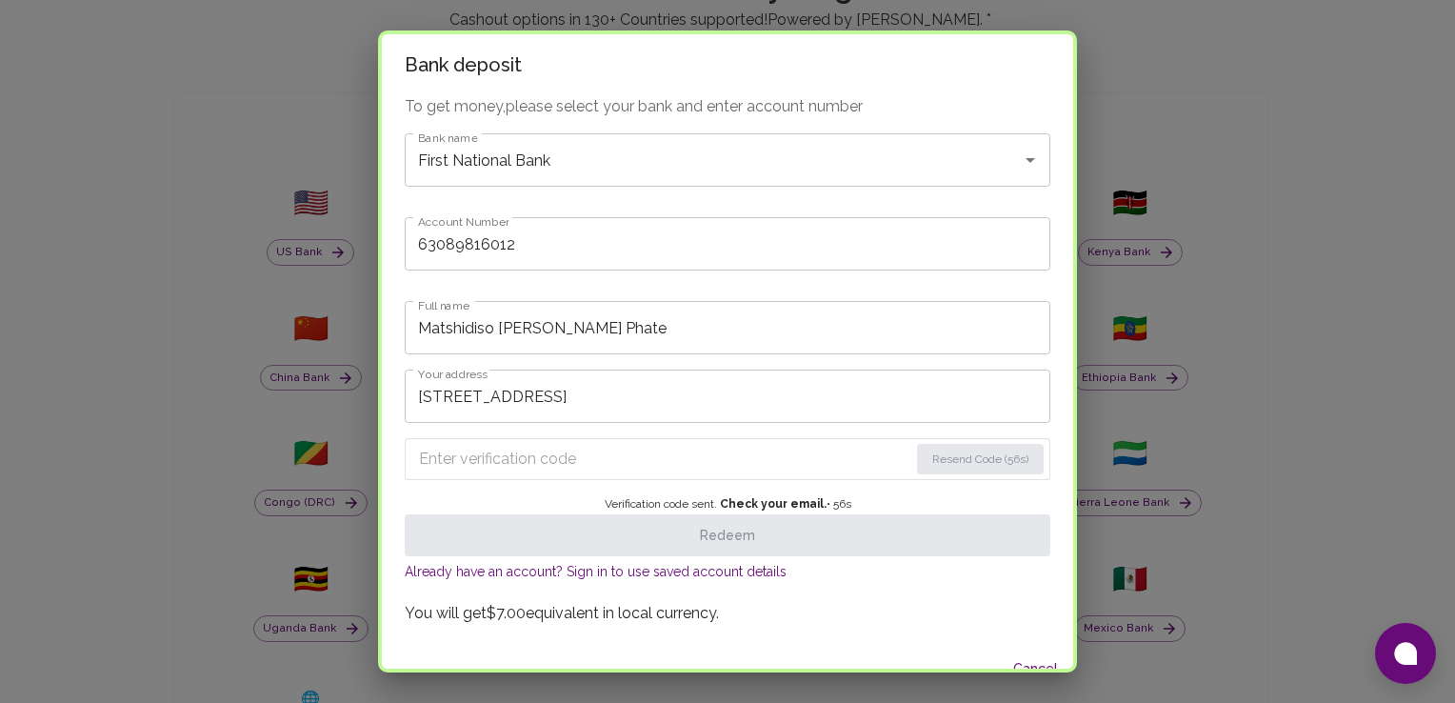
click at [804, 469] on input "Enter verification code" at bounding box center [663, 459] width 489 height 30
click at [723, 462] on input "Enter verification code" at bounding box center [663, 459] width 489 height 30
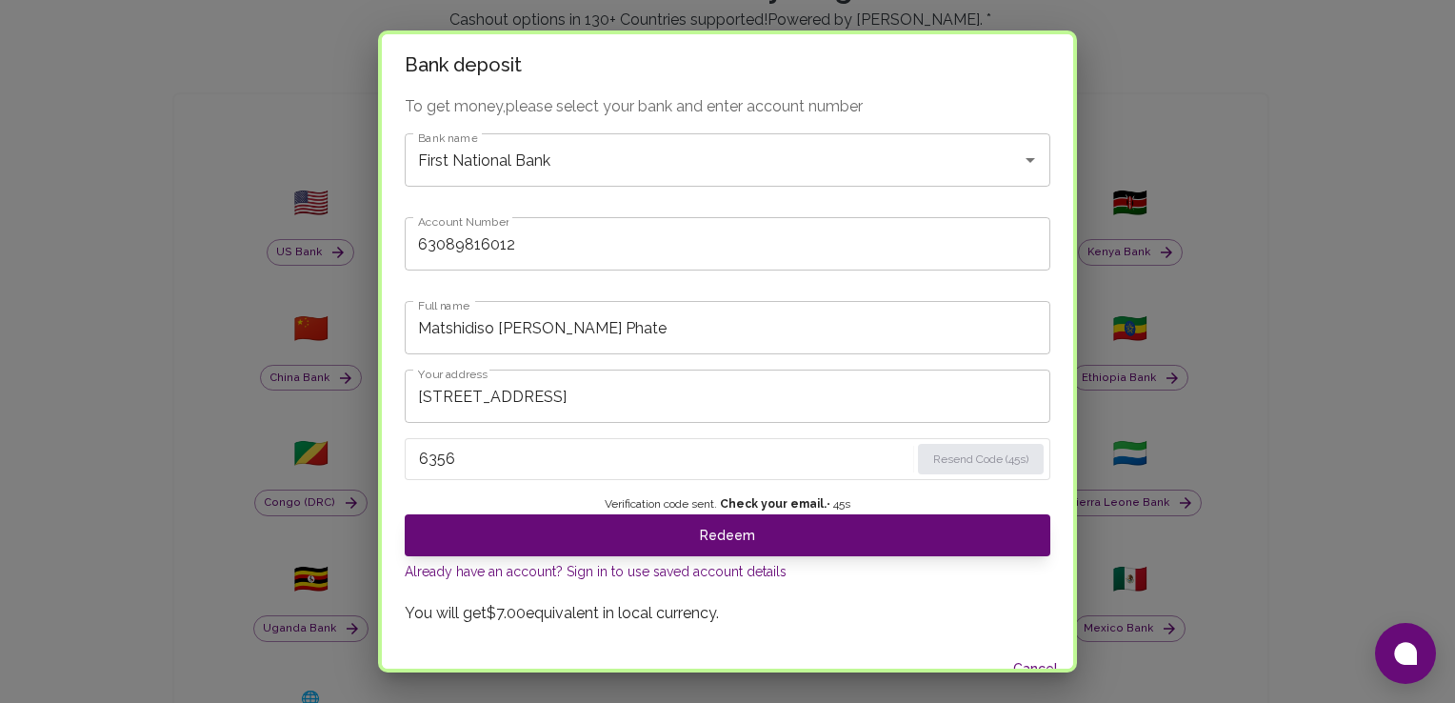
type input "6356"
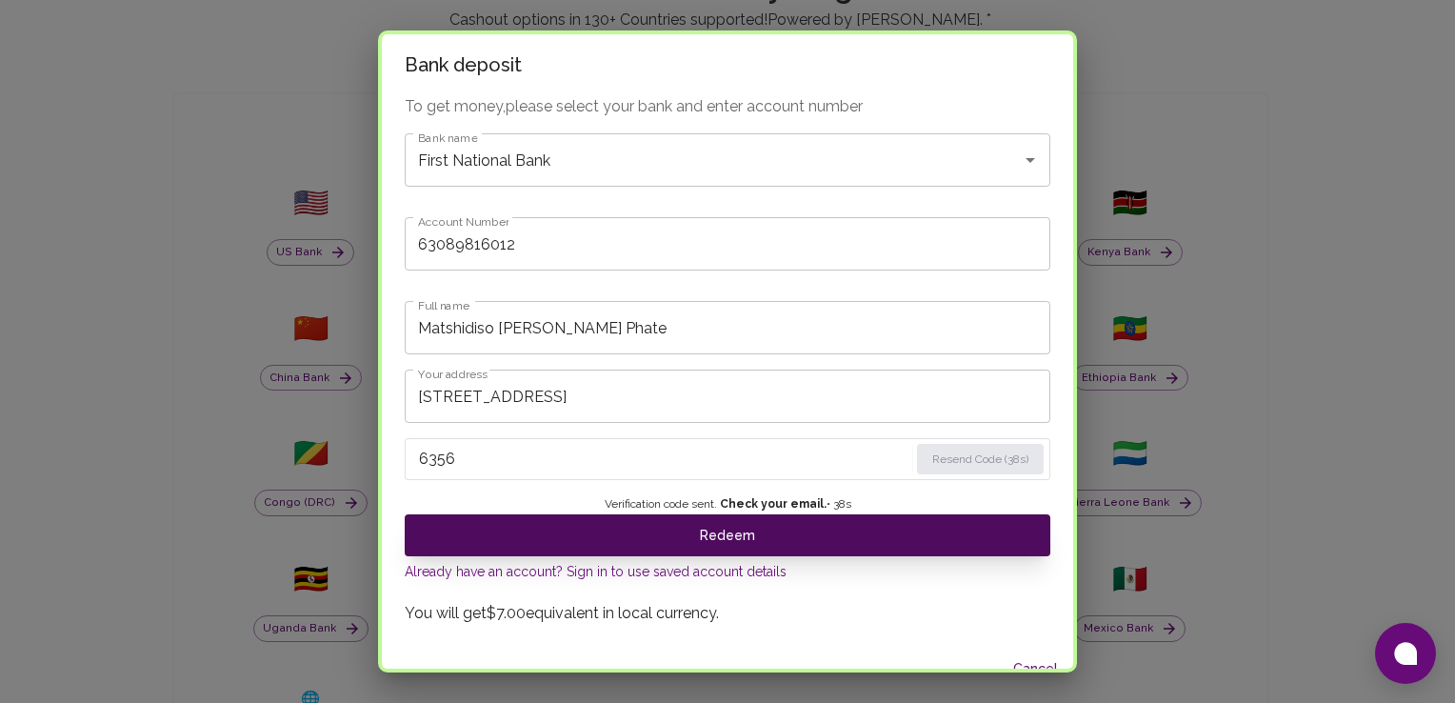
click at [715, 512] on span "Verification code sent. Check your email. • 38 s" at bounding box center [728, 504] width 247 height 19
click at [714, 535] on button "Redeem" at bounding box center [728, 535] width 646 height 42
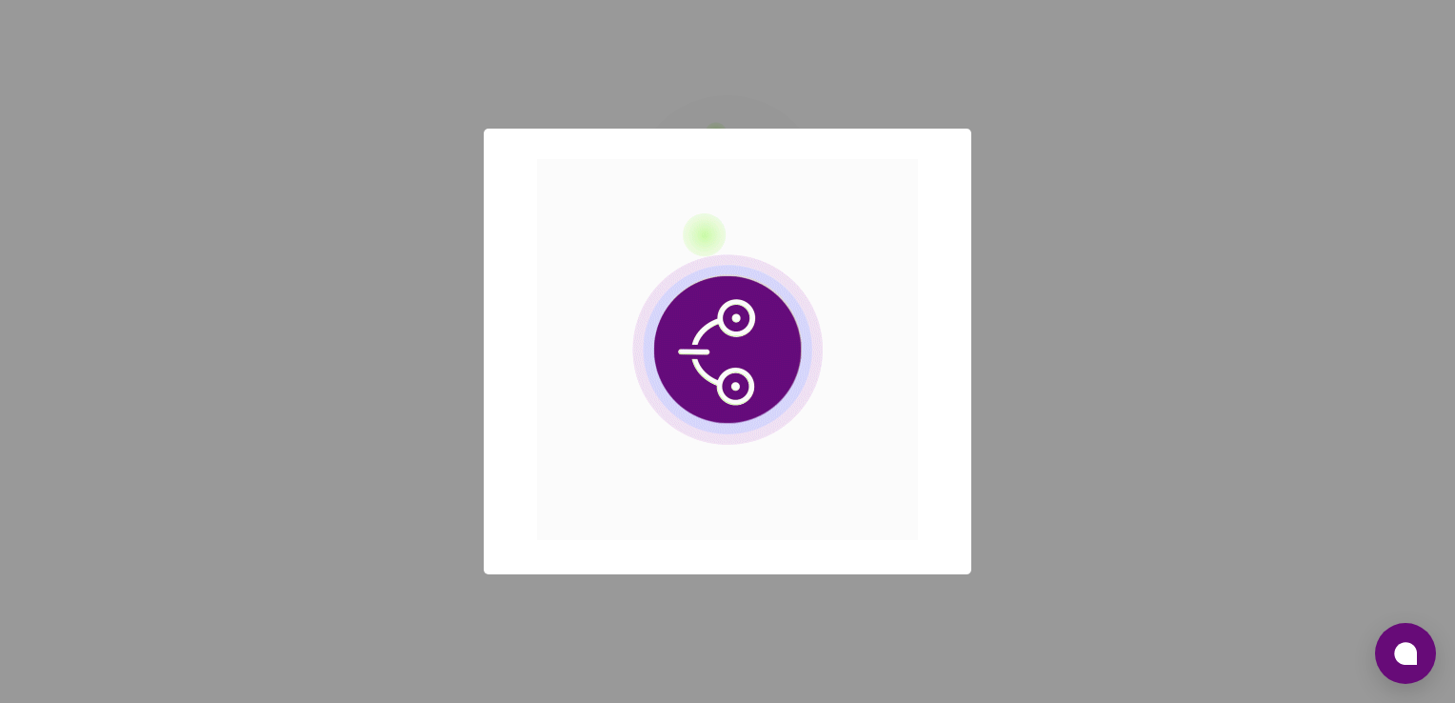
scroll to position [0, 0]
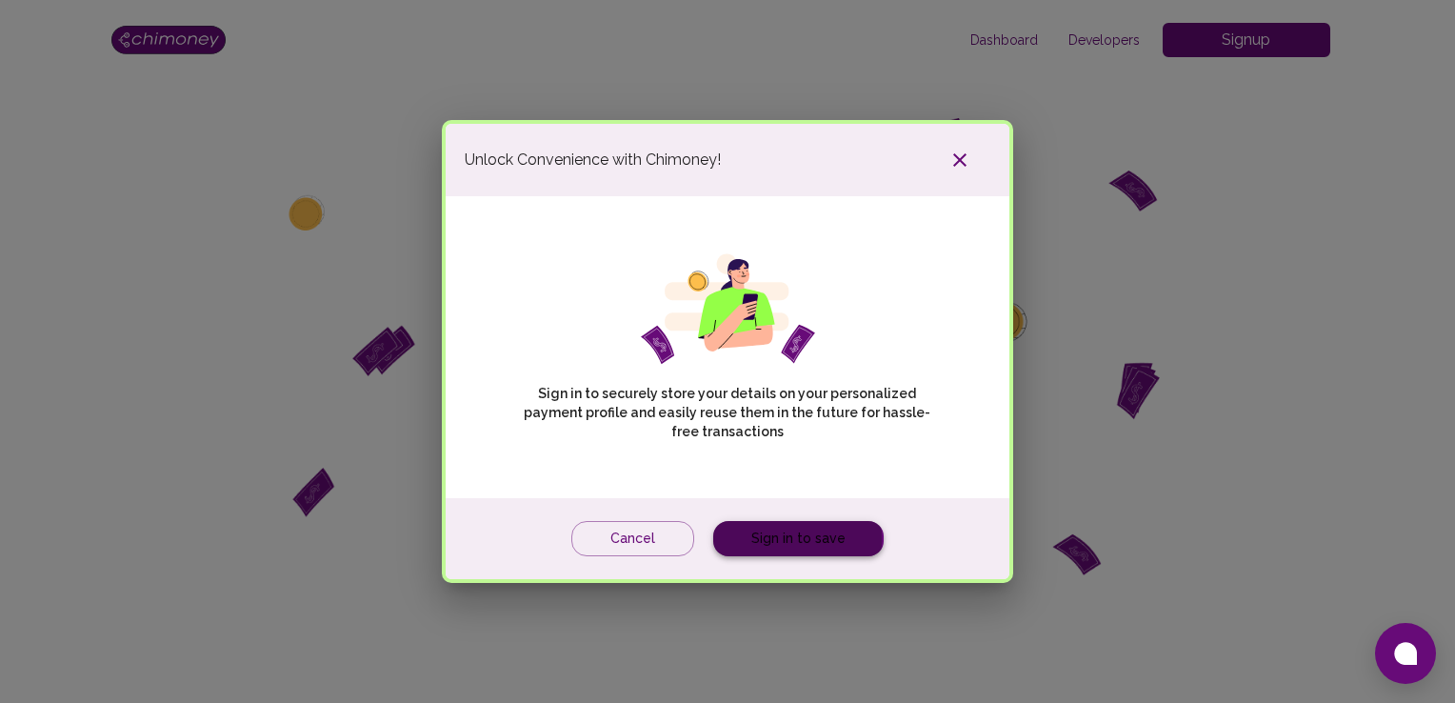
click at [758, 539] on link "Sign in to save" at bounding box center [798, 538] width 170 height 35
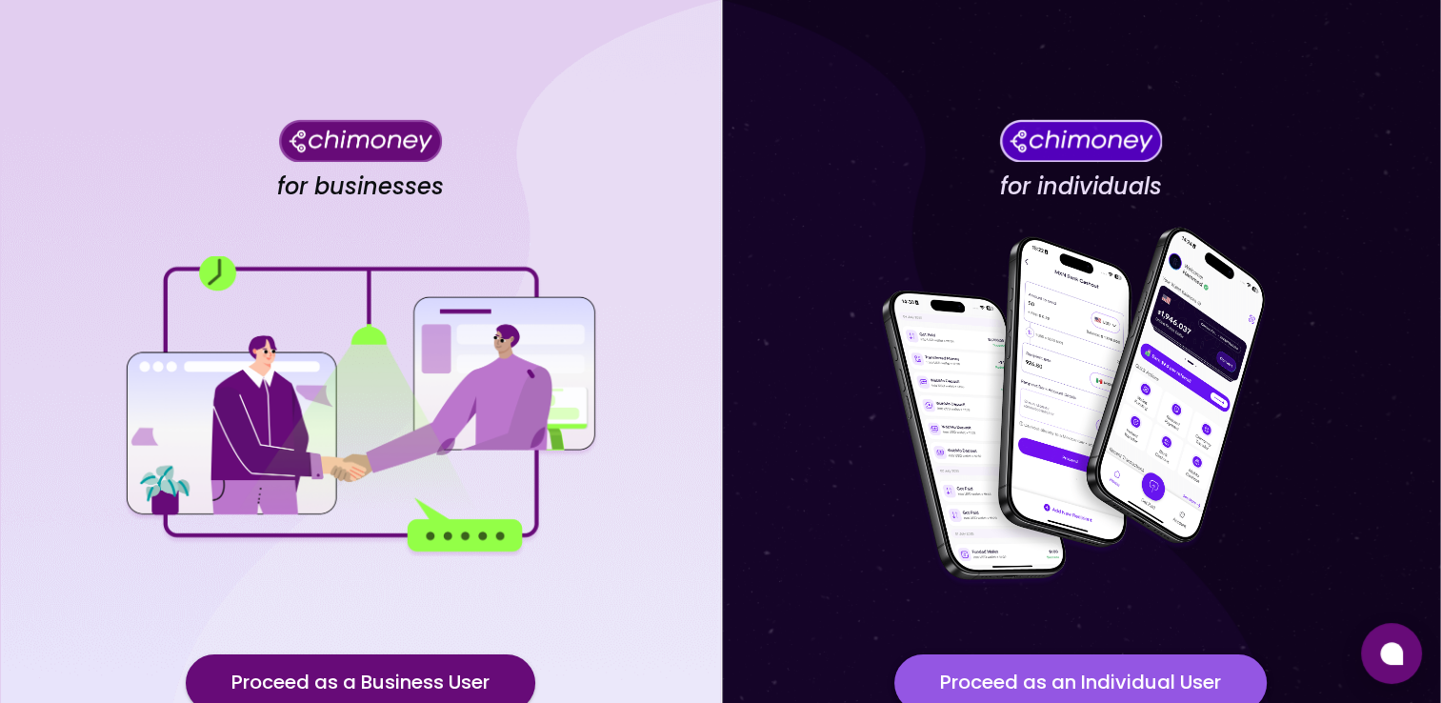
click at [1059, 680] on button "Proceed as an Individual User" at bounding box center [1080, 682] width 372 height 57
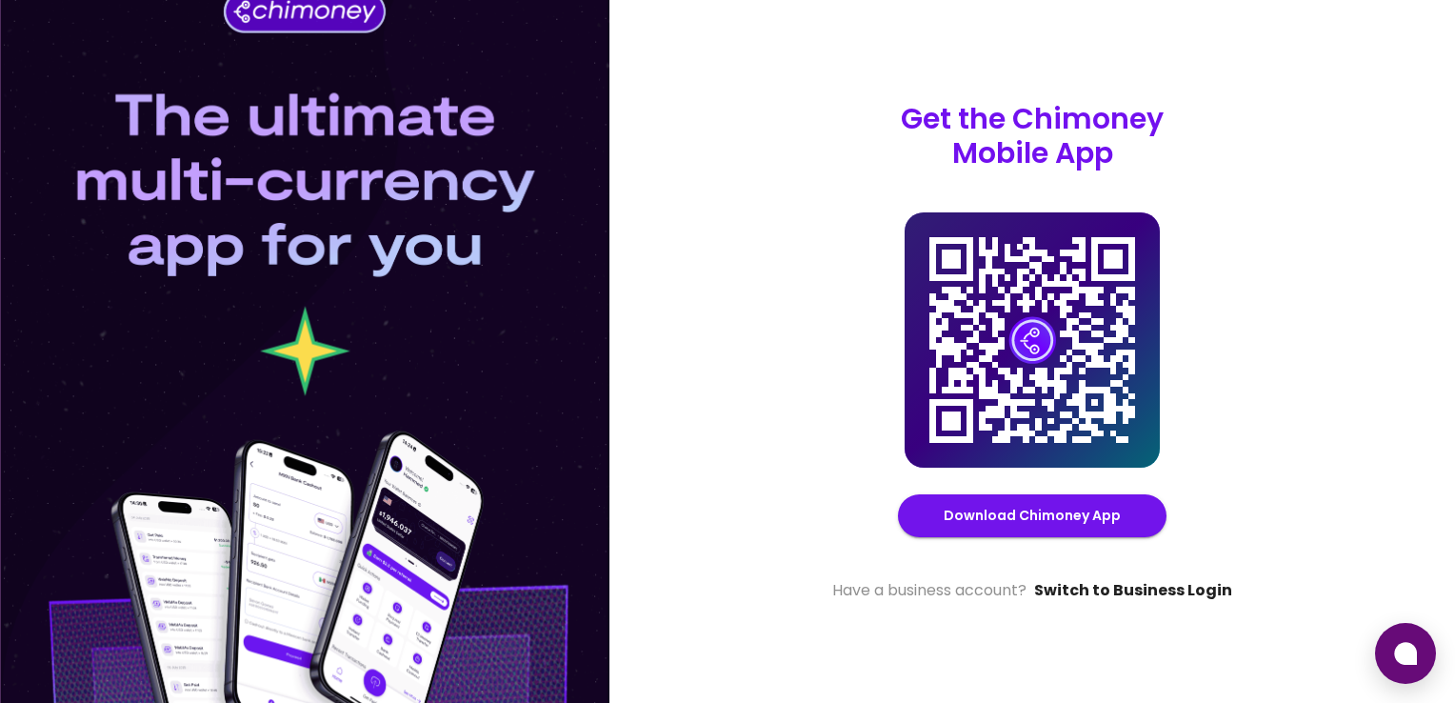
click at [1134, 594] on link "Switch to Business Login" at bounding box center [1133, 590] width 198 height 23
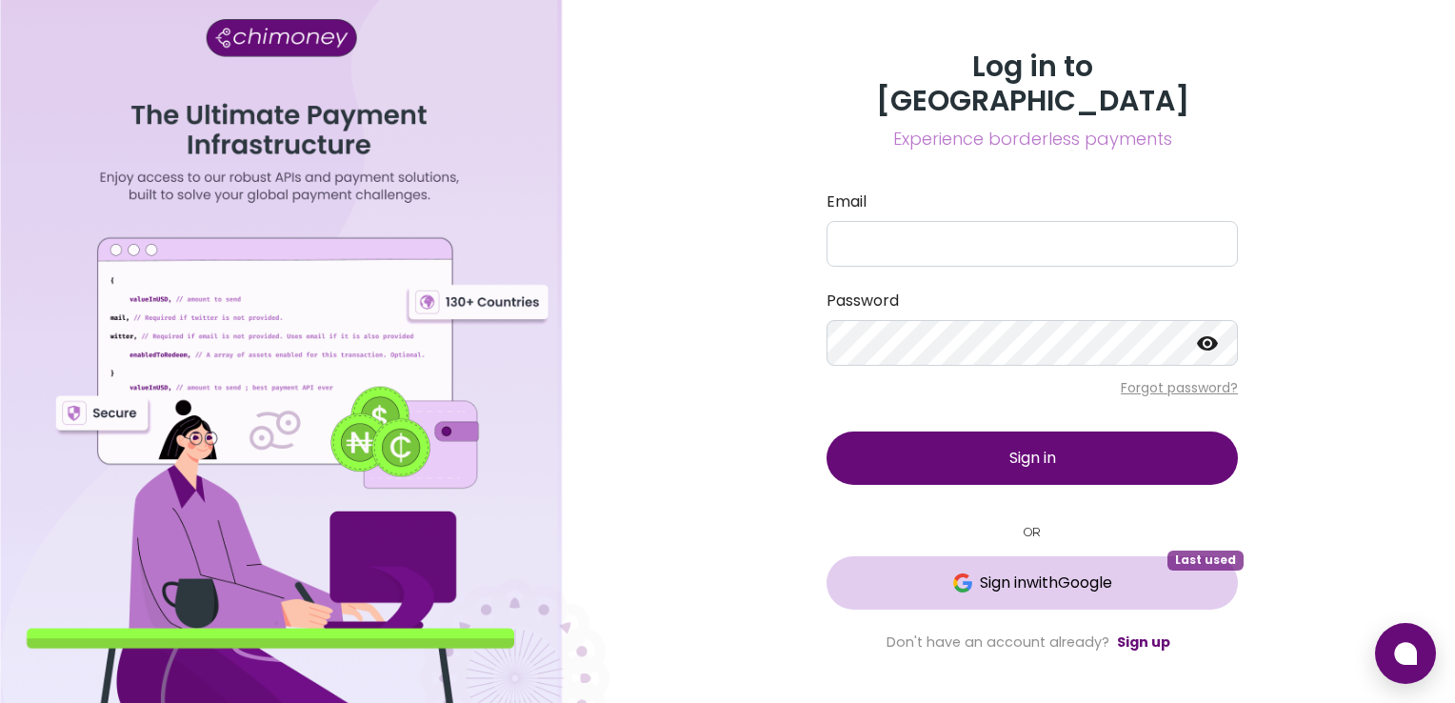
click at [1111, 583] on button "Sign in with Google Last used" at bounding box center [1031, 582] width 411 height 53
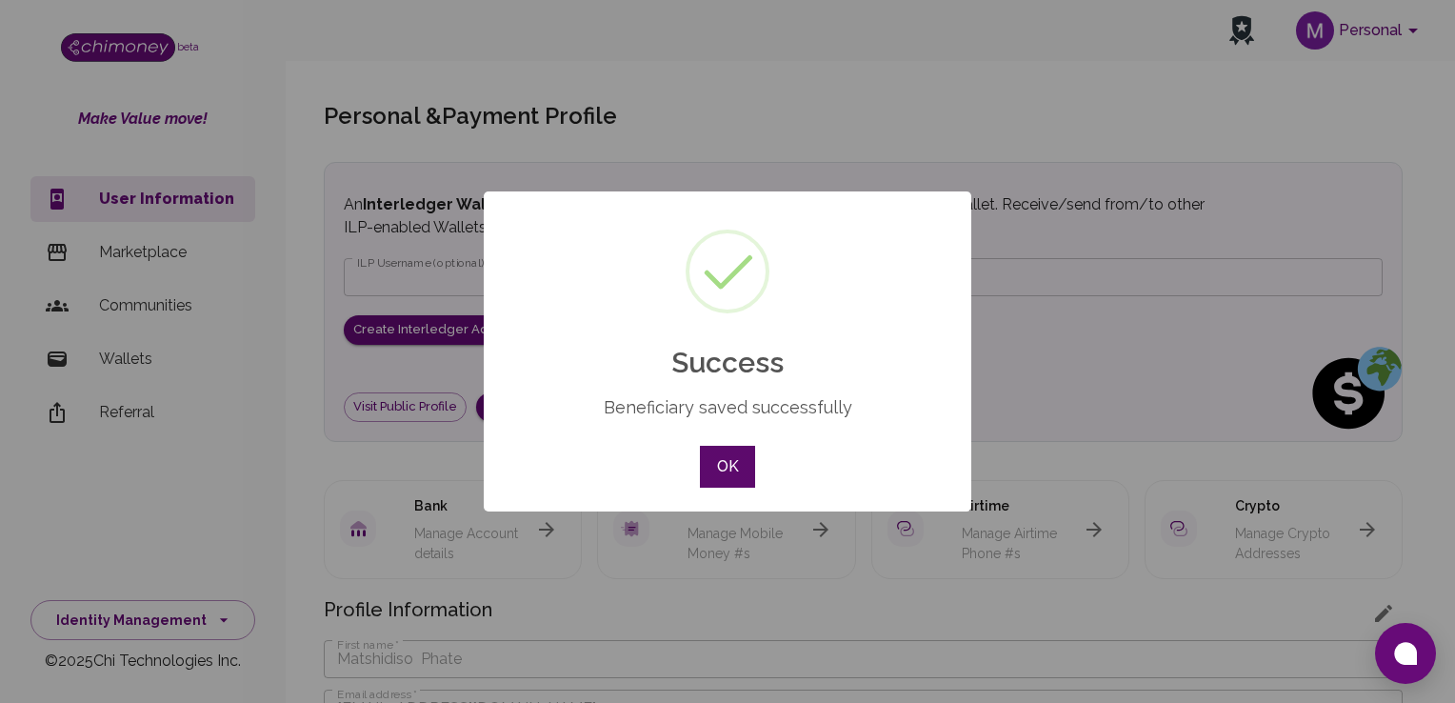
click at [739, 474] on button "OK" at bounding box center [727, 467] width 55 height 42
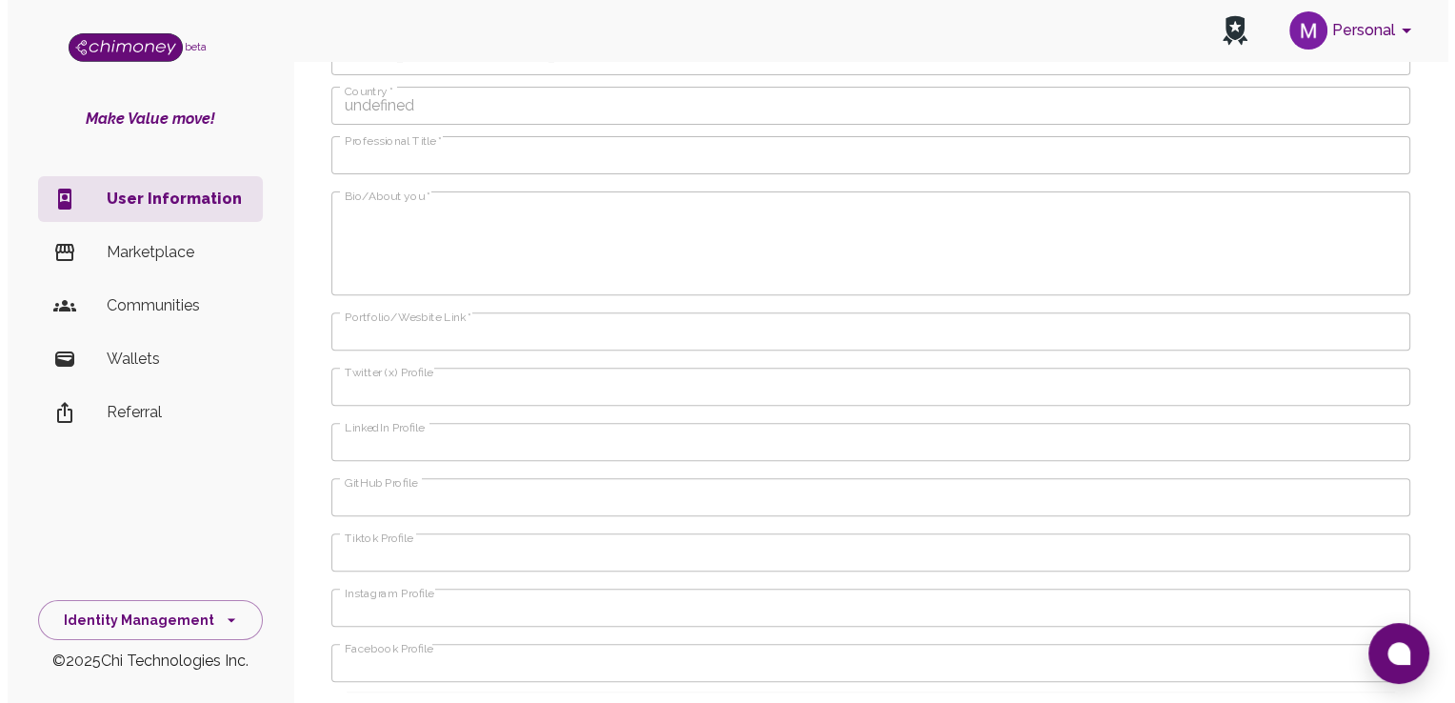
scroll to position [690, 0]
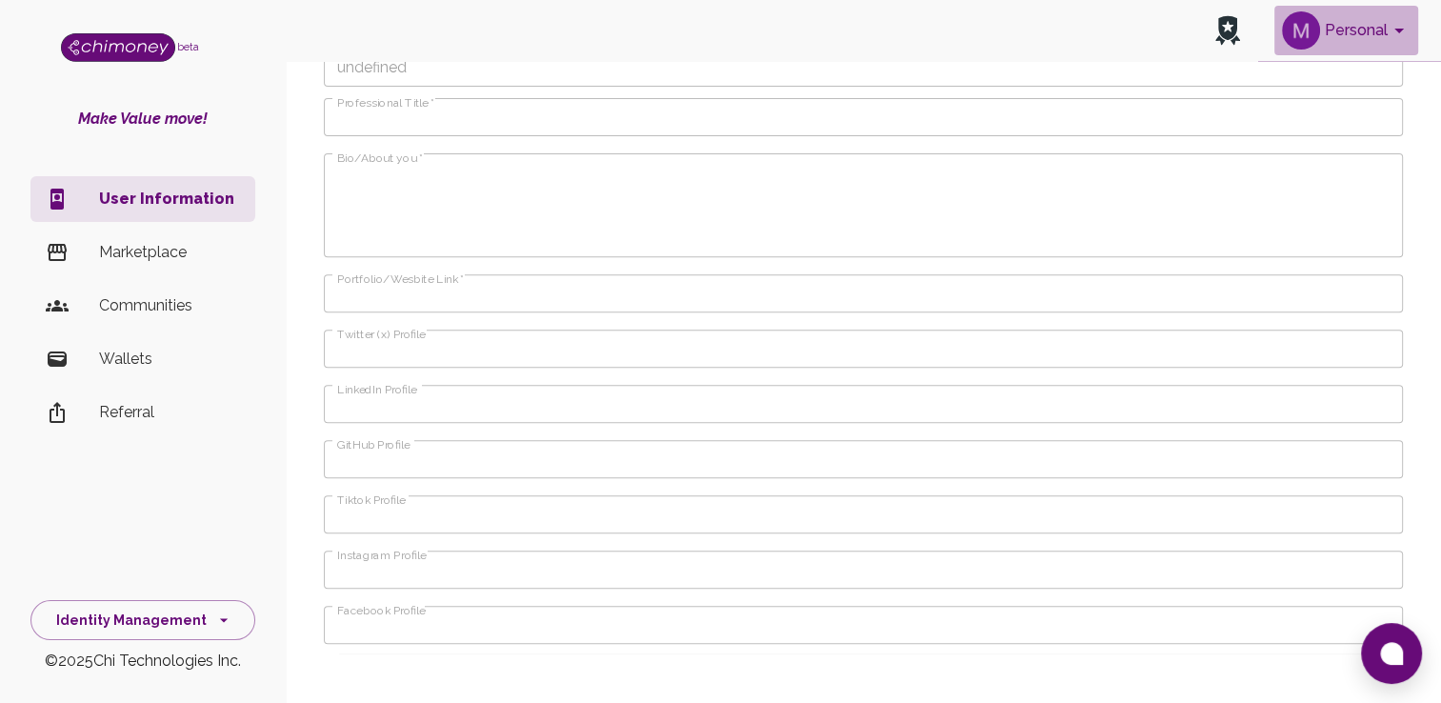
click at [1390, 45] on button "Personal" at bounding box center [1346, 31] width 144 height 50
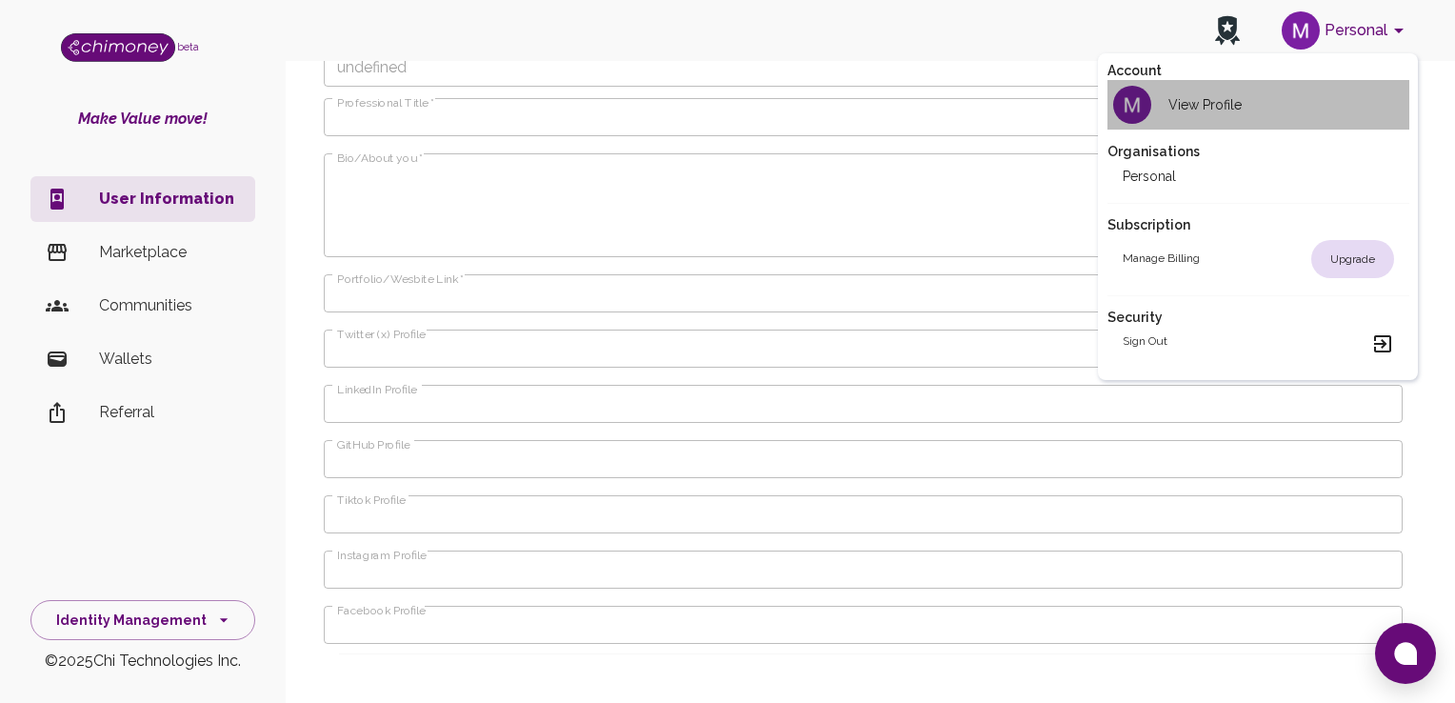
click at [1190, 112] on h2 "View Profile" at bounding box center [1204, 104] width 73 height 19
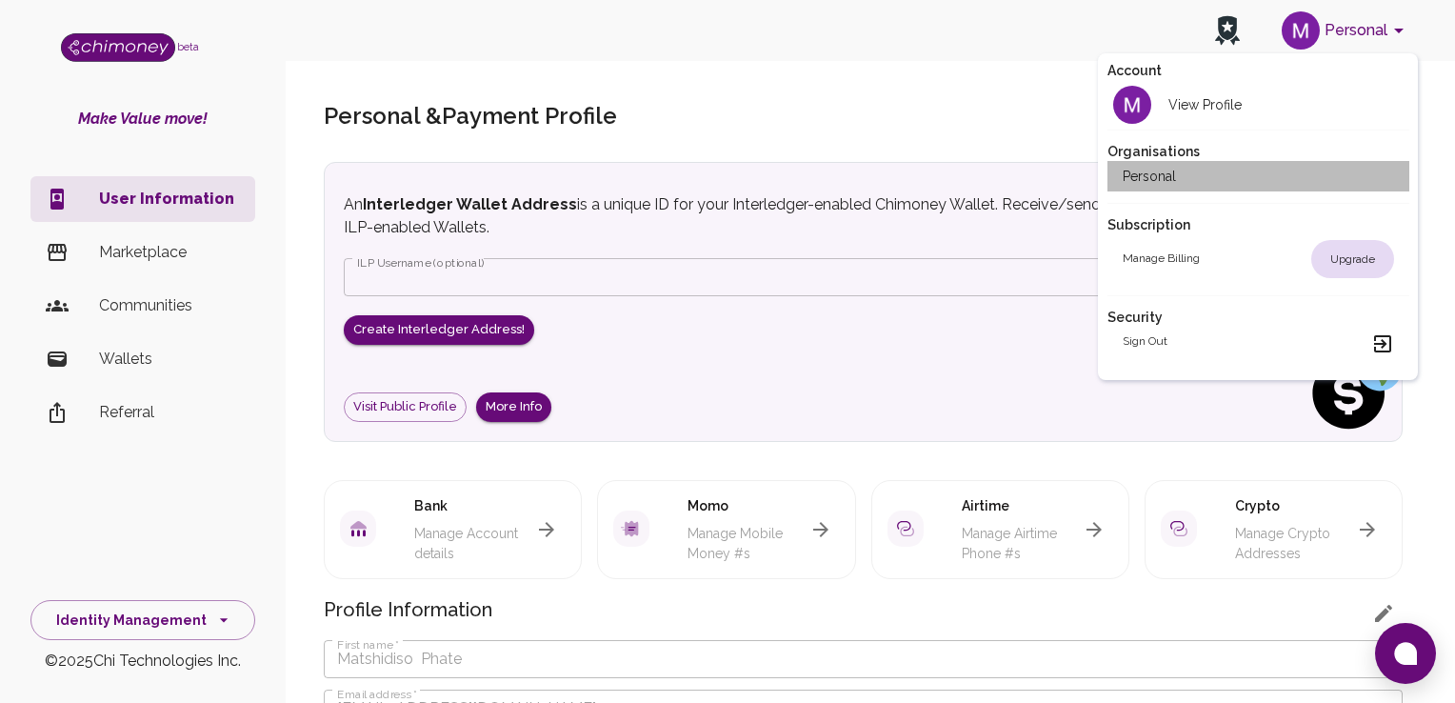
click at [1157, 177] on h2 "Personal" at bounding box center [1149, 176] width 53 height 19
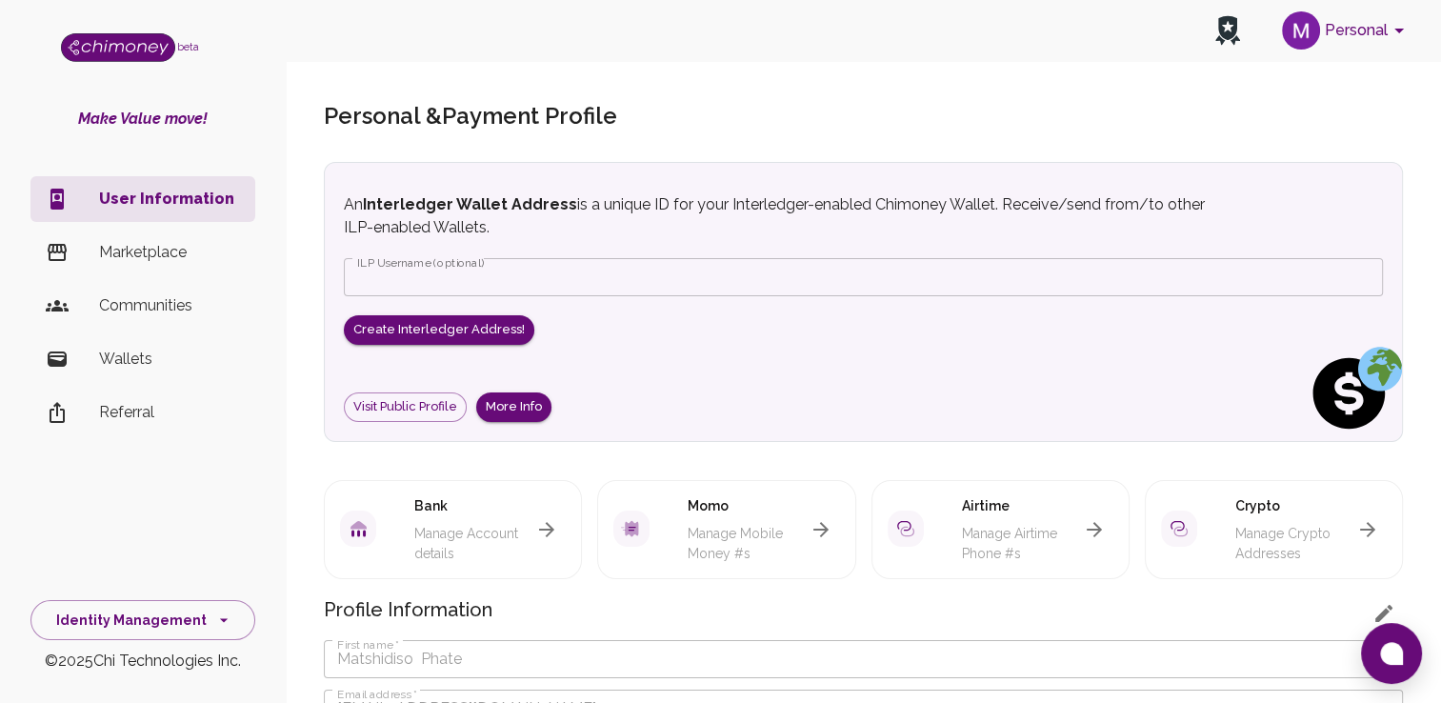
scroll to position [614, 0]
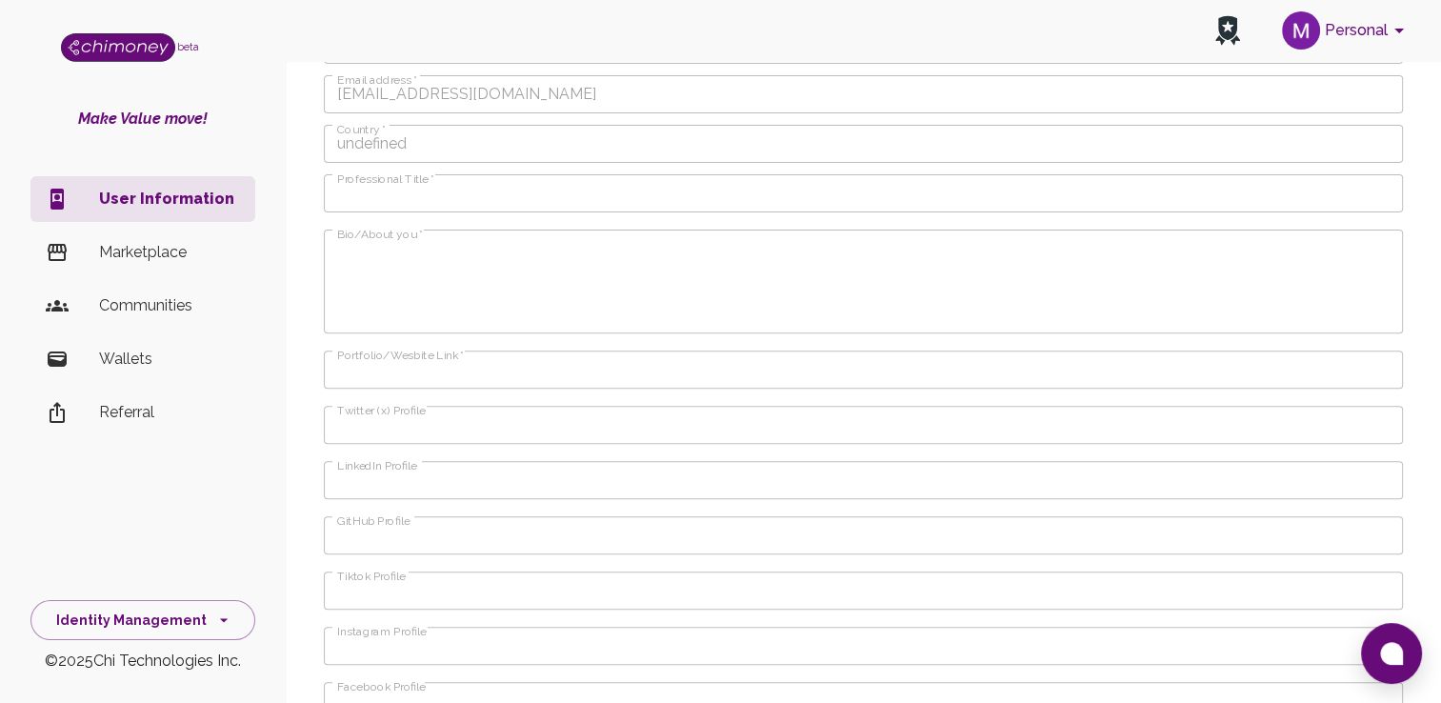
click at [139, 369] on p "Wallets" at bounding box center [169, 359] width 141 height 23
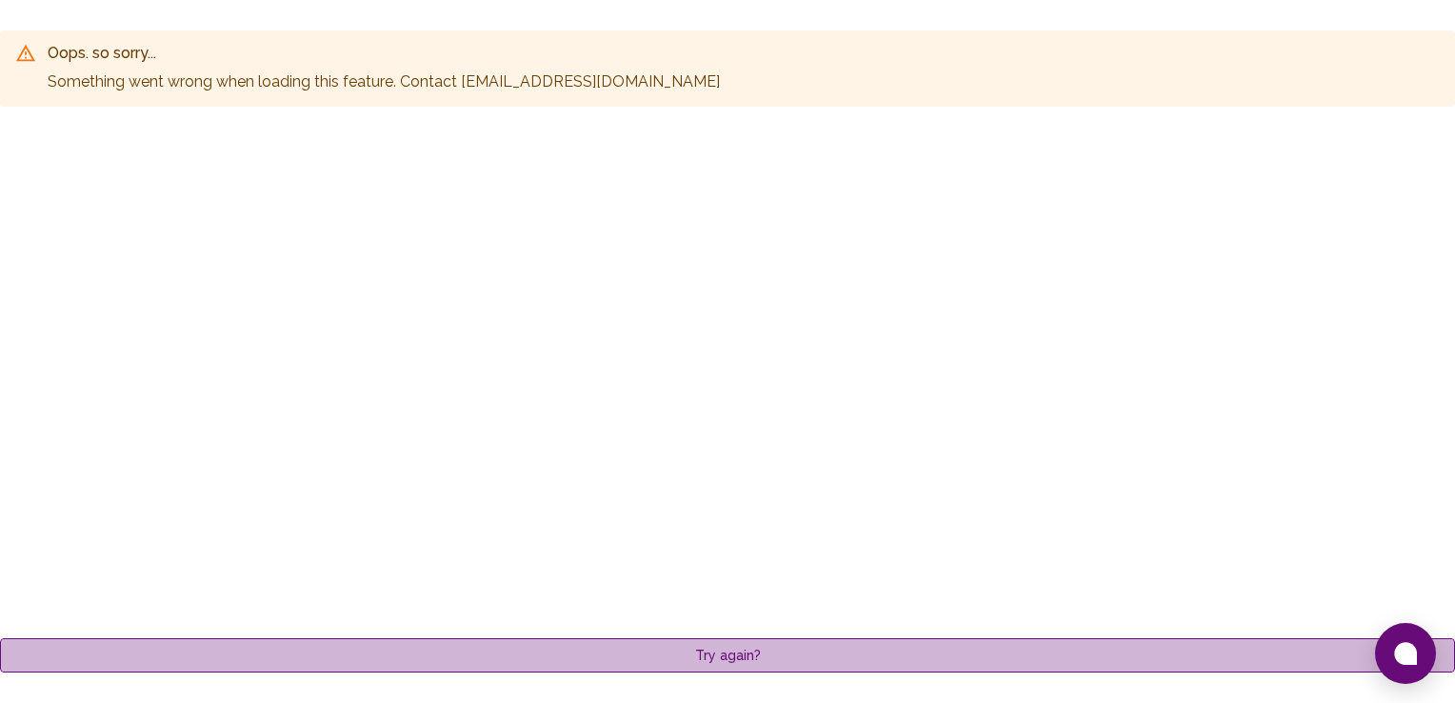
click at [724, 659] on button "Try again?" at bounding box center [727, 655] width 1455 height 35
